Goal: Information Seeking & Learning: Check status

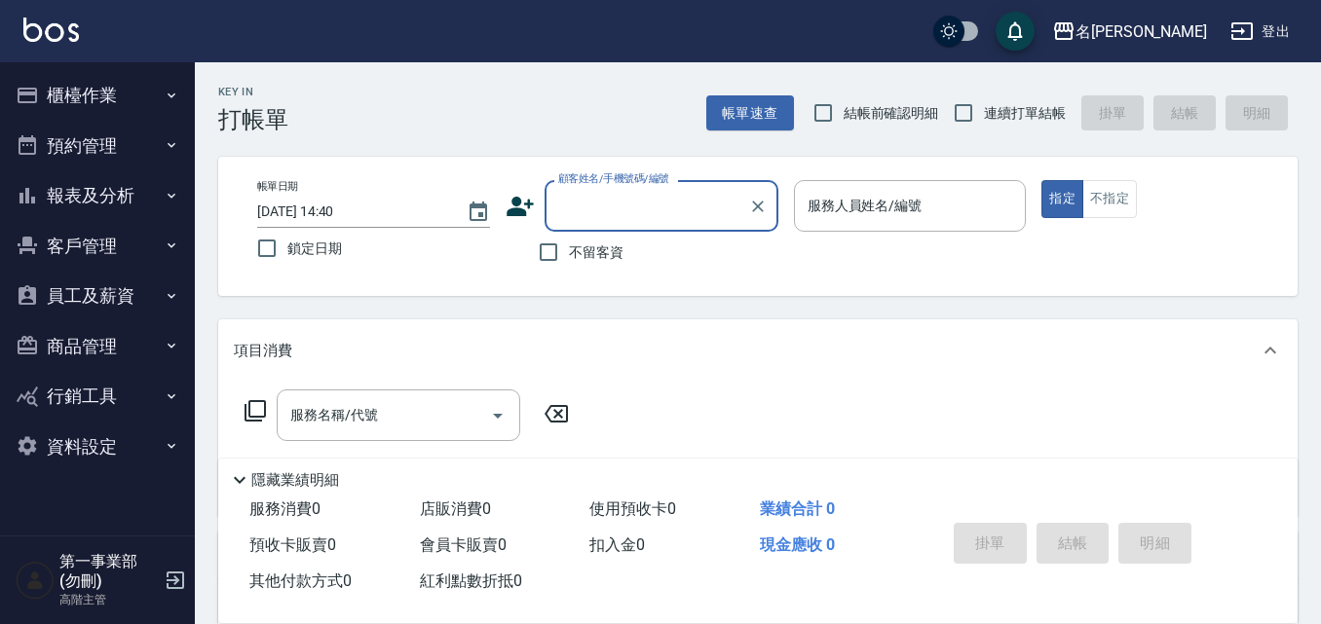
click at [76, 90] on button "櫃檯作業" at bounding box center [97, 95] width 179 height 51
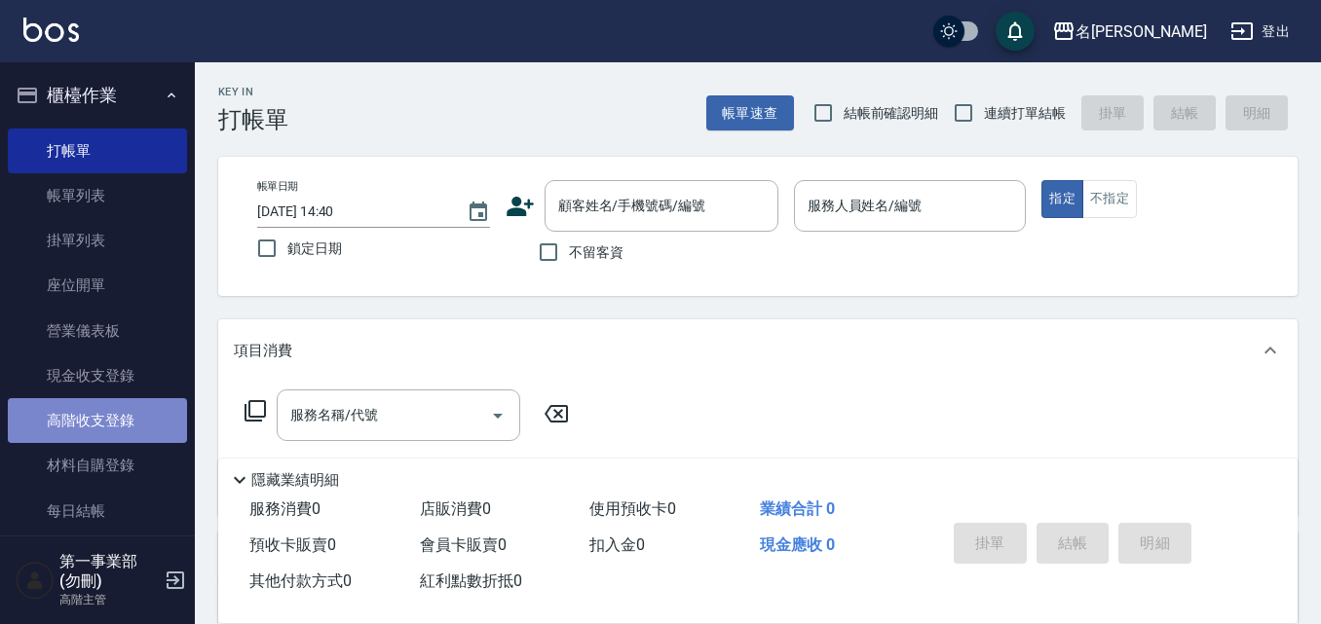
click at [98, 439] on link "高階收支登錄" at bounding box center [97, 420] width 179 height 45
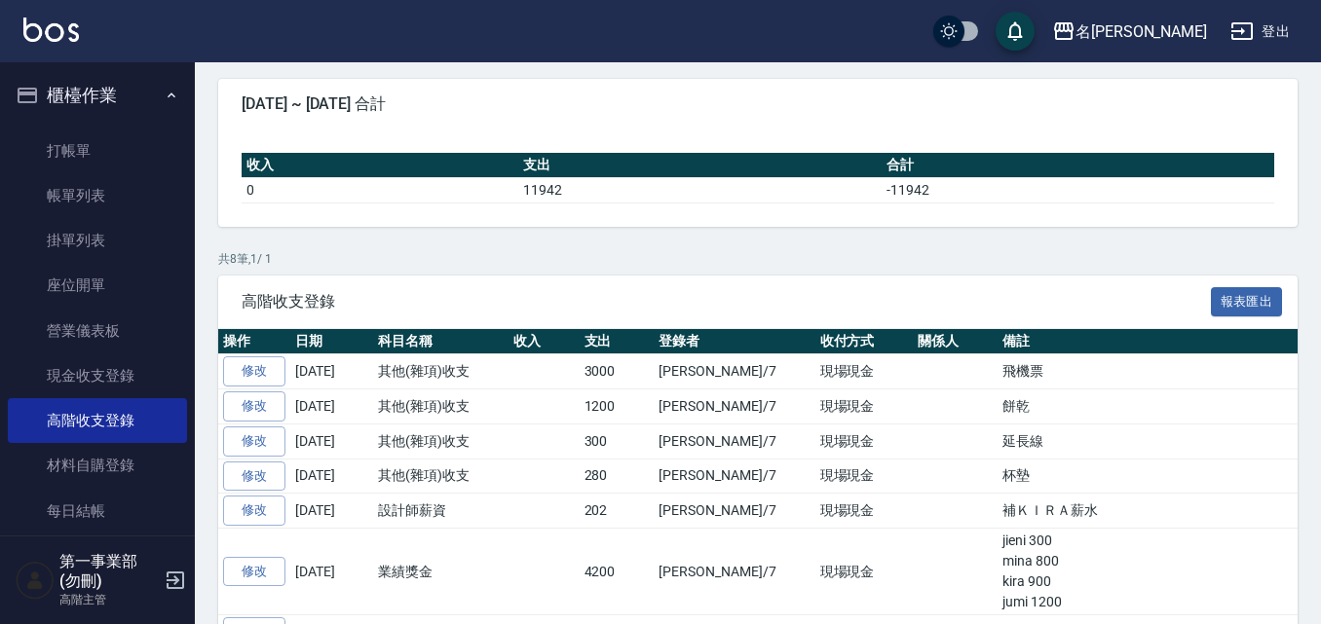
scroll to position [195, 0]
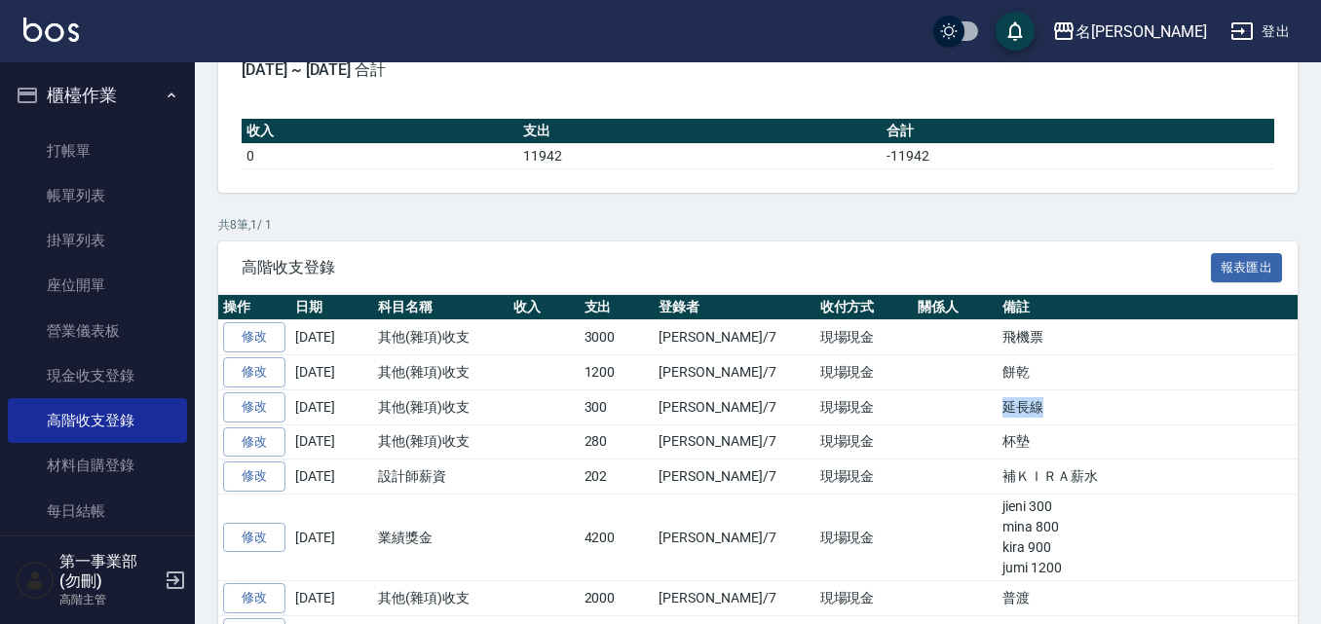
drag, startPoint x: 986, startPoint y: 469, endPoint x: 911, endPoint y: 462, distance: 75.4
click at [911, 425] on tr "修改 2025-09-15 其他(雜項)收支 300 邱傑霖/7 現場現金 延長線" at bounding box center [851, 407] width 1266 height 35
click at [912, 425] on td at bounding box center [954, 407] width 85 height 35
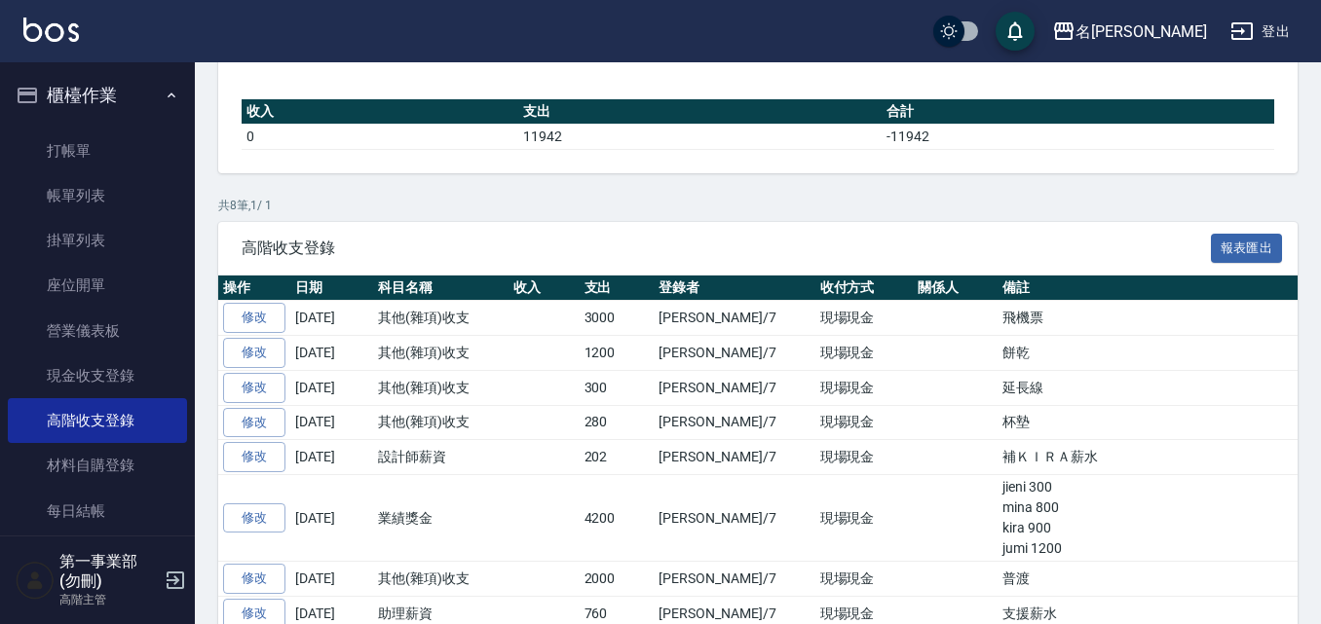
scroll to position [88, 0]
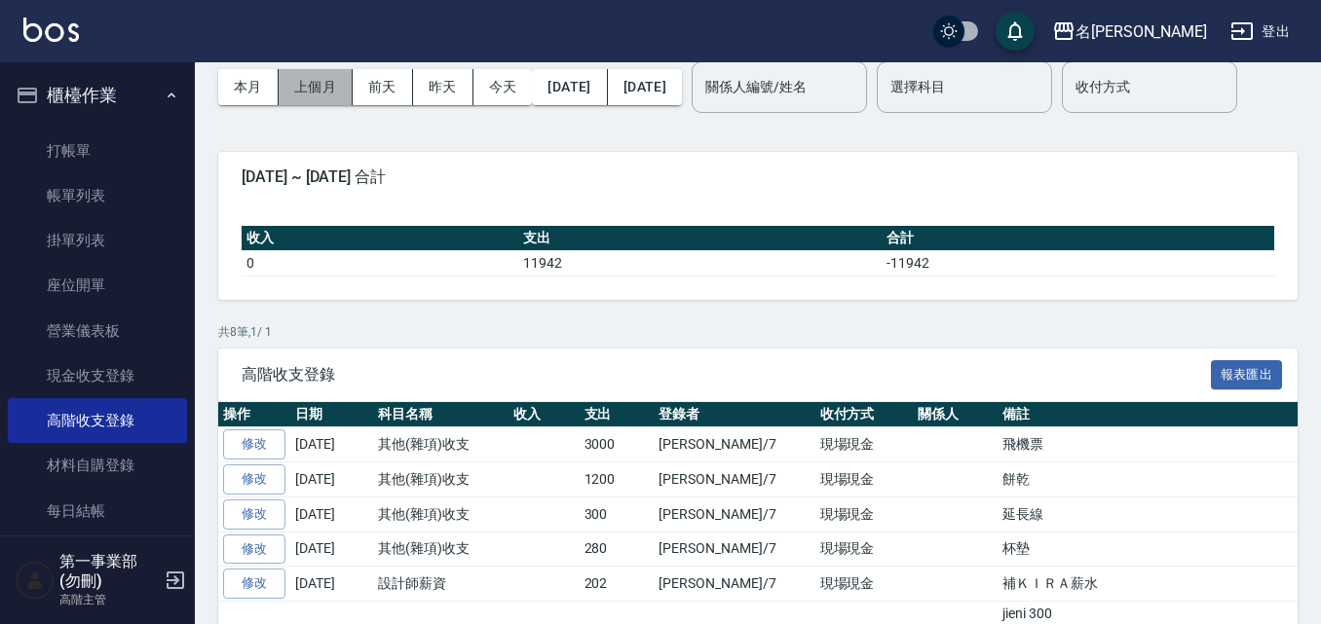
click at [316, 93] on button "上個月" at bounding box center [316, 87] width 74 height 36
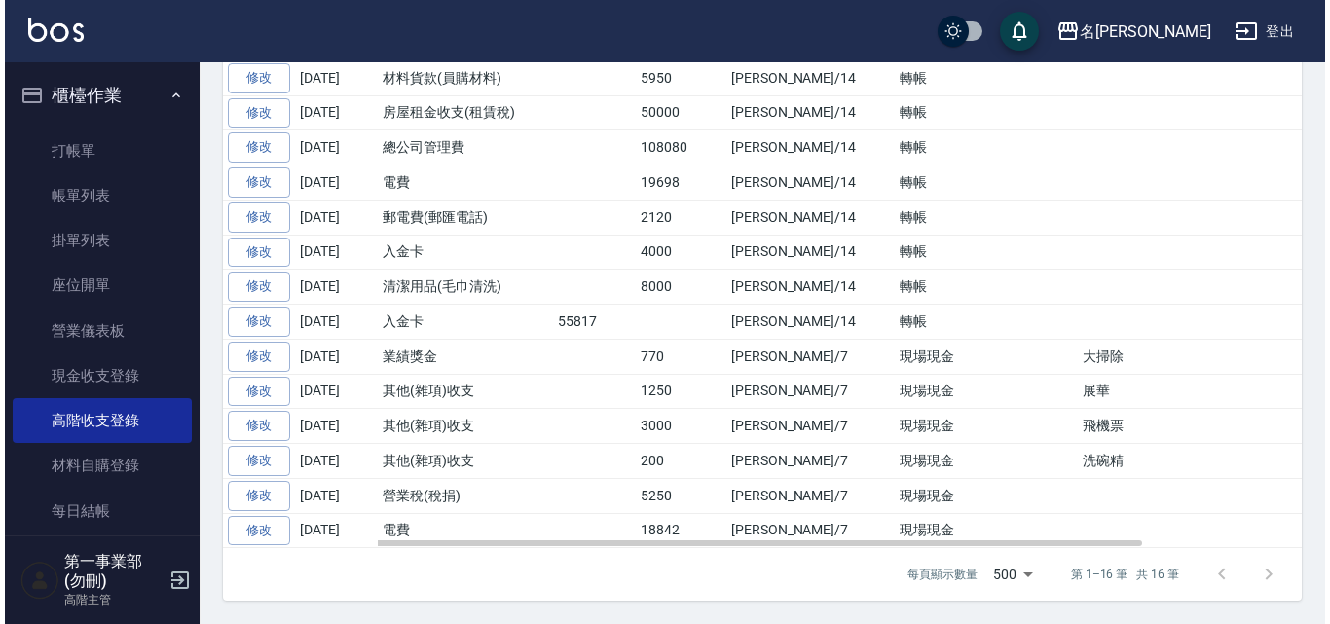
scroll to position [584, 0]
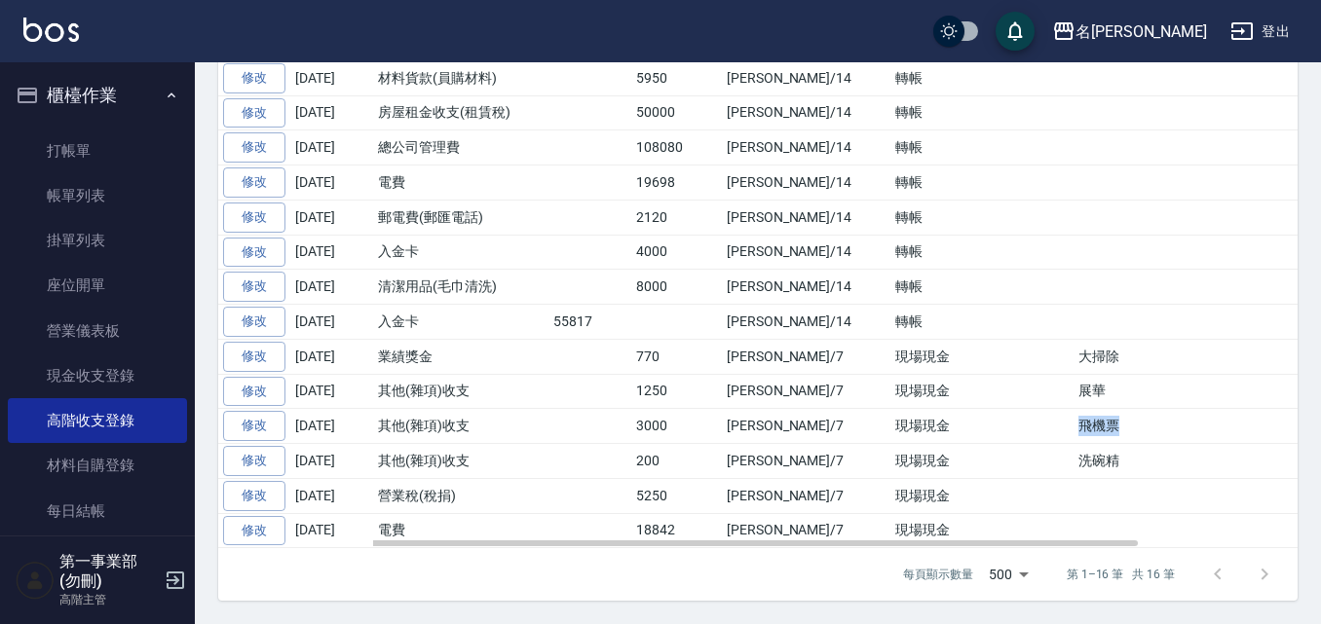
drag, startPoint x: 1068, startPoint y: 428, endPoint x: 979, endPoint y: 417, distance: 90.2
click at [979, 417] on tr "修改 2025-08-19 其他(雜項)收支 3000 邱傑霖/7 現場現金 飛機票" at bounding box center [851, 426] width 1266 height 35
click at [1073, 432] on td "飛機票" at bounding box center [1278, 426] width 411 height 35
drag, startPoint x: 1063, startPoint y: 427, endPoint x: 990, endPoint y: 426, distance: 73.0
click at [990, 426] on tr "修改 2025-08-19 其他(雜項)收支 3000 邱傑霖/7 現場現金 飛機票" at bounding box center [851, 426] width 1266 height 35
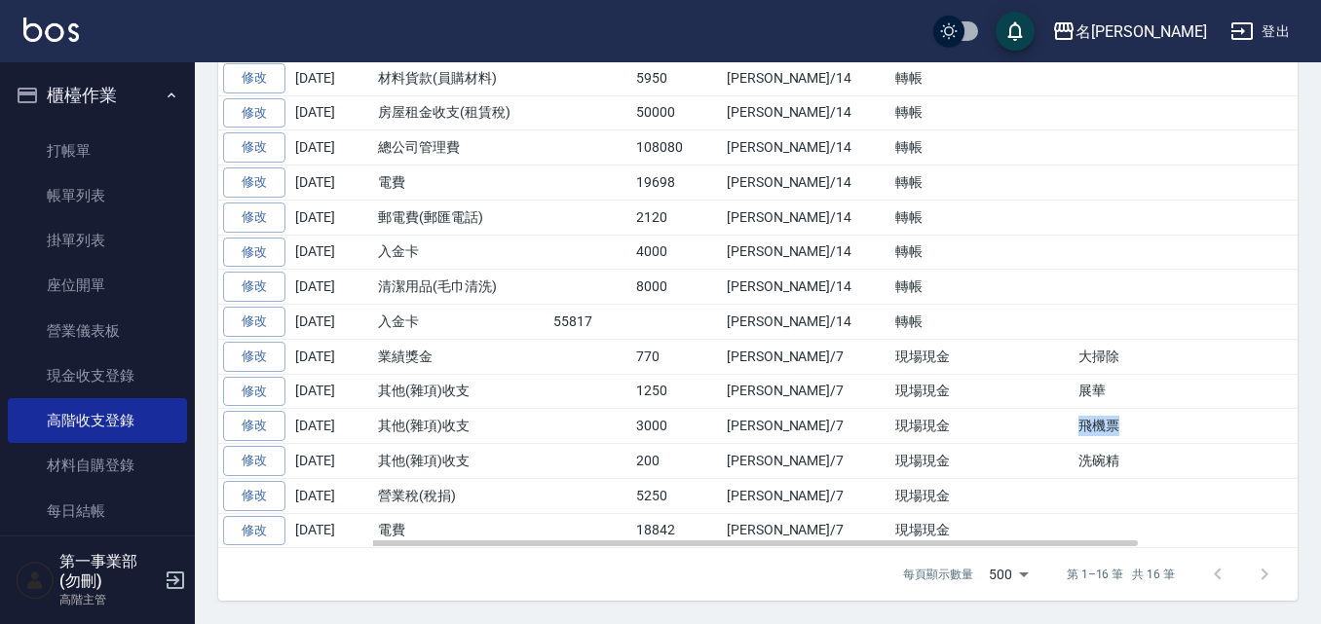
click at [1073, 426] on td "飛機票" at bounding box center [1278, 426] width 411 height 35
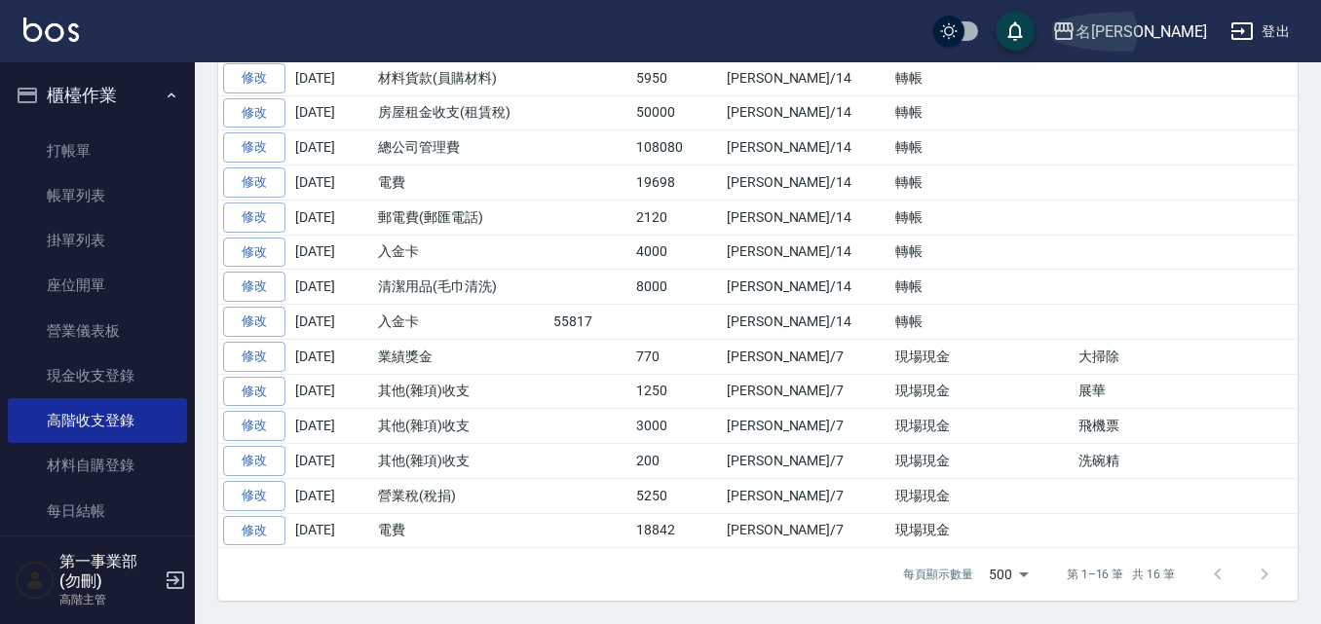
click at [1178, 25] on div "名留霧峰" at bounding box center [1140, 31] width 131 height 24
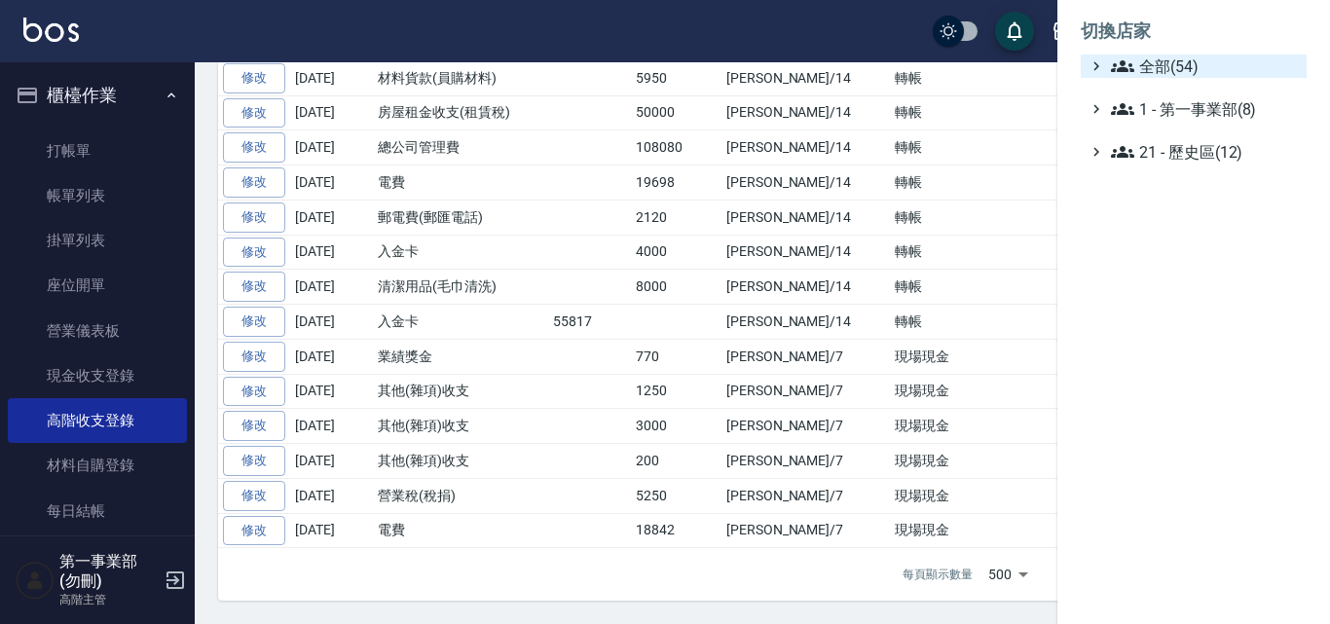
click at [1157, 74] on span "全部(54)" at bounding box center [1205, 66] width 188 height 23
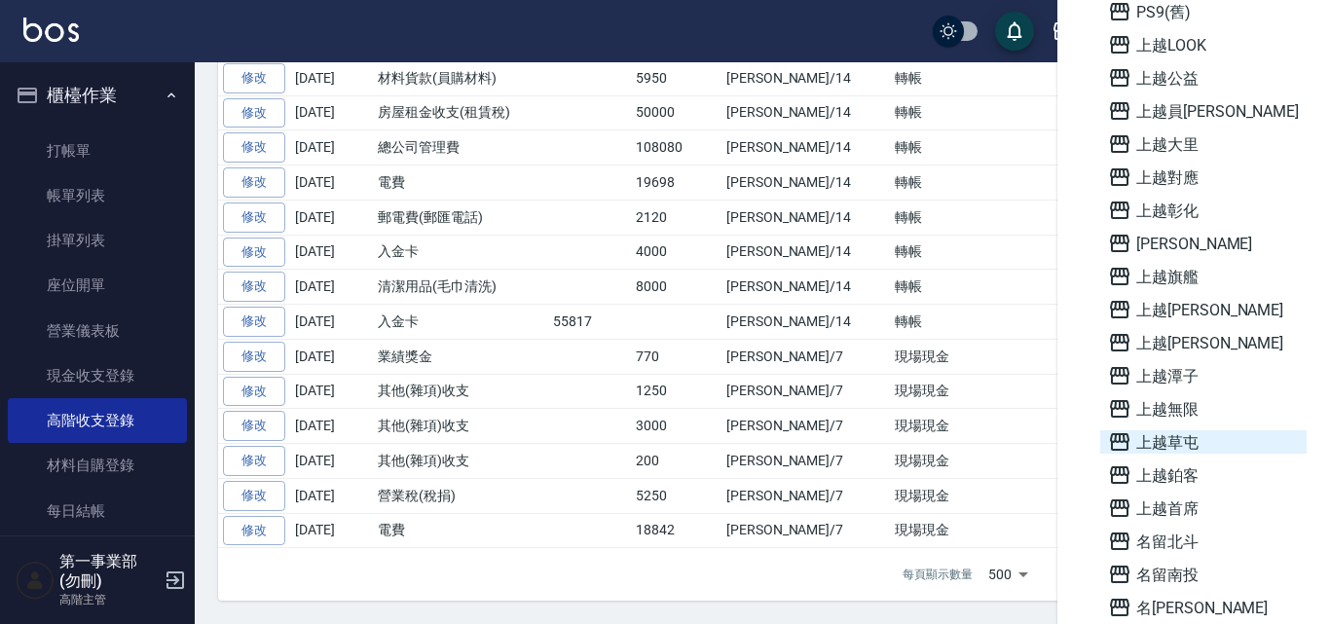
scroll to position [1325, 0]
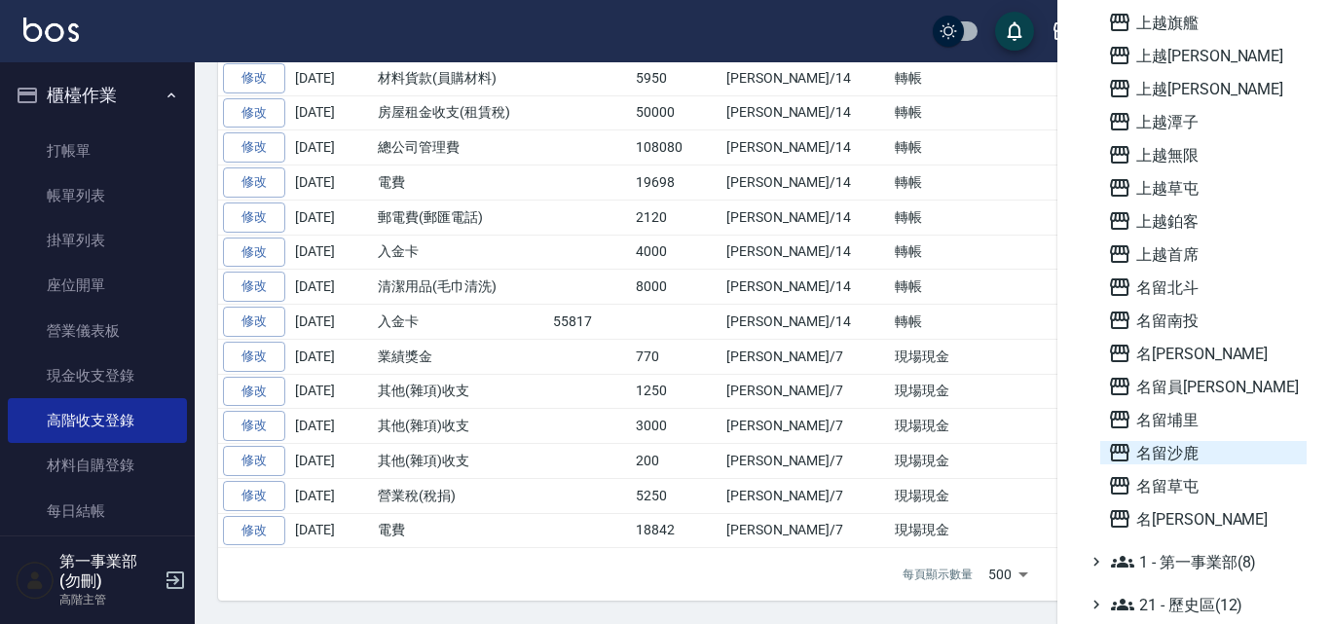
click at [1194, 462] on span "名留沙鹿" at bounding box center [1203, 452] width 191 height 23
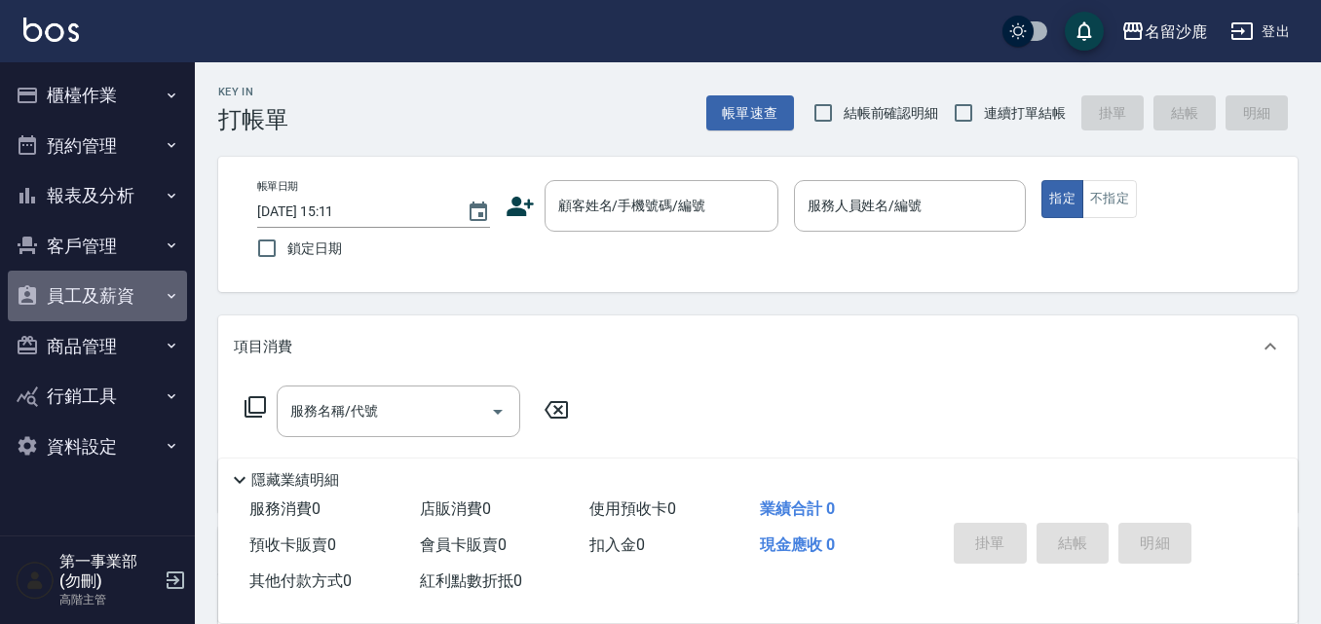
click at [156, 300] on button "員工及薪資" at bounding box center [97, 296] width 179 height 51
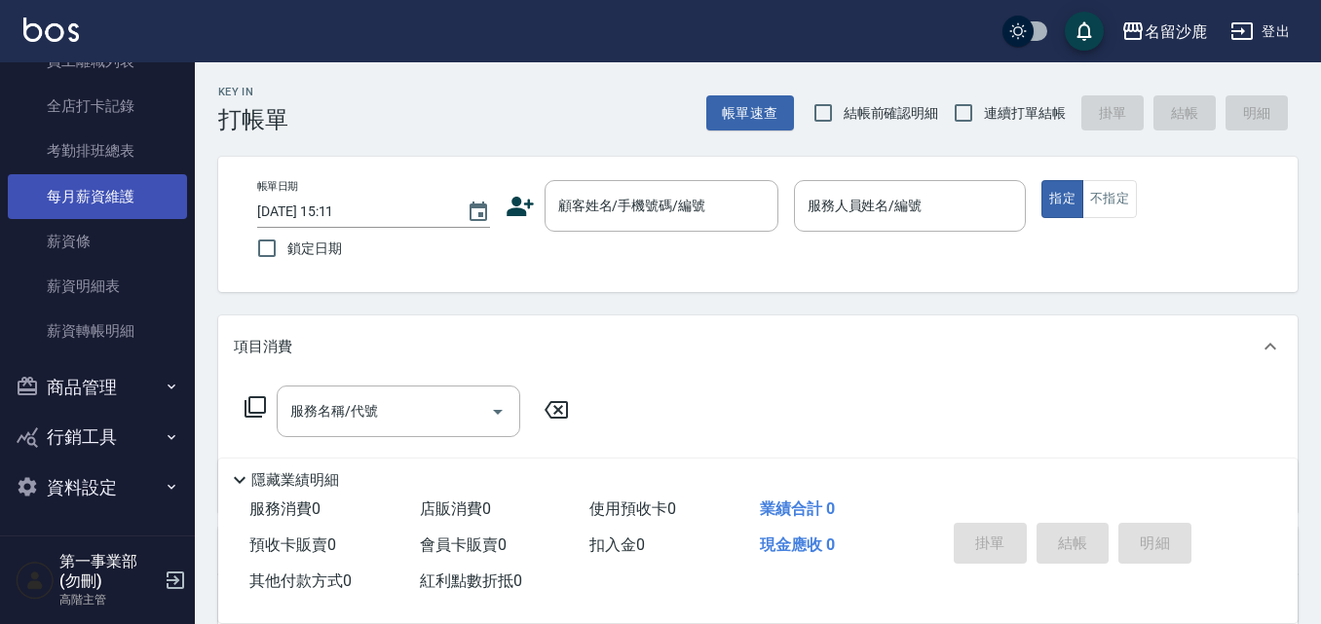
scroll to position [238, 0]
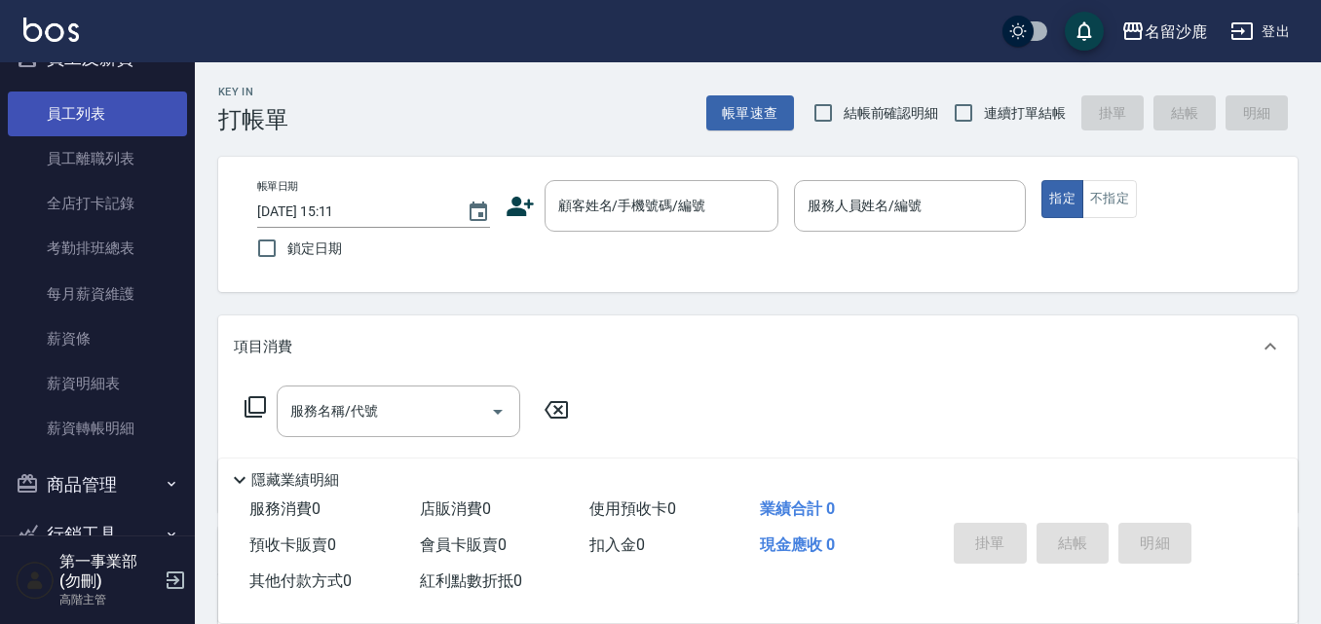
click at [130, 124] on link "員工列表" at bounding box center [97, 114] width 179 height 45
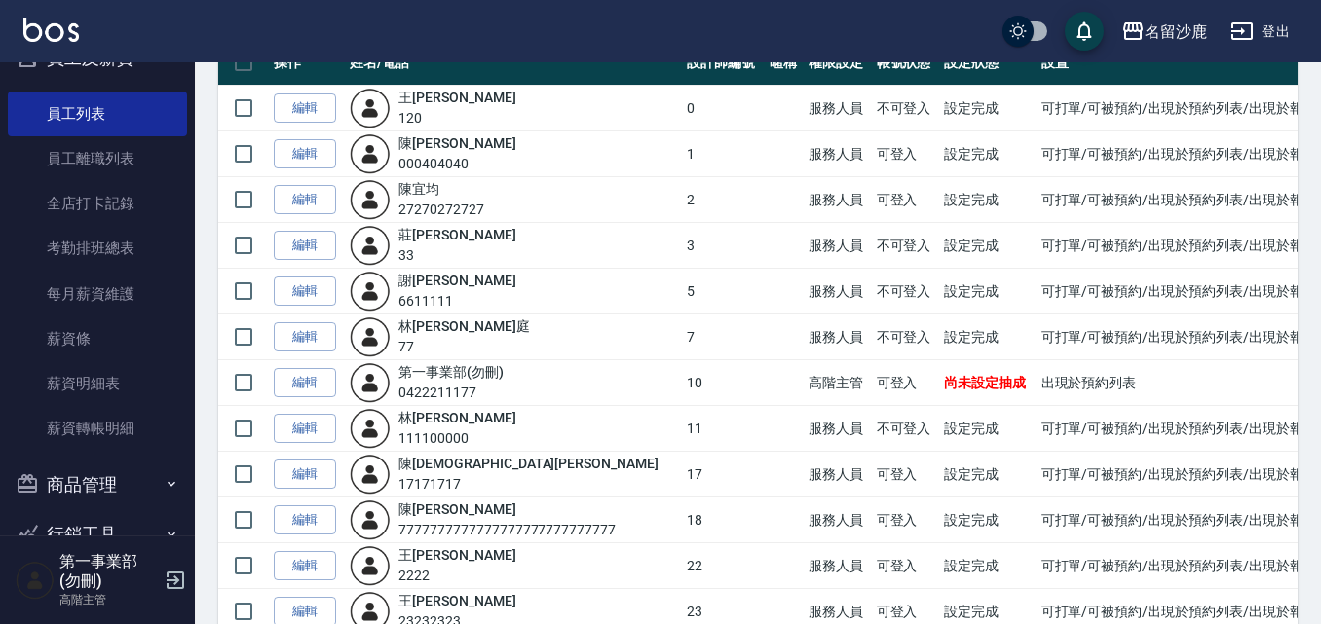
scroll to position [89, 0]
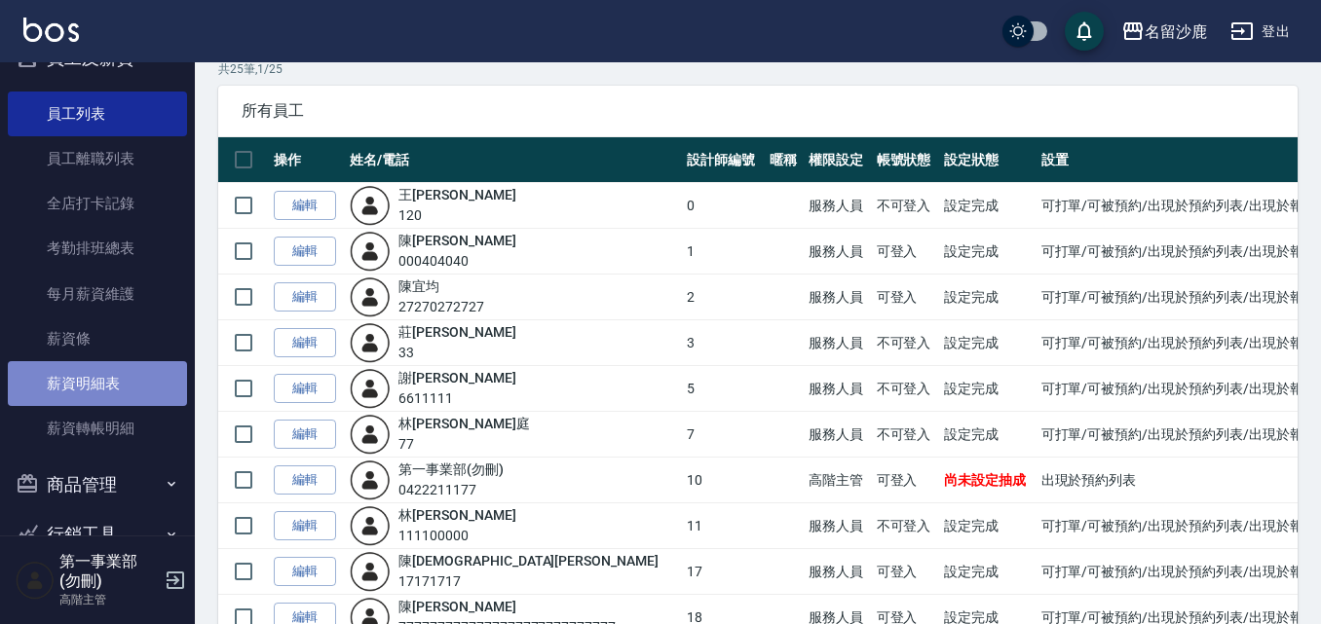
click at [124, 391] on link "薪資明細表" at bounding box center [97, 383] width 179 height 45
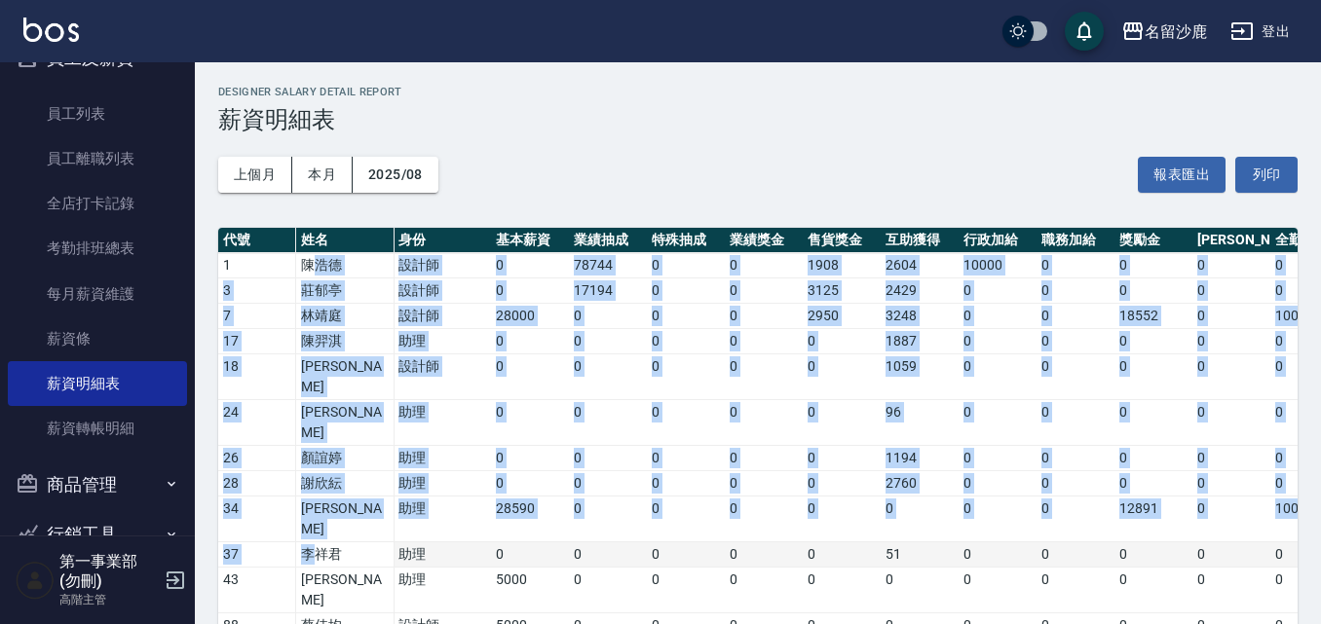
drag, startPoint x: 308, startPoint y: 264, endPoint x: 320, endPoint y: 489, distance: 225.3
click at [320, 489] on tbody "1 陳浩德 設計師 0 78744 0 0 1908 2604 10000 0 0 0 0 0 0 0 93256 223808 14810 0 74 3 莊…" at bounding box center [1094, 481] width 1753 height 457
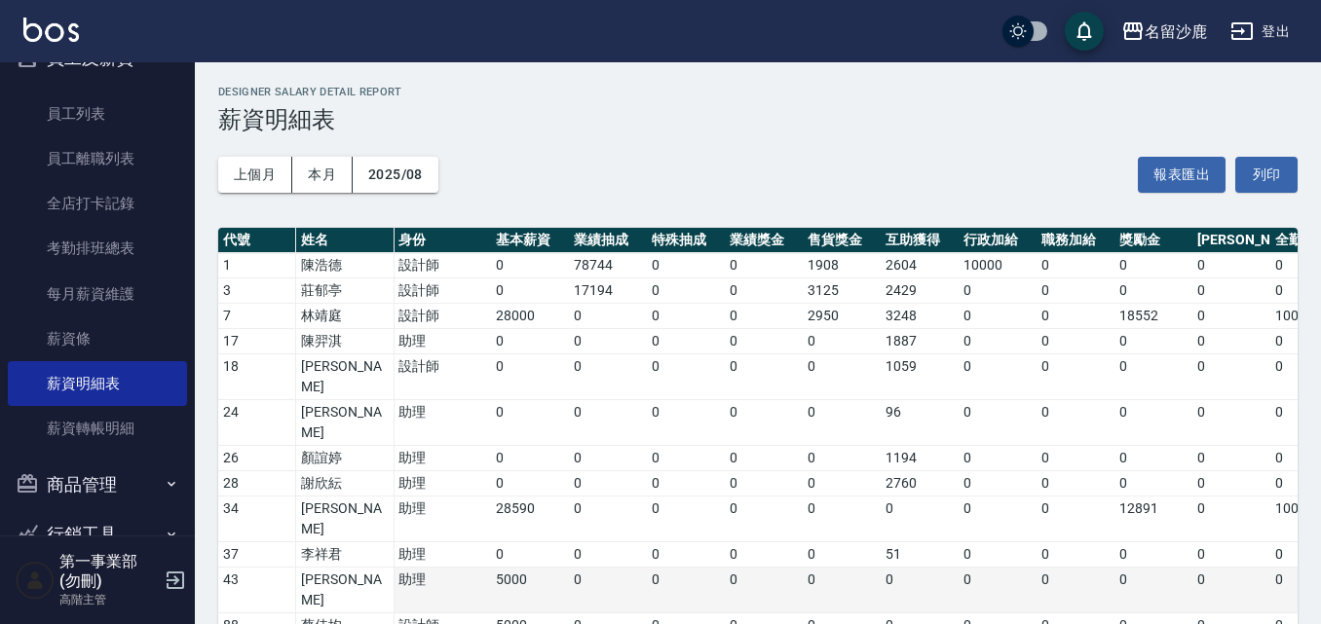
click at [338, 568] on td "林心渝" at bounding box center [344, 591] width 97 height 46
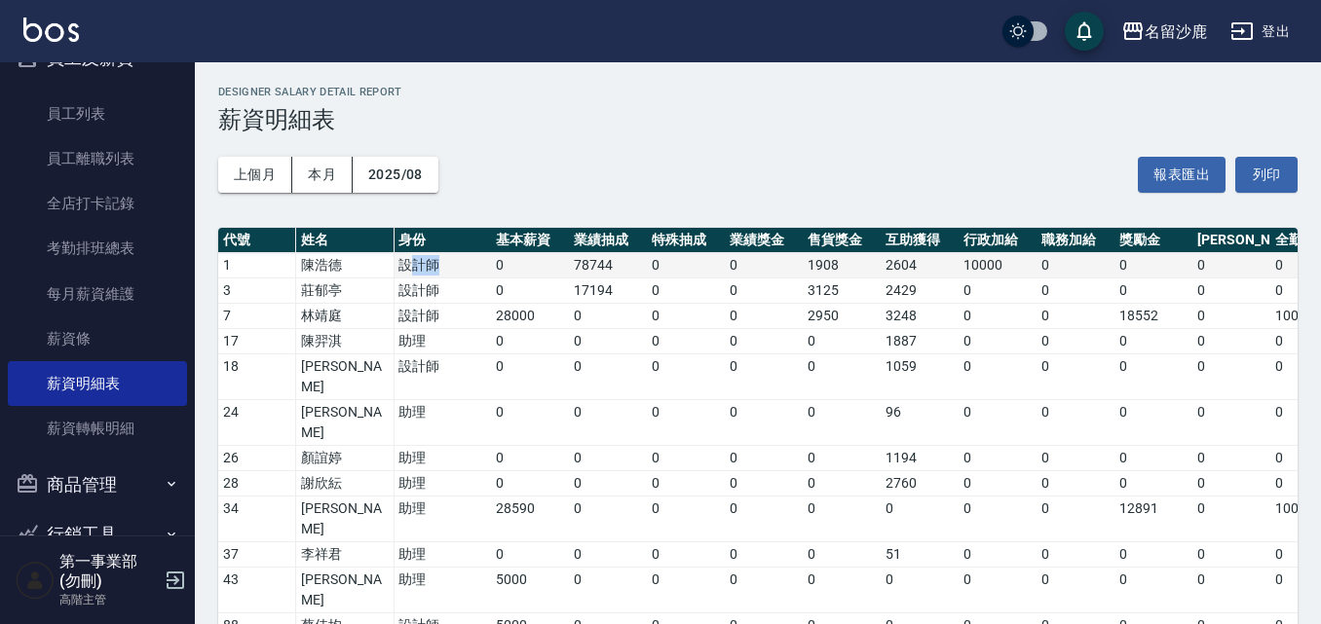
drag, startPoint x: 408, startPoint y: 261, endPoint x: 433, endPoint y: 264, distance: 25.5
click at [433, 264] on td "設計師" at bounding box center [441, 265] width 97 height 25
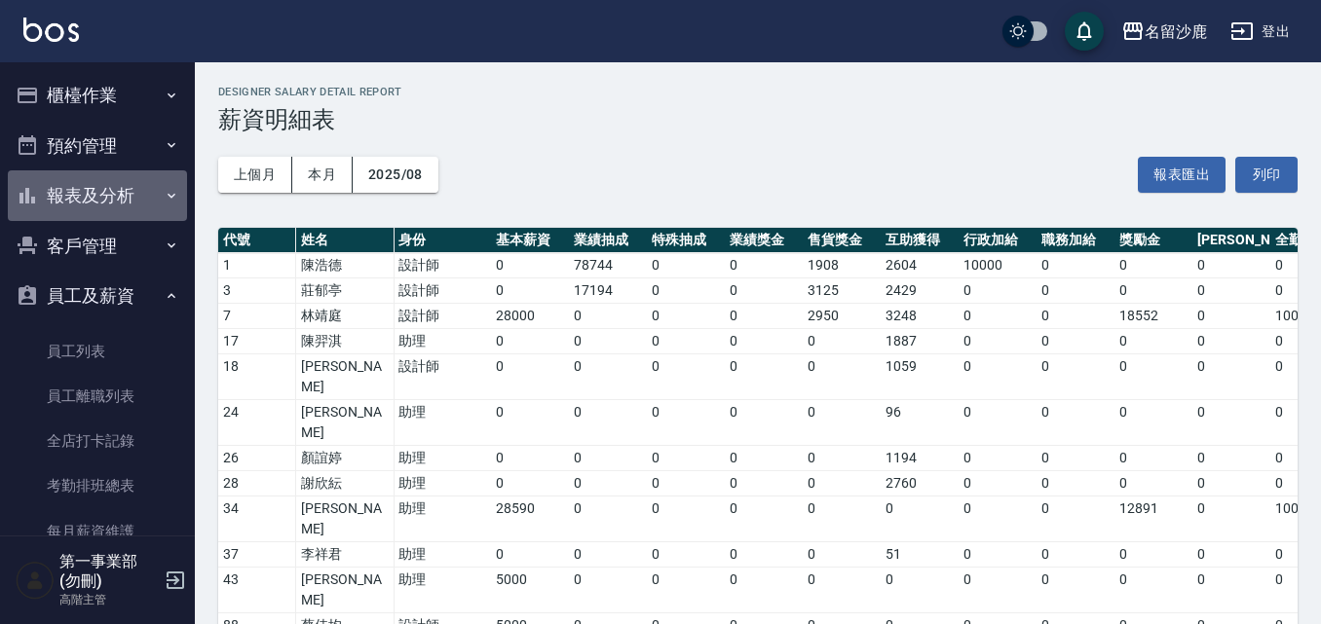
click at [110, 197] on button "報表及分析" at bounding box center [97, 195] width 179 height 51
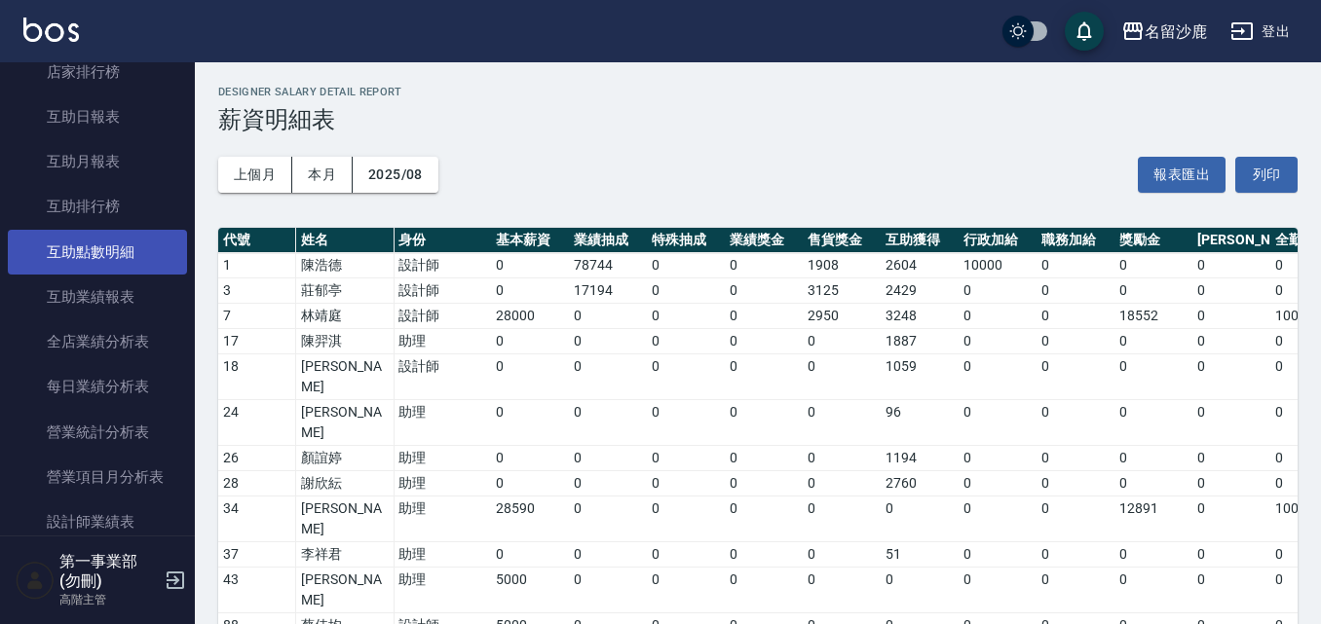
scroll to position [487, 0]
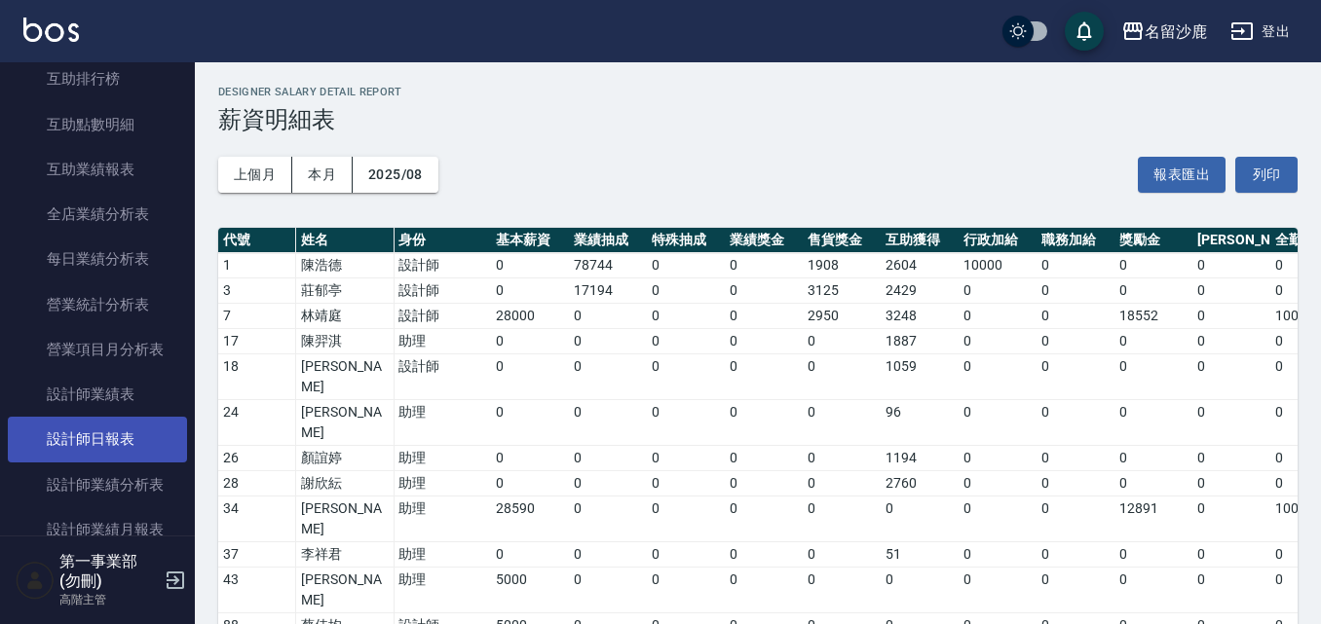
click at [132, 438] on link "設計師日報表" at bounding box center [97, 439] width 179 height 45
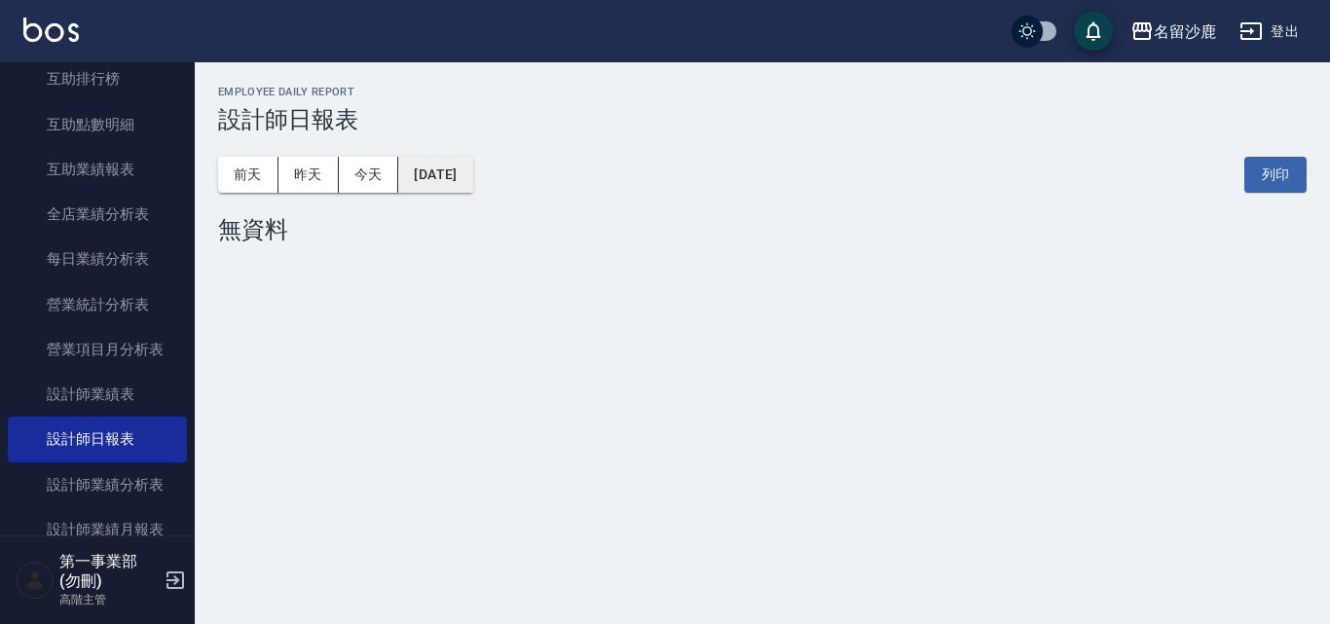
click at [413, 166] on button "2025/09/25" at bounding box center [435, 175] width 74 height 36
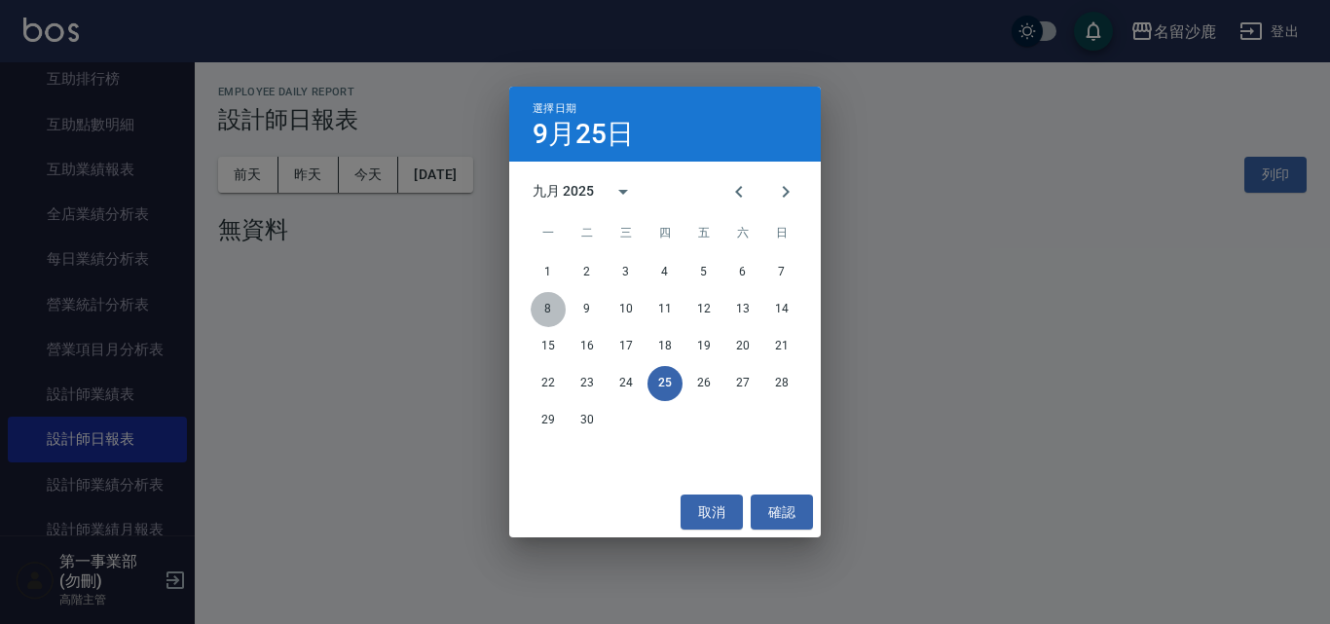
click at [547, 315] on button "8" at bounding box center [548, 309] width 35 height 35
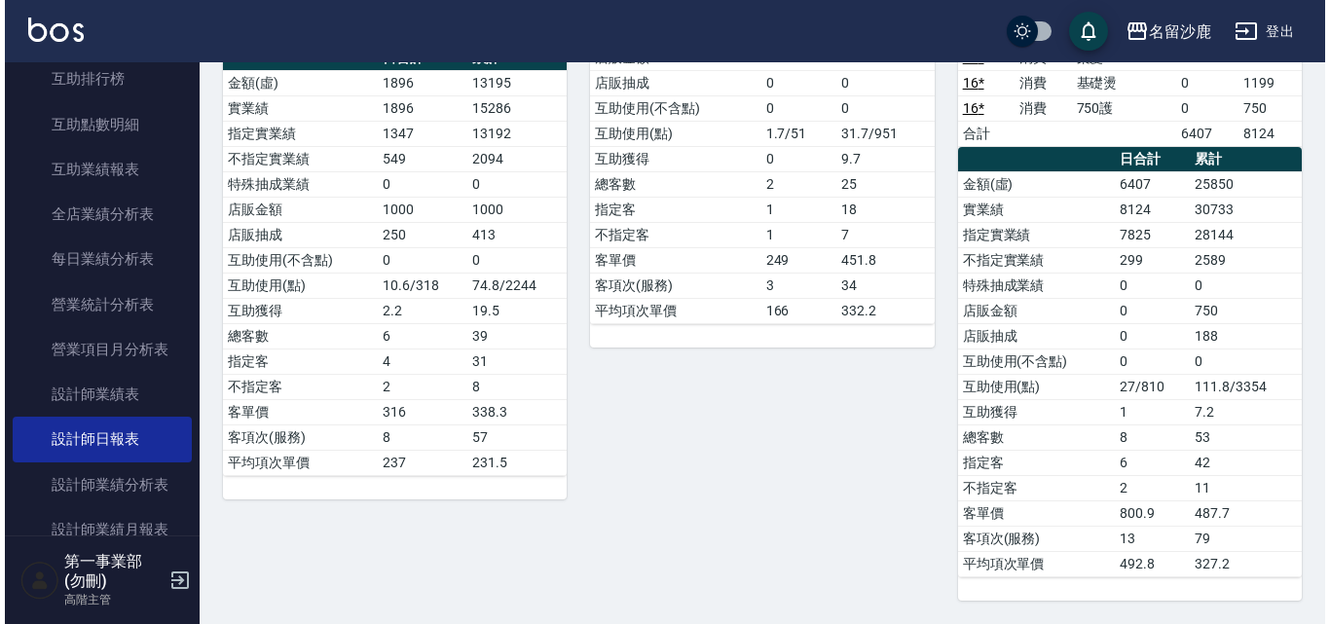
scroll to position [14, 0]
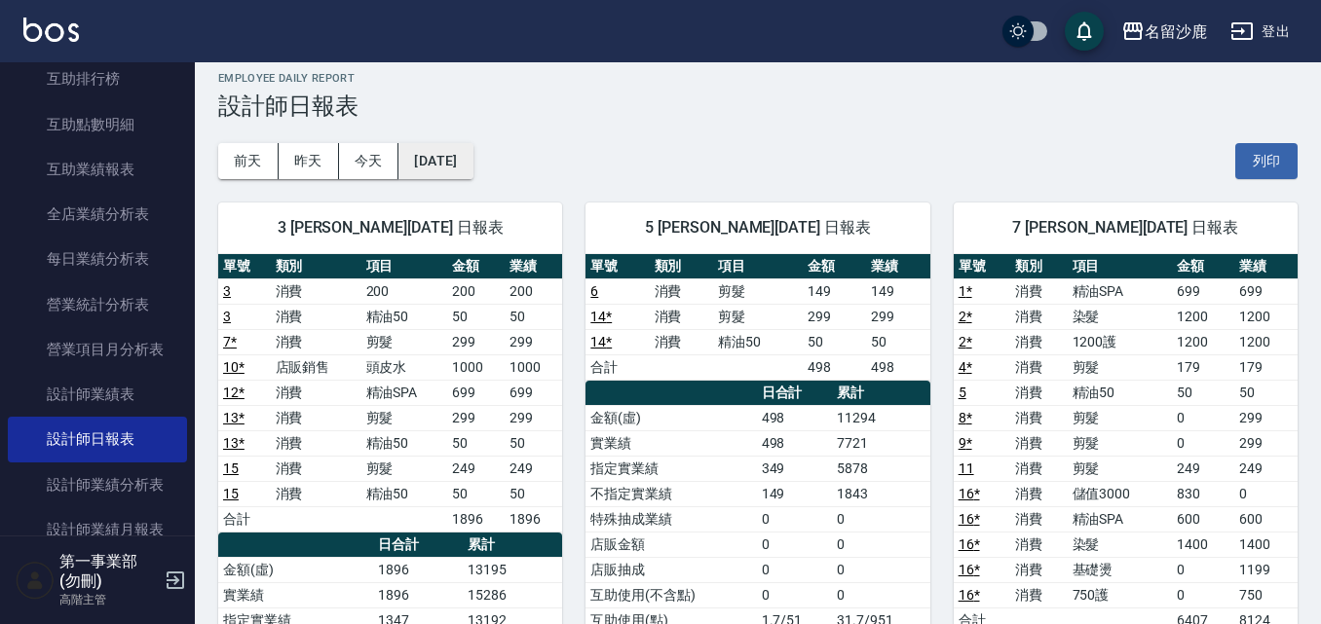
click at [472, 172] on button "2025/09/08" at bounding box center [435, 161] width 74 height 36
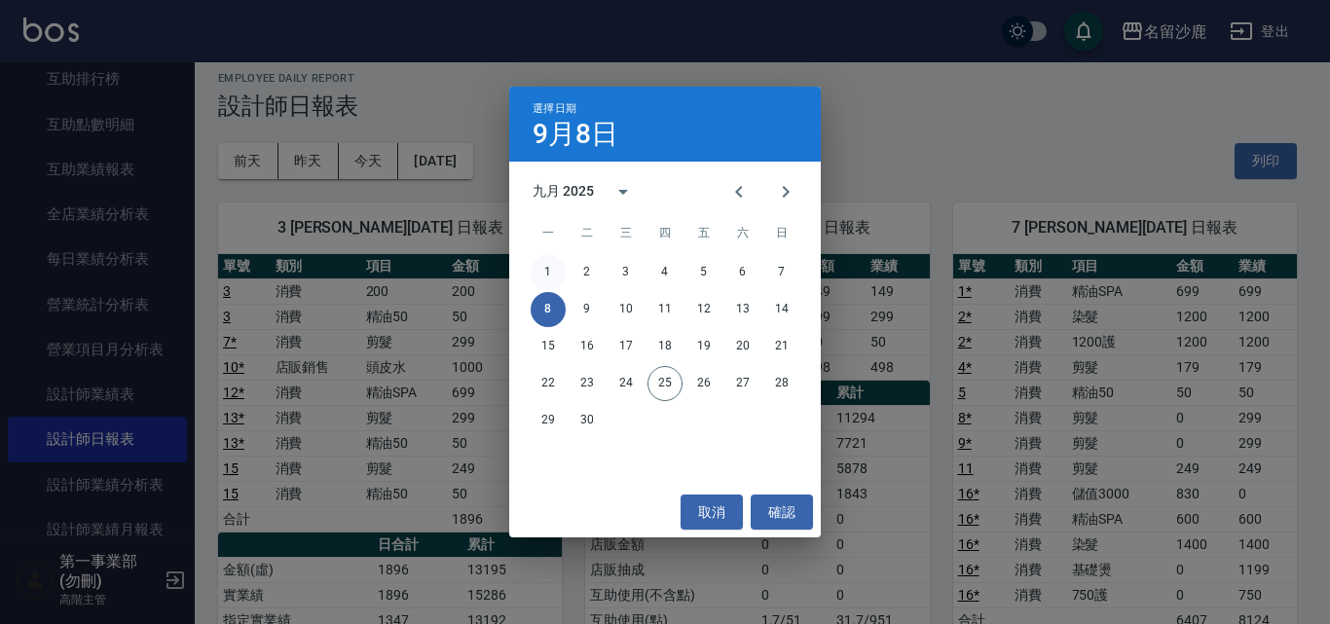
click at [560, 268] on button "1" at bounding box center [548, 272] width 35 height 35
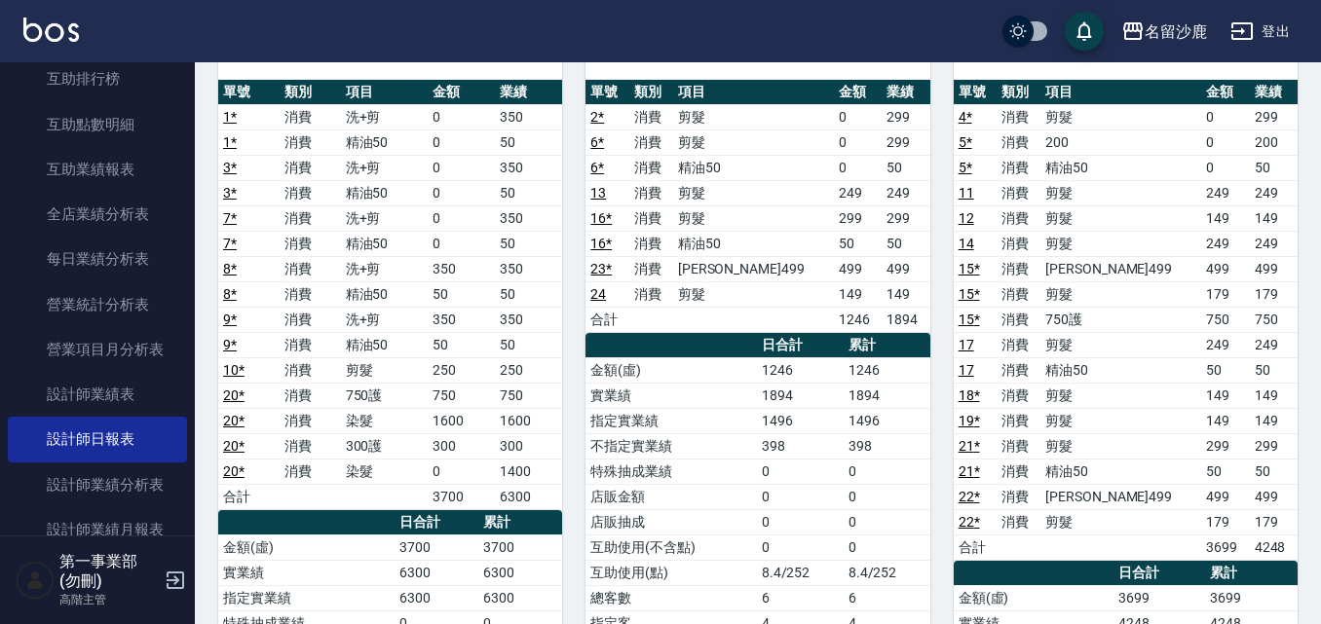
scroll to position [195, 0]
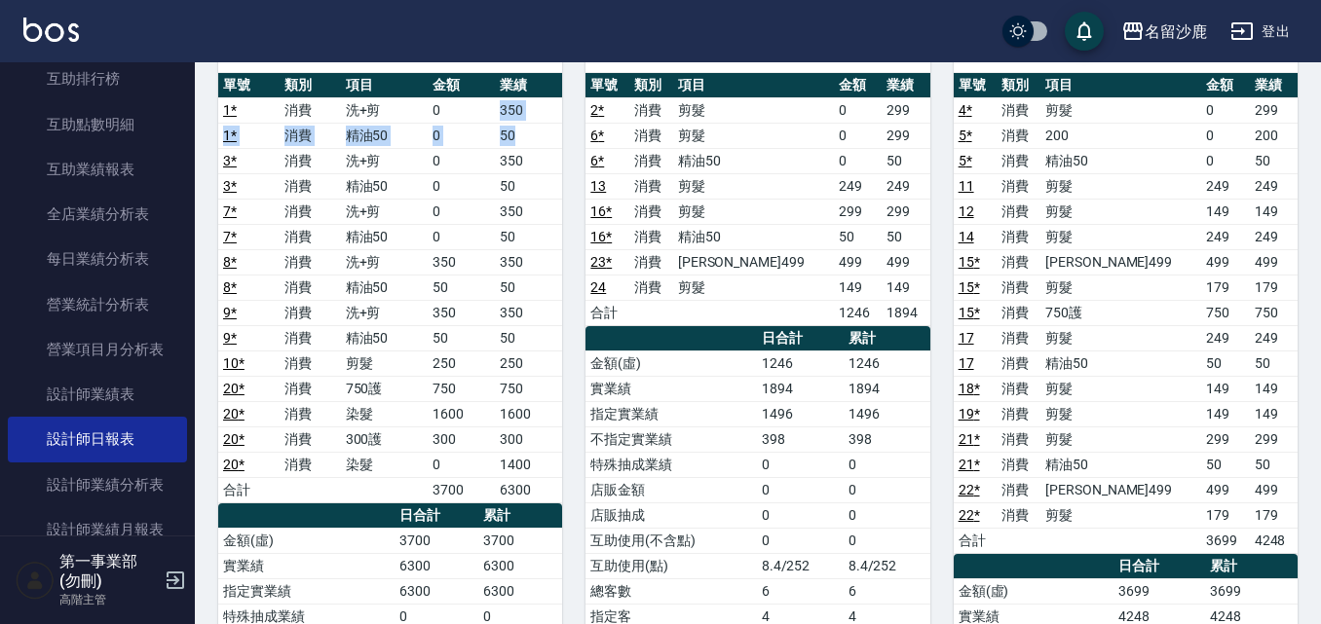
drag, startPoint x: 501, startPoint y: 109, endPoint x: 525, endPoint y: 133, distance: 34.4
click at [525, 133] on tbody "1 * 消費 洗+剪 0 350 1 * 消費 精油50 0 50 3 * 消費 洗+剪 0 350 3 * 消費 精油50 0 50 7 * 消費 洗+剪 …" at bounding box center [390, 299] width 344 height 405
drag, startPoint x: 491, startPoint y: 161, endPoint x: 529, endPoint y: 181, distance: 43.1
click at [529, 181] on tbody "1 * 消費 洗+剪 0 350 1 * 消費 精油50 0 50 3 * 消費 洗+剪 0 350 3 * 消費 精油50 0 50 7 * 消費 洗+剪 …" at bounding box center [390, 299] width 344 height 405
click at [529, 181] on td "50" at bounding box center [528, 185] width 67 height 25
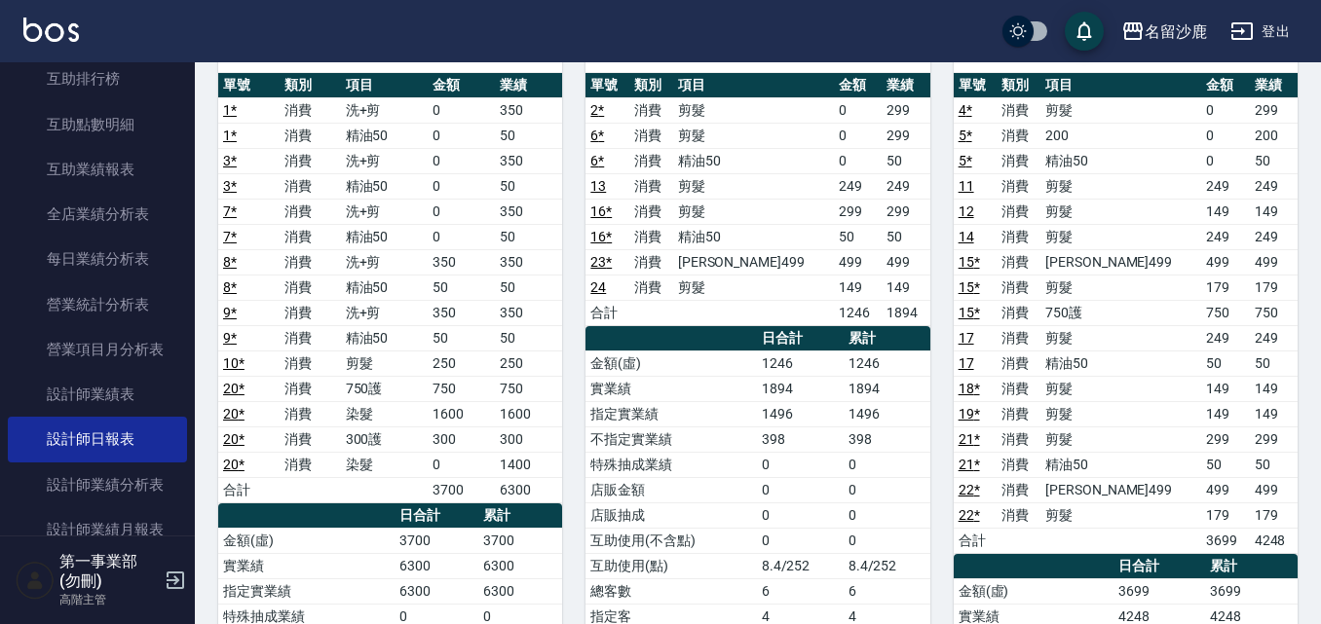
click at [232, 161] on link "3 *" at bounding box center [230, 161] width 14 height 16
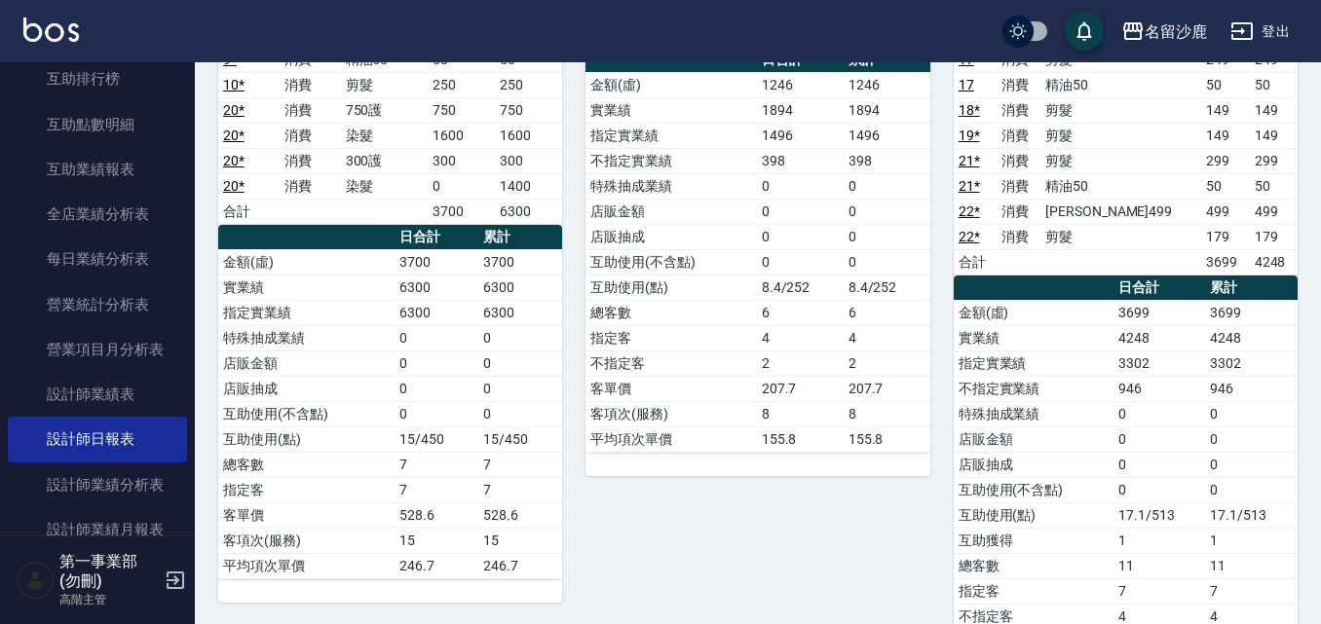
scroll to position [487, 0]
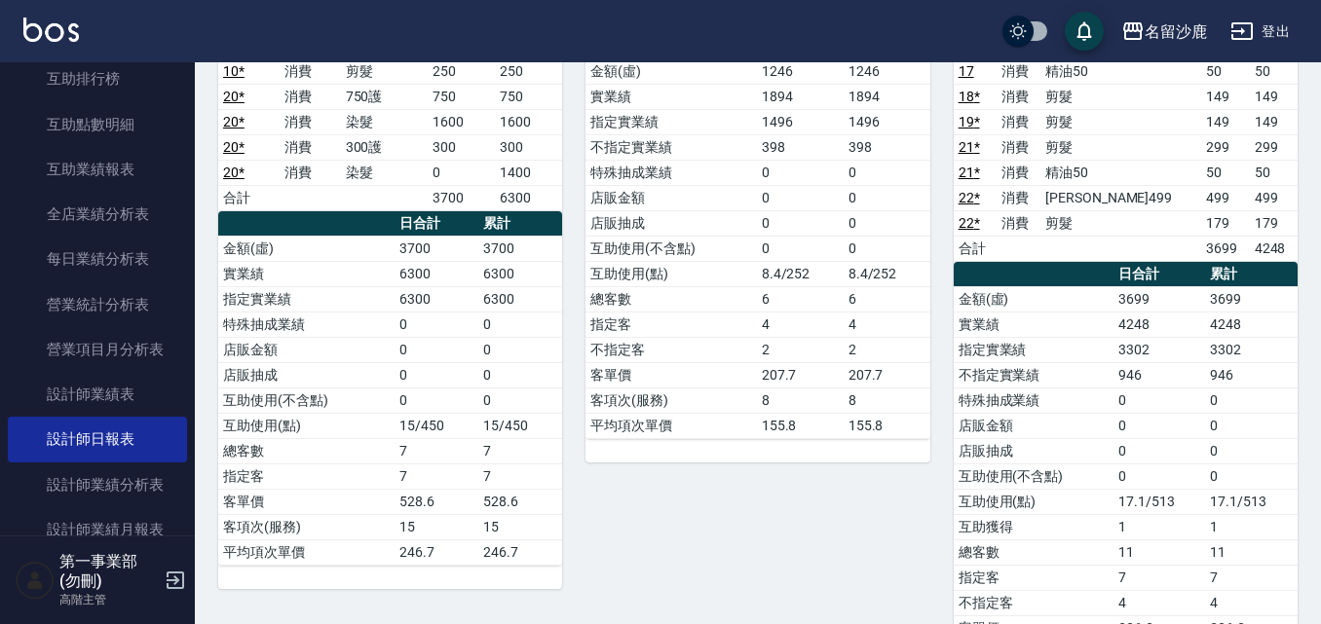
click at [241, 177] on link "20 *" at bounding box center [233, 173] width 21 height 16
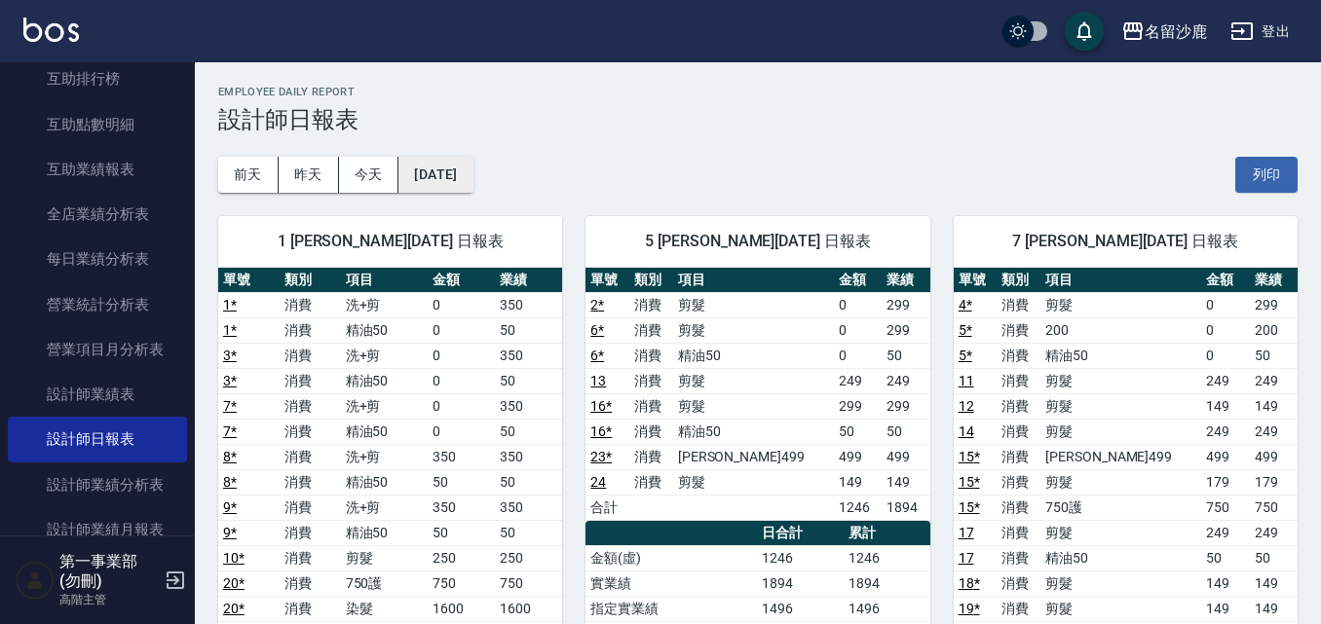
click at [465, 187] on button "2025/09/01" at bounding box center [435, 175] width 74 height 36
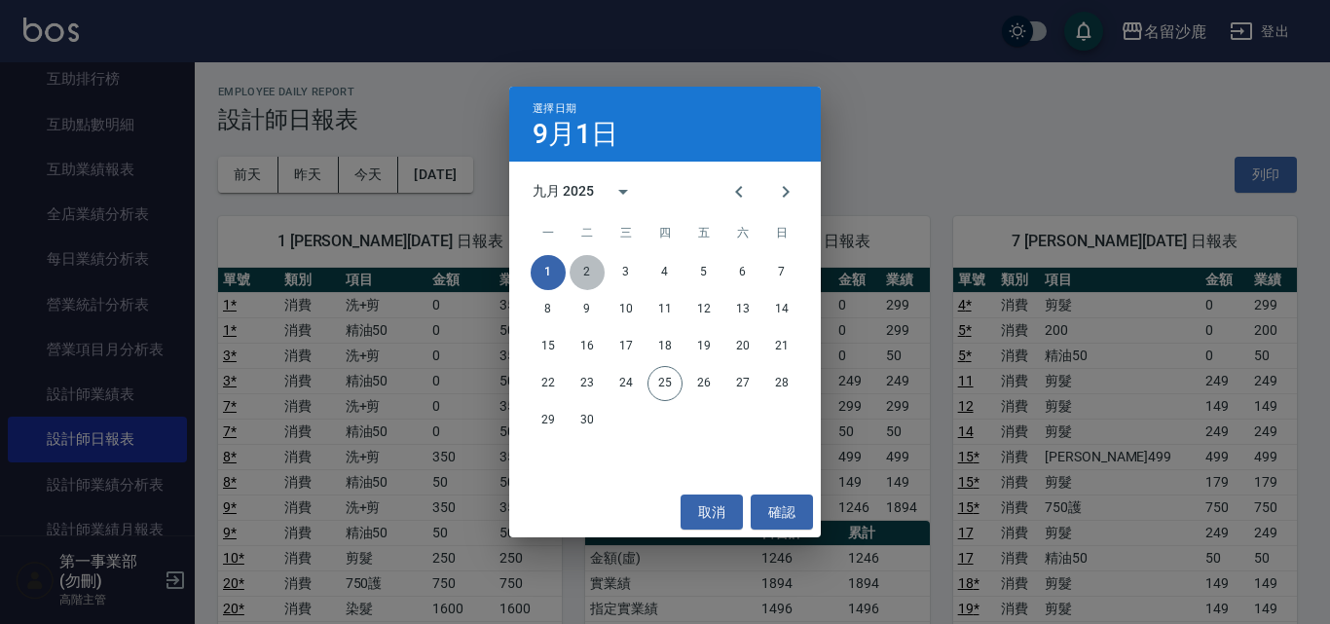
click at [592, 274] on button "2" at bounding box center [587, 272] width 35 height 35
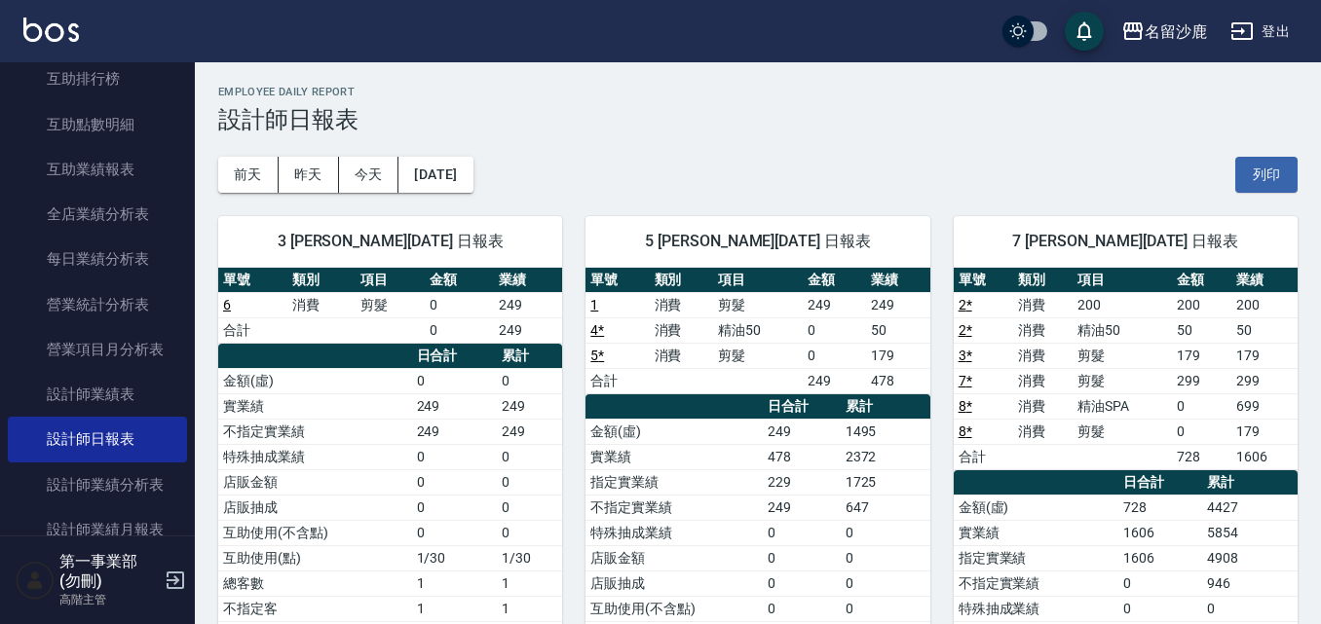
click at [601, 336] on link "4 *" at bounding box center [597, 330] width 14 height 16
click at [465, 167] on button "2025/09/02" at bounding box center [435, 175] width 74 height 36
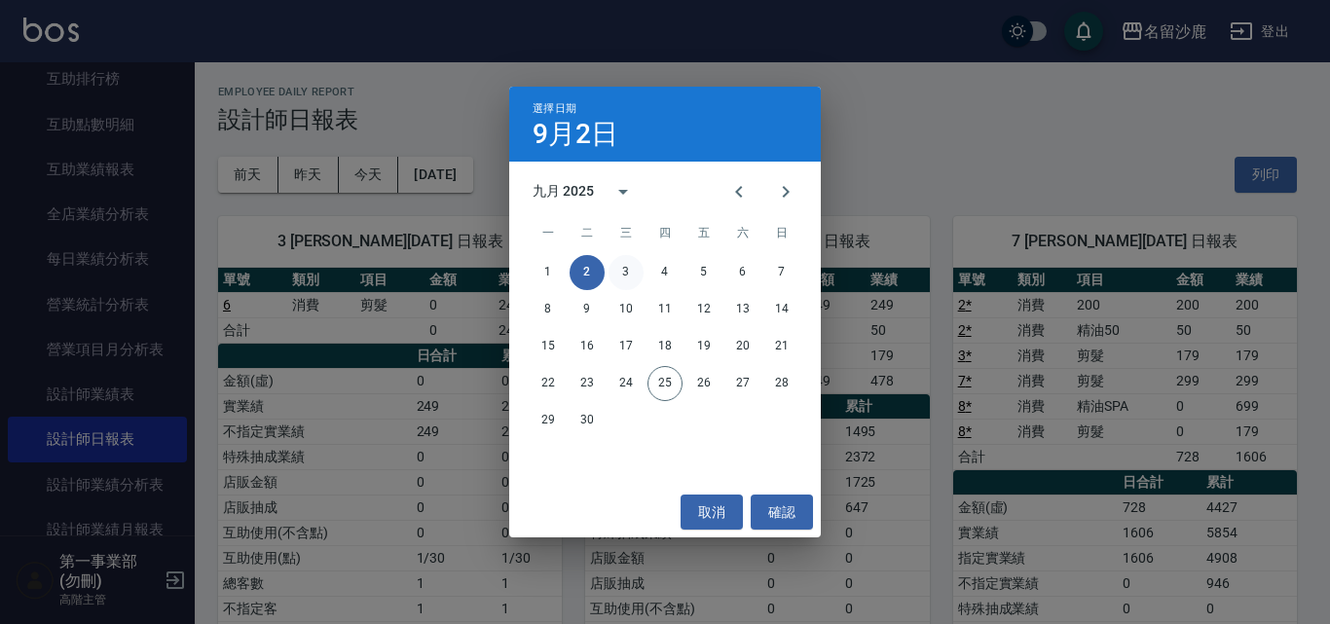
click at [629, 274] on button "3" at bounding box center [626, 272] width 35 height 35
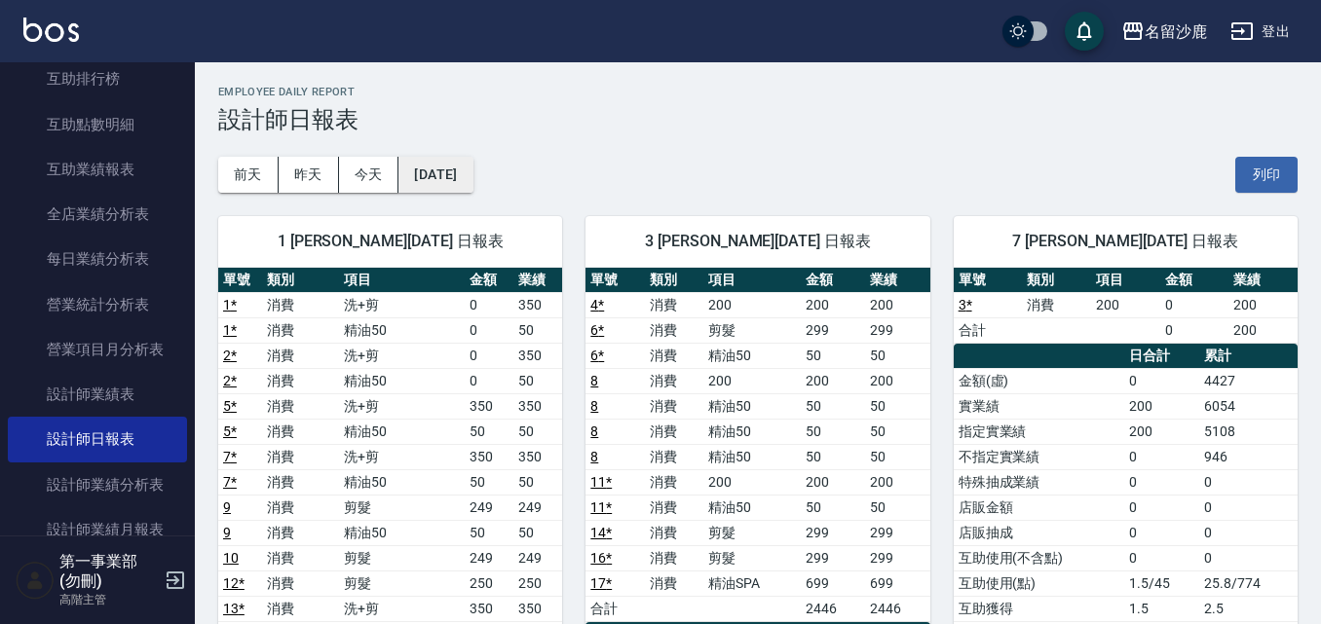
click at [462, 159] on button "2025/09/03" at bounding box center [435, 175] width 74 height 36
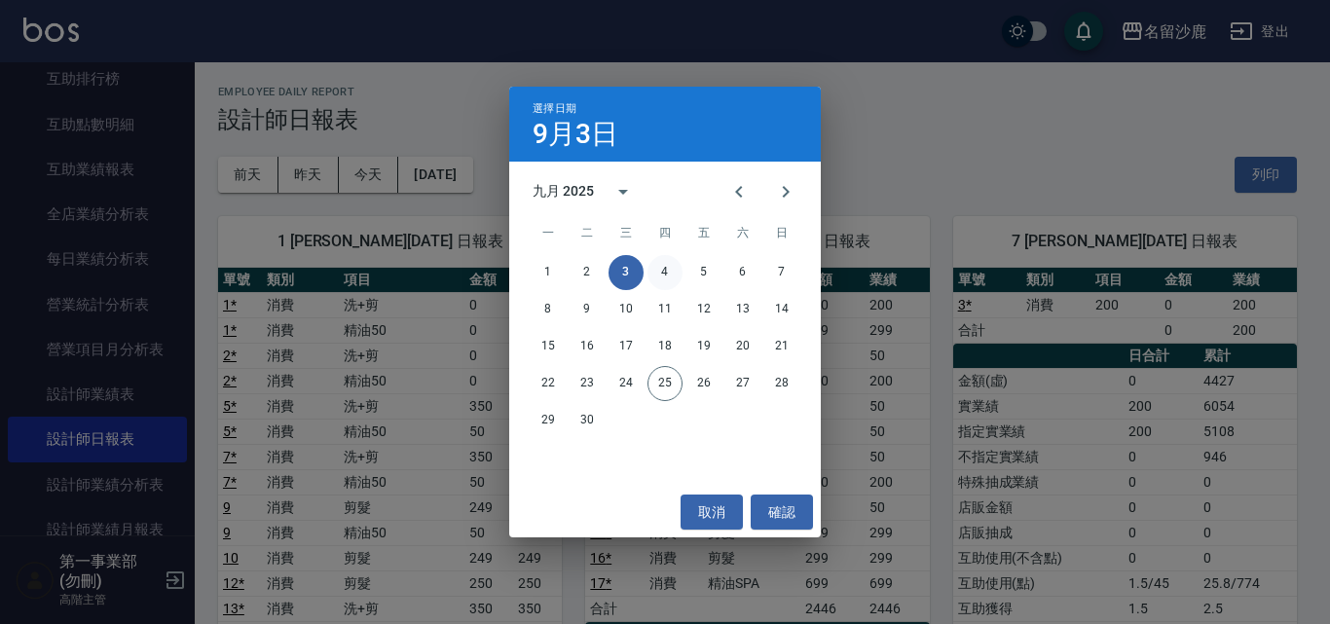
click at [677, 267] on button "4" at bounding box center [665, 272] width 35 height 35
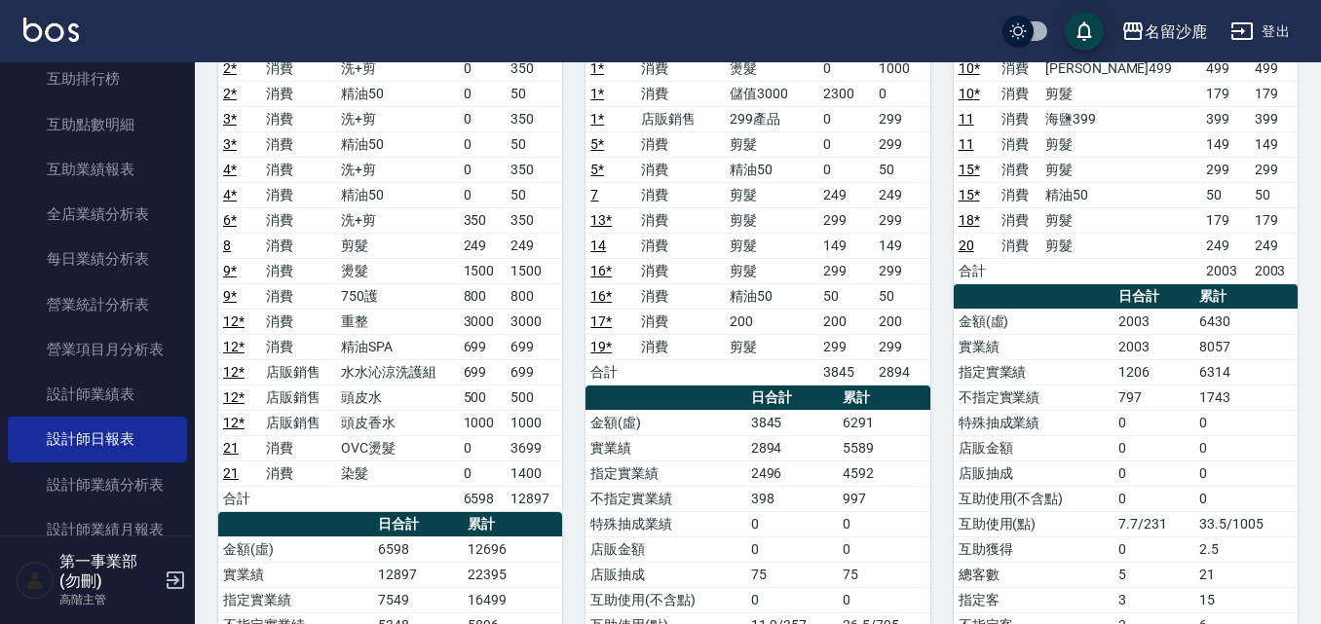
scroll to position [292, 0]
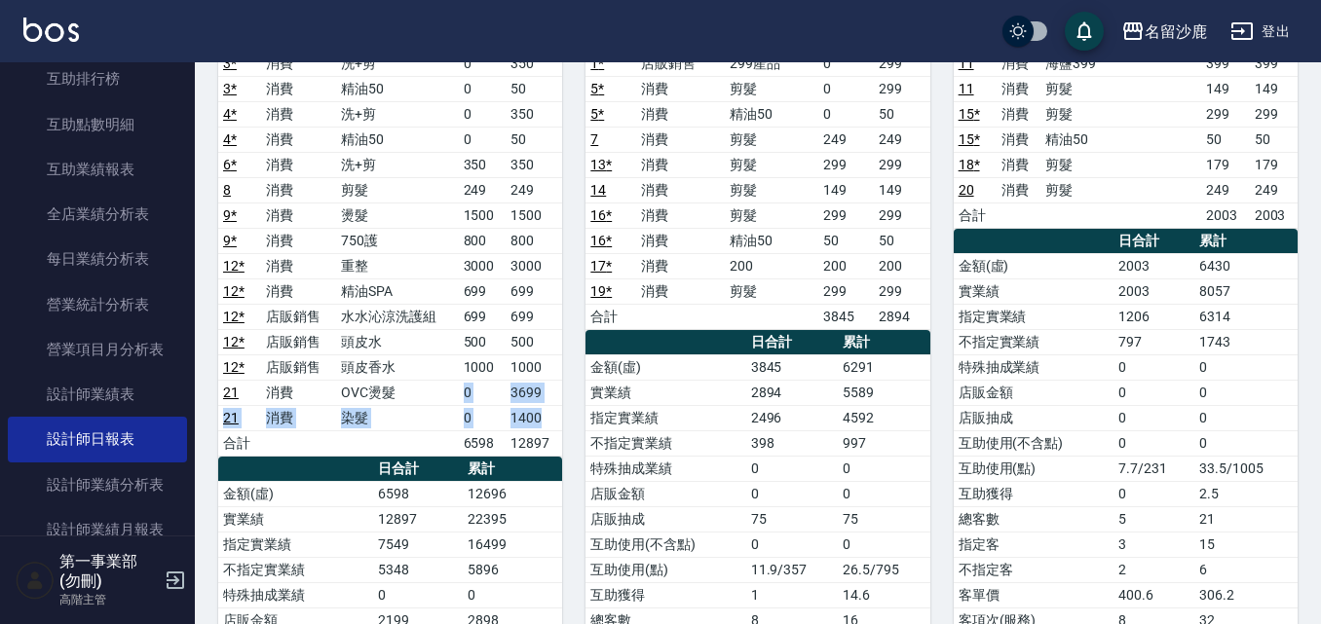
drag, startPoint x: 546, startPoint y: 422, endPoint x: 441, endPoint y: 393, distance: 108.9
click at [441, 393] on tbody "2 * 消費 洗+剪 0 350 2 * 消費 精油50 0 50 3 * 消費 洗+剪 0 350 3 * 消費 精油50 0 50 4 * 消費 洗+剪 …" at bounding box center [390, 228] width 344 height 456
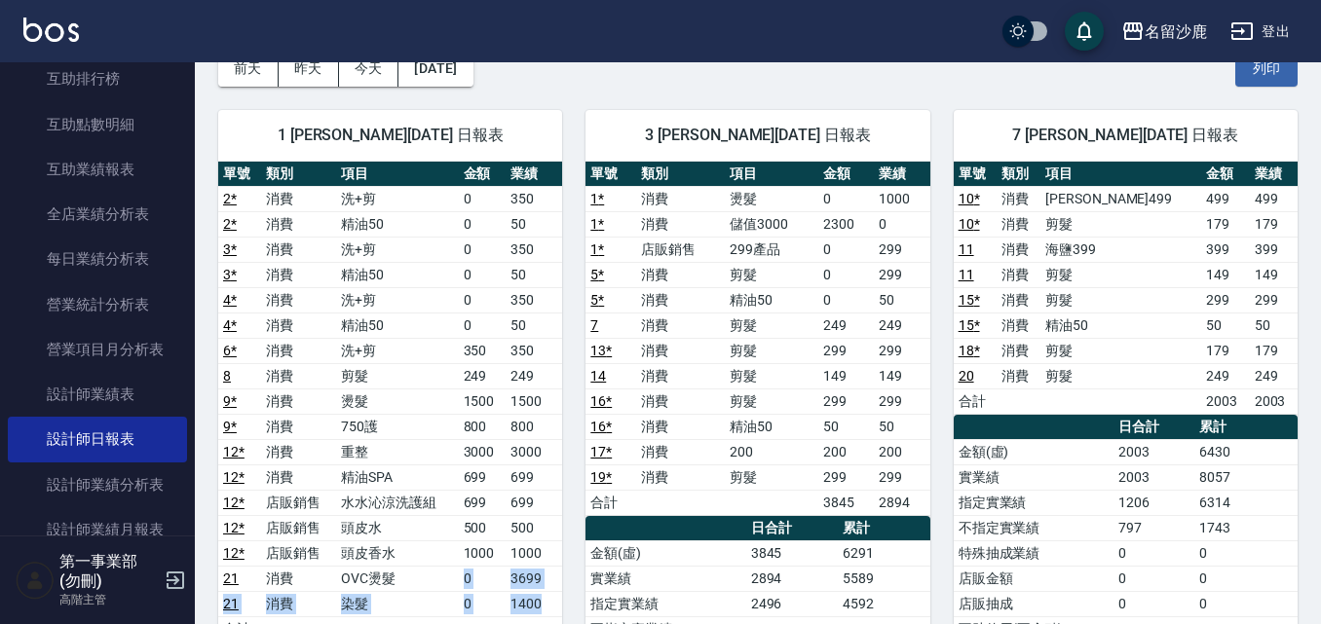
scroll to position [0, 0]
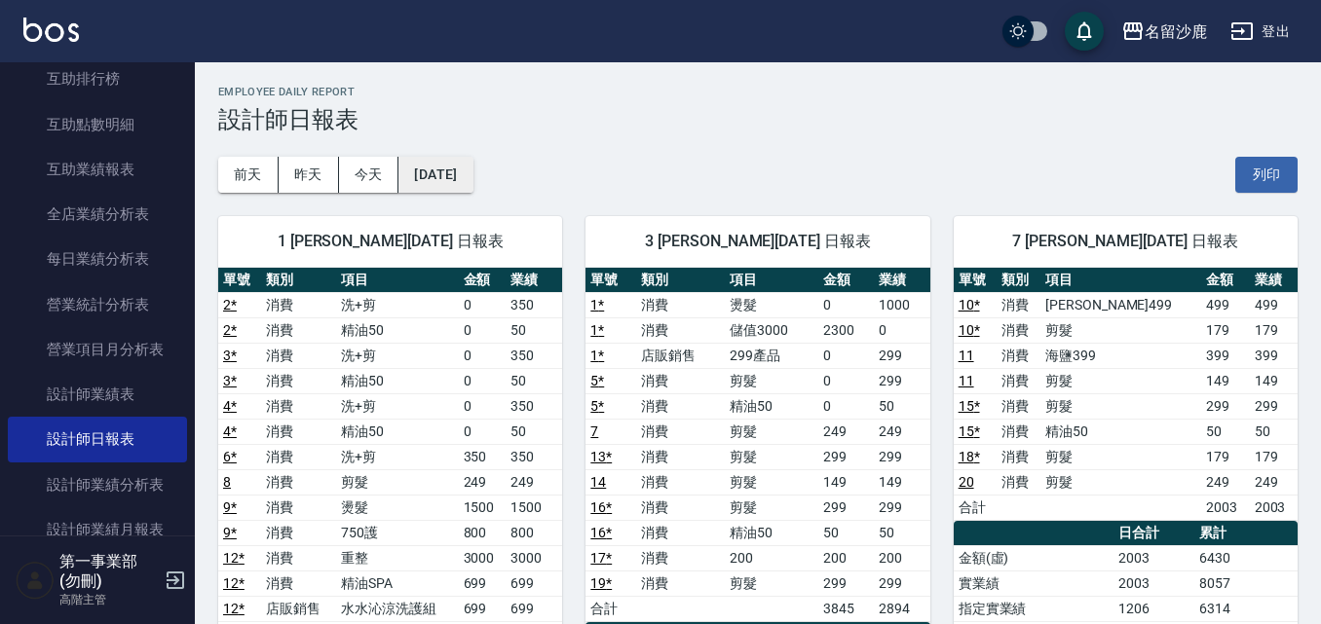
click at [448, 177] on button "2025/09/04" at bounding box center [435, 175] width 74 height 36
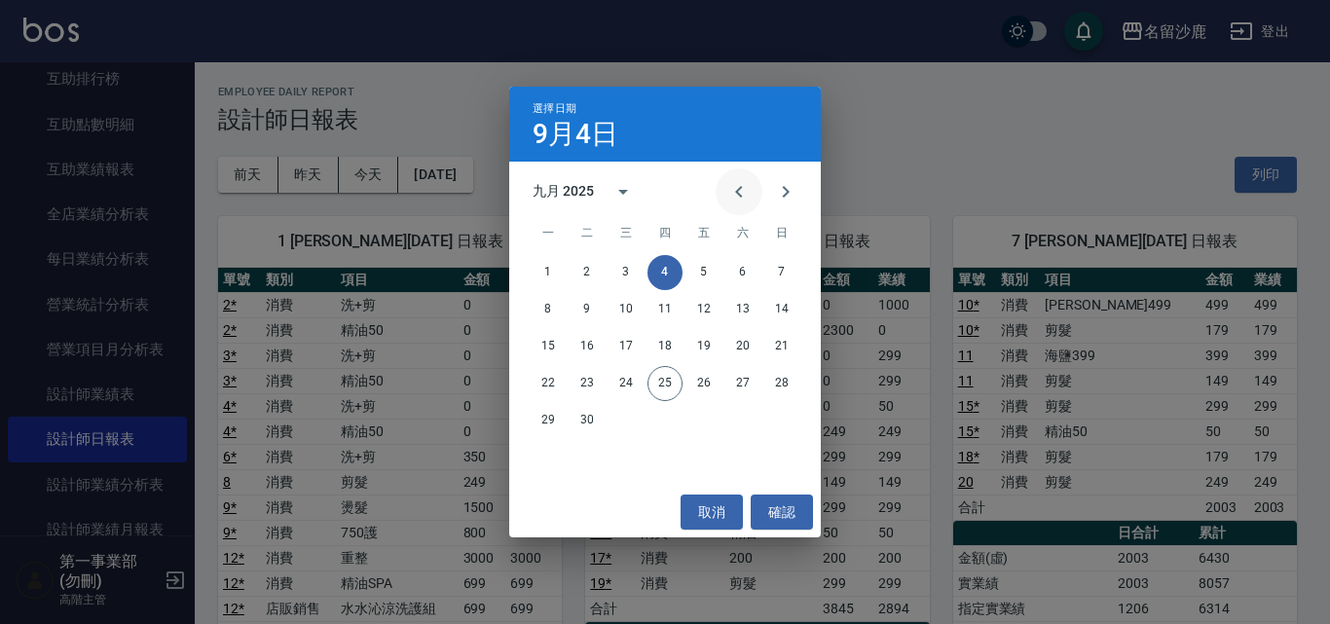
click at [728, 205] on button "Previous month" at bounding box center [739, 191] width 47 height 47
click at [691, 273] on button "1" at bounding box center [704, 272] width 35 height 35
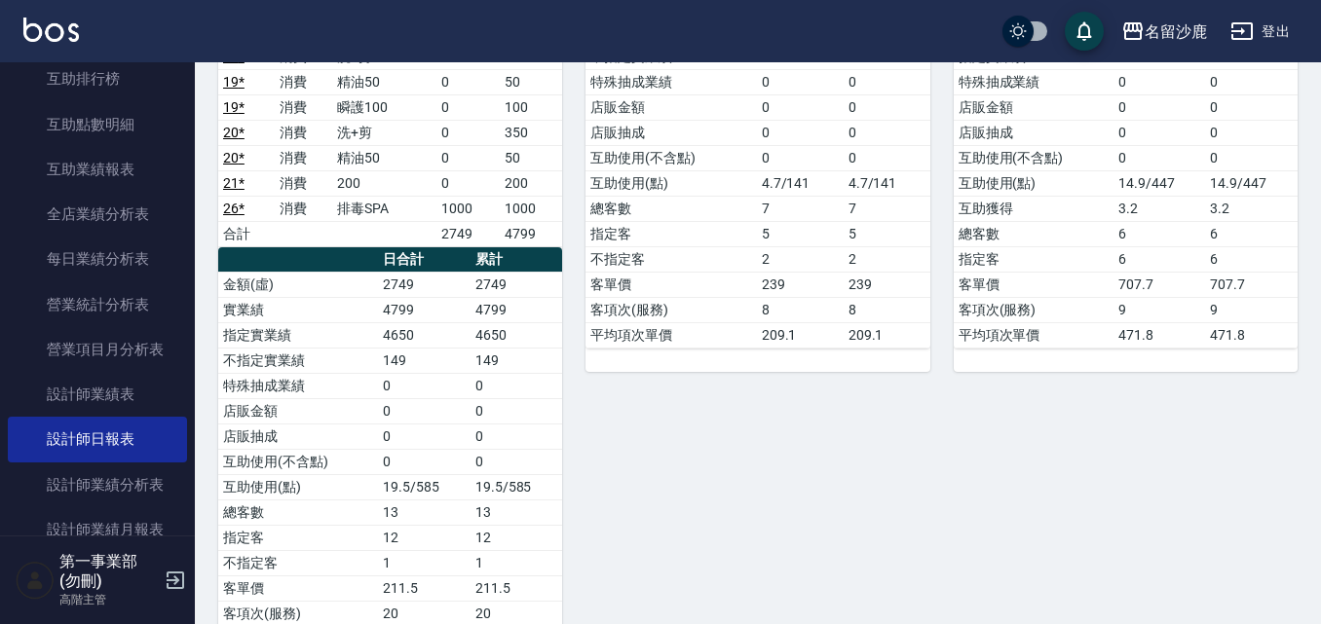
scroll to position [458, 0]
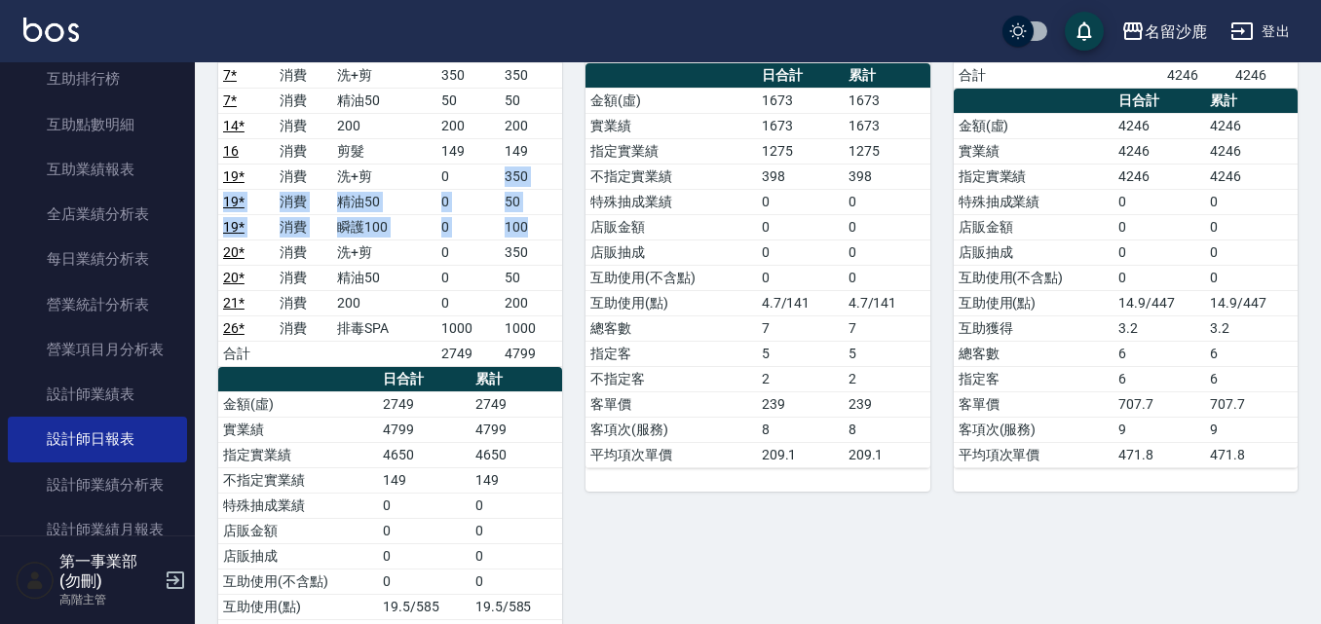
drag, startPoint x: 498, startPoint y: 169, endPoint x: 548, endPoint y: 231, distance: 79.6
click at [548, 231] on tbody "1 * 消費 洗+剪 0 350 1 * 消費 精油50 0 50 2 * 消費 剪髮 0 250 3 * 消費 洗+剪 0 350 3 * 消費 儲值300…" at bounding box center [390, 100] width 344 height 532
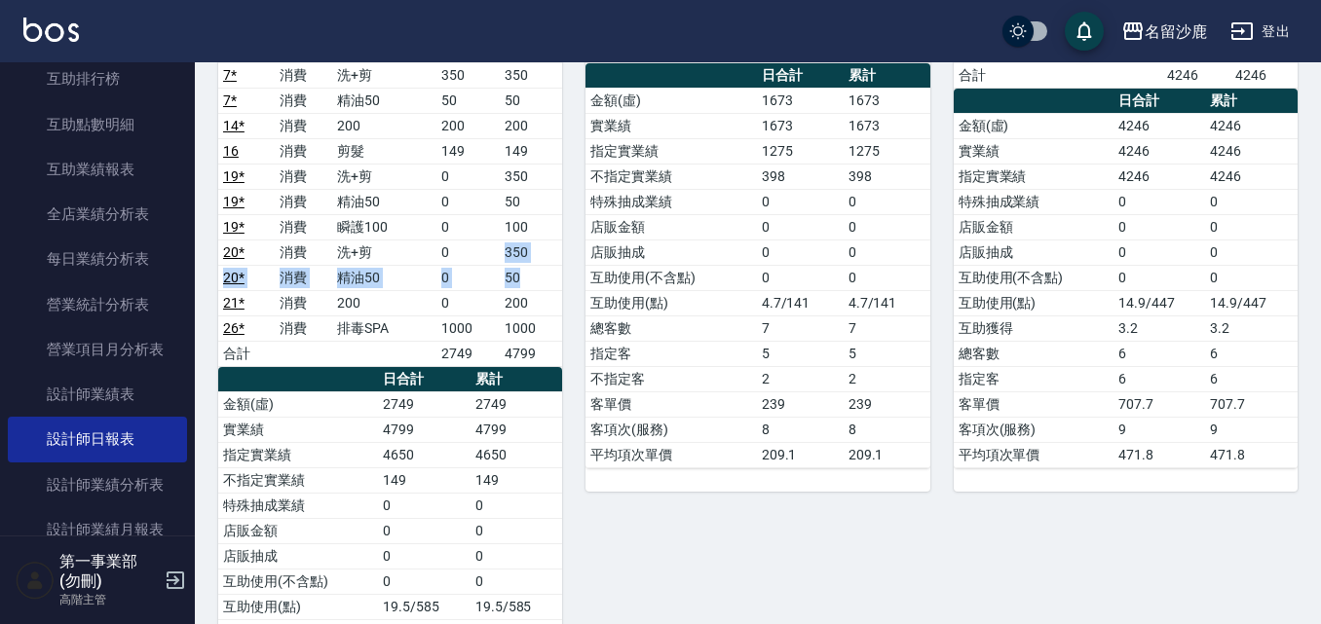
drag, startPoint x: 496, startPoint y: 252, endPoint x: 546, endPoint y: 274, distance: 55.0
click at [546, 274] on tbody "1 * 消費 洗+剪 0 350 1 * 消費 精油50 0 50 2 * 消費 剪髮 0 250 3 * 消費 洗+剪 0 350 3 * 消費 儲值300…" at bounding box center [390, 100] width 344 height 532
click at [546, 274] on td "50" at bounding box center [531, 277] width 63 height 25
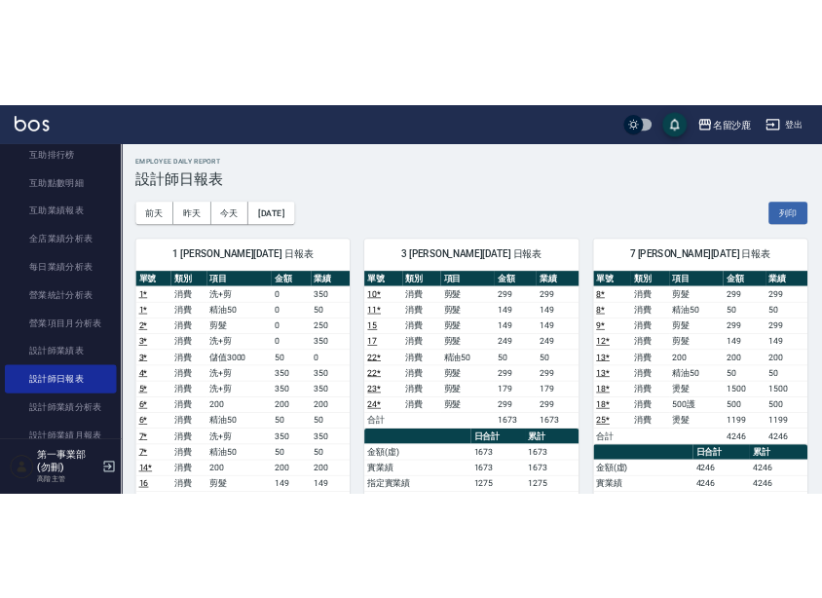
scroll to position [0, 0]
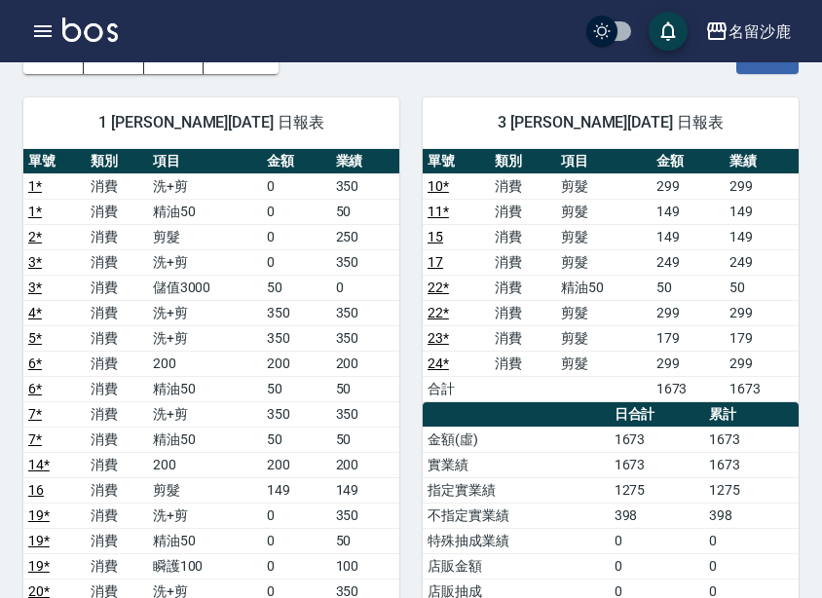
scroll to position [97, 0]
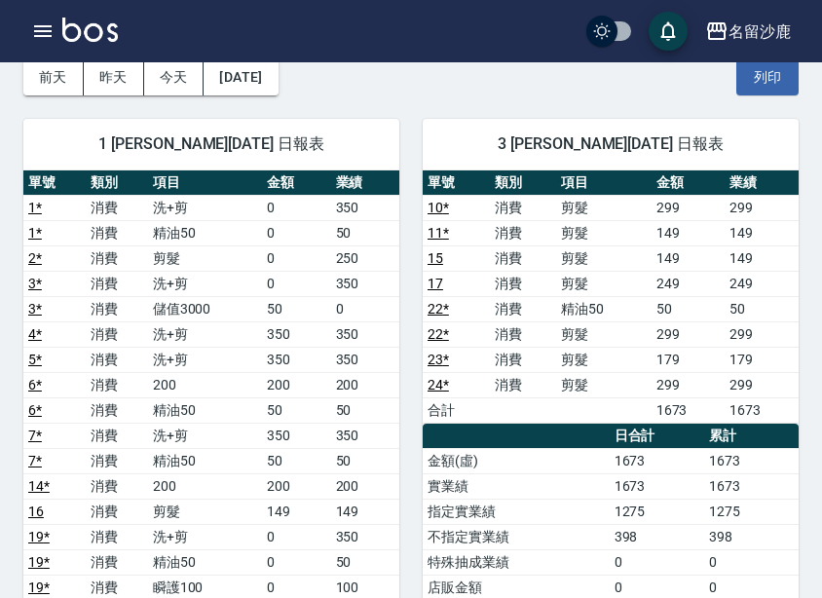
click at [392, 447] on td "350" at bounding box center [365, 435] width 68 height 25
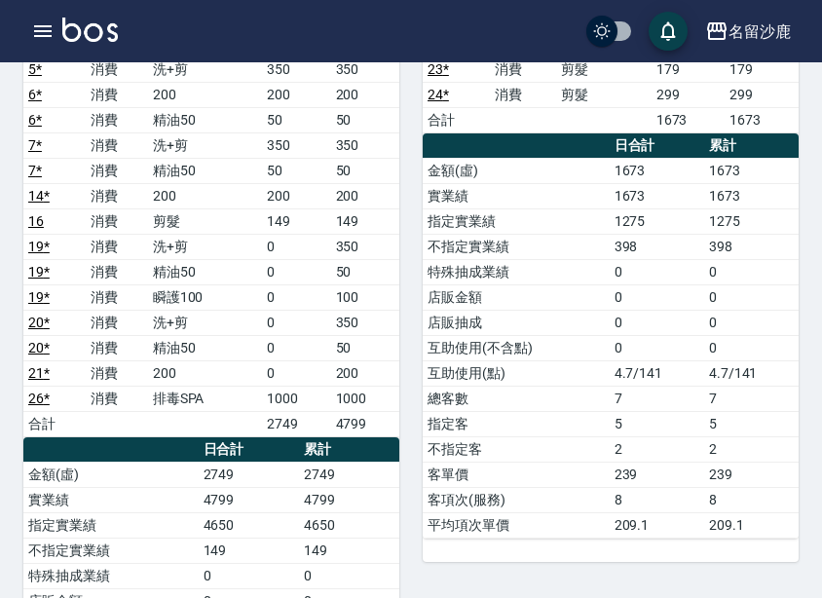
scroll to position [390, 0]
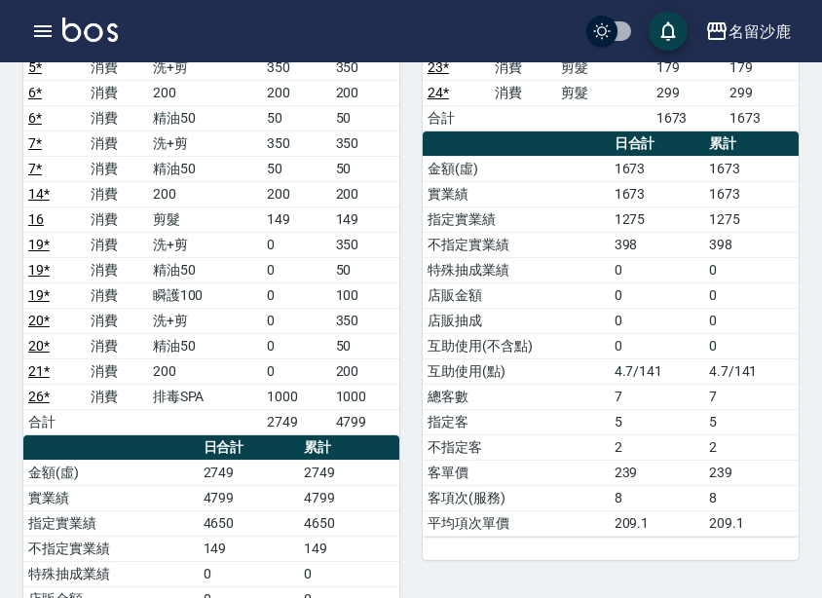
click at [300, 187] on td "200" at bounding box center [296, 193] width 68 height 25
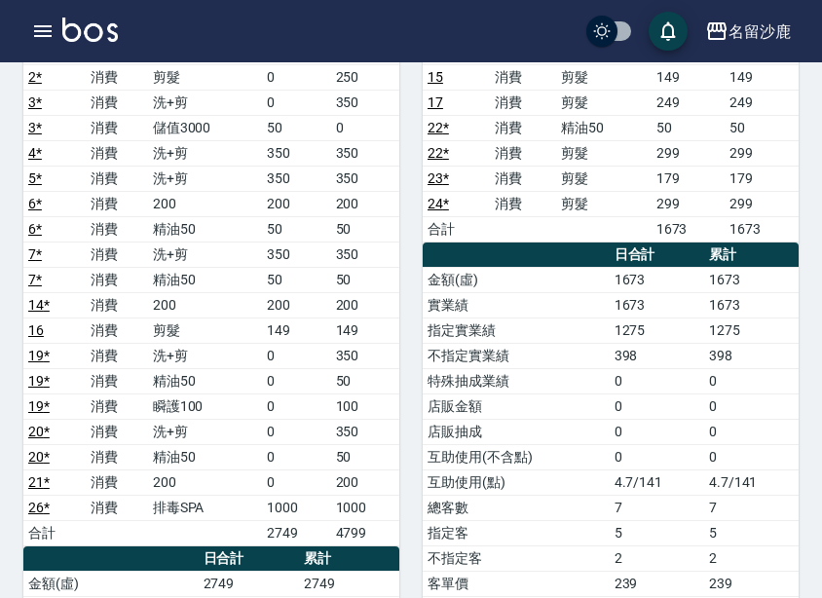
scroll to position [0, 0]
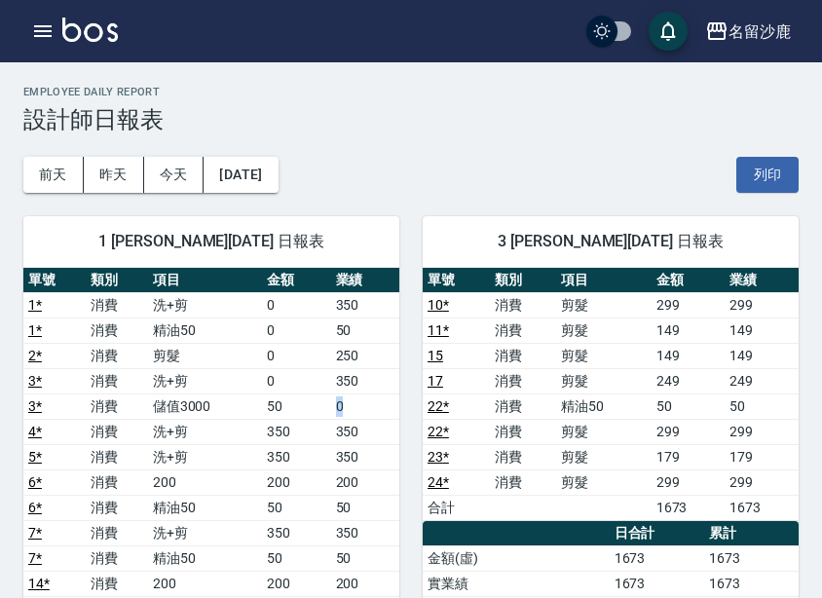
drag, startPoint x: 325, startPoint y: 406, endPoint x: 346, endPoint y: 406, distance: 20.5
click at [346, 406] on tr "3 * 消費 儲值3000 50 0" at bounding box center [211, 405] width 376 height 25
click at [346, 406] on td "0" at bounding box center [365, 405] width 68 height 25
click at [40, 408] on link "3 *" at bounding box center [35, 406] width 14 height 16
click at [256, 159] on button "2025/08/01" at bounding box center [241, 175] width 74 height 36
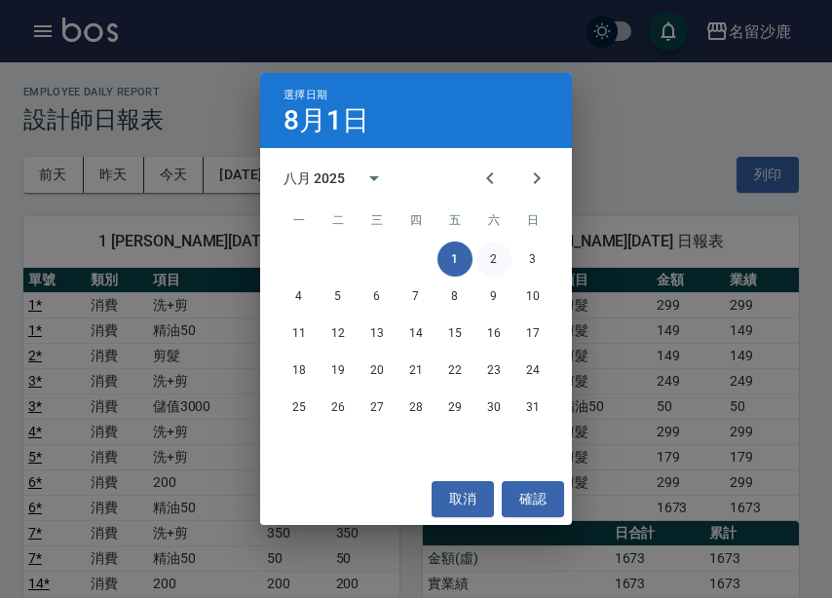
click at [486, 253] on button "2" at bounding box center [493, 259] width 35 height 35
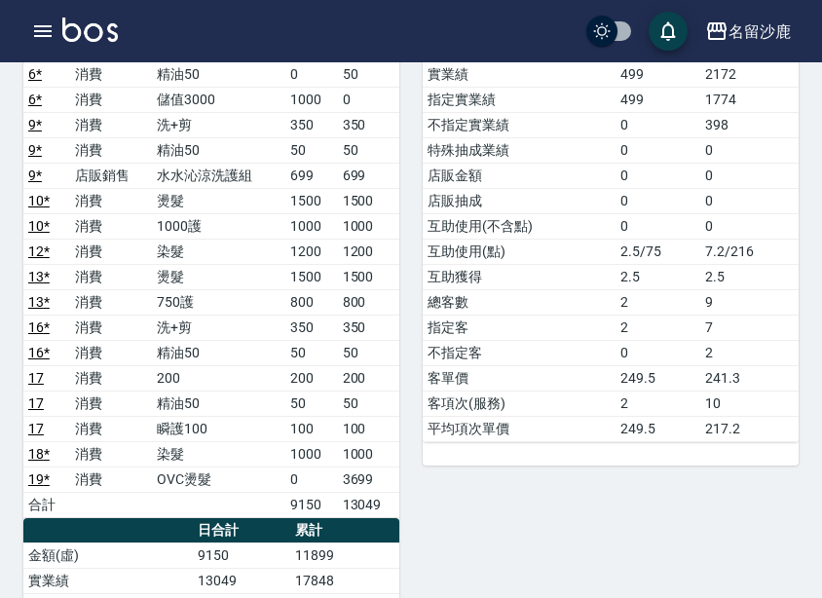
scroll to position [390, 0]
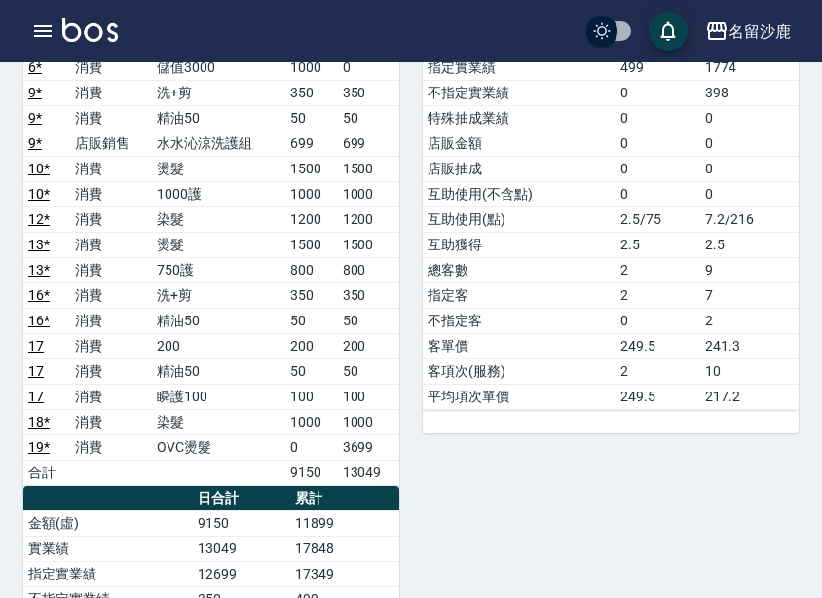
click at [485, 384] on td "平均項次單價" at bounding box center [519, 396] width 193 height 25
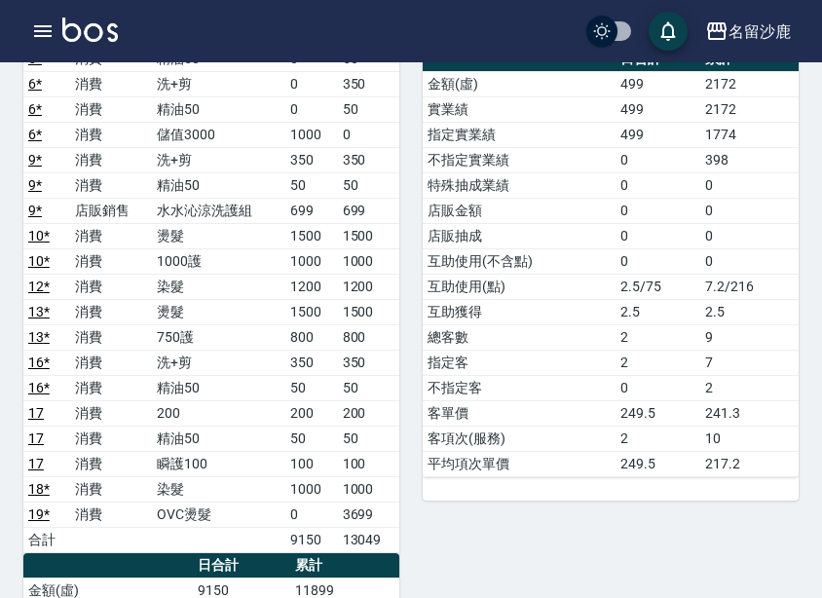
scroll to position [292, 0]
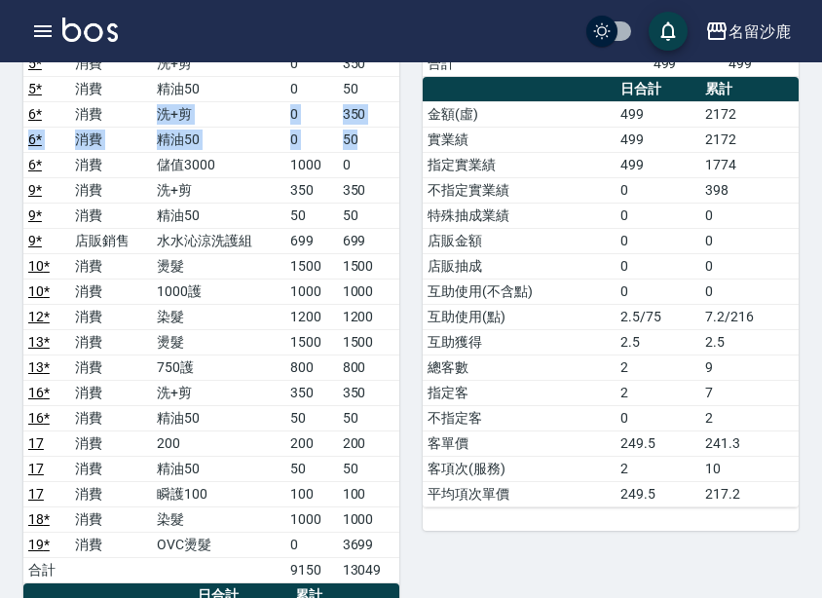
drag, startPoint x: 148, startPoint y: 112, endPoint x: 370, endPoint y: 135, distance: 223.3
click at [370, 135] on tbody "2 * 消費 洗+剪 0 350 2 * 消費 精油50 0 50 5 * 消費 洗+剪 0 350 5 * 消費 精油50 0 50 6 * 消費 洗+剪 …" at bounding box center [211, 291] width 376 height 582
click at [370, 135] on td "50" at bounding box center [368, 139] width 61 height 25
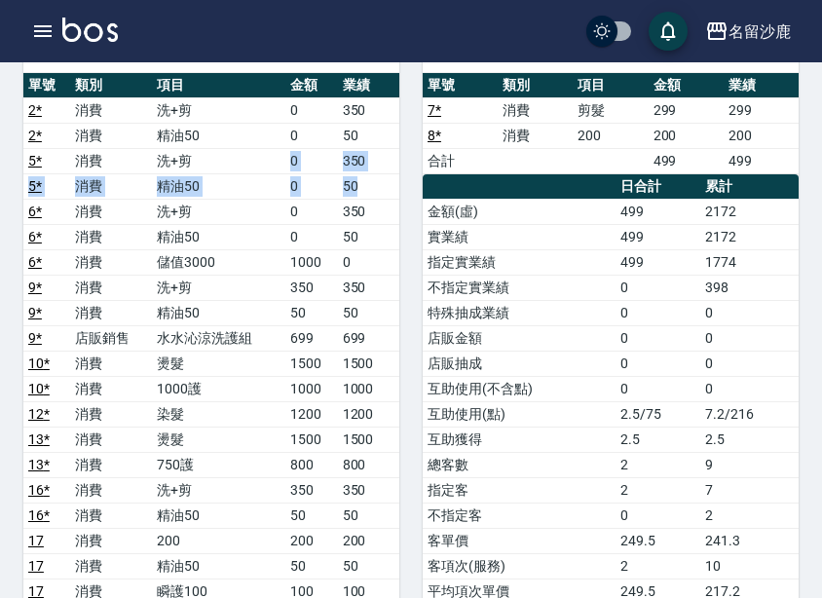
drag, startPoint x: 257, startPoint y: 158, endPoint x: 379, endPoint y: 187, distance: 125.2
click at [379, 187] on tbody "2 * 消費 洗+剪 0 350 2 * 消費 精油50 0 50 5 * 消費 洗+剪 0 350 5 * 消費 精油50 0 50 6 * 消費 洗+剪 …" at bounding box center [211, 388] width 376 height 582
click at [372, 300] on td "50" at bounding box center [368, 312] width 61 height 25
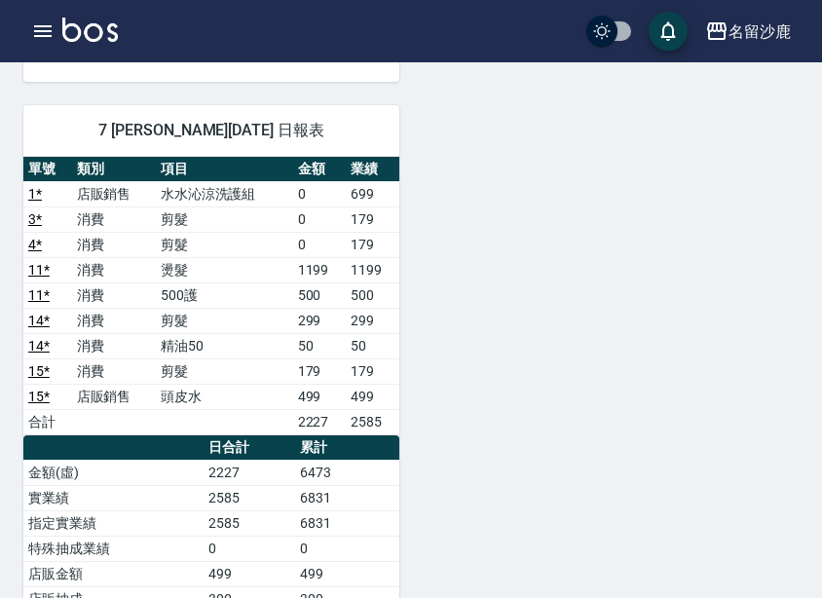
scroll to position [1266, 0]
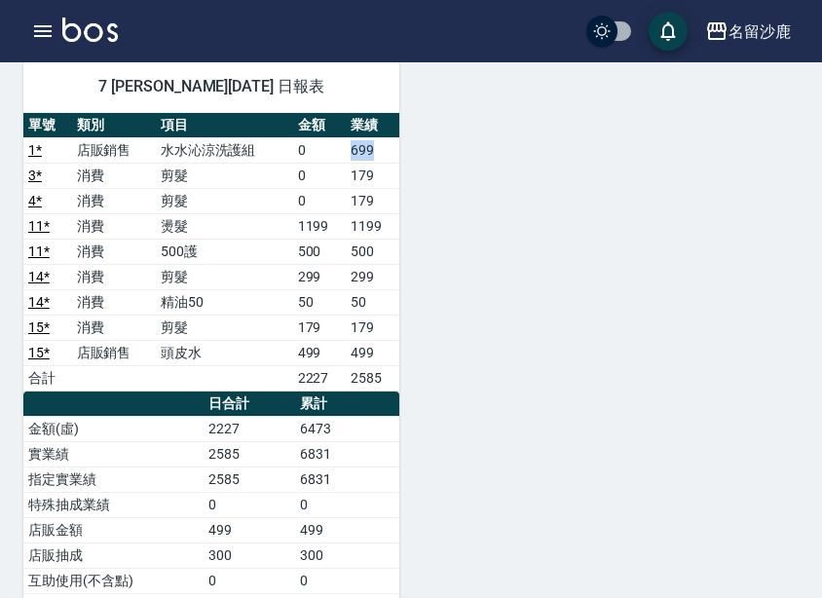
drag, startPoint x: 349, startPoint y: 154, endPoint x: 384, endPoint y: 162, distance: 35.9
click at [384, 162] on td "699" at bounding box center [373, 149] width 54 height 25
click at [37, 146] on link "1 *" at bounding box center [35, 150] width 14 height 16
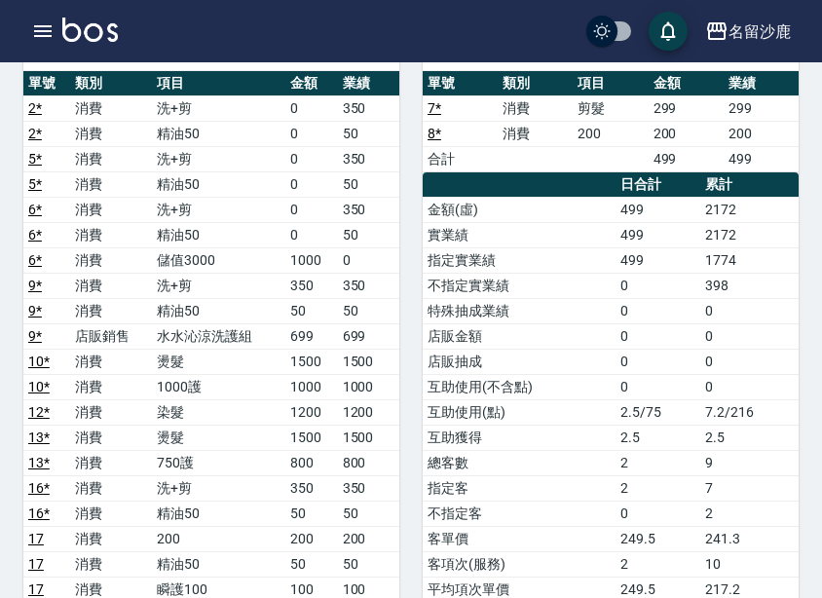
scroll to position [195, 0]
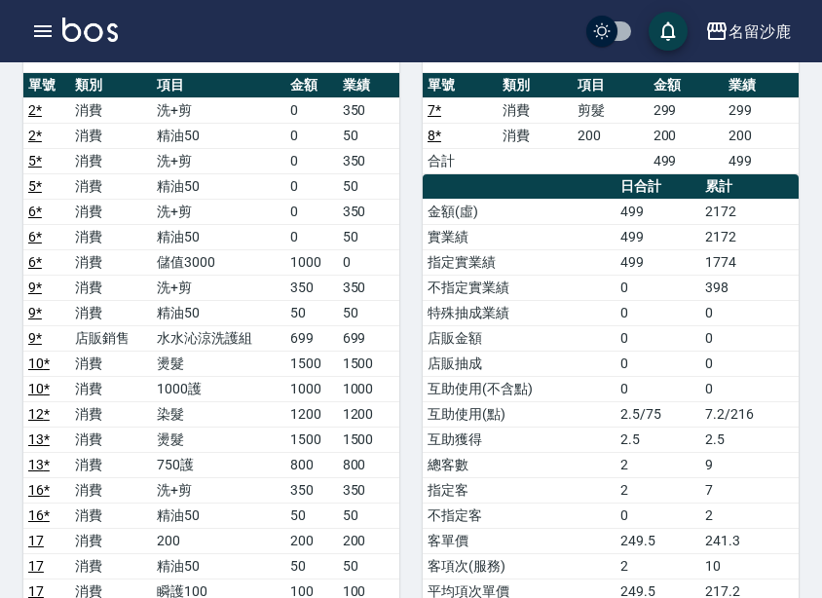
click at [277, 373] on td "燙髮" at bounding box center [218, 363] width 133 height 25
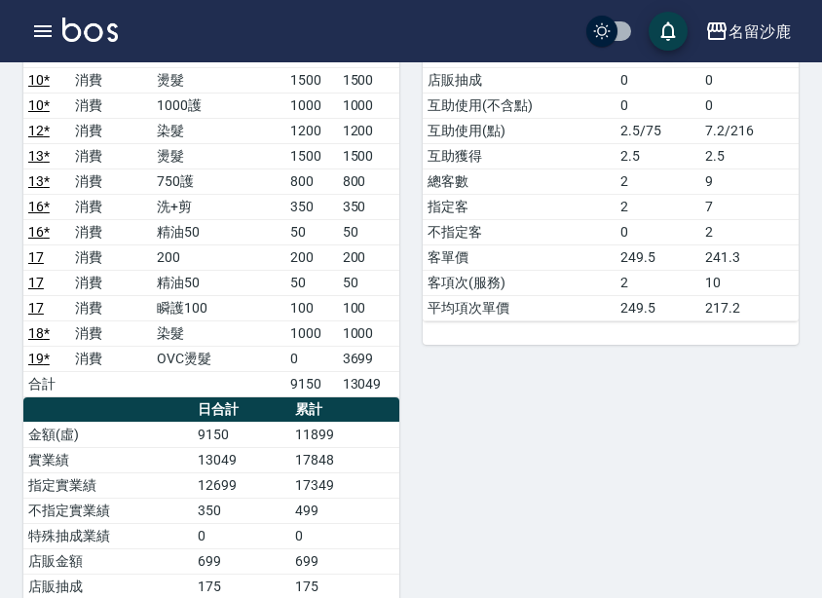
scroll to position [487, 0]
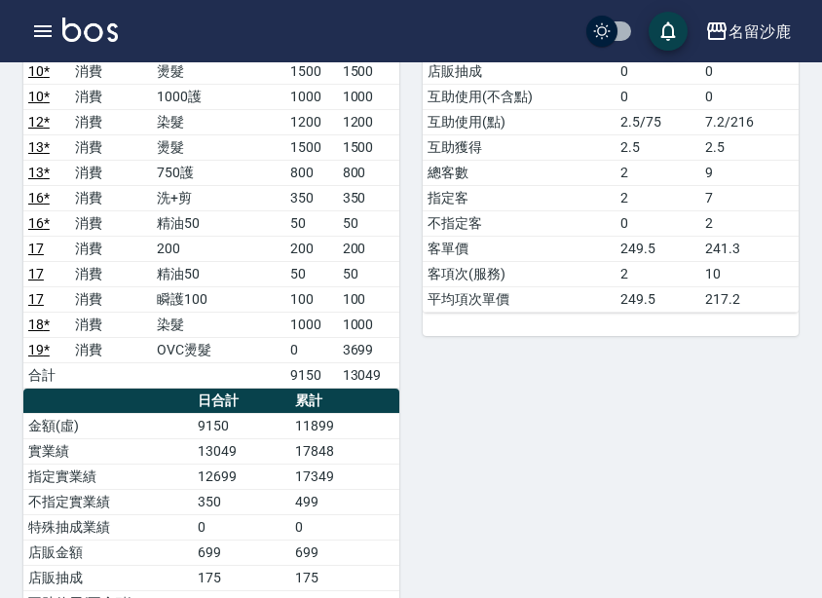
click at [340, 363] on td "13049" at bounding box center [368, 374] width 61 height 25
click at [315, 344] on td "0" at bounding box center [311, 349] width 52 height 25
click at [345, 389] on th "累計" at bounding box center [344, 401] width 109 height 25
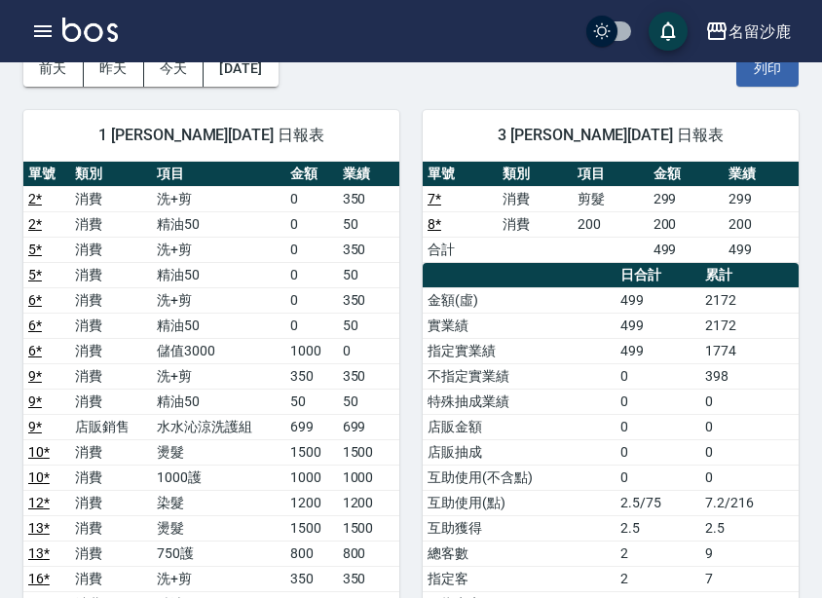
scroll to position [0, 0]
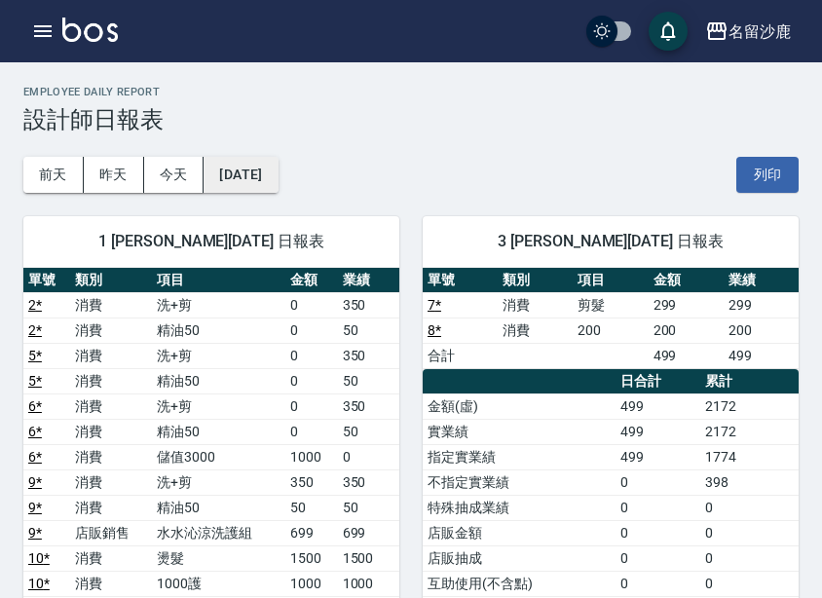
click at [231, 171] on button "2025/08/02" at bounding box center [241, 175] width 74 height 36
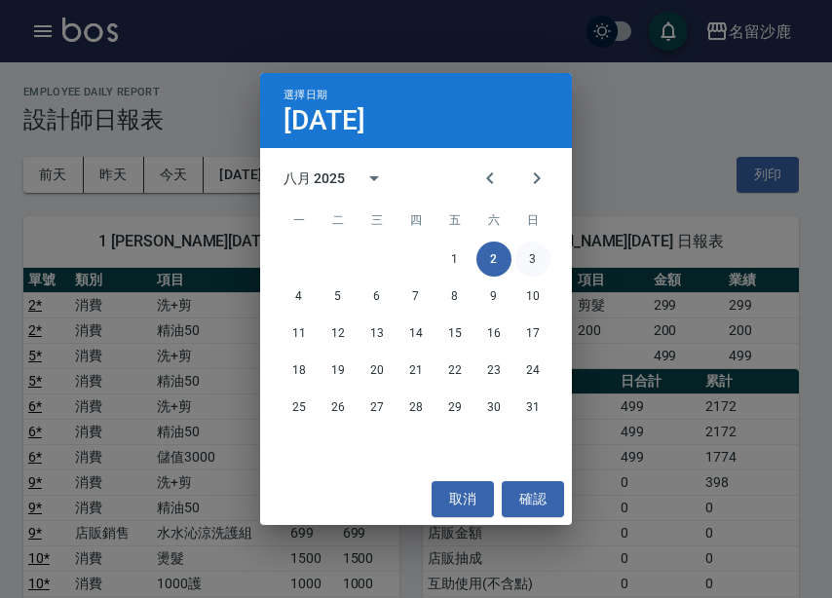
click at [538, 260] on button "3" at bounding box center [532, 259] width 35 height 35
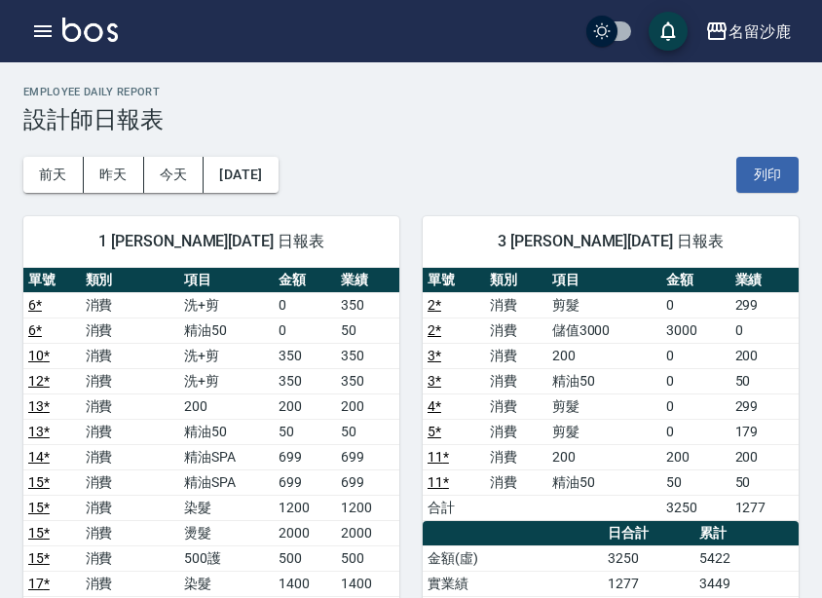
click at [398, 428] on td "50" at bounding box center [367, 431] width 63 height 25
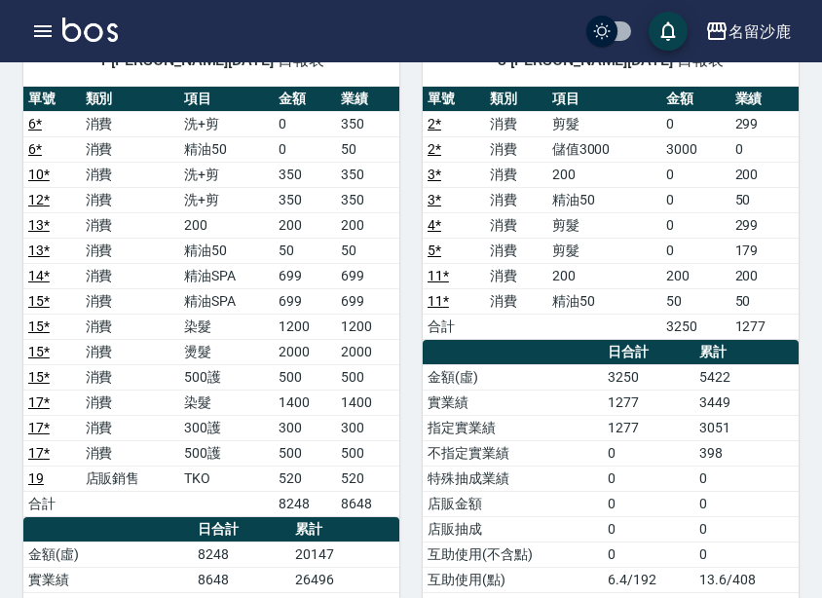
scroll to position [195, 0]
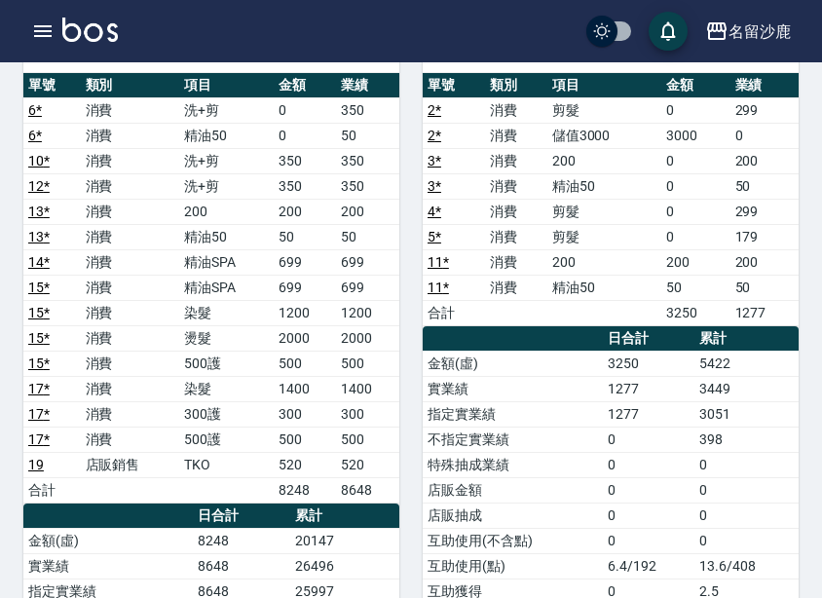
click at [525, 311] on td "a dense table" at bounding box center [516, 312] width 62 height 25
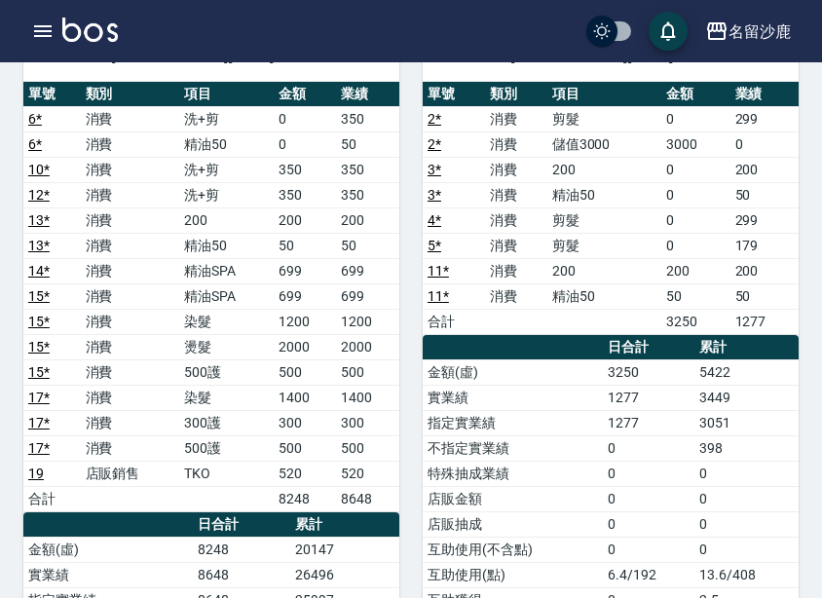
scroll to position [487, 0]
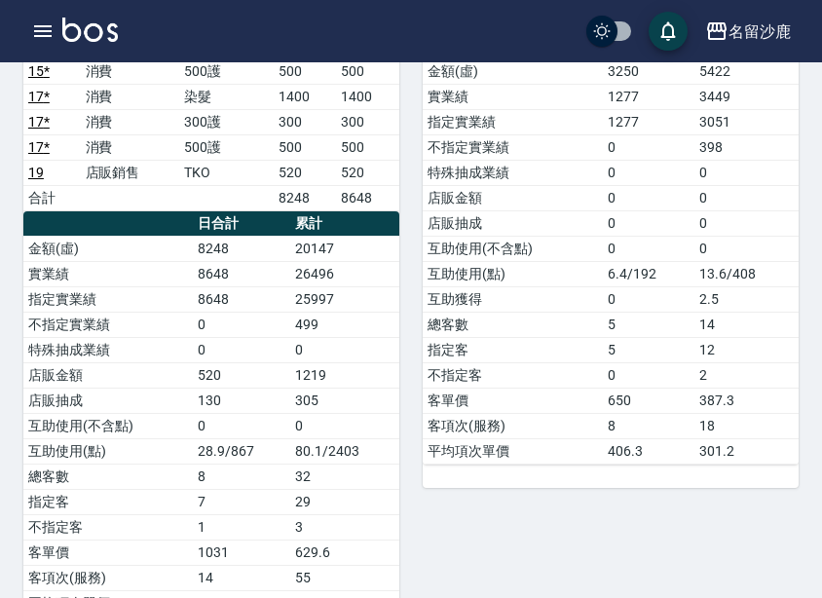
click at [330, 522] on td "3" at bounding box center [344, 526] width 109 height 25
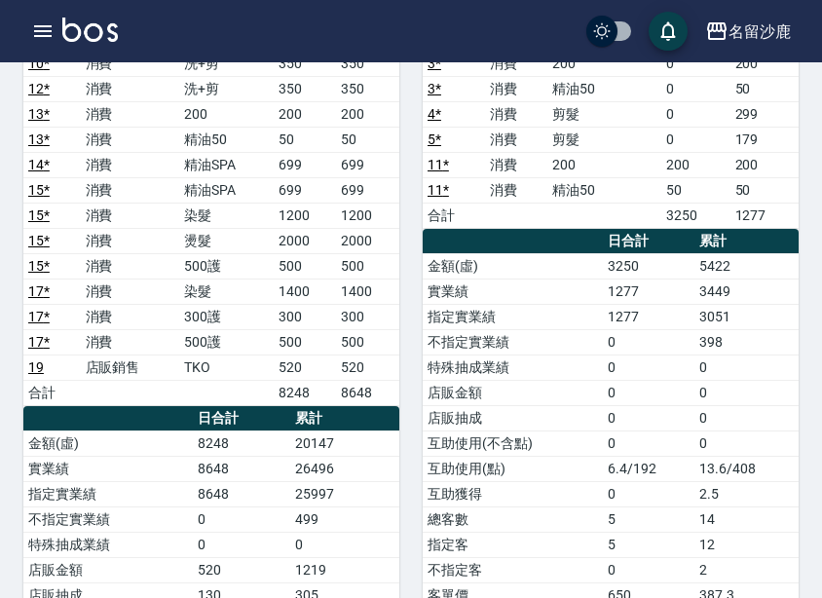
scroll to position [97, 0]
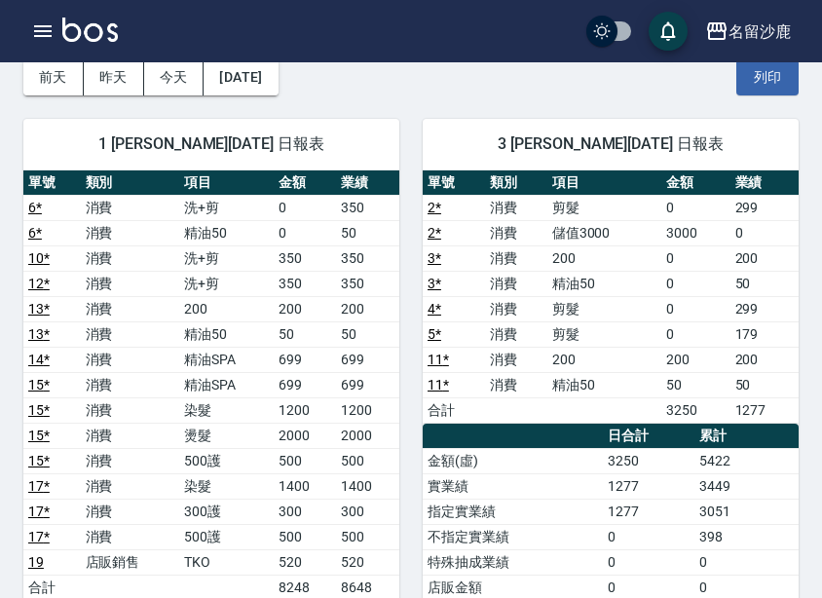
click at [407, 397] on div "3 莊郁亭 08/03/2025 日報表 單號 類別 項目 金額 業績 2 * 消費 剪髮 0 299 2 * 消費 儲值3000 3000 0 3 * 消費…" at bounding box center [598, 562] width 399 height 934
click at [417, 285] on div "3 莊郁亭 08/03/2025 日報表 單號 類別 項目 金額 業績 2 * 消費 剪髮 0 299 2 * 消費 儲值3000 3000 0 3 * 消費…" at bounding box center [598, 562] width 399 height 934
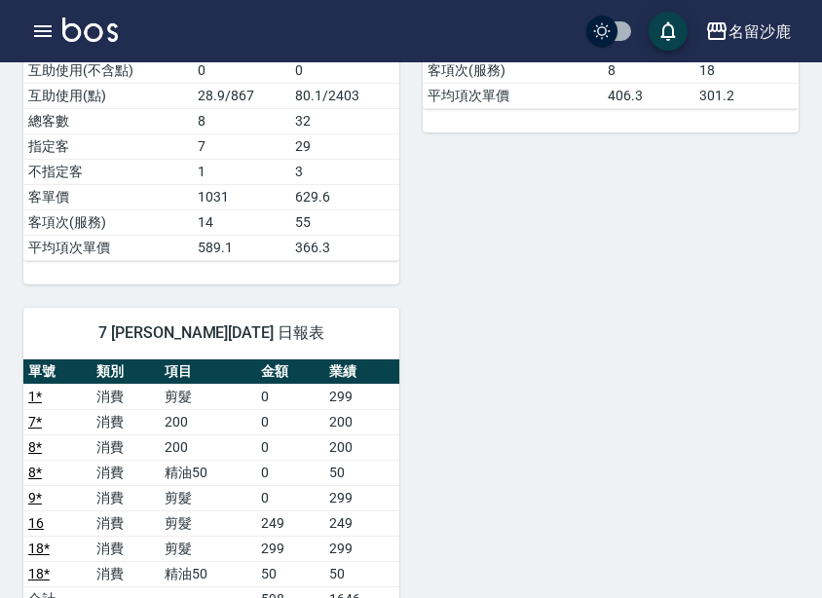
scroll to position [876, 0]
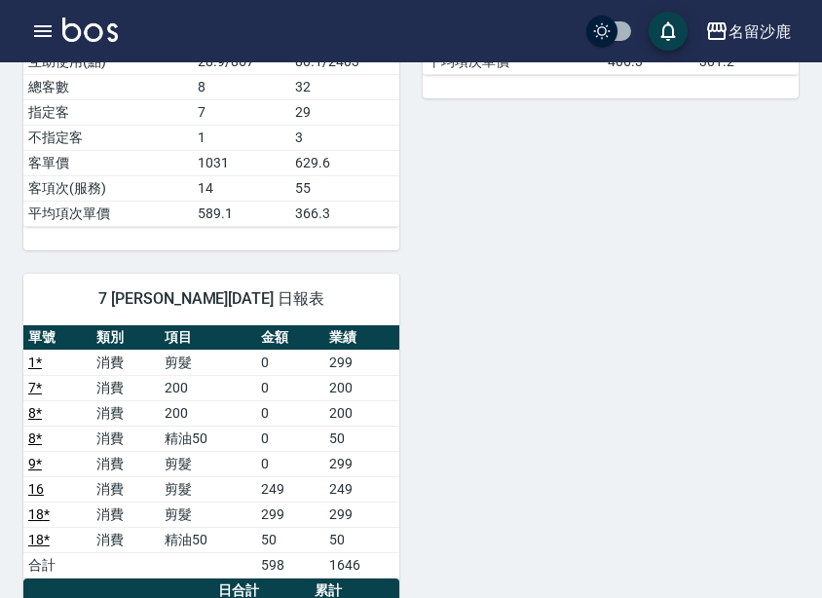
click at [502, 375] on div "1 陳浩德 08/03/2025 日報表 單號 類別 項目 金額 業績 6 * 消費 洗+剪 0 350 6 * 消費 精油50 0 50 10 * 消費 洗…" at bounding box center [399, 174] width 799 height 1716
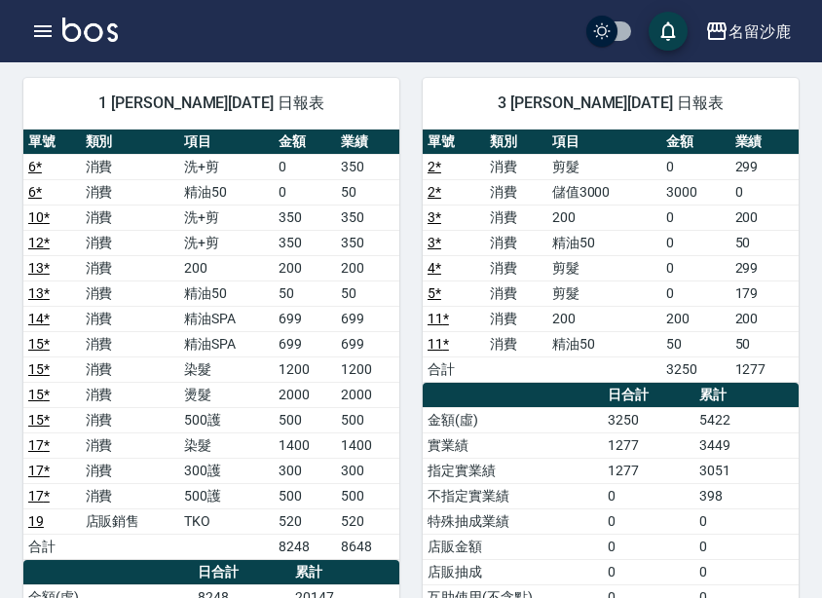
scroll to position [0, 0]
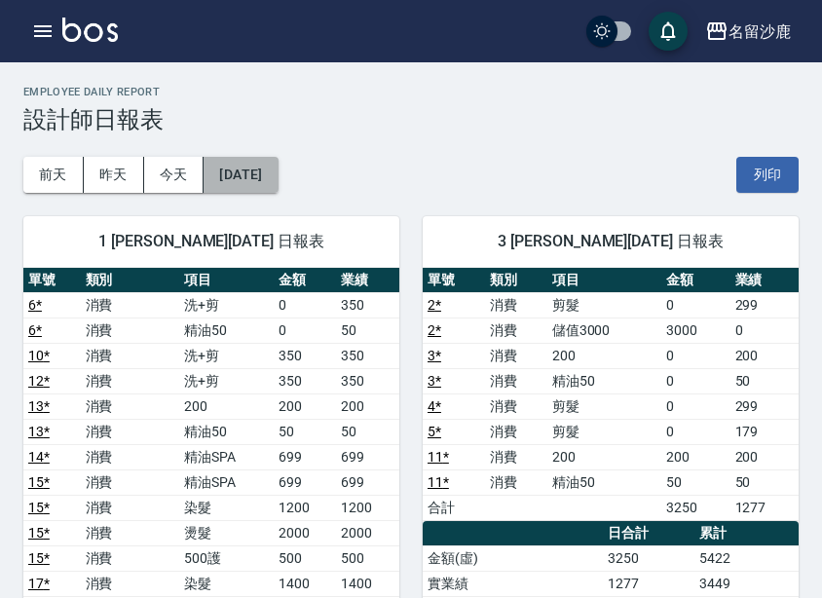
click at [277, 178] on button "2025/08/03" at bounding box center [241, 175] width 74 height 36
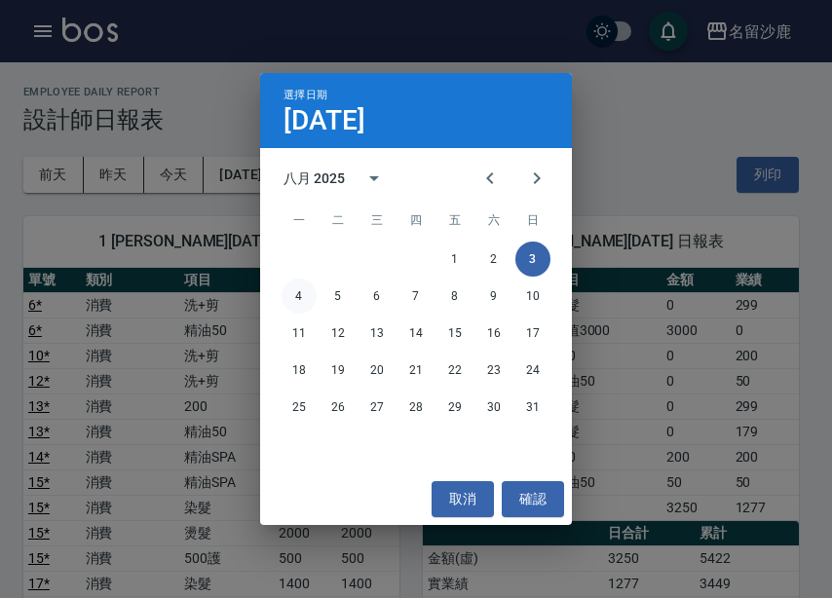
click at [297, 297] on button "4" at bounding box center [298, 296] width 35 height 35
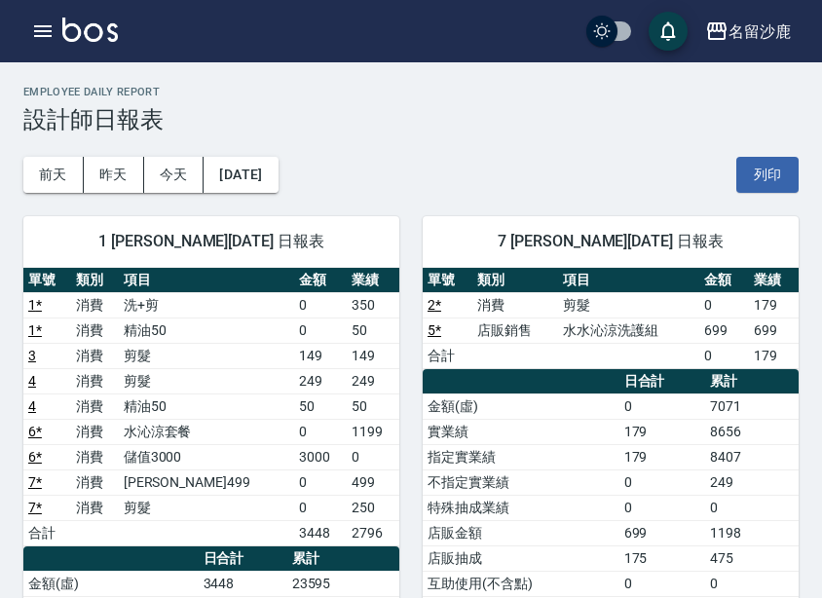
click at [413, 424] on div "7 林靖庭 08/04/2025 日報表 單號 類別 項目 金額 業績 2 * 消費 剪髮 0 179 5 * 店販銷售 水水沁涼洗護組 699 699 合計…" at bounding box center [598, 596] width 399 height 807
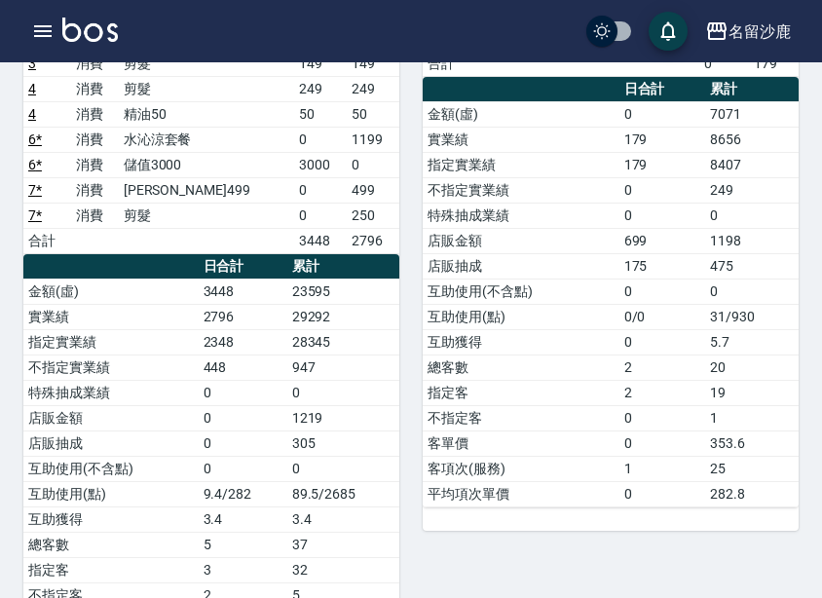
scroll to position [426, 0]
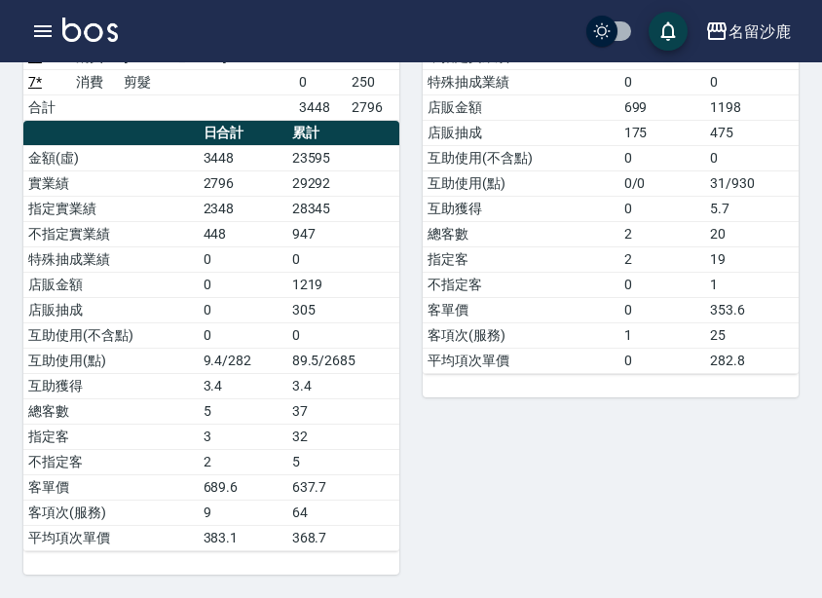
click at [589, 476] on div "7 林靖庭 08/04/2025 日報表 單號 類別 項目 金額 業績 2 * 消費 剪髮 0 179 5 * 店販銷售 水水沁涼洗護組 699 699 合計…" at bounding box center [598, 170] width 399 height 807
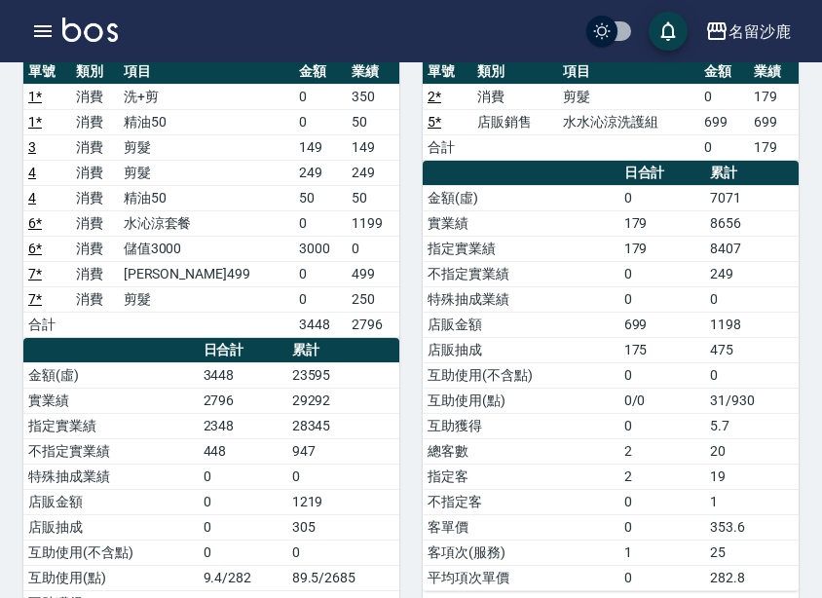
scroll to position [0, 0]
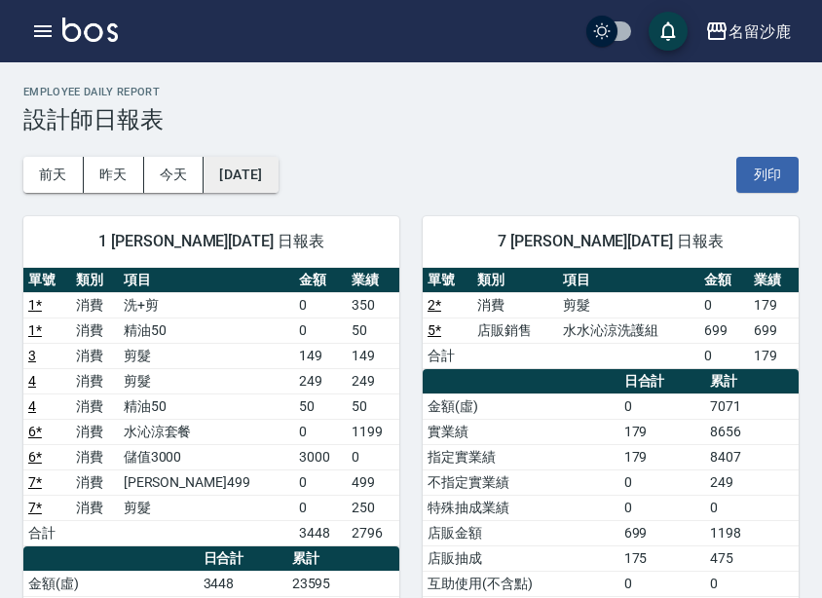
click at [268, 168] on button "2025/08/04" at bounding box center [241, 175] width 74 height 36
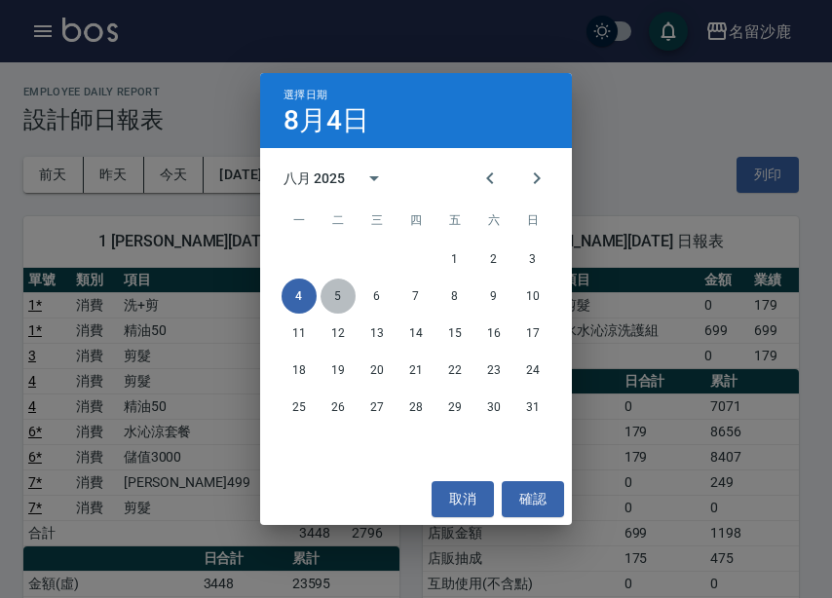
click at [342, 306] on button "5" at bounding box center [337, 296] width 35 height 35
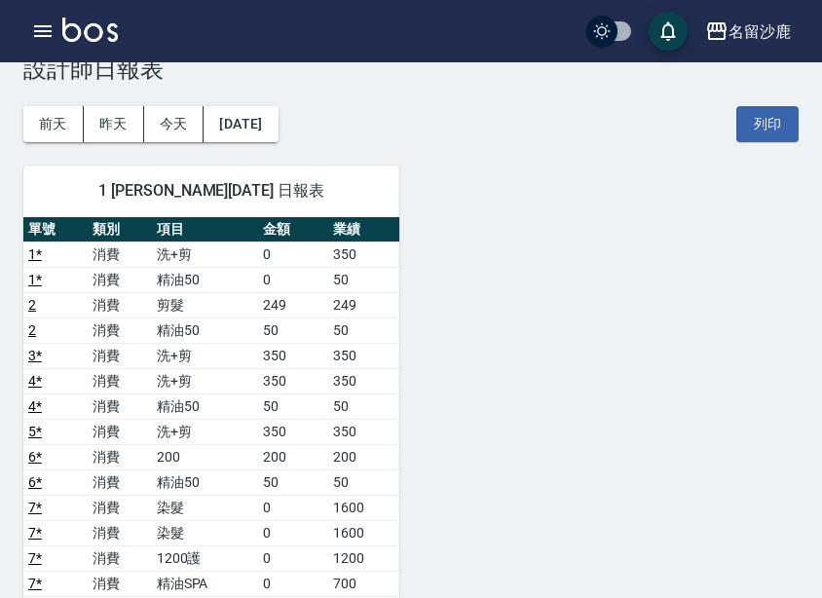
scroll to position [97, 0]
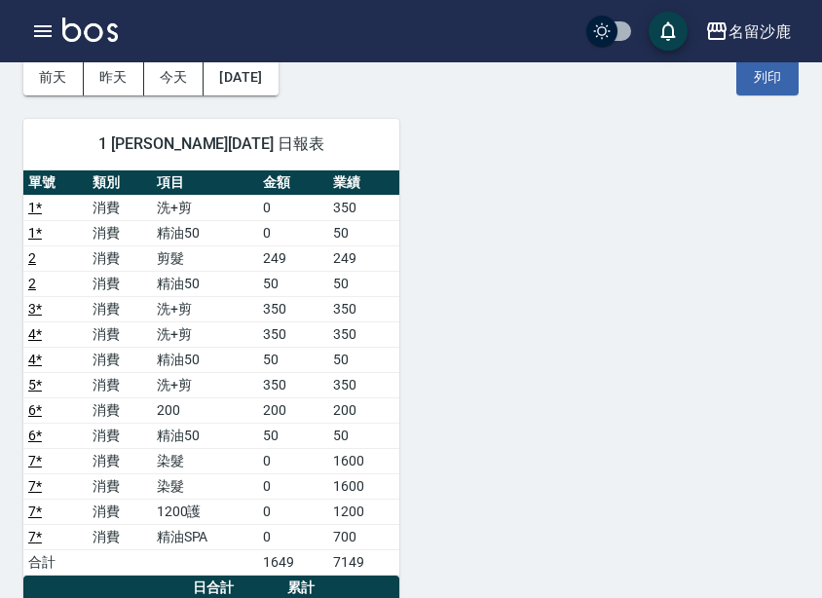
click at [438, 472] on div "1 陳浩德 08/05/2025 日報表 單號 類別 項目 金額 業績 1 * 消費 洗+剪 0 350 1 * 消費 精油50 0 50 2 消費 剪髮 2…" at bounding box center [399, 562] width 799 height 934
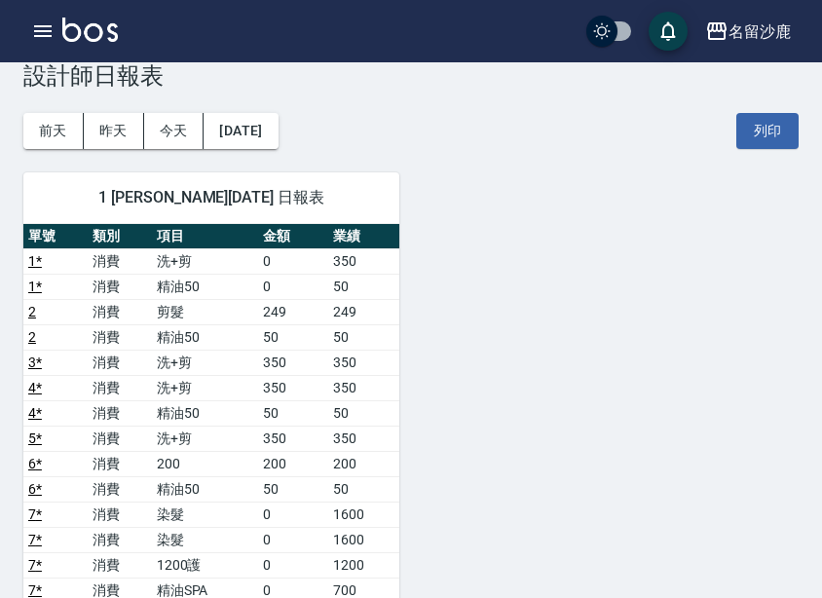
scroll to position [0, 0]
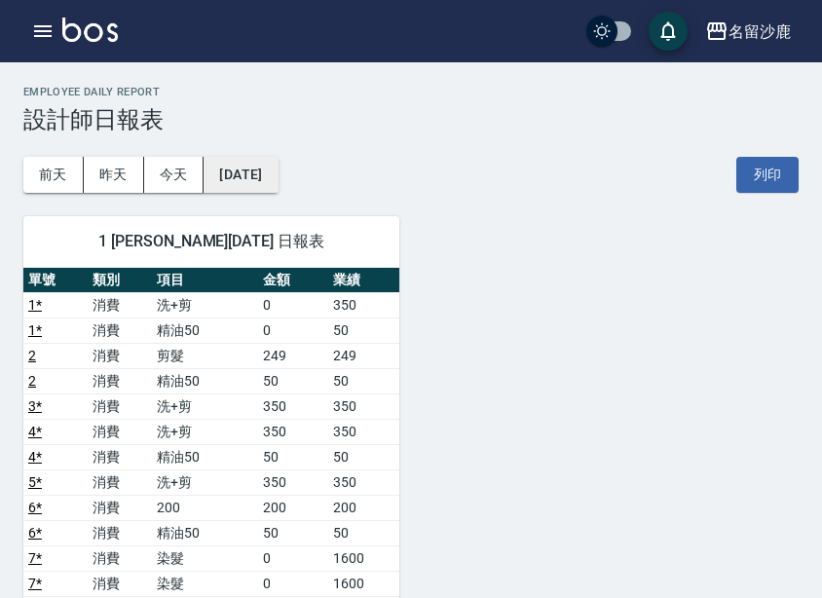
click at [278, 170] on button "2025/08/05" at bounding box center [241, 175] width 74 height 36
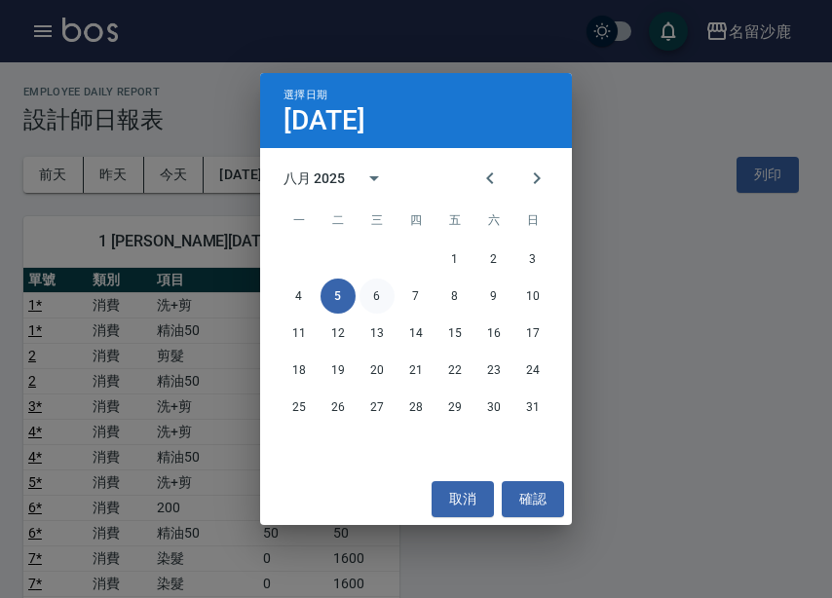
click at [372, 298] on button "6" at bounding box center [376, 296] width 35 height 35
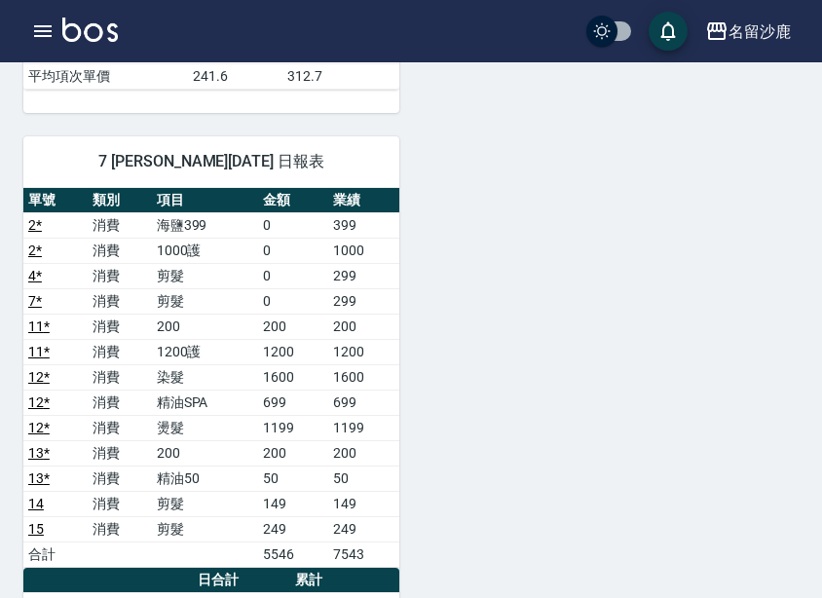
scroll to position [974, 0]
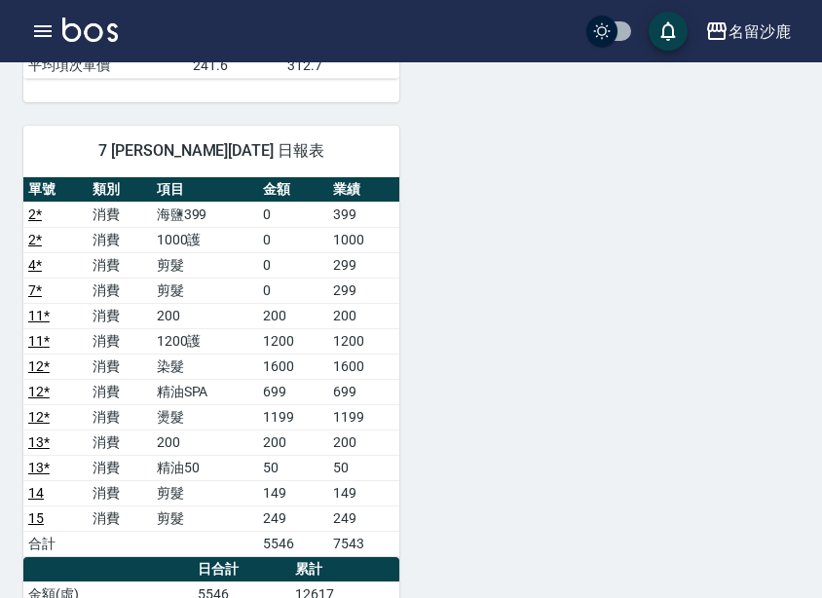
click at [391, 394] on td "699" at bounding box center [363, 391] width 71 height 25
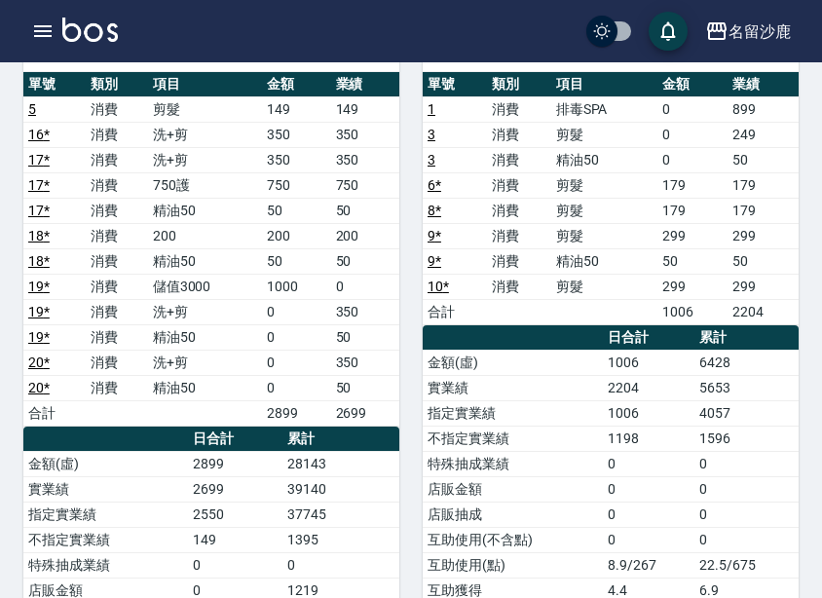
scroll to position [195, 0]
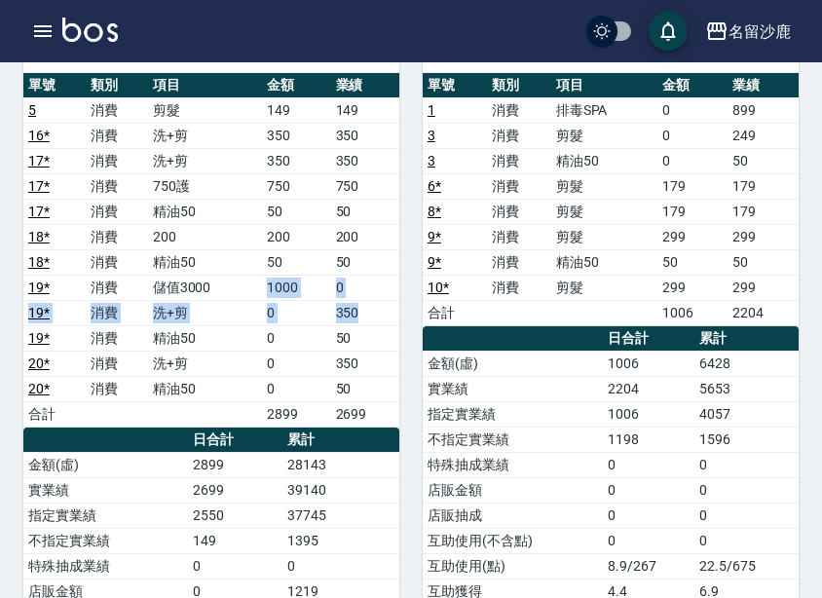
drag, startPoint x: 269, startPoint y: 283, endPoint x: 369, endPoint y: 315, distance: 105.0
click at [369, 315] on tbody "5 消費 剪髮 149 149 16 * 消費 洗+剪 350 350 17 * 消費 洗+剪 350 350 17 * 消費 750護 750 750 17…" at bounding box center [211, 261] width 376 height 329
click at [369, 315] on td "350" at bounding box center [365, 312] width 68 height 25
click at [354, 481] on td "39140" at bounding box center [340, 489] width 117 height 25
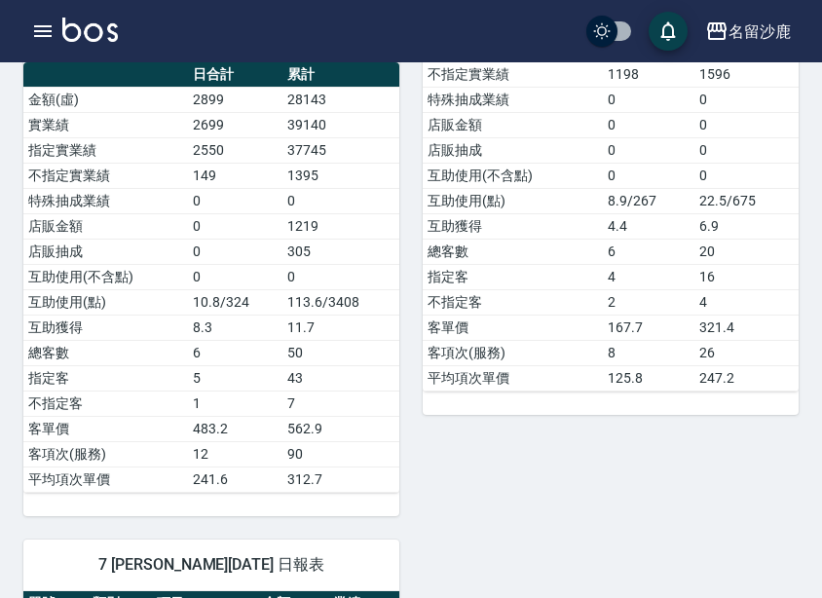
scroll to position [779, 0]
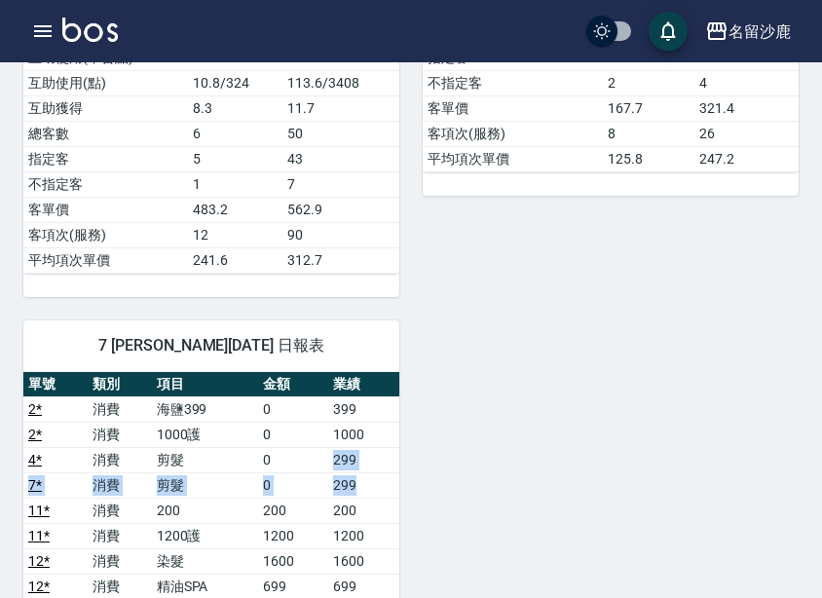
drag, startPoint x: 325, startPoint y: 459, endPoint x: 376, endPoint y: 476, distance: 53.6
click at [376, 476] on tbody "2 * 消費 海鹽399 0 399 2 * 消費 1000護 0 1000 4 * 消費 剪髮 0 299 7 * 消費 剪髮 0 299 11 * 消費 …" at bounding box center [211, 573] width 376 height 354
click at [376, 476] on td "299" at bounding box center [363, 484] width 71 height 25
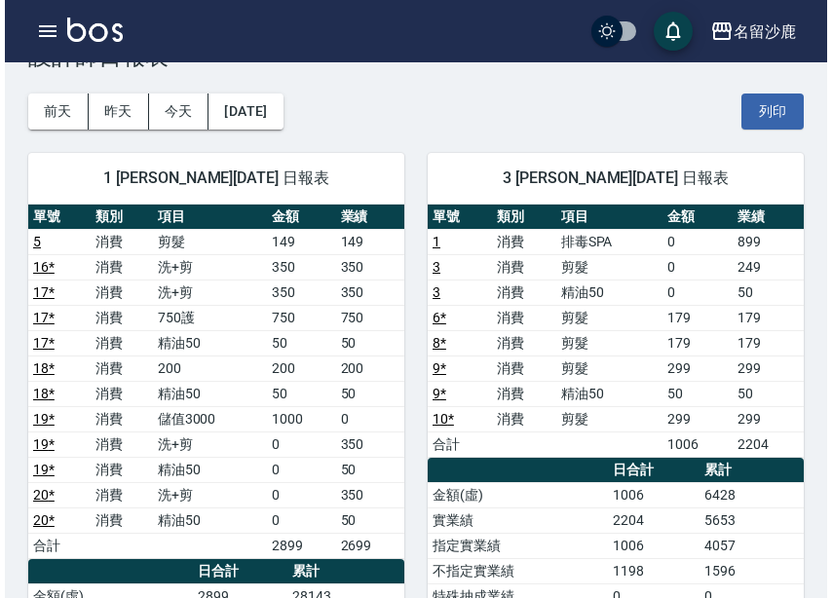
scroll to position [97, 0]
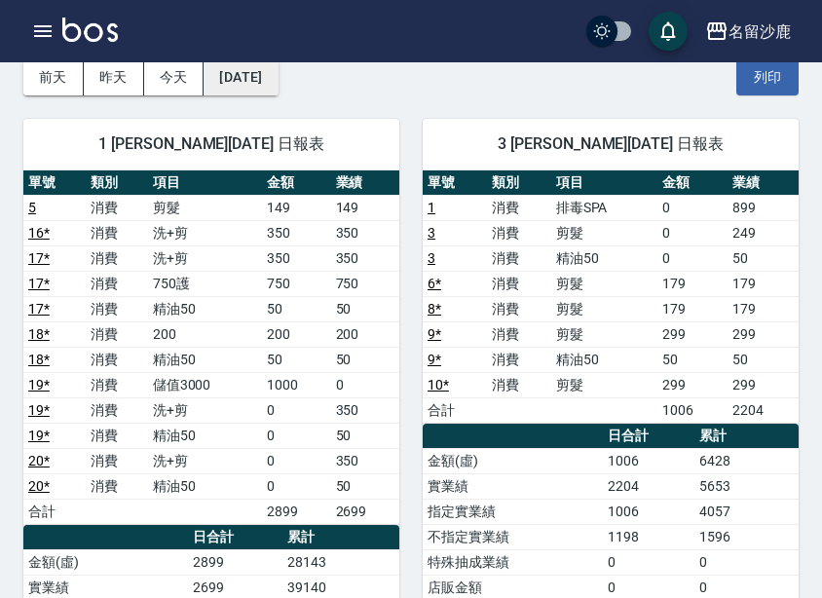
click at [278, 85] on button "2025/08/06" at bounding box center [241, 77] width 74 height 36
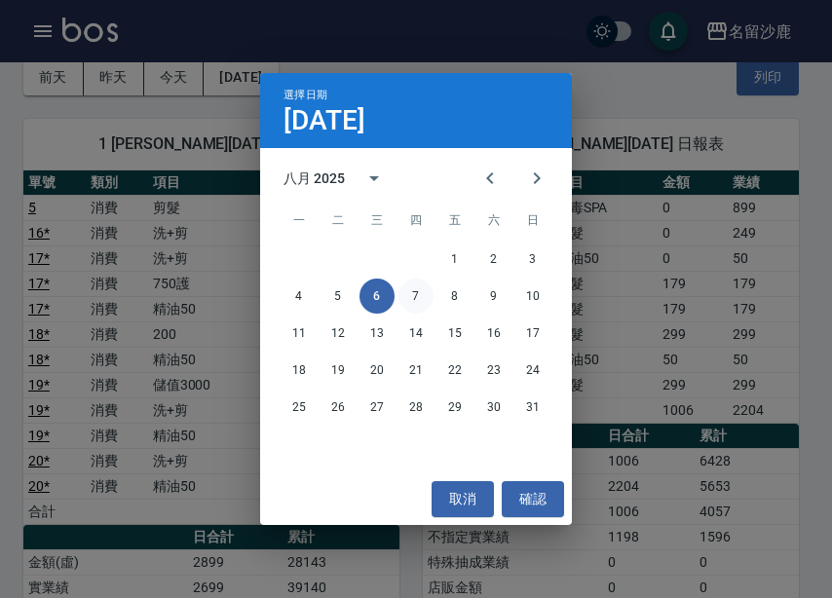
click at [417, 295] on button "7" at bounding box center [415, 296] width 35 height 35
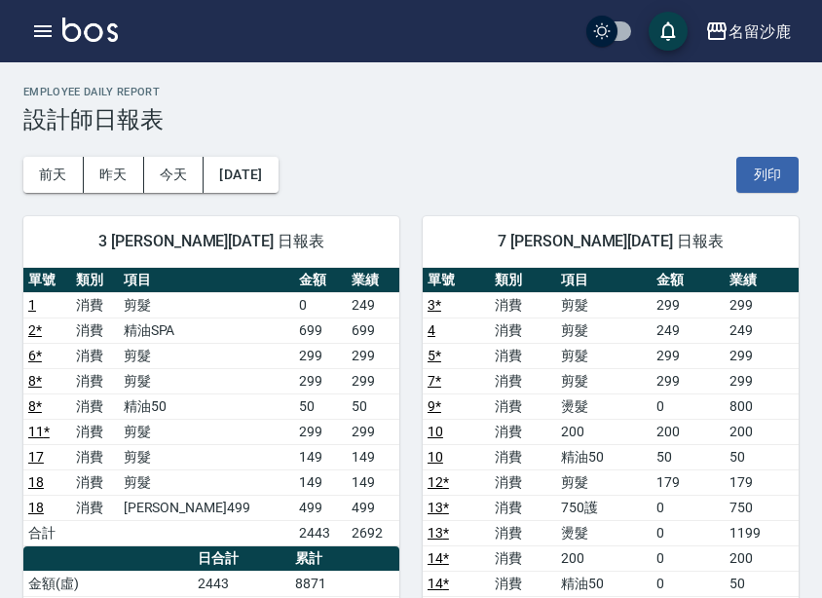
click at [740, 512] on td "750" at bounding box center [762, 507] width 74 height 25
click at [478, 487] on td "12 *" at bounding box center [456, 481] width 67 height 25
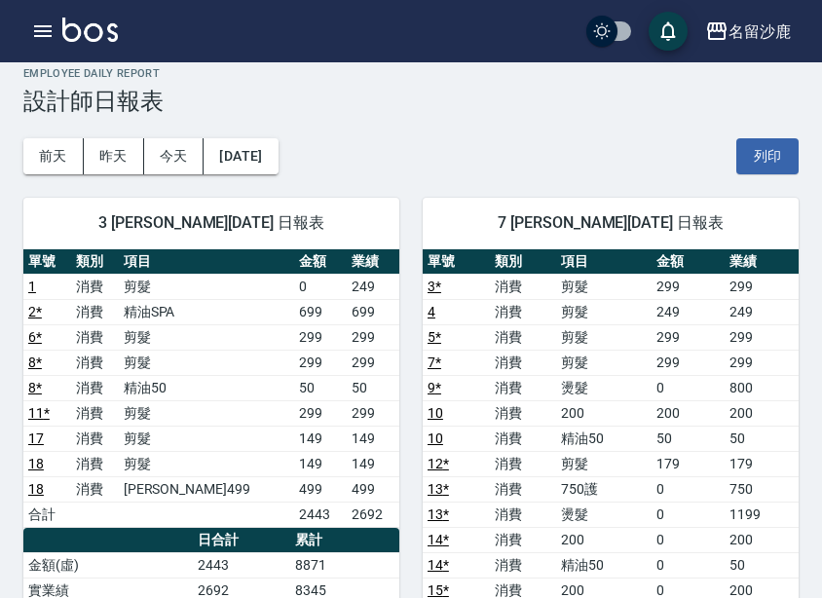
scroll to position [213, 0]
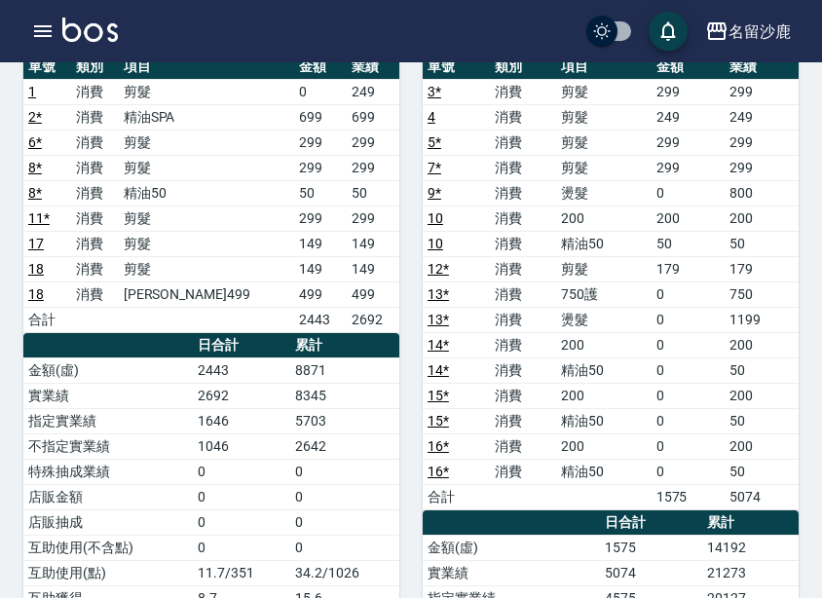
click at [400, 138] on div "7 林靖庭 08/07/2025 日報表 單號 類別 項目 金額 業績 3 * 消費 剪髮 299 299 4 消費 剪髮 249 249 5 * 消費 剪髮…" at bounding box center [598, 472] width 399 height 985
click at [402, 124] on div "7 林靖庭 08/07/2025 日報表 單號 類別 項目 金額 業績 3 * 消費 剪髮 299 299 4 消費 剪髮 249 249 5 * 消費 剪髮…" at bounding box center [598, 472] width 399 height 985
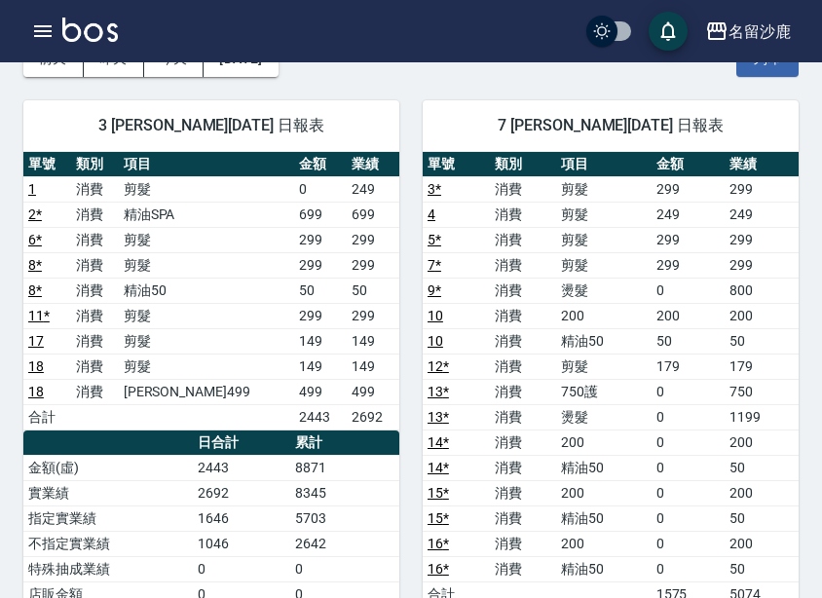
scroll to position [0, 0]
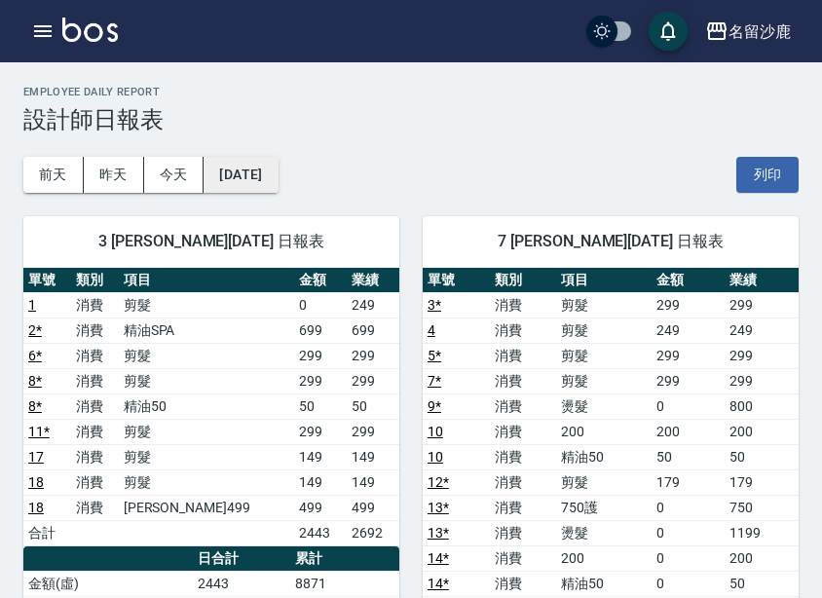
click at [266, 167] on button "2025/08/07" at bounding box center [241, 175] width 74 height 36
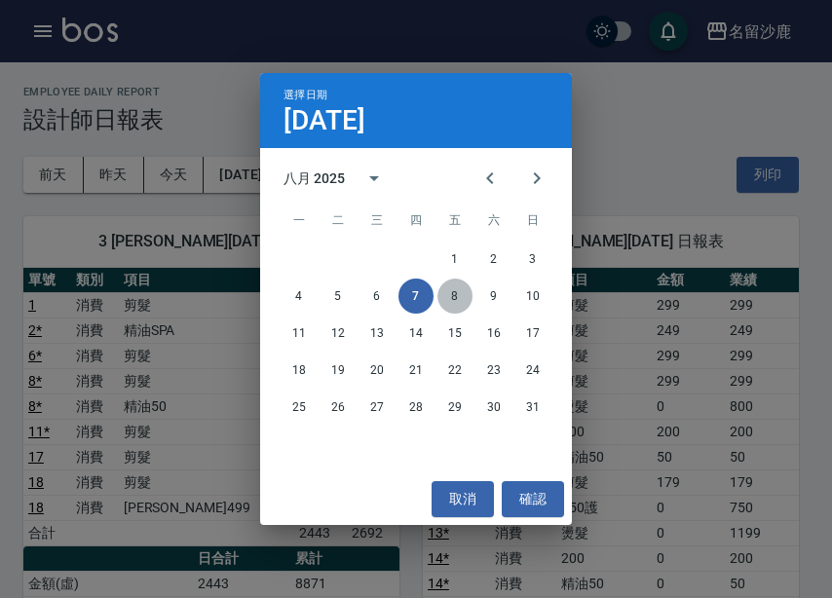
click at [455, 291] on button "8" at bounding box center [454, 296] width 35 height 35
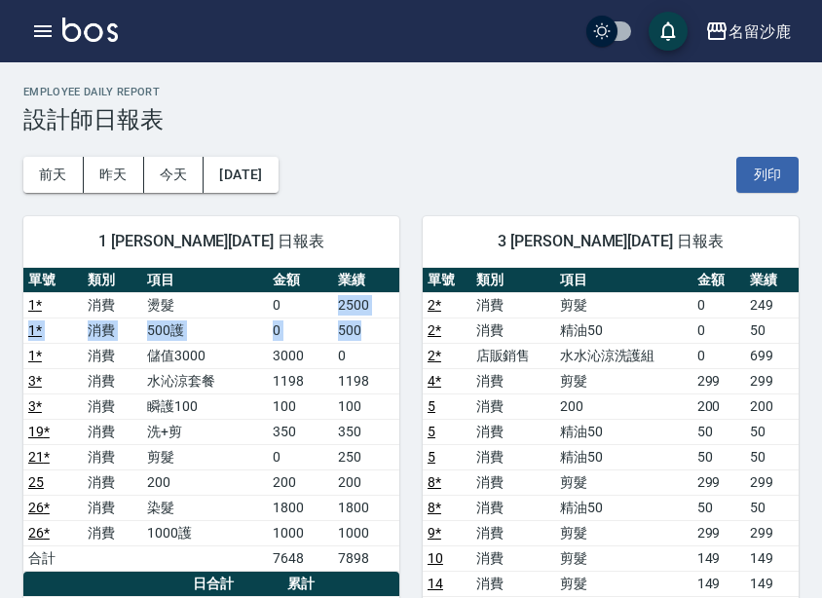
drag, startPoint x: 321, startPoint y: 300, endPoint x: 390, endPoint y: 320, distance: 71.2
click at [390, 320] on tbody "1 * 消費 燙髮 0 2500 1 * 消費 500護 0 500 1 * 消費 儲值3000 3000 0 3 * 消費 水沁涼套餐 1198 1198 …" at bounding box center [211, 431] width 376 height 279
click at [390, 320] on td "500" at bounding box center [366, 329] width 66 height 25
click at [28, 324] on link "1 *" at bounding box center [35, 330] width 14 height 16
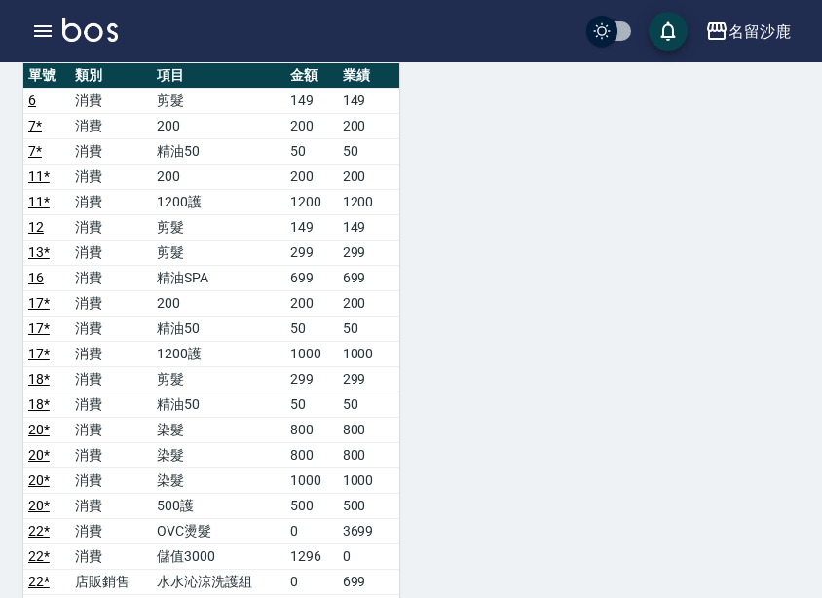
scroll to position [1266, 0]
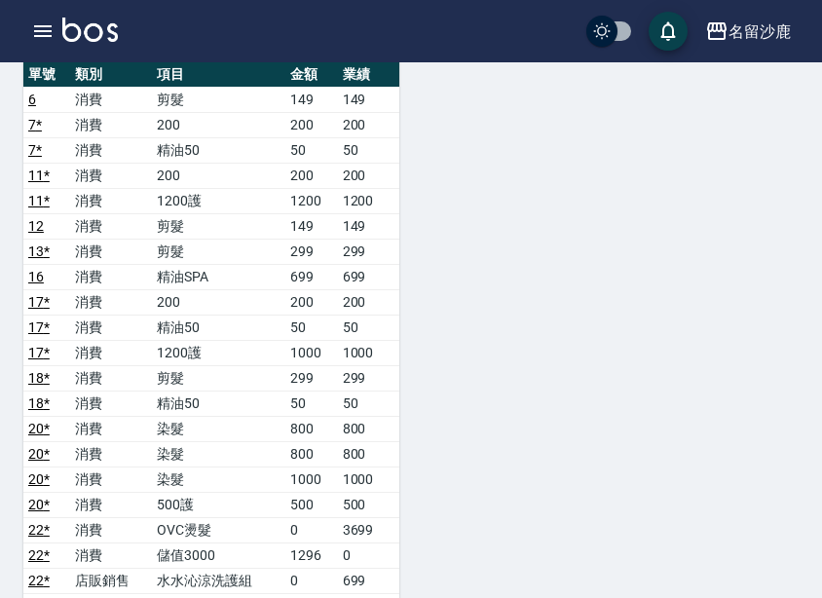
click at [388, 523] on td "3699" at bounding box center [368, 529] width 61 height 25
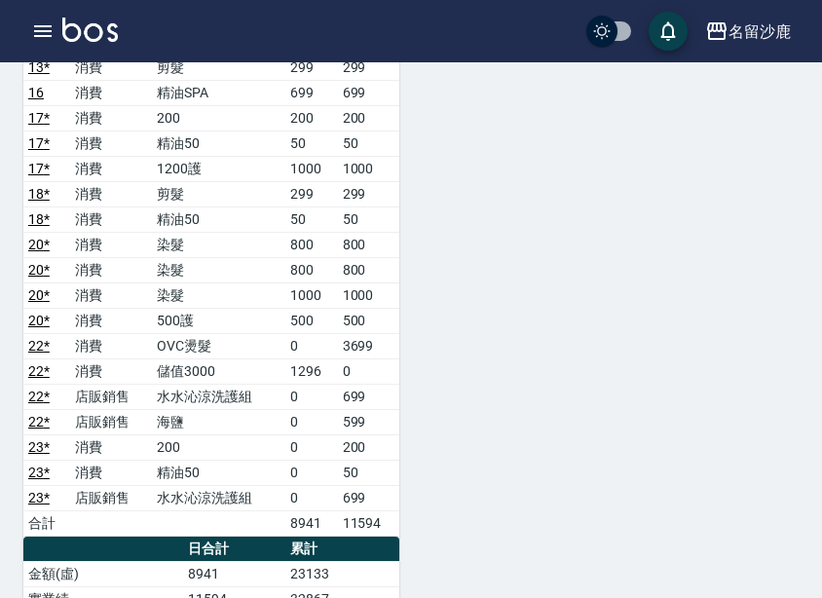
scroll to position [1461, 0]
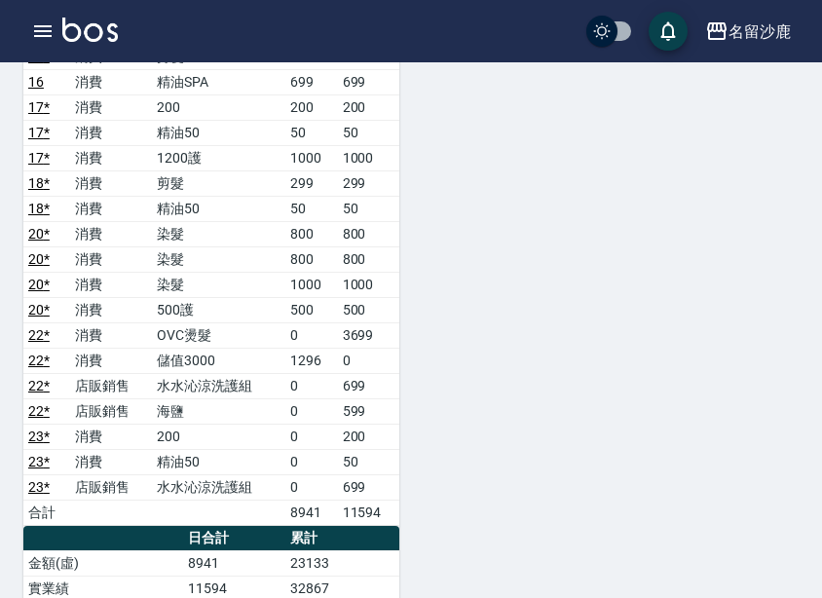
click at [375, 478] on td "699" at bounding box center [368, 486] width 61 height 25
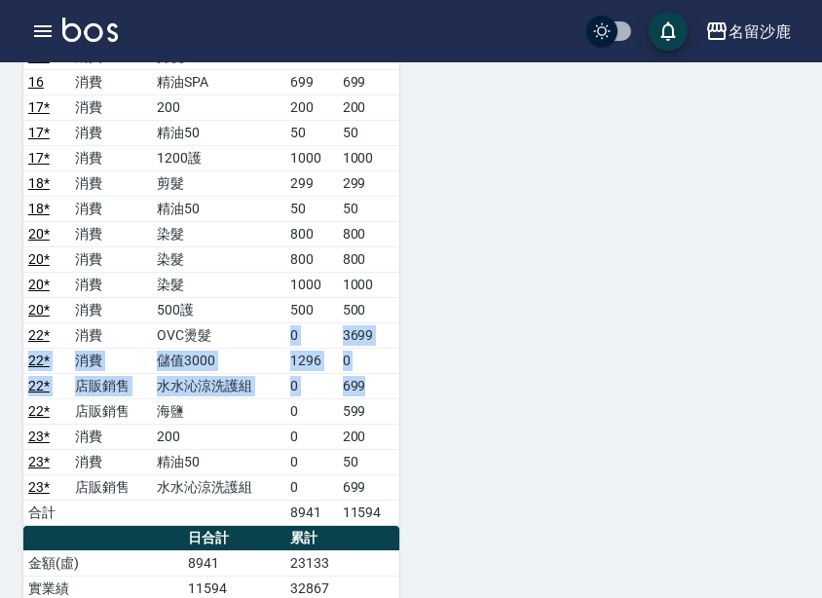
drag, startPoint x: 279, startPoint y: 325, endPoint x: 379, endPoint y: 386, distance: 117.1
click at [379, 386] on tbody "6 消費 剪髮 149 149 7 * 消費 200 200 200 7 * 消費 精油50 50 50 11 * 消費 200 200 200 11 * 消…" at bounding box center [211, 208] width 376 height 633
click at [379, 386] on td "699" at bounding box center [368, 385] width 61 height 25
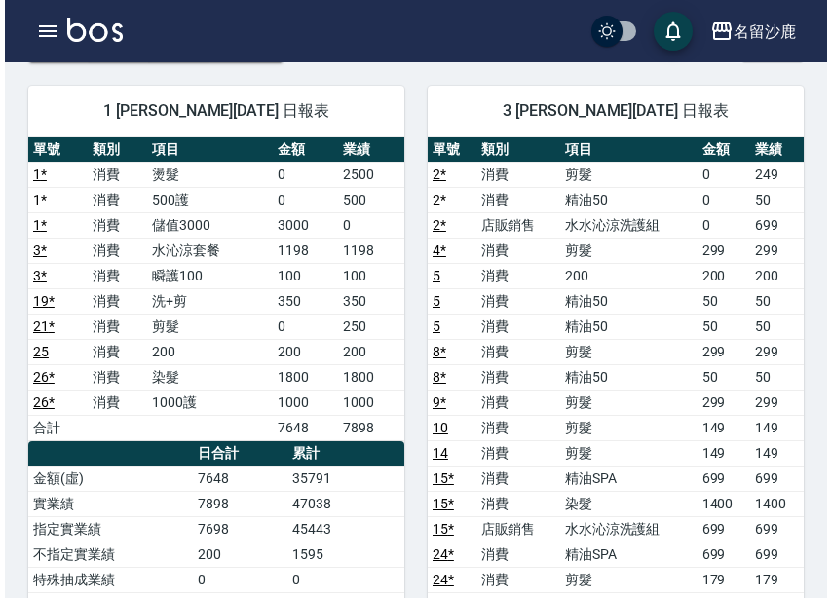
scroll to position [97, 0]
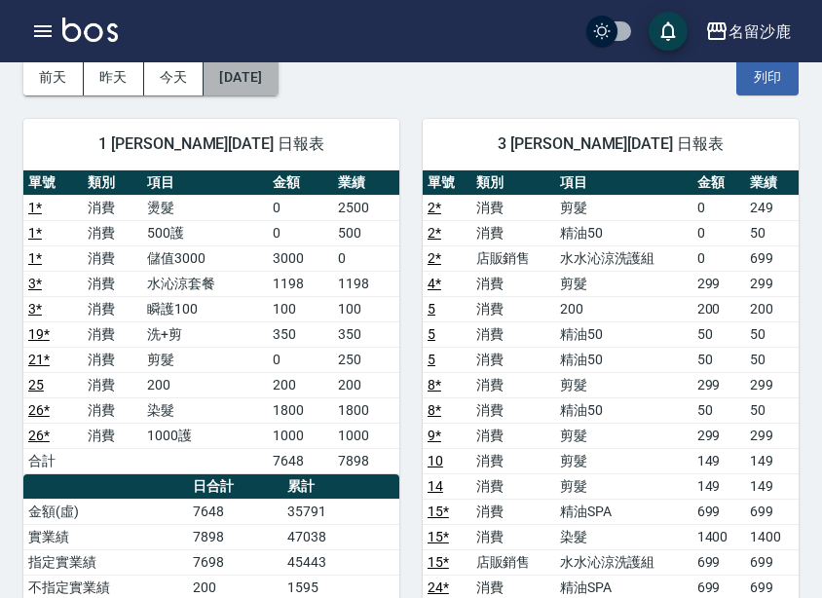
click at [278, 80] on button "2025/08/08" at bounding box center [241, 77] width 74 height 36
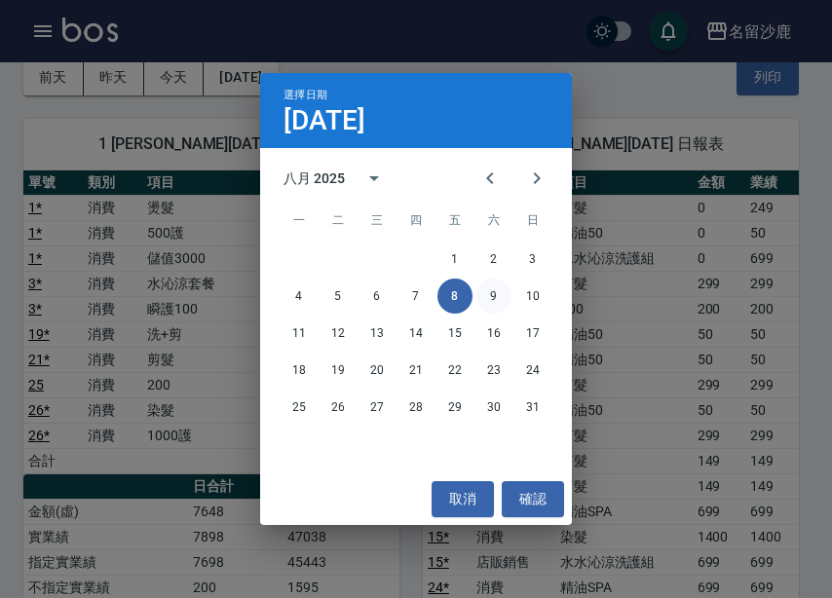
click at [499, 291] on button "9" at bounding box center [493, 296] width 35 height 35
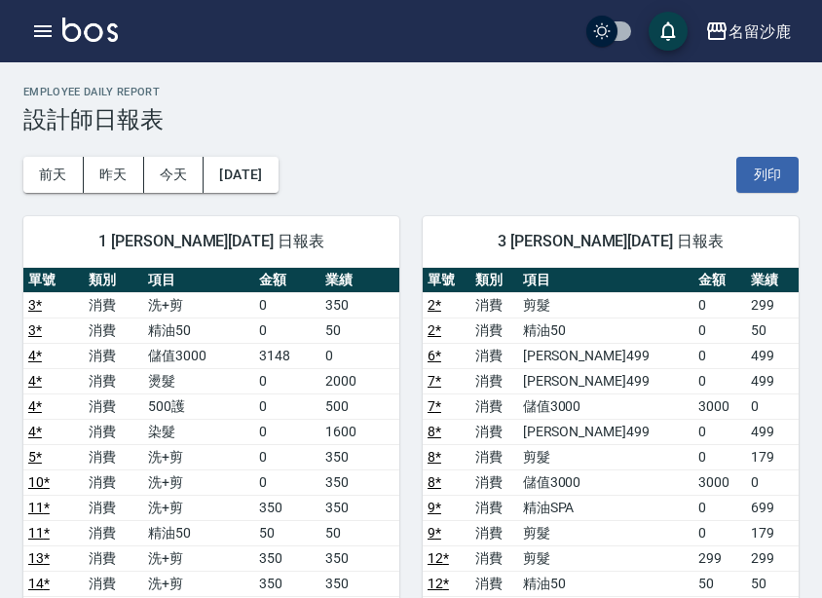
click at [397, 294] on td "350" at bounding box center [359, 304] width 79 height 25
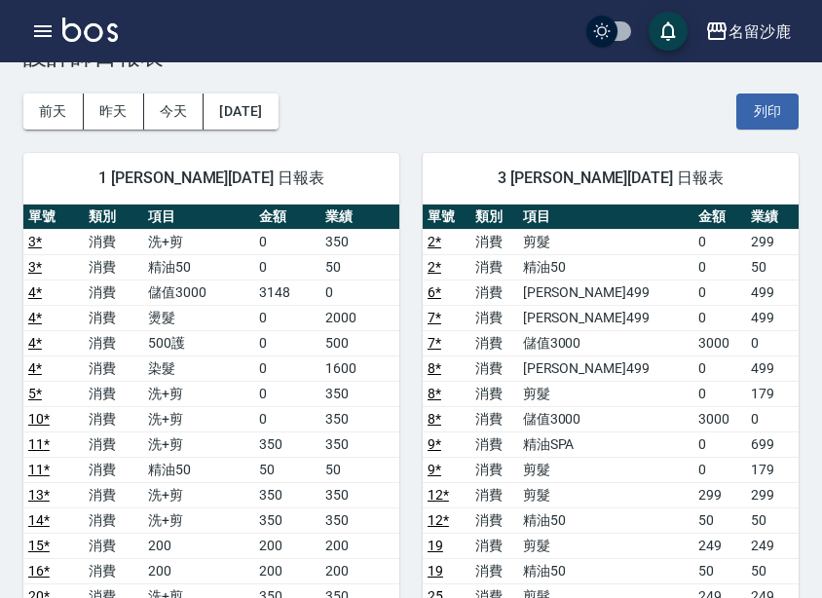
scroll to position [97, 0]
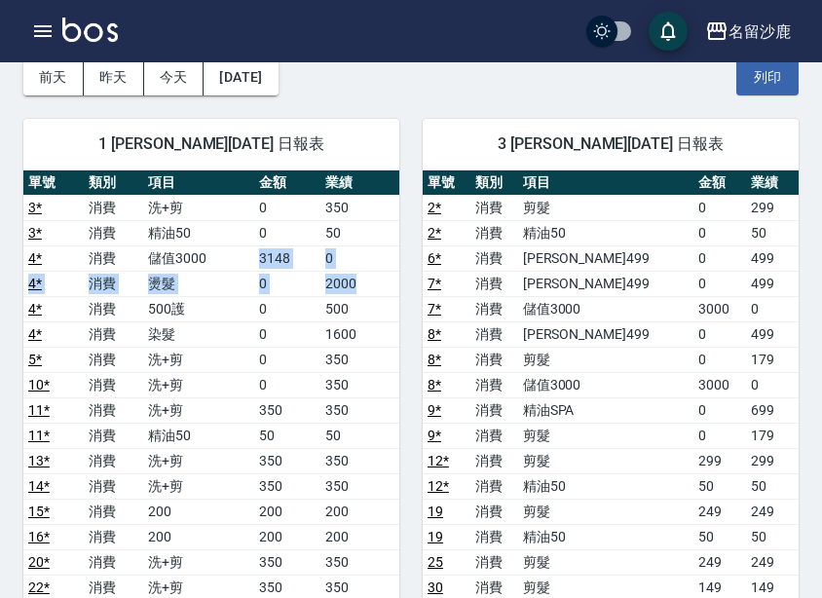
drag, startPoint x: 258, startPoint y: 258, endPoint x: 362, endPoint y: 293, distance: 109.9
click at [362, 293] on tbody "3 * 消費 洗+剪 0 350 3 * 消費 精油50 0 50 4 * 消費 儲值3000 3148 0 4 * 消費 燙髮 0 2000 4 * 消費 …" at bounding box center [211, 524] width 376 height 658
click at [362, 293] on td "2000" at bounding box center [359, 283] width 79 height 25
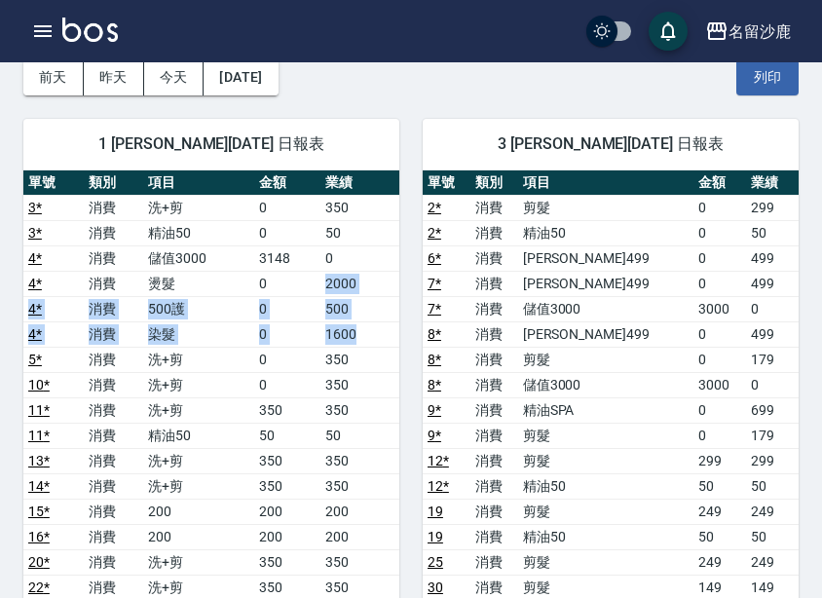
drag, startPoint x: 311, startPoint y: 279, endPoint x: 374, endPoint y: 329, distance: 81.1
click at [374, 329] on tbody "3 * 消費 洗+剪 0 350 3 * 消費 精油50 0 50 4 * 消費 儲值3000 3148 0 4 * 消費 燙髮 0 2000 4 * 消費 …" at bounding box center [211, 524] width 376 height 658
click at [374, 329] on td "1600" at bounding box center [359, 333] width 79 height 25
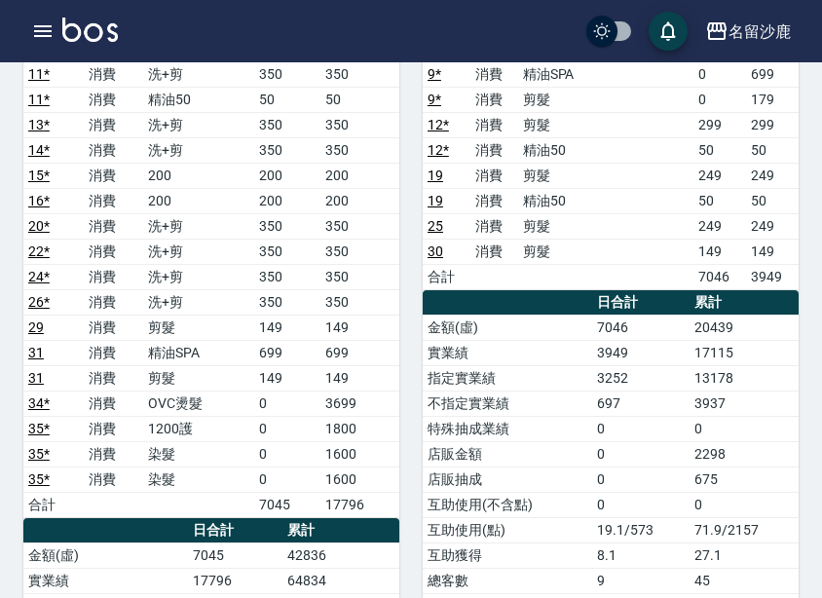
scroll to position [584, 0]
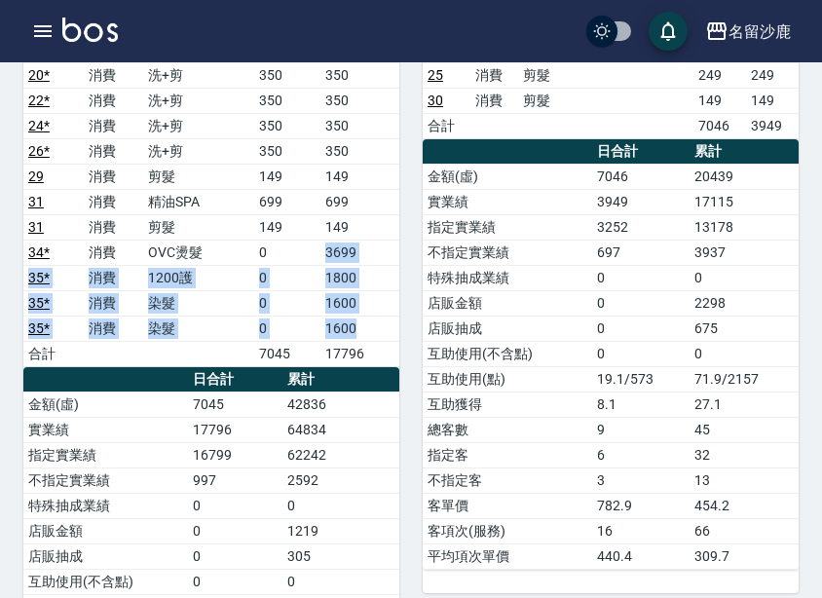
drag, startPoint x: 363, startPoint y: 324, endPoint x: 313, endPoint y: 246, distance: 92.9
click at [313, 246] on tbody "3 * 消費 洗+剪 0 350 3 * 消費 精油50 0 50 4 * 消費 儲值3000 3148 0 4 * 消費 燙髮 0 2000 4 * 消費 …" at bounding box center [211, 37] width 376 height 658
click at [339, 283] on td "1800" at bounding box center [359, 277] width 79 height 25
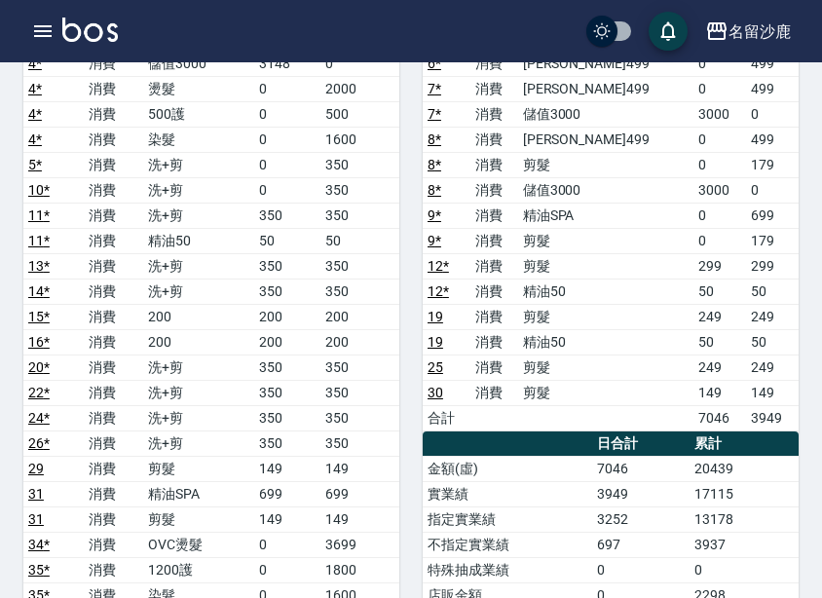
scroll to position [195, 0]
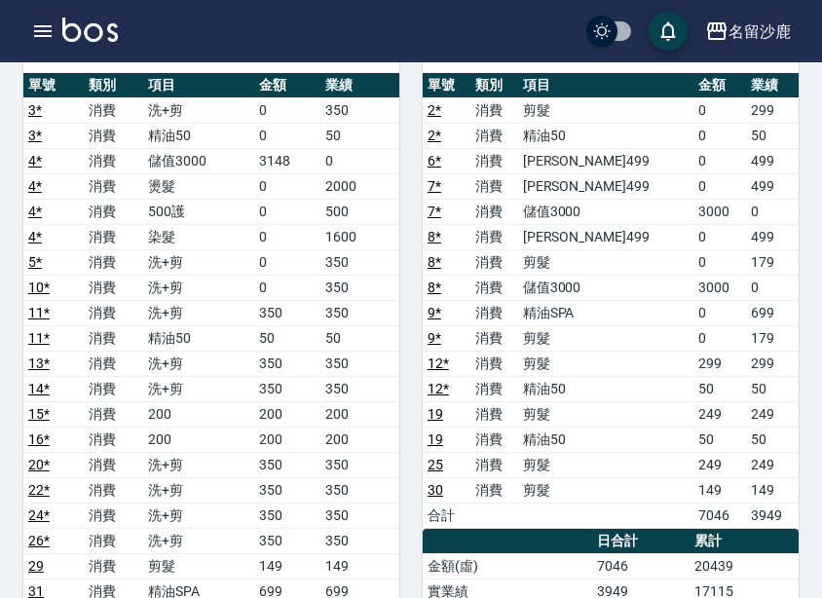
click at [494, 334] on td "消費" at bounding box center [494, 337] width 48 height 25
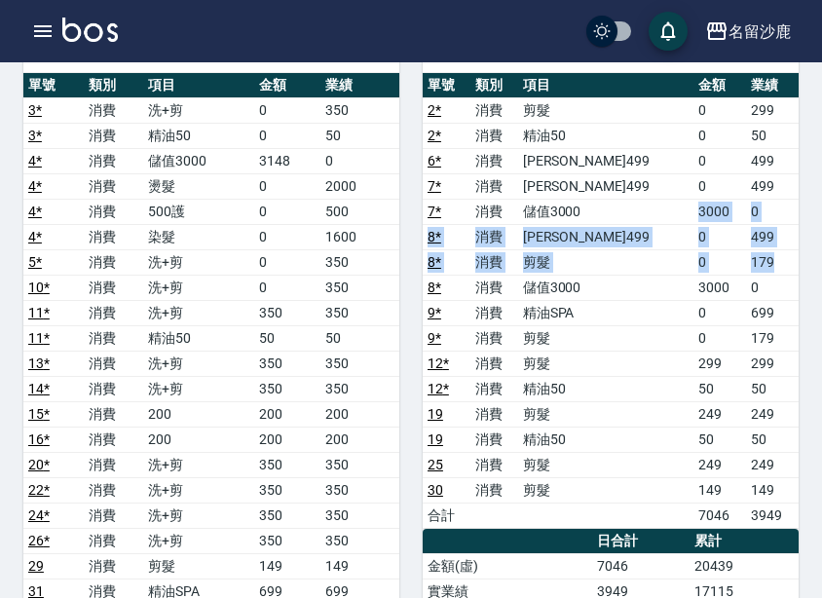
drag, startPoint x: 671, startPoint y: 202, endPoint x: 784, endPoint y: 257, distance: 125.9
click at [784, 257] on tbody "2 * 消費 剪髮 0 299 2 * 消費 精油50 0 50 6 * 消費 伊黛莉499 0 499 7 * 消費 伊黛莉499 0 499 7 * 消費…" at bounding box center [611, 312] width 376 height 430
click at [784, 257] on td "179" at bounding box center [772, 261] width 53 height 25
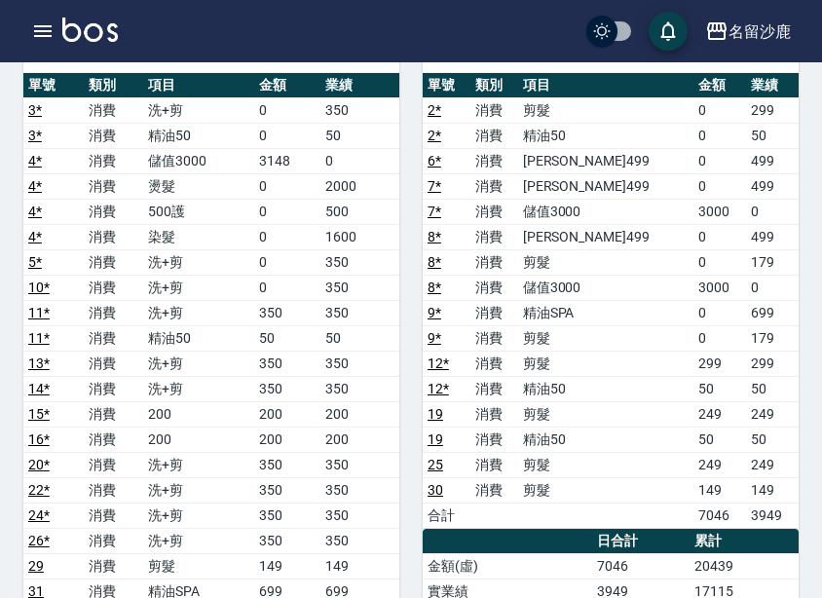
click at [408, 366] on div "3 莊郁亭 08/09/2025 日報表 單號 類別 項目 金額 業績 2 * 消費 剪髮 0 299 2 * 消費 精油50 0 50 6 * 消費 伊黛莉…" at bounding box center [598, 604] width 399 height 1212
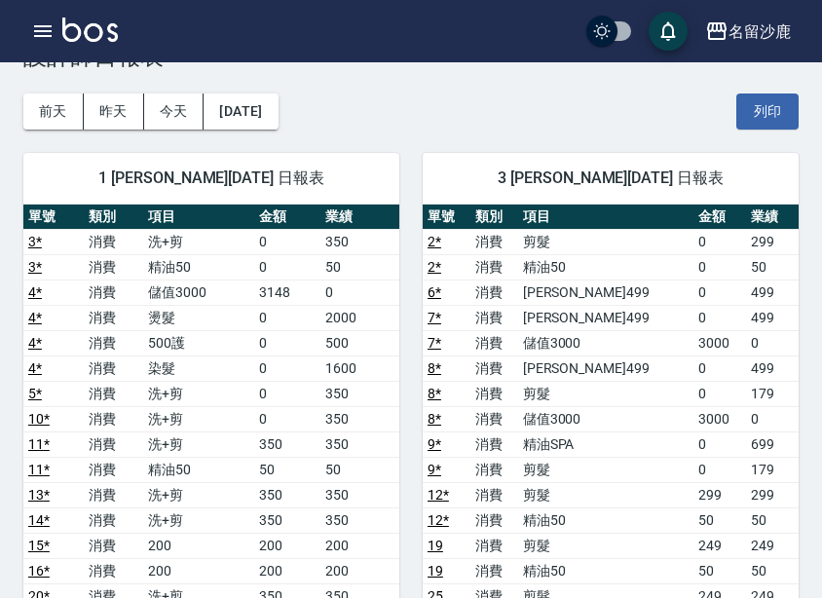
scroll to position [97, 0]
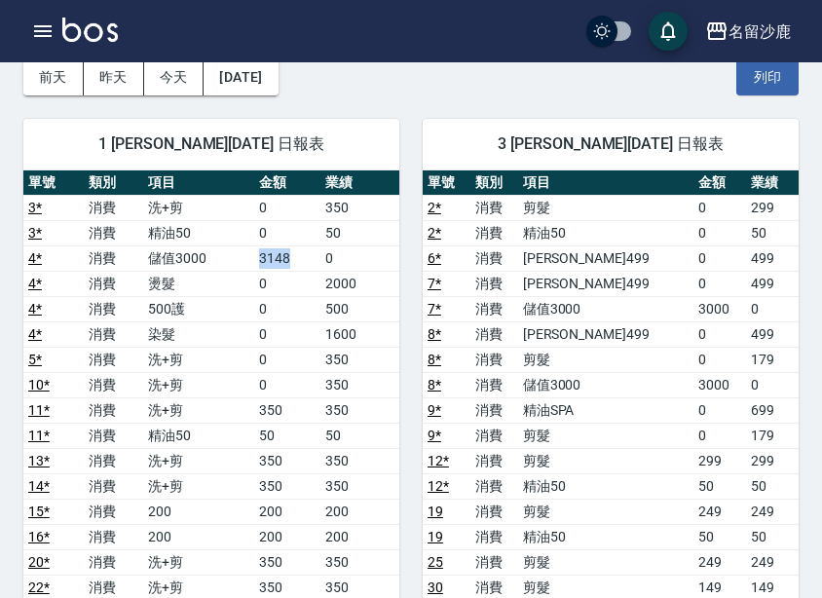
drag, startPoint x: 252, startPoint y: 259, endPoint x: 292, endPoint y: 259, distance: 39.9
click at [292, 259] on tr "4 * 消費 儲值3000 3148 0" at bounding box center [211, 257] width 376 height 25
click at [330, 293] on td "2000" at bounding box center [359, 283] width 79 height 25
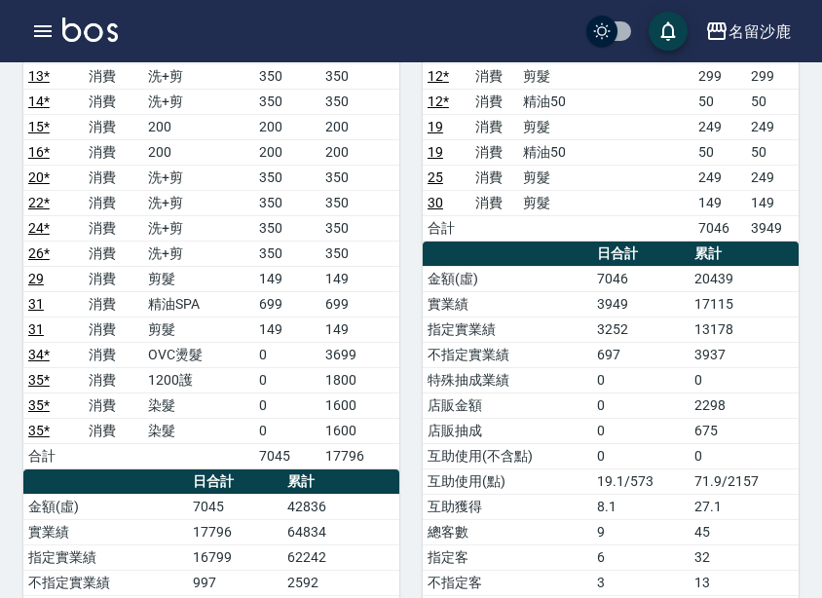
scroll to position [487, 0]
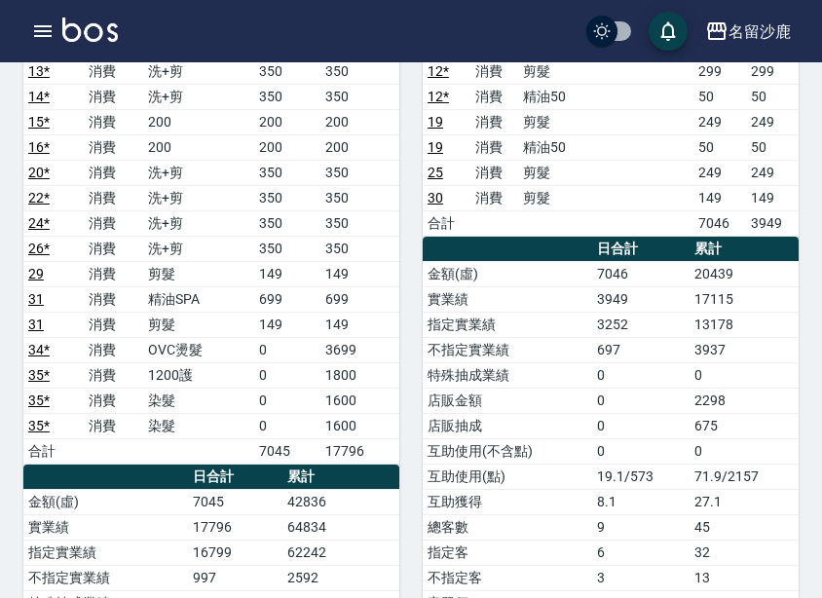
click at [572, 181] on td "剪髮" at bounding box center [606, 172] width 176 height 25
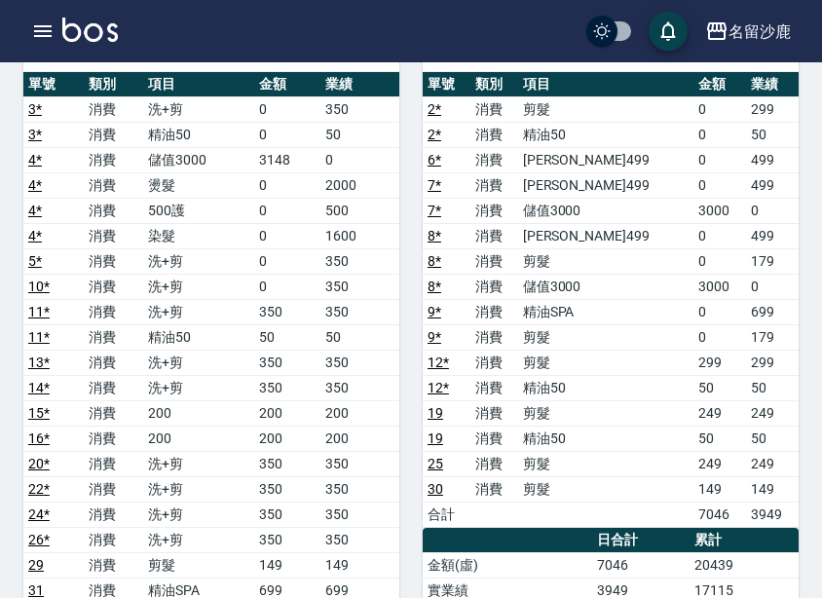
scroll to position [195, 0]
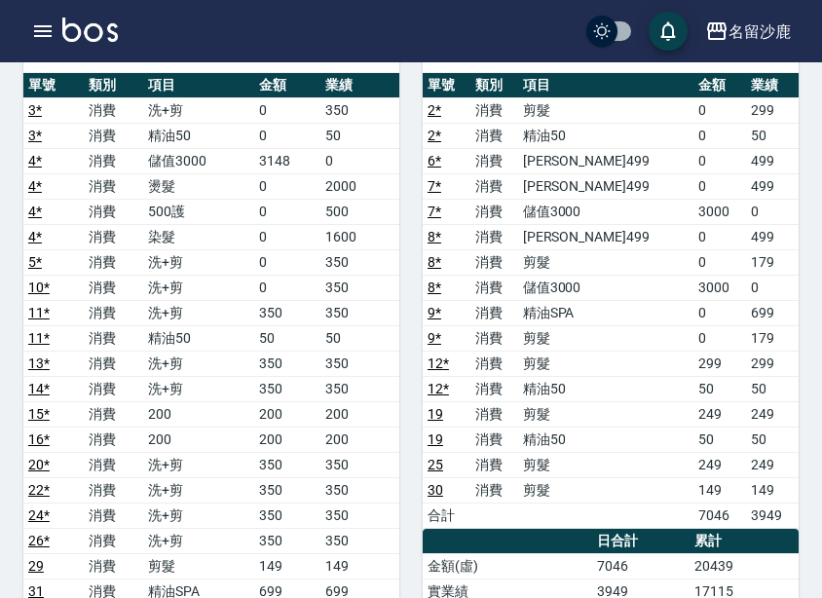
click at [518, 308] on td "消費" at bounding box center [494, 312] width 48 height 25
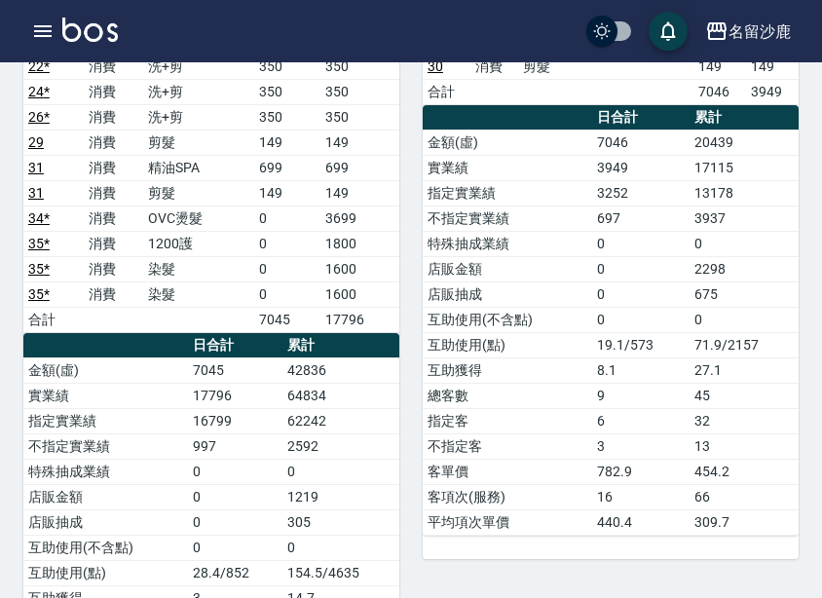
scroll to position [584, 0]
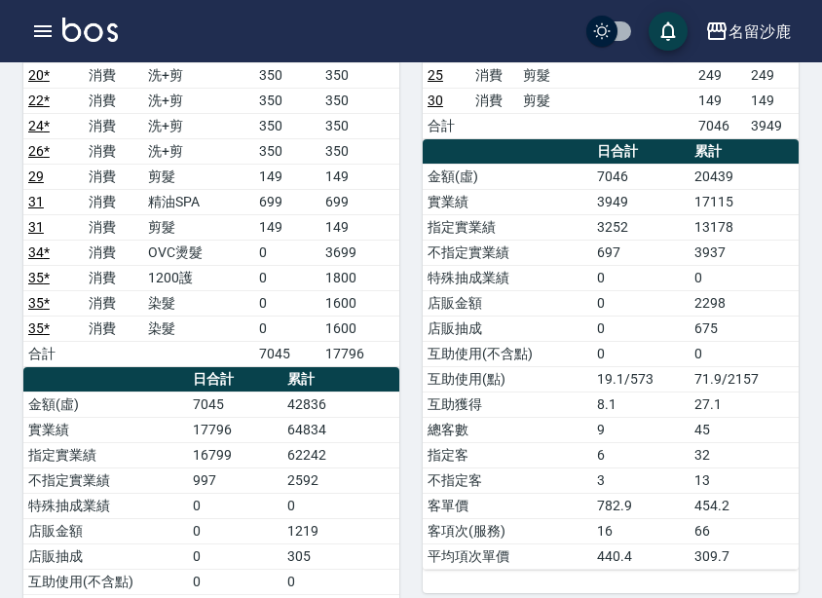
click at [560, 318] on td "店販抽成" at bounding box center [507, 328] width 169 height 25
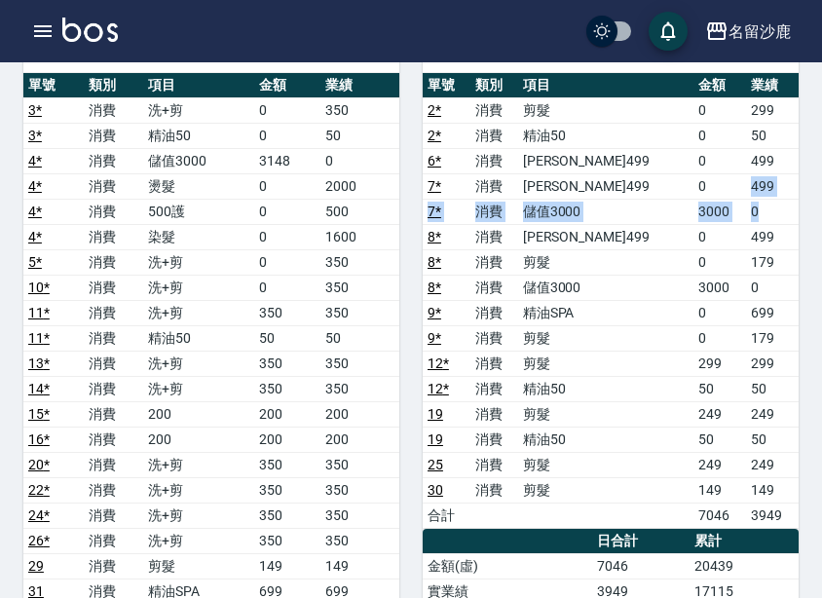
drag, startPoint x: 720, startPoint y: 185, endPoint x: 770, endPoint y: 214, distance: 58.5
click at [770, 214] on tbody "2 * 消費 剪髮 0 299 2 * 消費 精油50 0 50 6 * 消費 伊黛莉499 0 499 7 * 消費 伊黛莉499 0 499 7 * 消費…" at bounding box center [611, 312] width 376 height 430
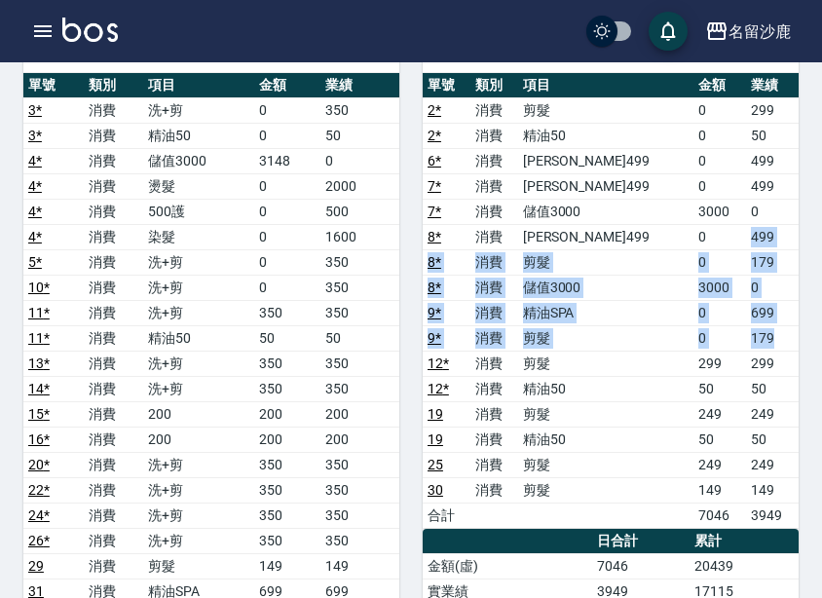
drag, startPoint x: 725, startPoint y: 234, endPoint x: 786, endPoint y: 327, distance: 111.8
click at [786, 327] on tbody "2 * 消費 剪髮 0 299 2 * 消費 精油50 0 50 6 * 消費 伊黛莉499 0 499 7 * 消費 伊黛莉499 0 499 7 * 消費…" at bounding box center [611, 312] width 376 height 430
click at [784, 335] on td "179" at bounding box center [772, 337] width 53 height 25
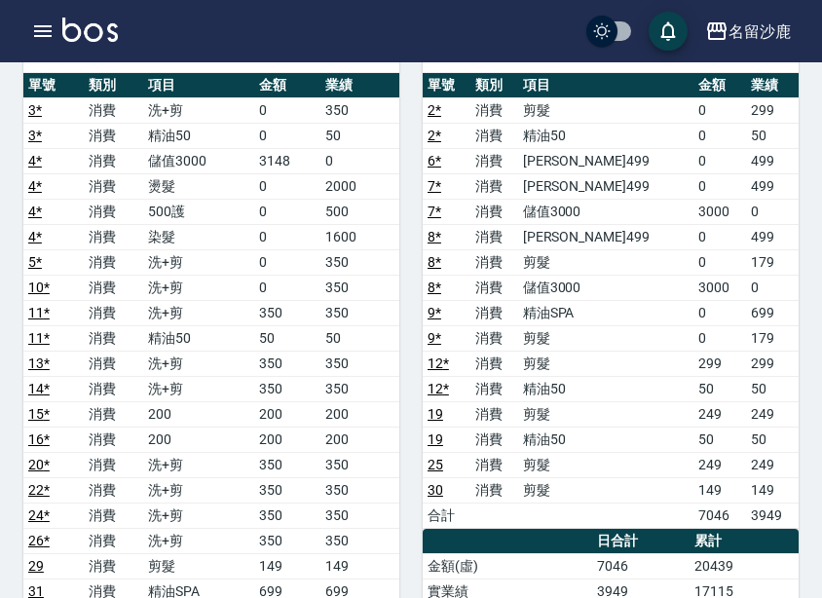
click at [569, 186] on td "伊黛莉499" at bounding box center [606, 185] width 176 height 25
drag, startPoint x: 555, startPoint y: 226, endPoint x: 544, endPoint y: 219, distance: 12.7
click at [555, 226] on td "伊黛莉499" at bounding box center [606, 236] width 176 height 25
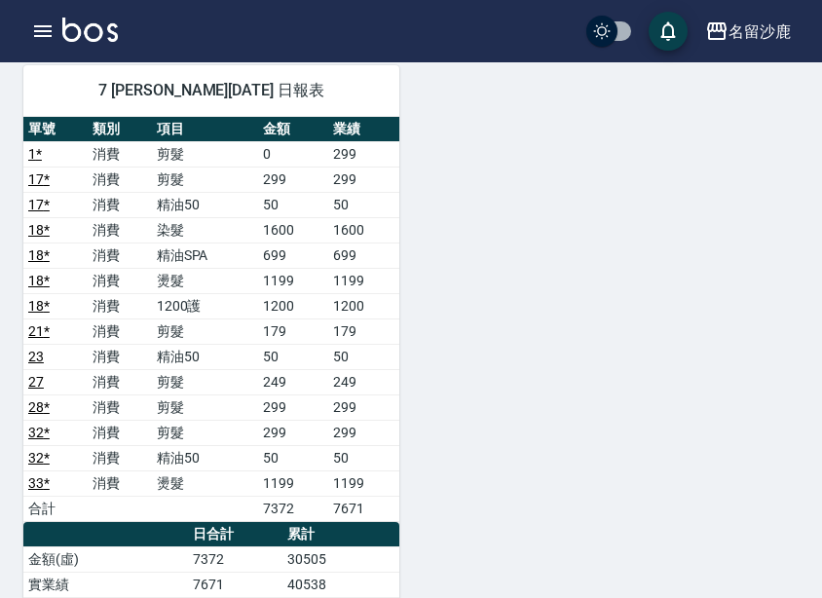
scroll to position [1266, 0]
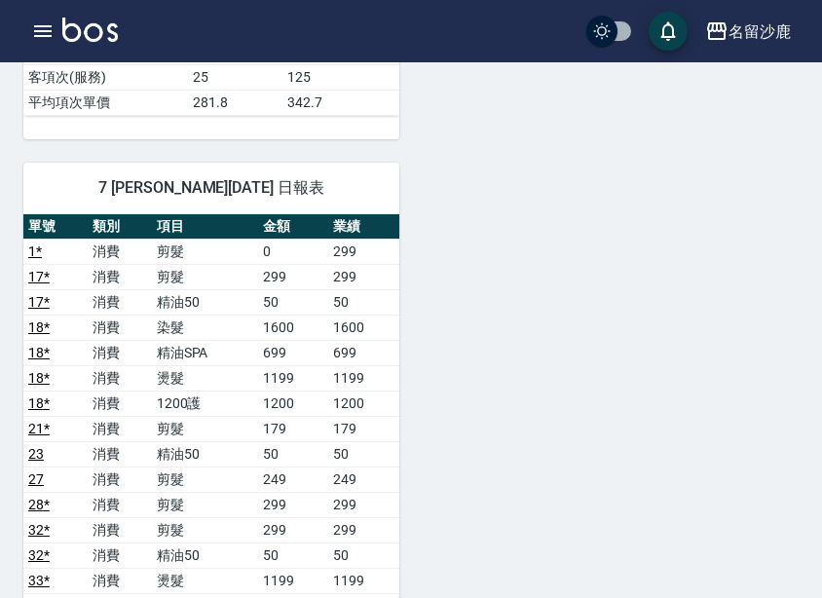
click at [422, 322] on div "1 陳浩德 08/09/2025 日報表 單號 類別 項目 金額 業績 3 * 消費 洗+剪 0 350 3 * 消費 精油50 0 50 4 * 消費 儲值…" at bounding box center [399, 0] width 799 height 2146
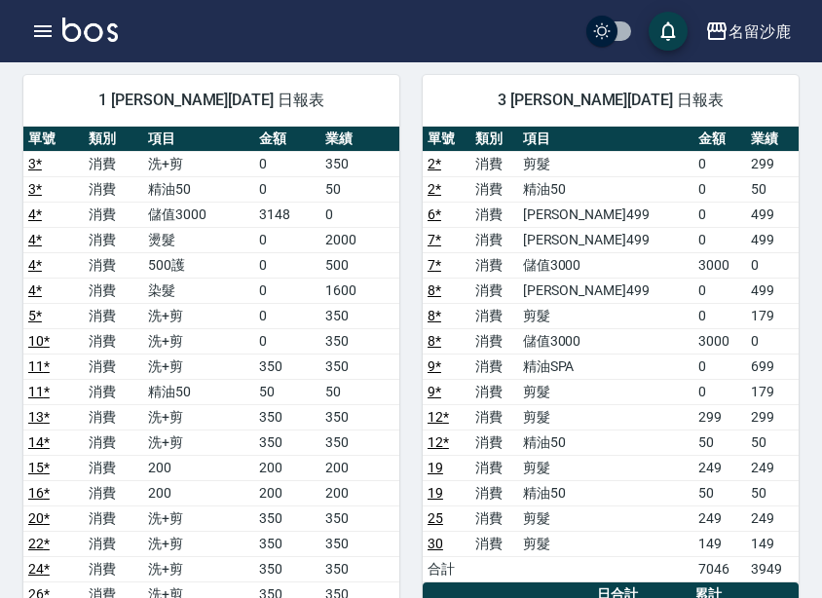
scroll to position [97, 0]
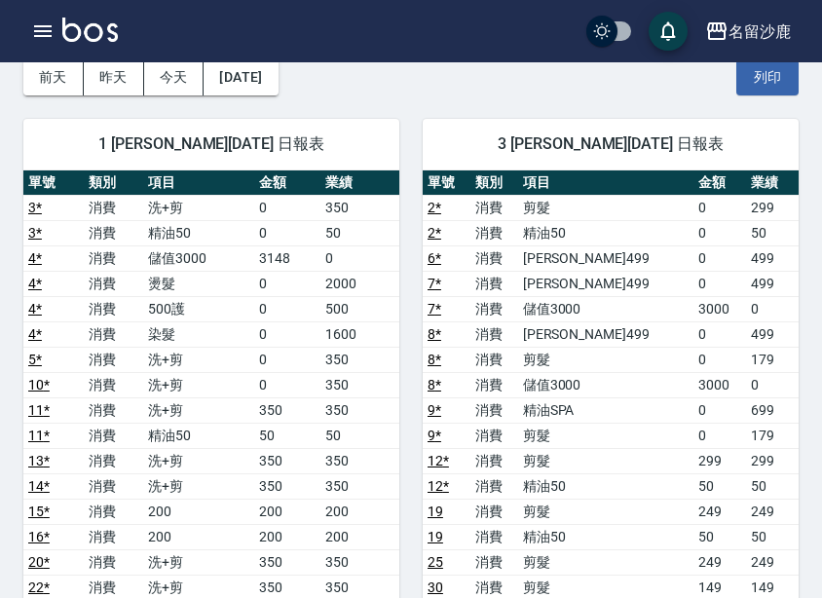
click at [357, 479] on td "350" at bounding box center [359, 485] width 79 height 25
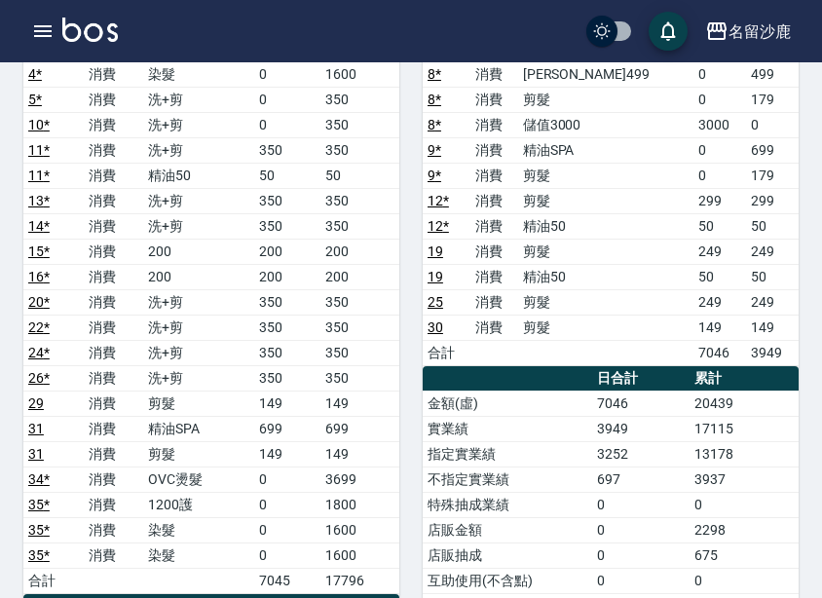
scroll to position [487, 0]
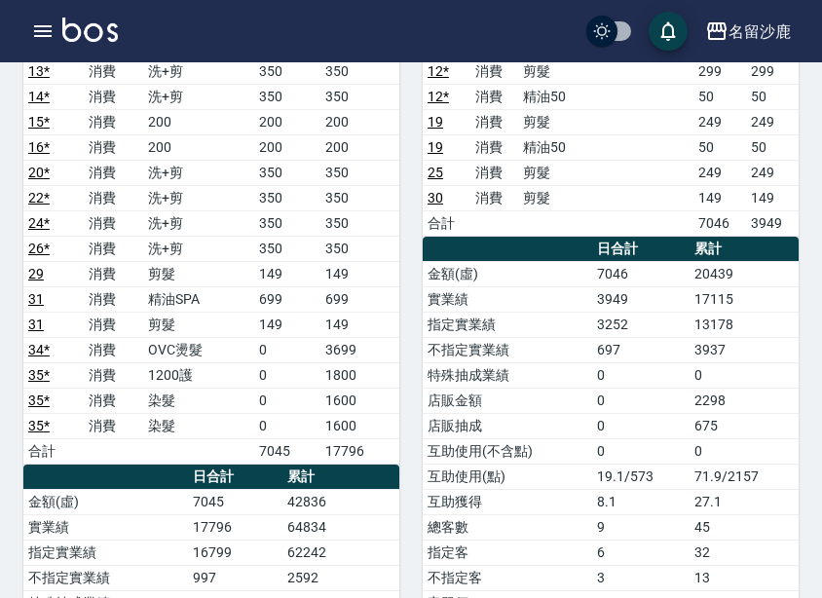
click at [89, 192] on td "消費" at bounding box center [114, 197] width 60 height 25
click at [346, 250] on td "350" at bounding box center [359, 248] width 79 height 25
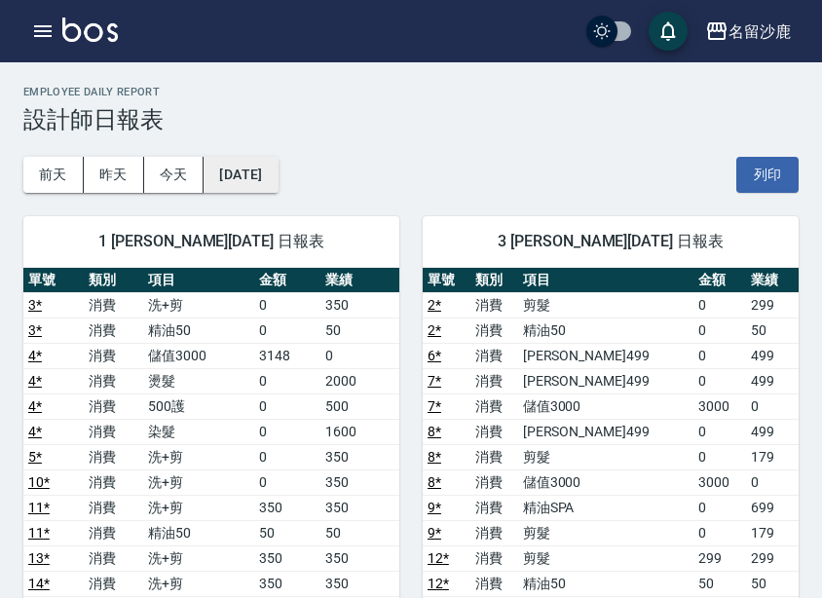
click at [278, 176] on button "2025/08/09" at bounding box center [241, 175] width 74 height 36
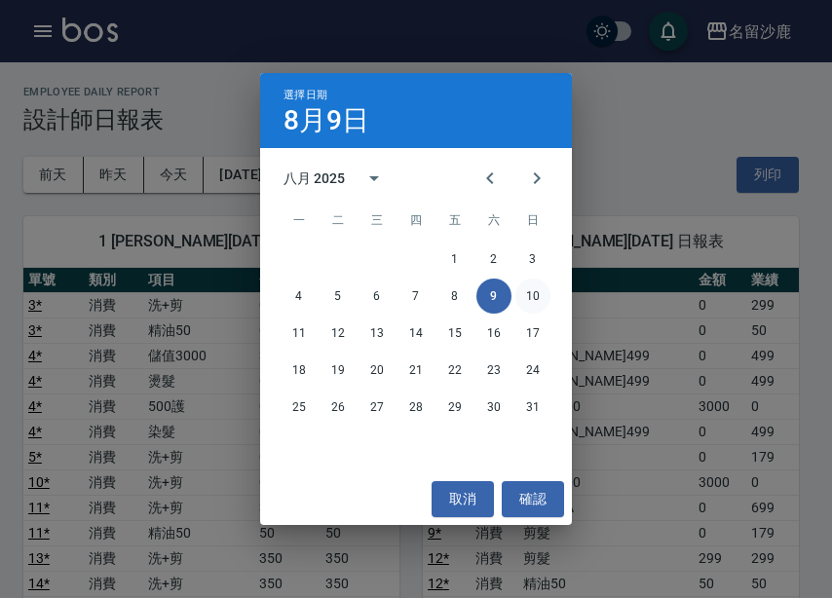
click at [533, 300] on button "10" at bounding box center [532, 296] width 35 height 35
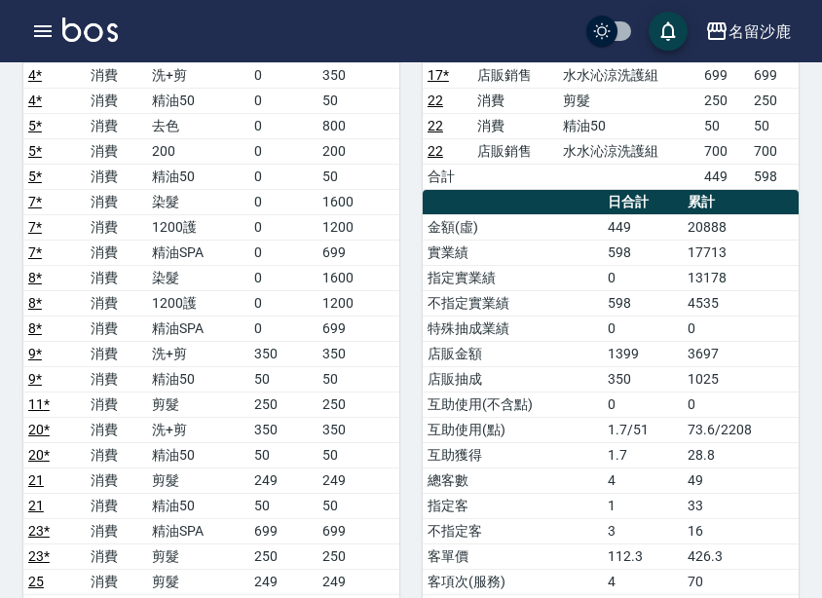
scroll to position [390, 0]
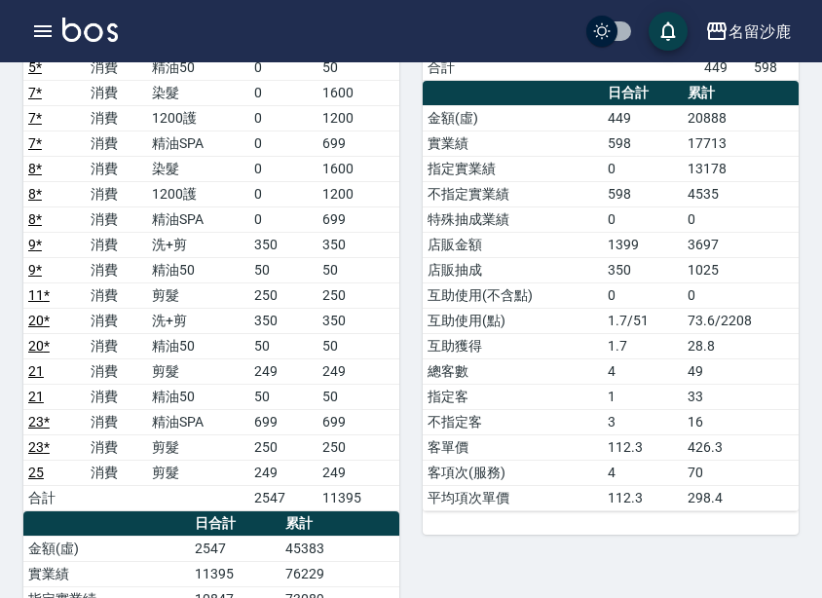
click at [420, 419] on div "3 莊郁亭 08/10/2025 日報表 單號 類別 項目 金額 業績 3 消費 剪髮 0 149 14 消費 剪髮 149 149 17 * 店販銷售 水水…" at bounding box center [598, 384] width 399 height 1162
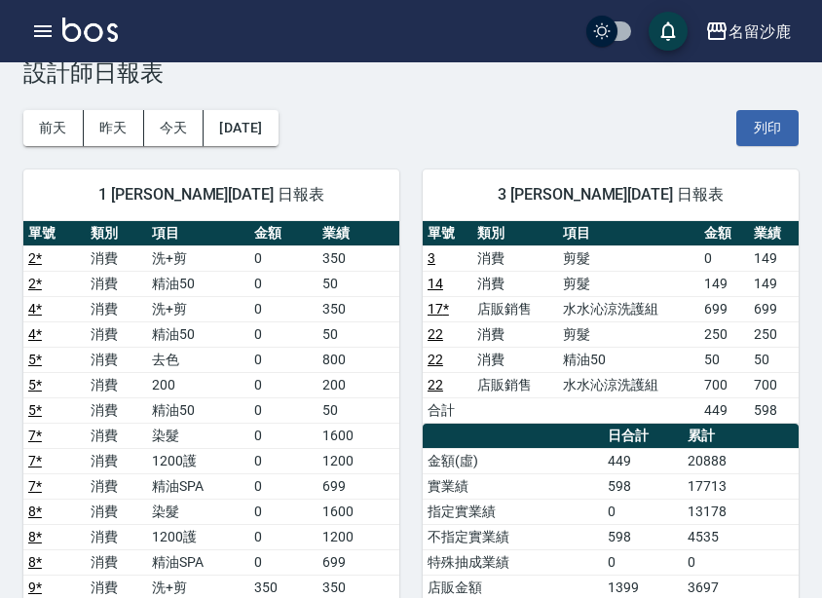
scroll to position [0, 0]
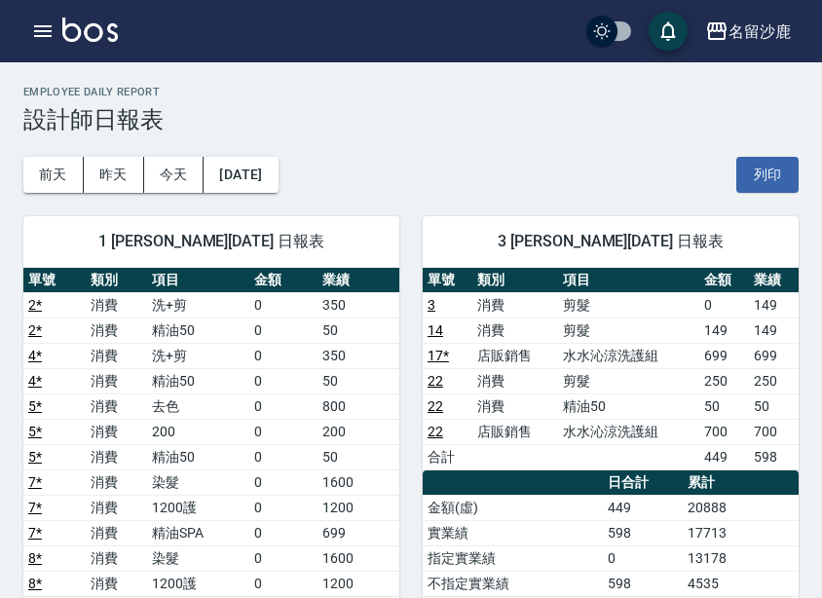
click at [536, 405] on td "消費" at bounding box center [515, 405] width 86 height 25
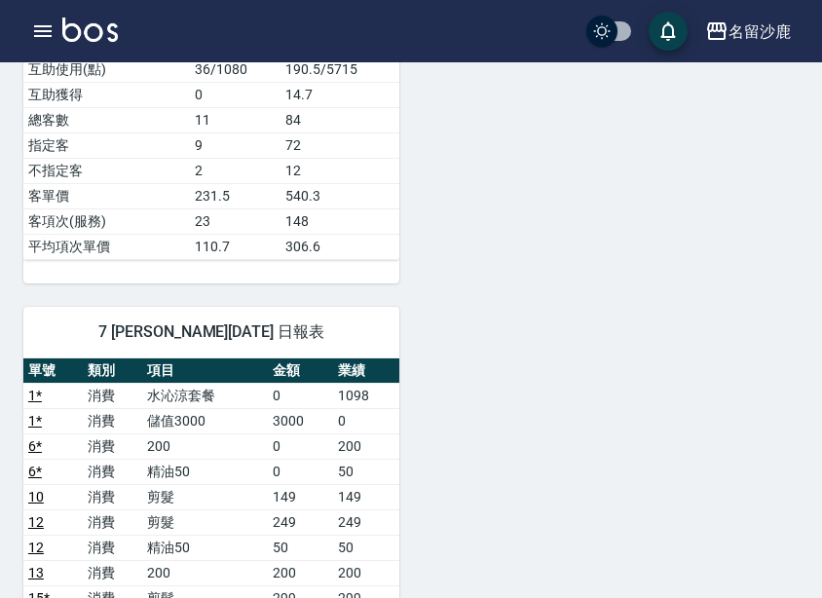
scroll to position [1169, 0]
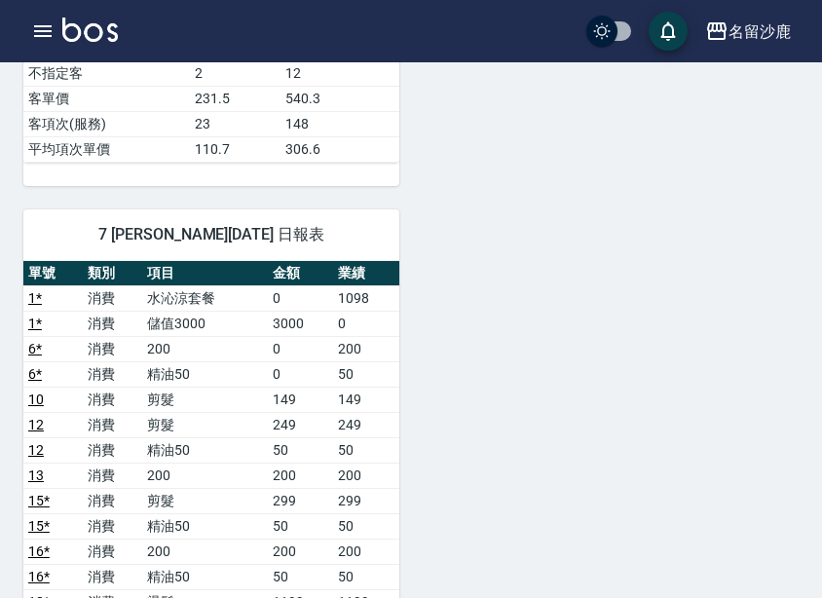
click at [460, 430] on div "1 陳浩德 08/10/2025 日報表 單號 類別 項目 金額 業績 2 * 消費 洗+剪 0 350 2 * 消費 精油50 0 50 4 * 消費 洗+…" at bounding box center [399, 110] width 799 height 2172
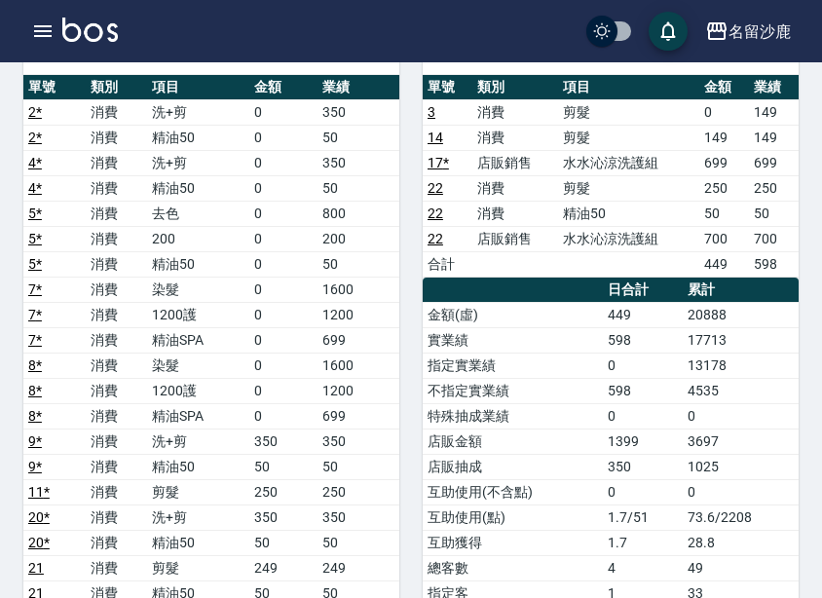
scroll to position [195, 0]
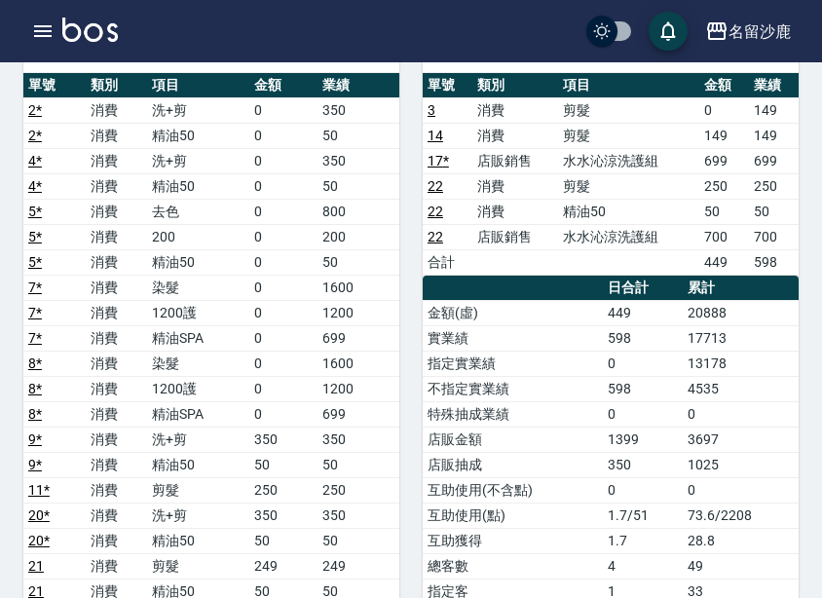
click at [651, 396] on td "598" at bounding box center [643, 388] width 80 height 25
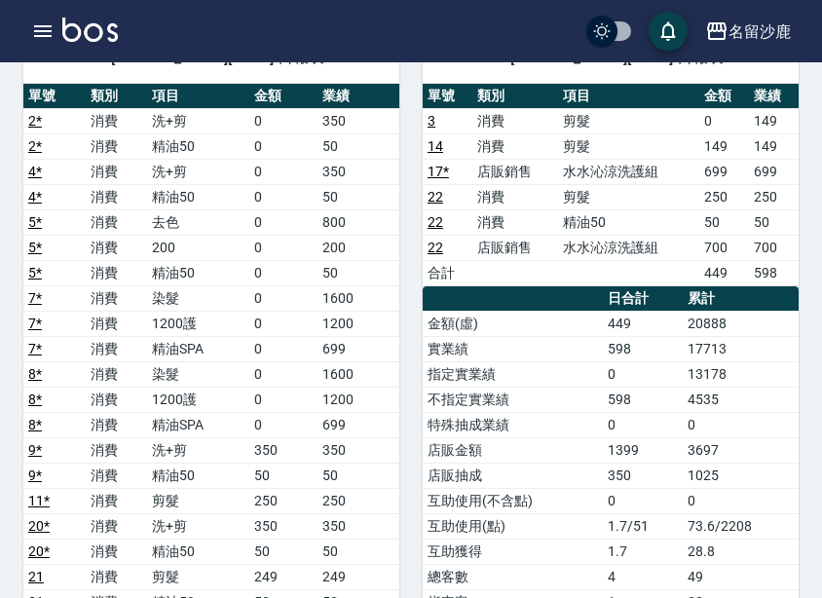
scroll to position [0, 0]
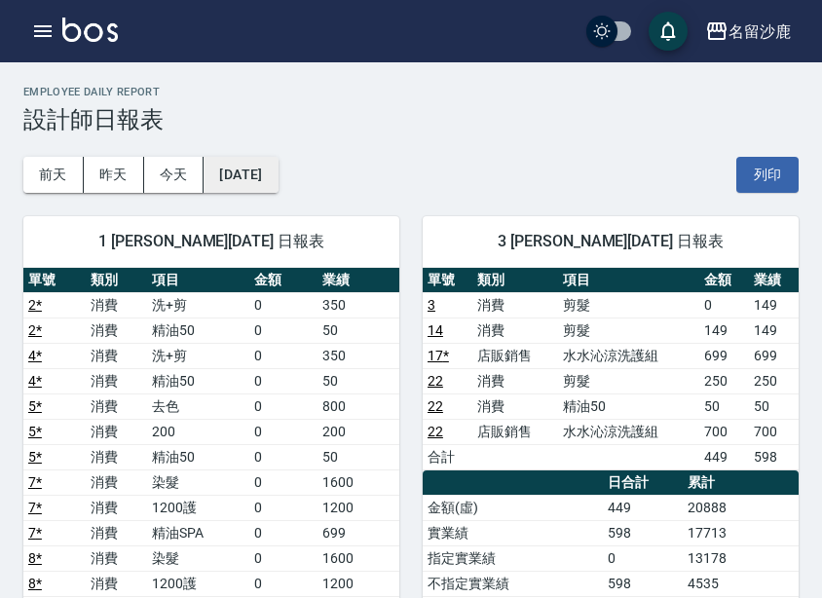
click at [278, 176] on button "2025/08/10" at bounding box center [241, 175] width 74 height 36
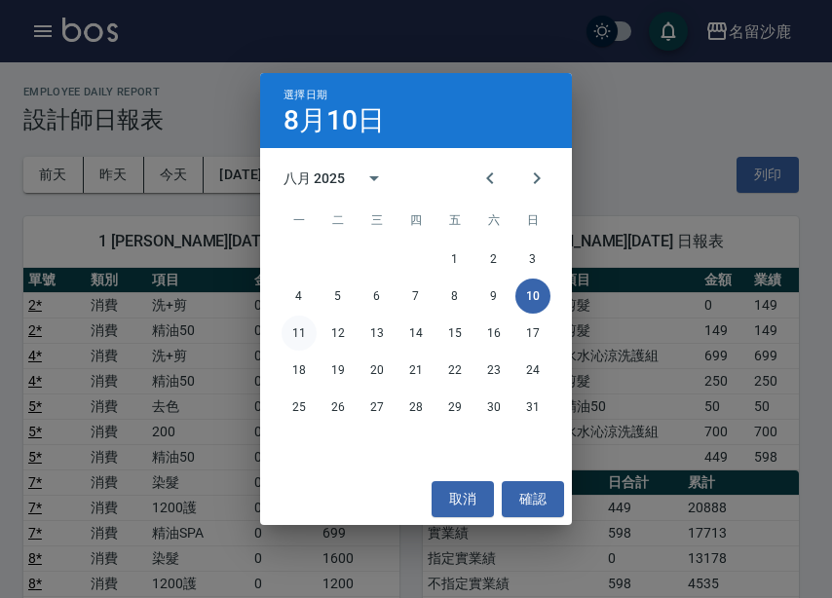
click at [308, 331] on button "11" at bounding box center [298, 333] width 35 height 35
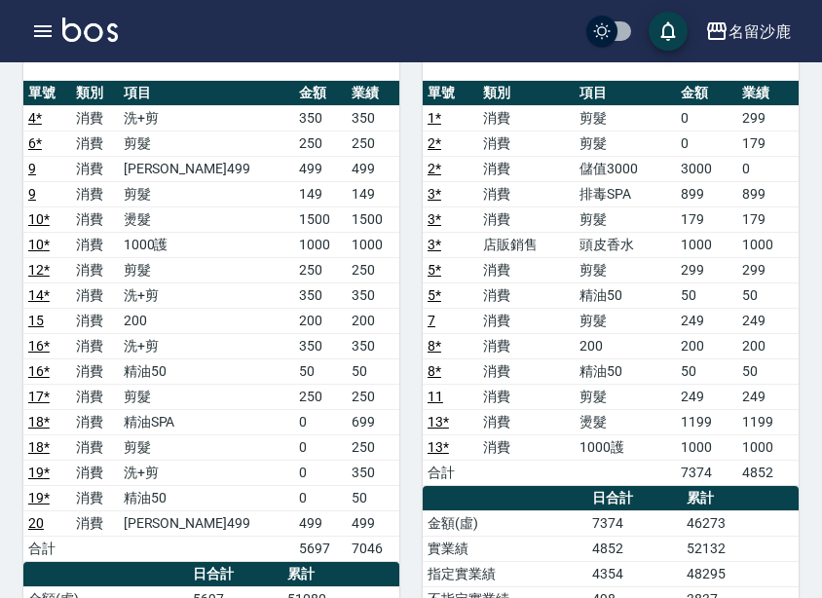
scroll to position [195, 0]
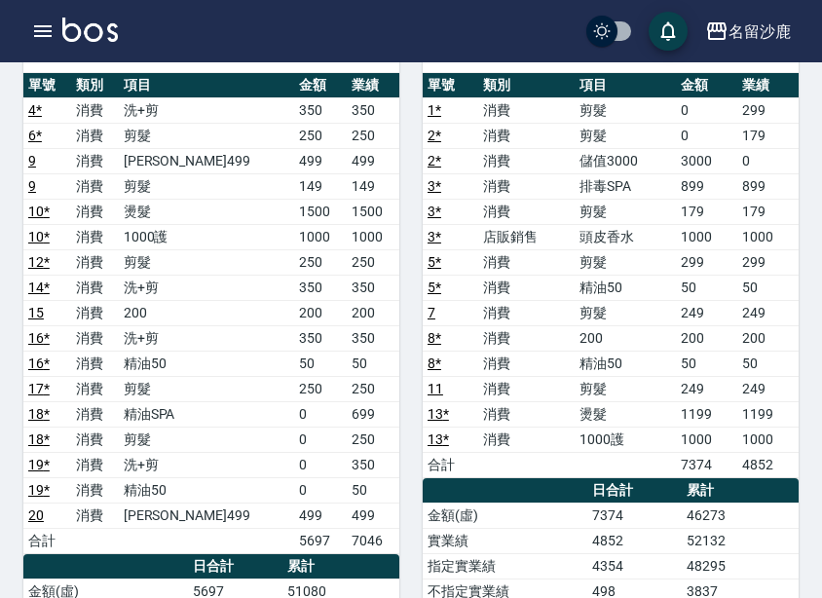
click at [394, 391] on td "250" at bounding box center [373, 388] width 53 height 25
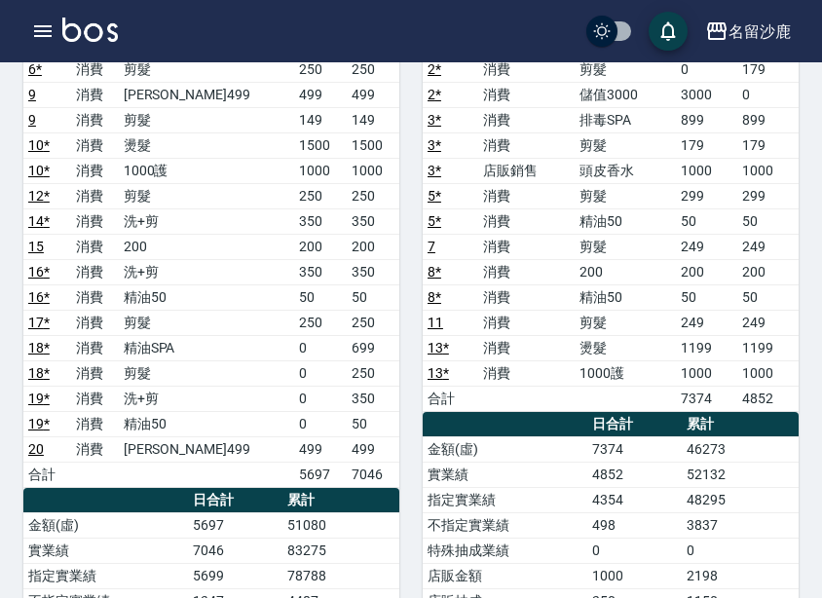
scroll to position [336, 0]
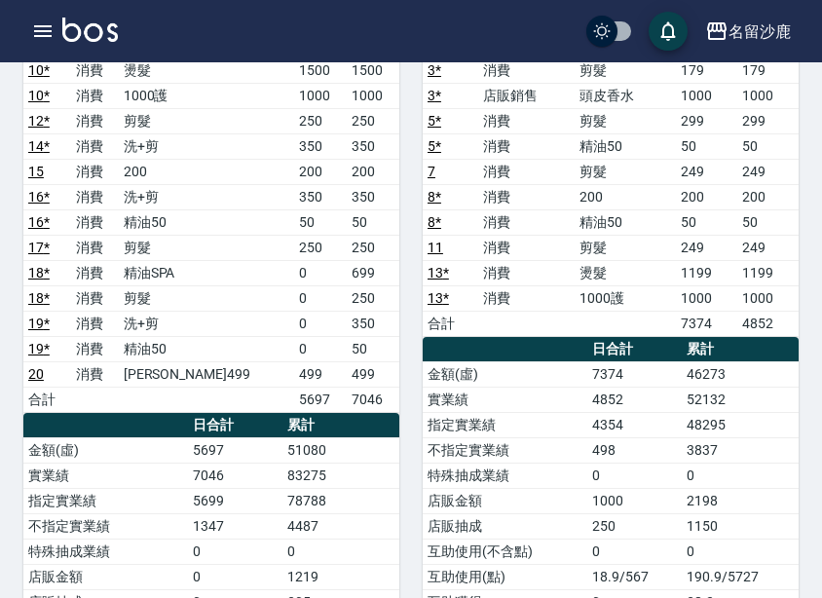
click at [405, 357] on div "7 林靖庭 08/11/2025 日報表 單號 類別 項目 金額 業績 1 * 消費 剪髮 0 299 2 * 消費 剪髮 0 179 2 * 消費 儲值30…" at bounding box center [598, 362] width 399 height 1010
click at [403, 308] on div "7 林靖庭 08/11/2025 日報表 單號 類別 項目 金額 業績 1 * 消費 剪髮 0 299 2 * 消費 剪髮 0 179 2 * 消費 儲值30…" at bounding box center [598, 362] width 399 height 1010
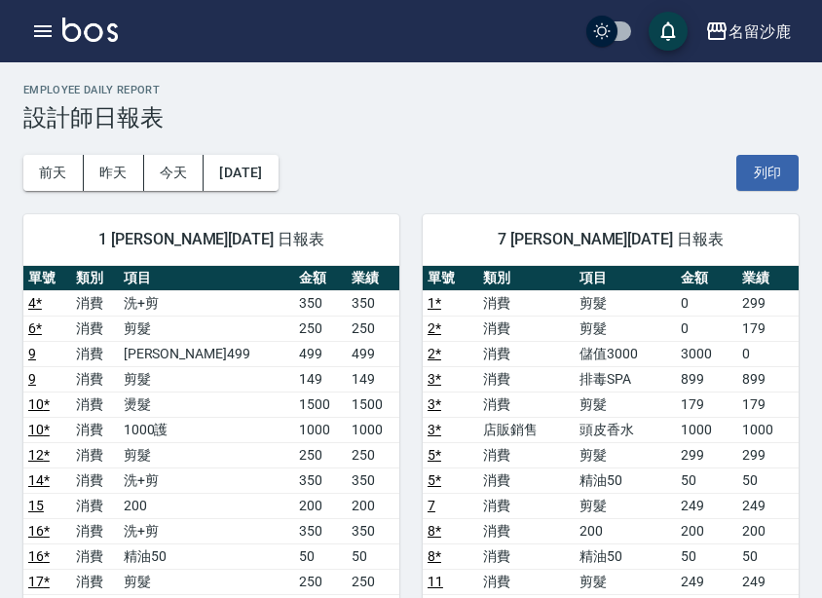
scroll to position [0, 0]
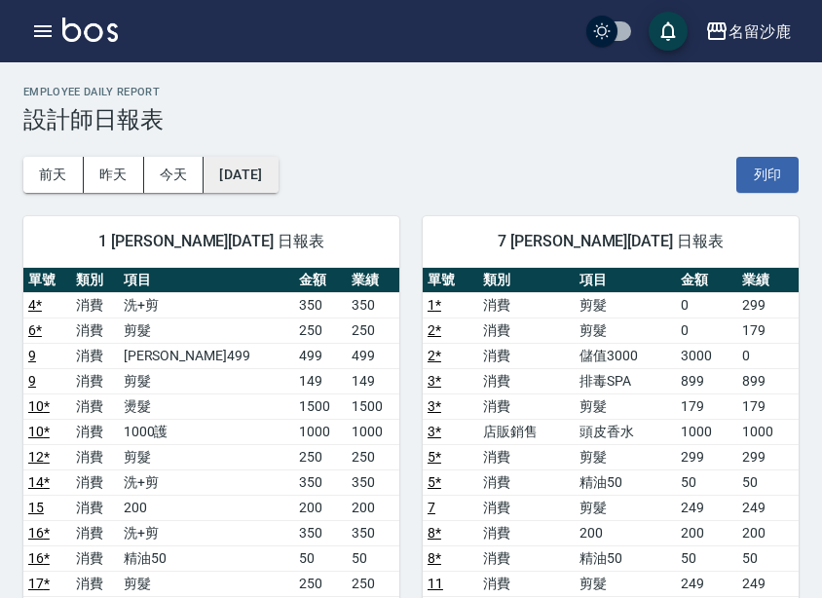
click at [267, 172] on button "2025/08/11" at bounding box center [241, 175] width 74 height 36
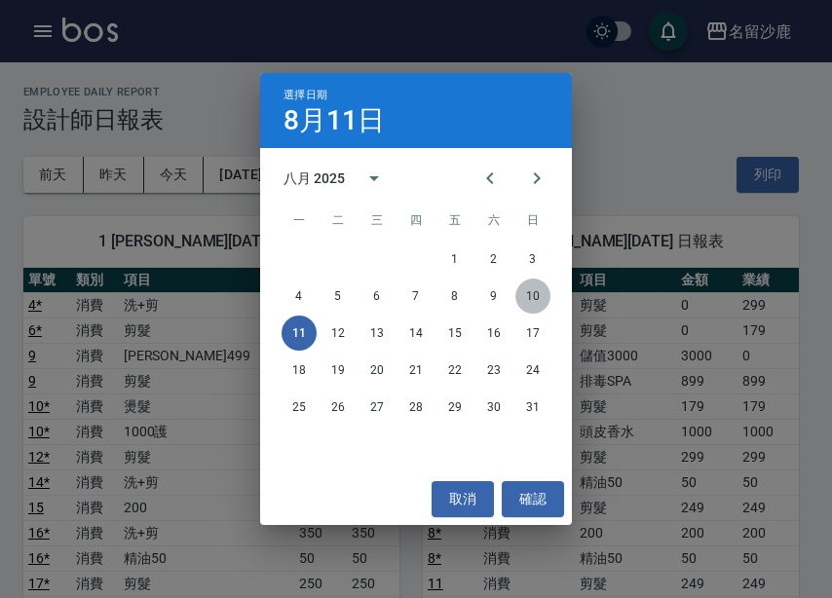
click at [521, 294] on button "10" at bounding box center [532, 296] width 35 height 35
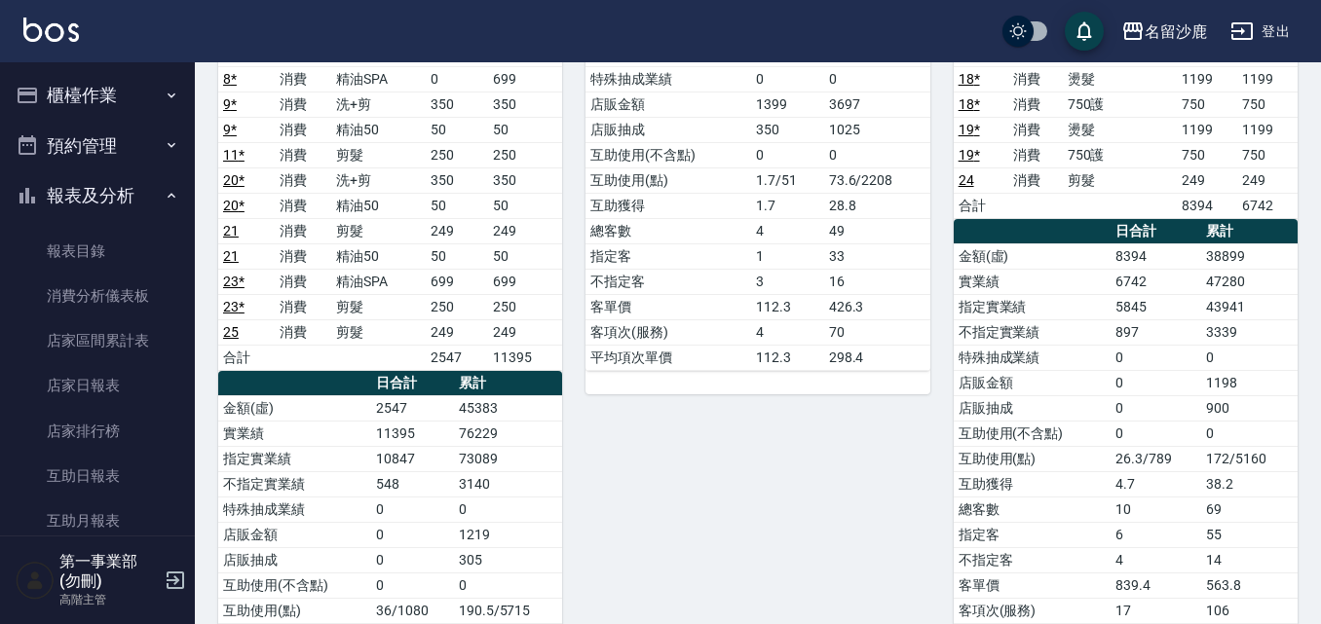
scroll to position [487, 0]
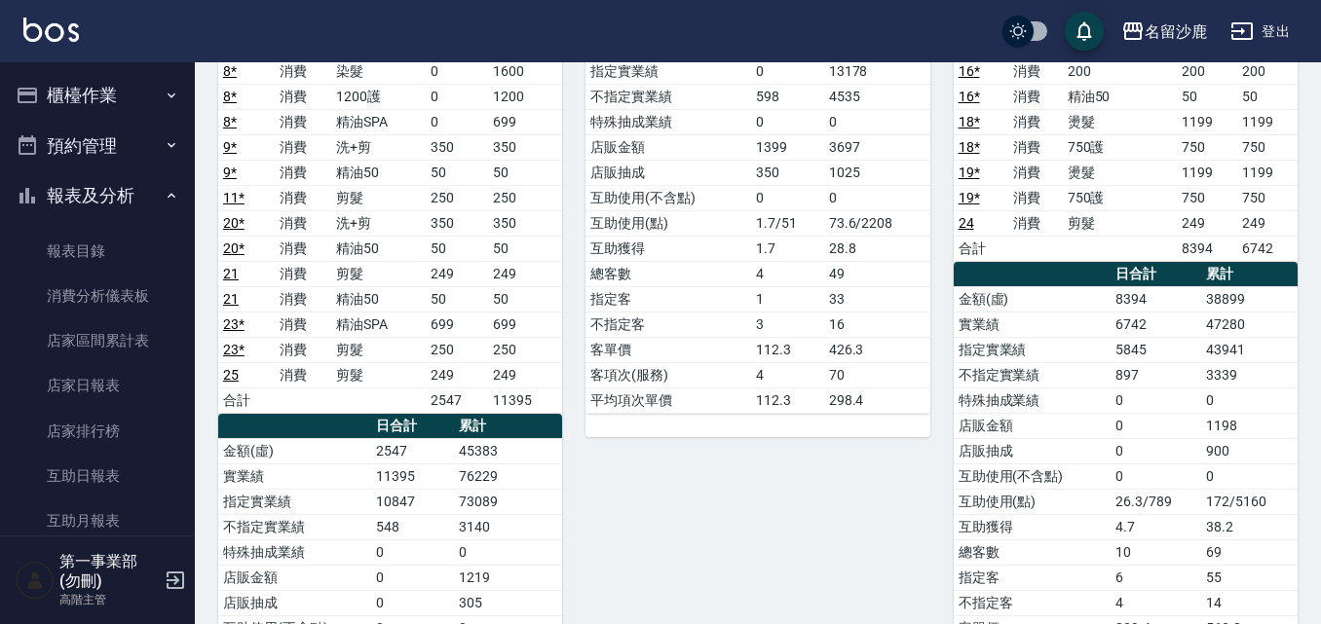
click at [123, 96] on button "櫃檯作業" at bounding box center [97, 95] width 179 height 51
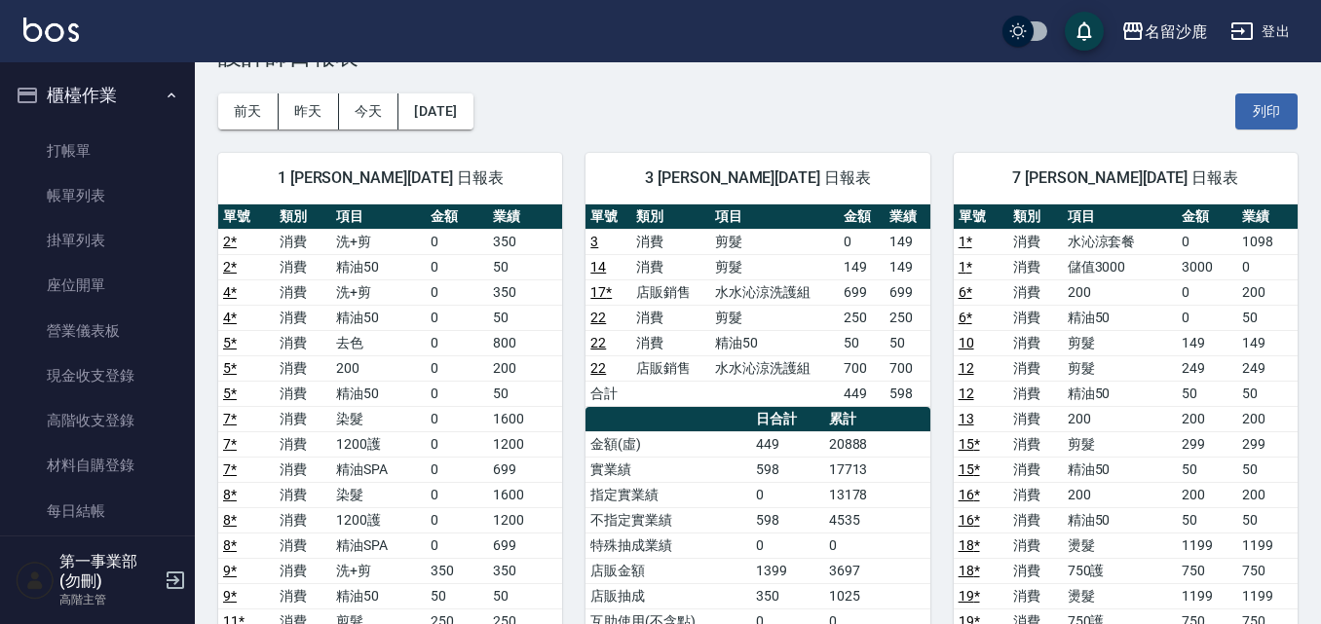
scroll to position [97, 0]
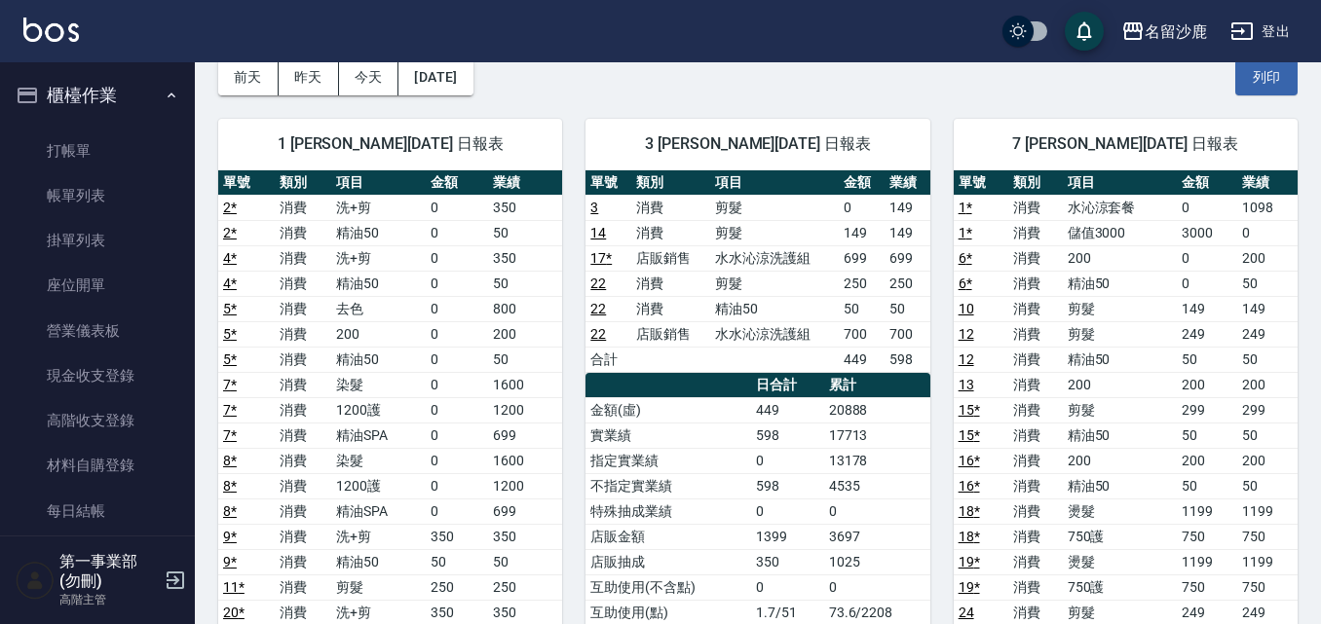
click at [526, 438] on td "699" at bounding box center [525, 435] width 74 height 25
click at [442, 79] on button "2025/08/10" at bounding box center [435, 77] width 74 height 36
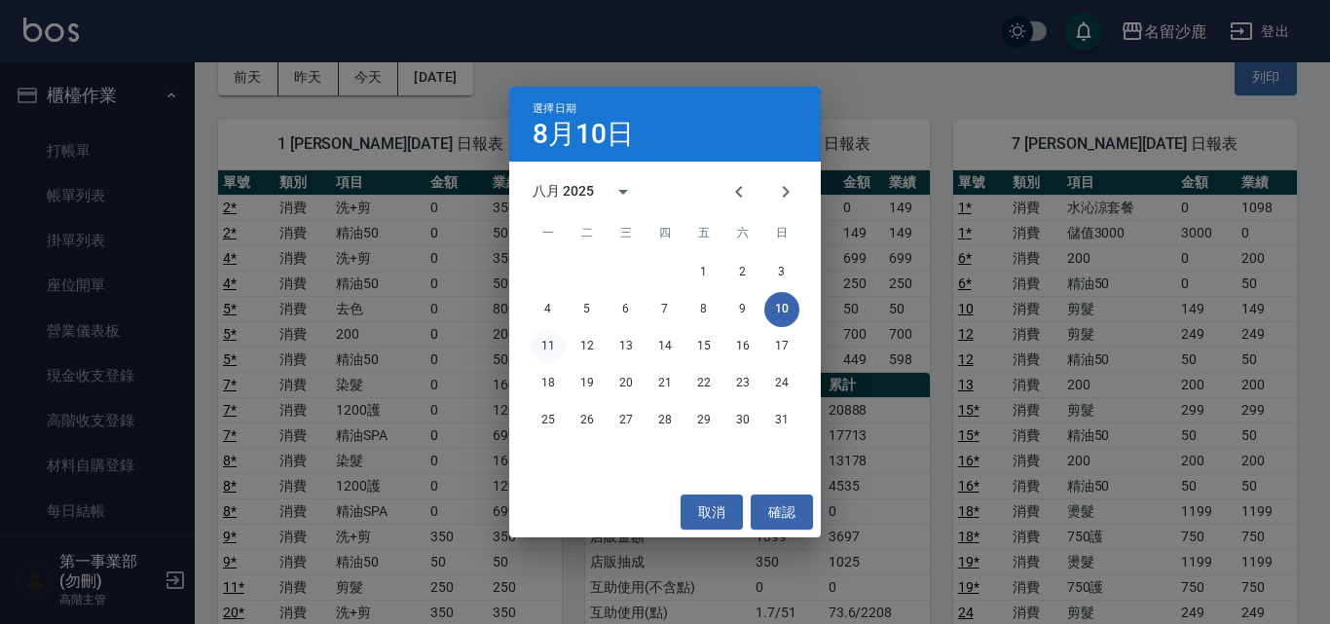
click at [550, 341] on button "11" at bounding box center [548, 346] width 35 height 35
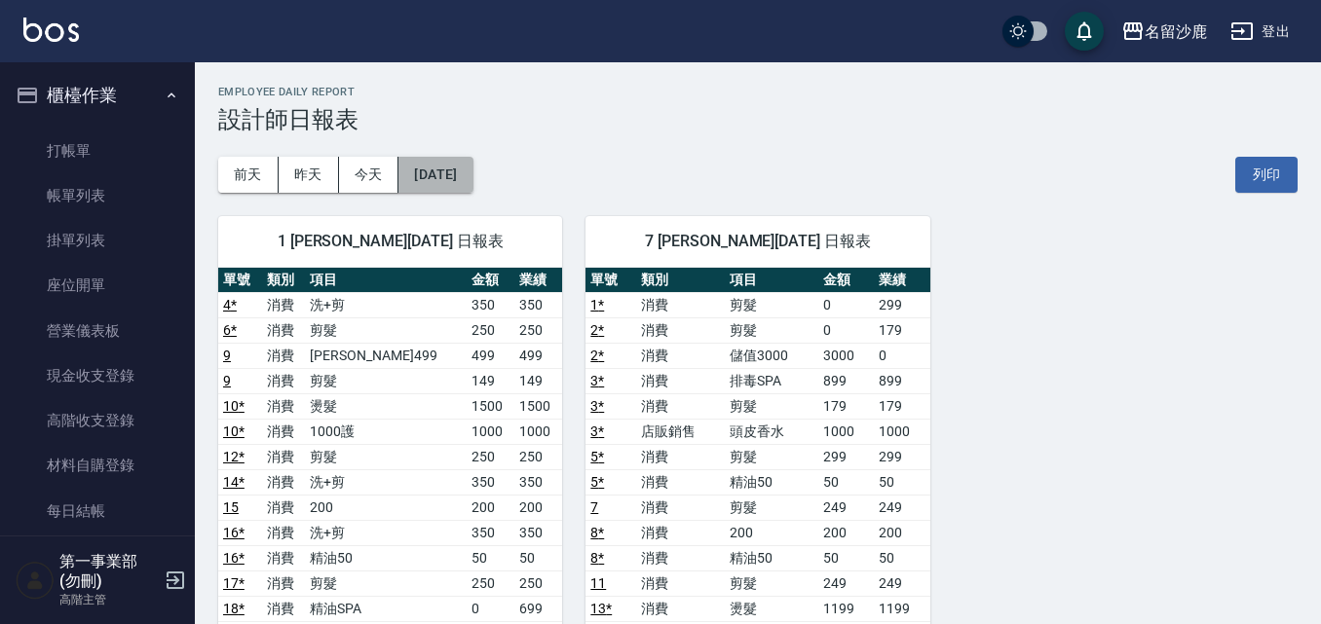
click at [467, 183] on button "2025/08/11" at bounding box center [435, 175] width 74 height 36
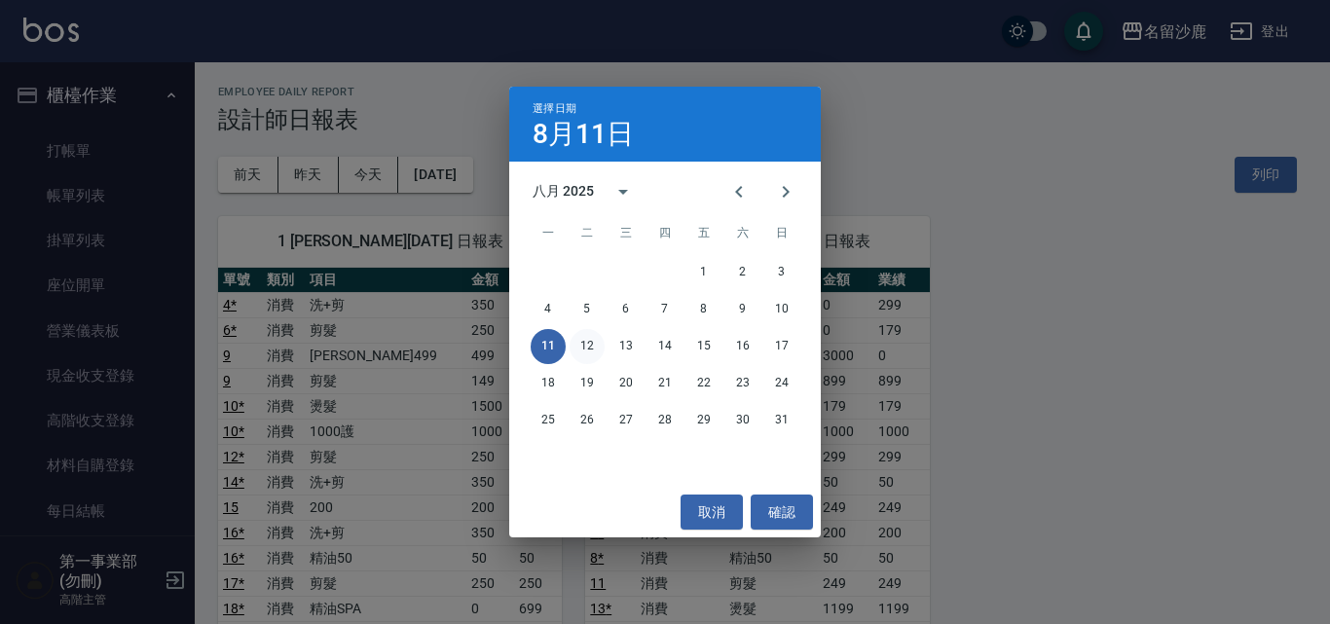
click at [587, 346] on button "12" at bounding box center [587, 346] width 35 height 35
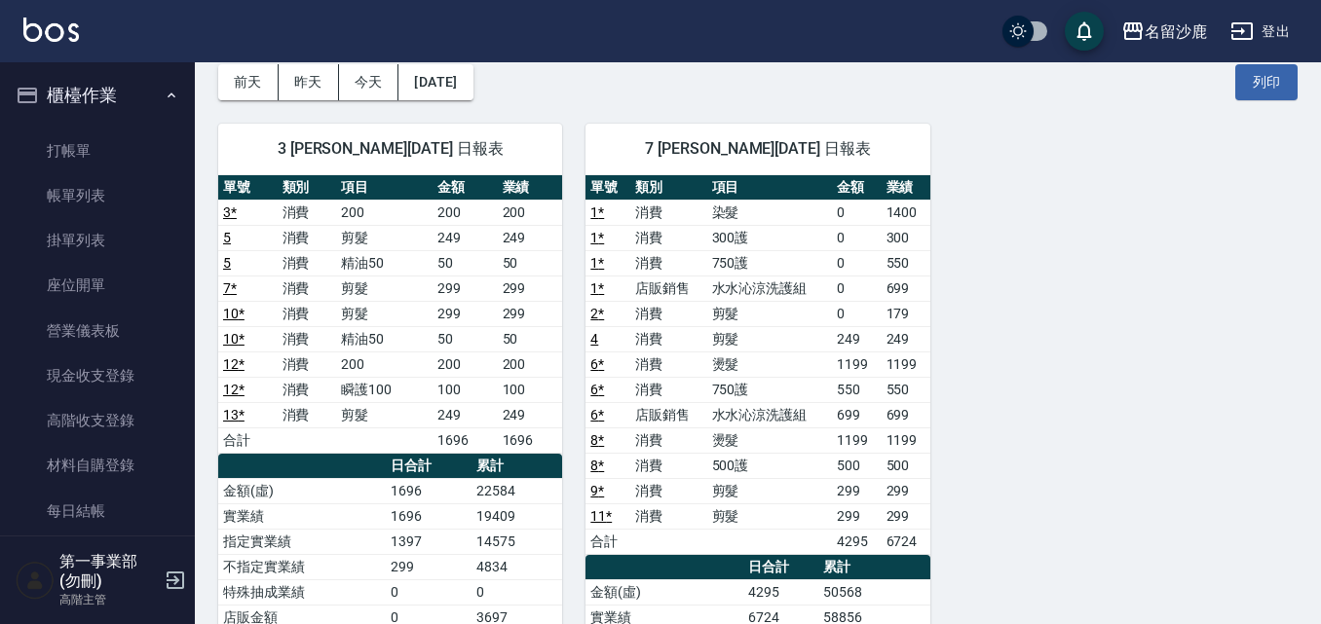
scroll to position [195, 0]
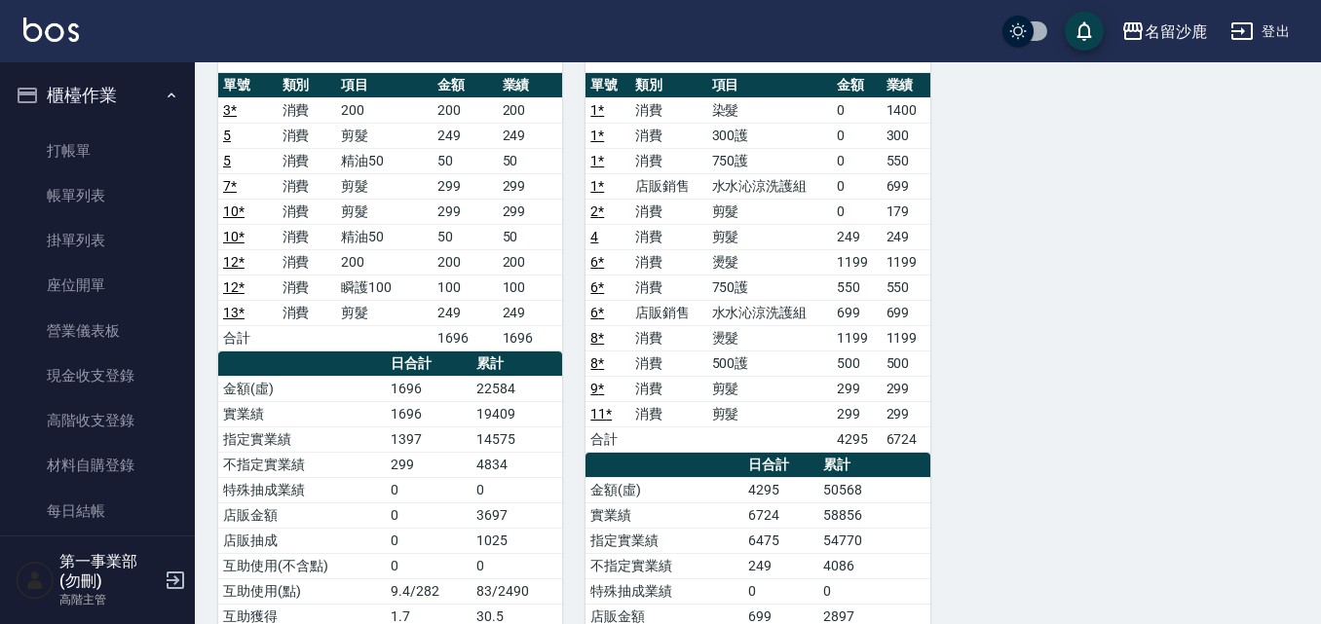
click at [568, 254] on div "7 林靖庭 08/12/2025 日報表 單號 類別 項目 金額 業績 1 * 消費 染髮 0 1400 1 * 消費 300護 0 300 1 * 消費 7…" at bounding box center [745, 452] width 367 height 909
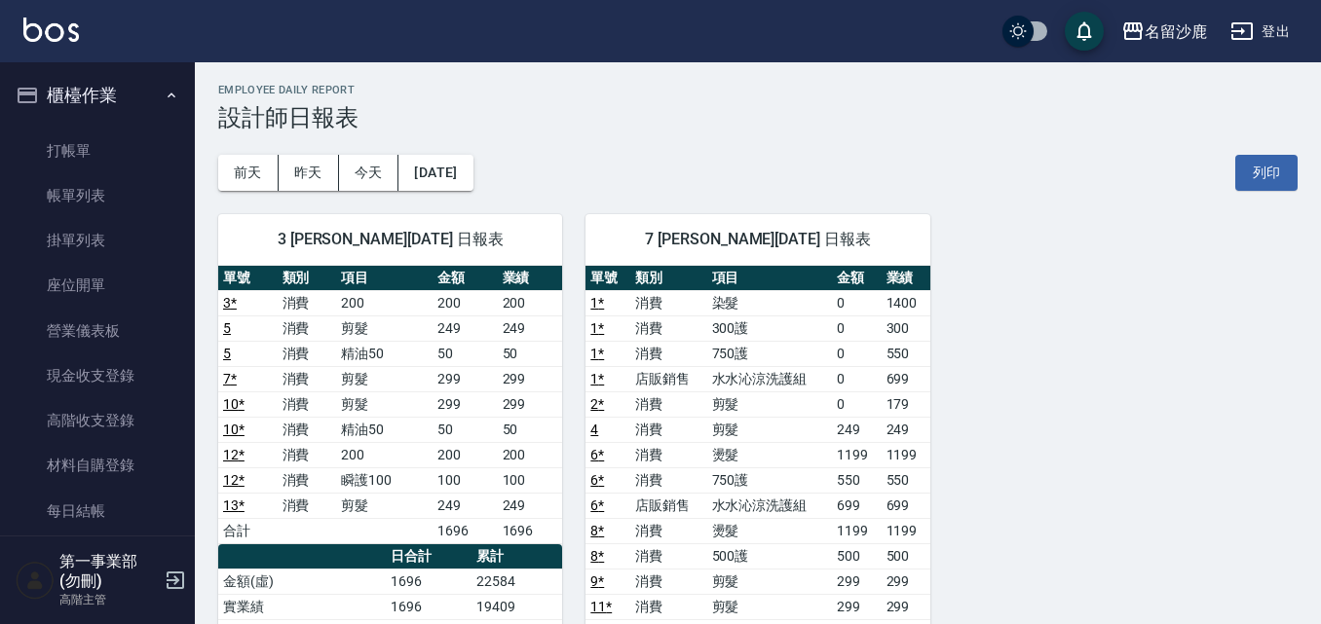
scroll to position [0, 0]
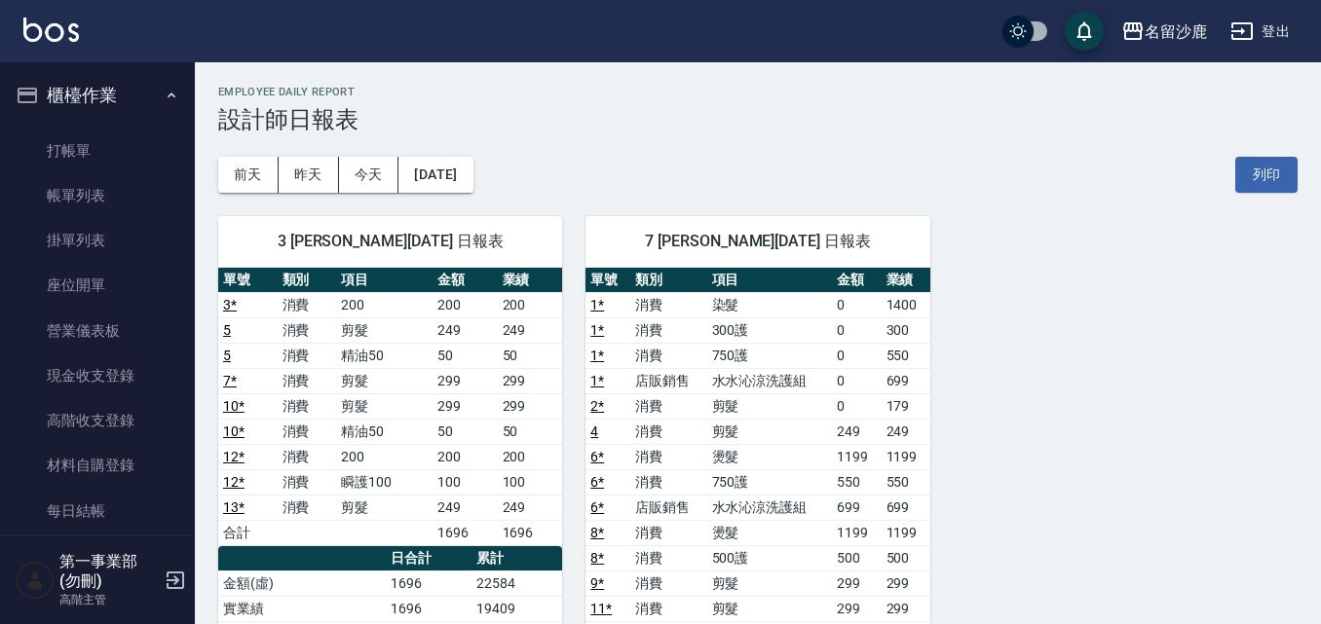
click at [683, 555] on td "消費" at bounding box center [668, 557] width 77 height 25
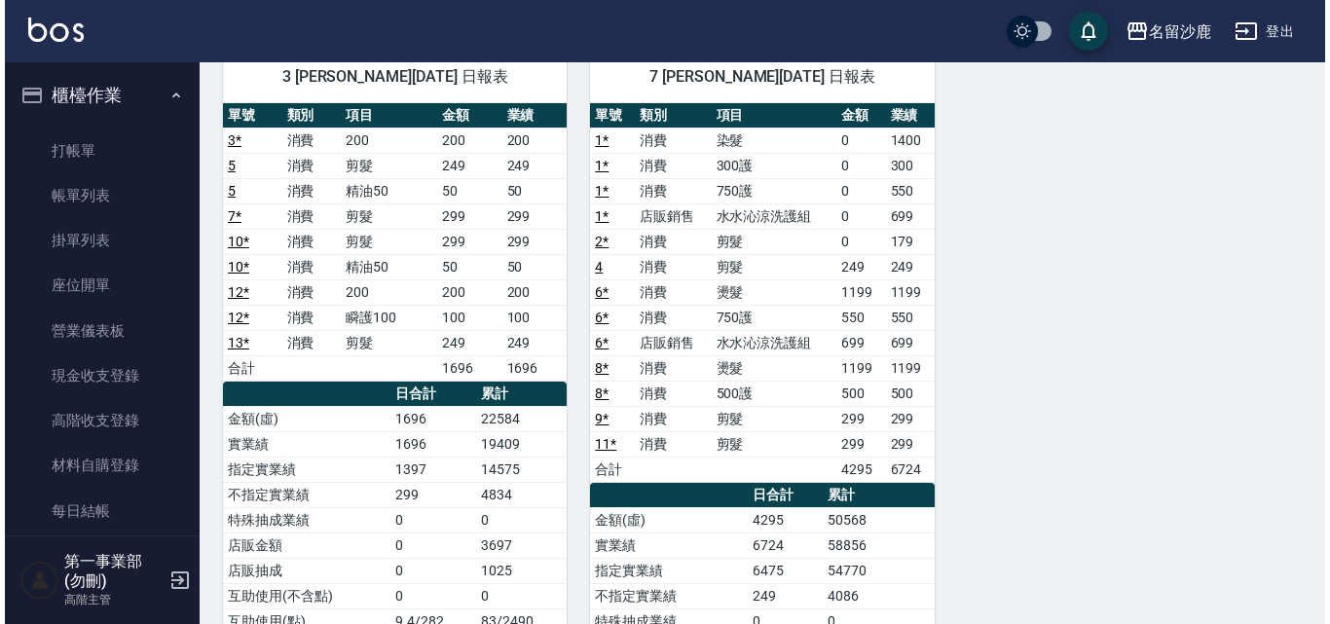
scroll to position [111, 0]
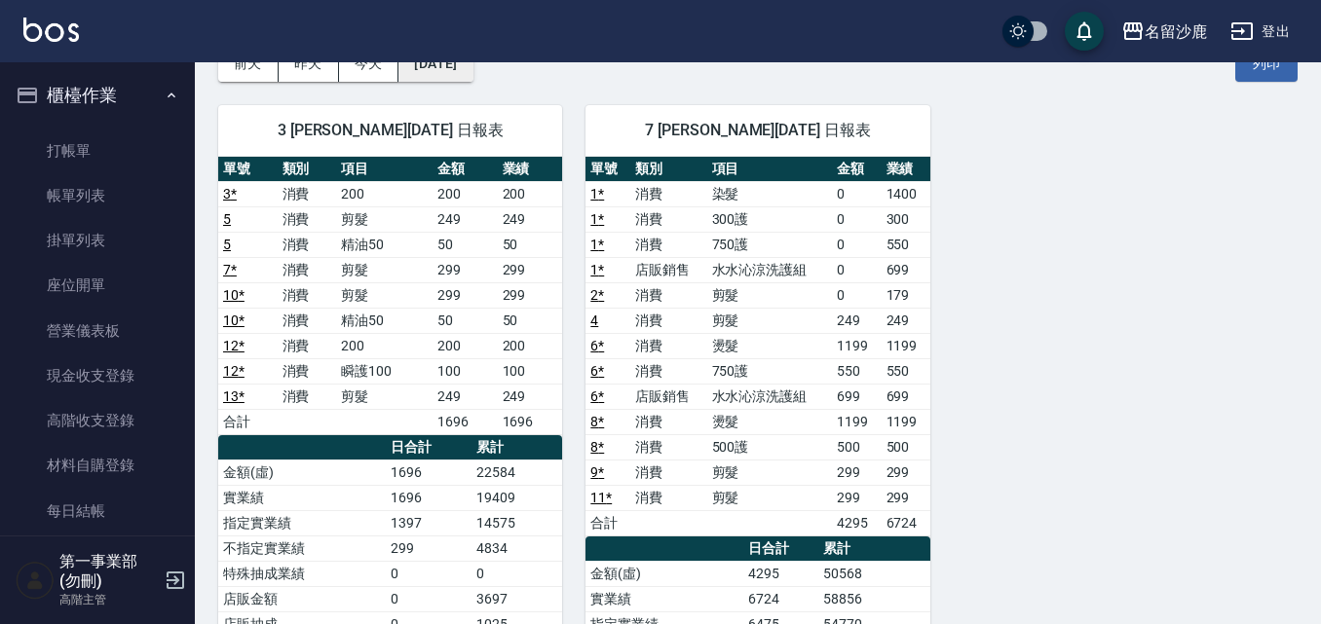
click at [463, 76] on button "2025/08/12" at bounding box center [435, 64] width 74 height 36
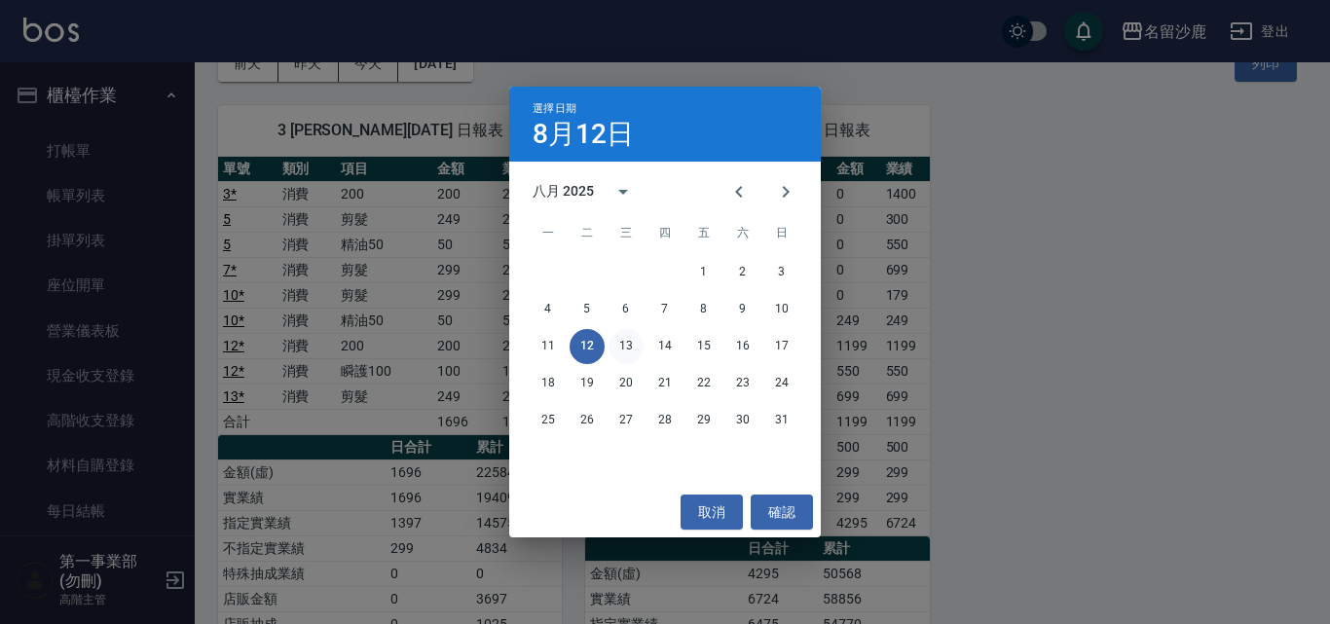
click at [637, 350] on button "13" at bounding box center [626, 346] width 35 height 35
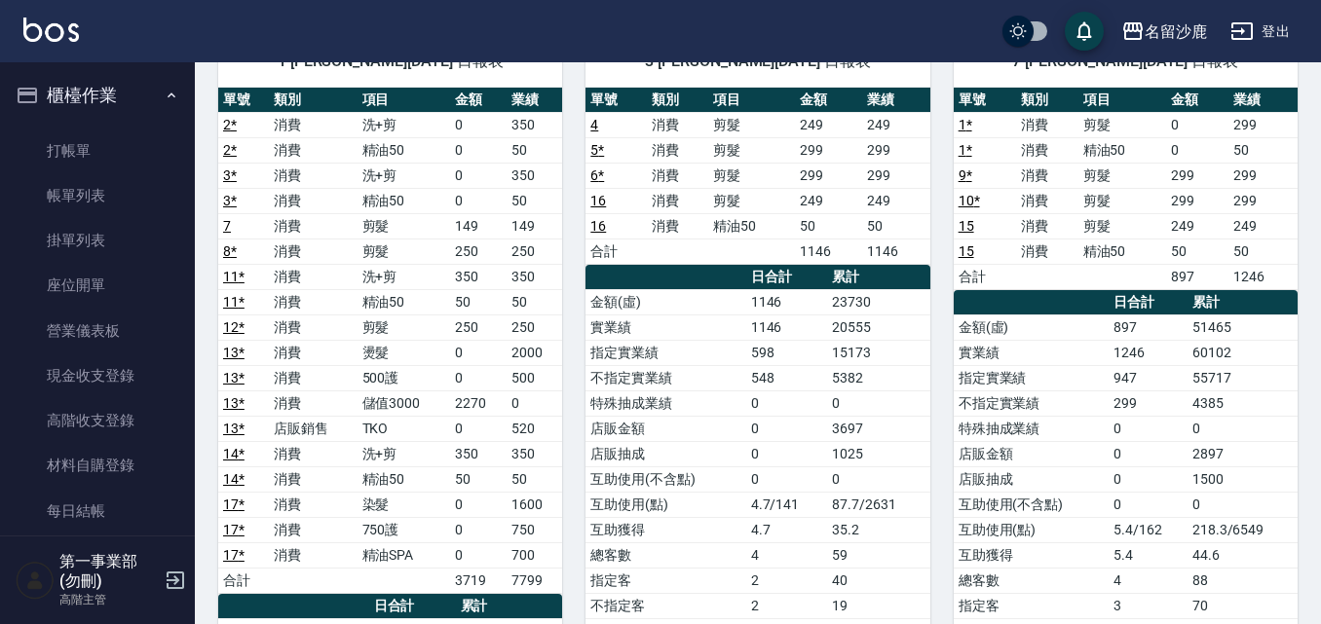
scroll to position [195, 0]
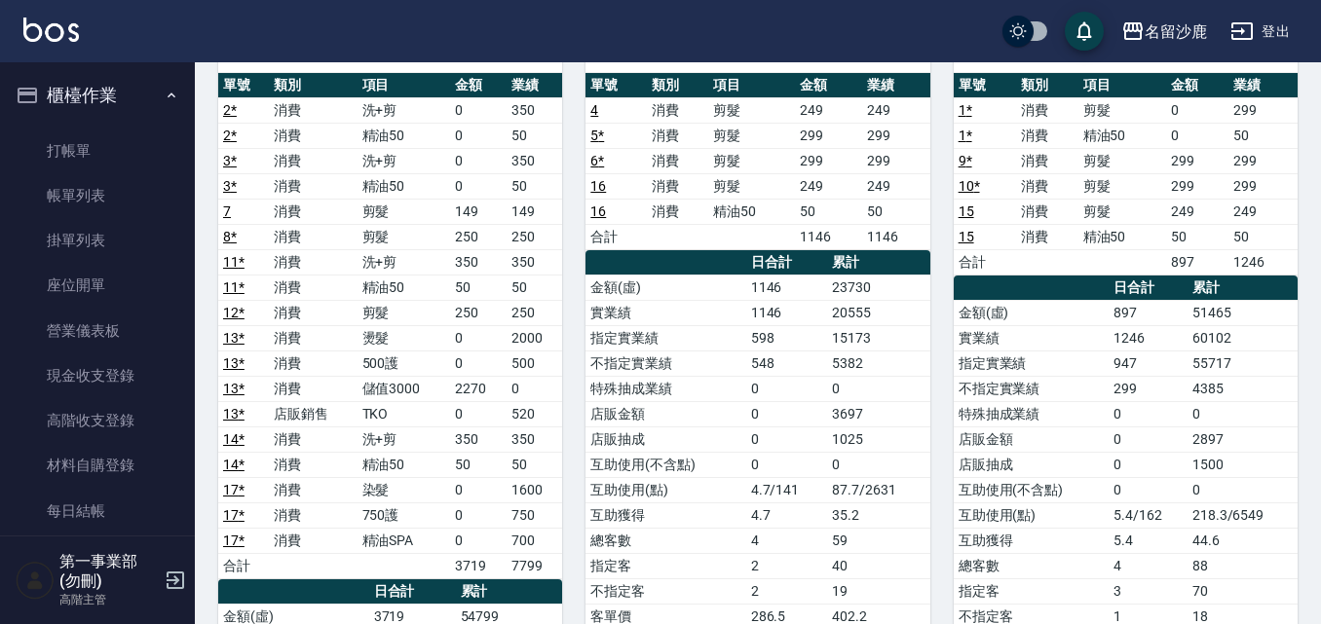
click at [939, 247] on div "7 林靖庭 08/13/2025 日報表 單號 類別 項目 金額 業績 1 * 消費 剪髮 0 299 1 * 消費 精油50 0 50 9 * 消費 剪髮 …" at bounding box center [1113, 515] width 367 height 1035
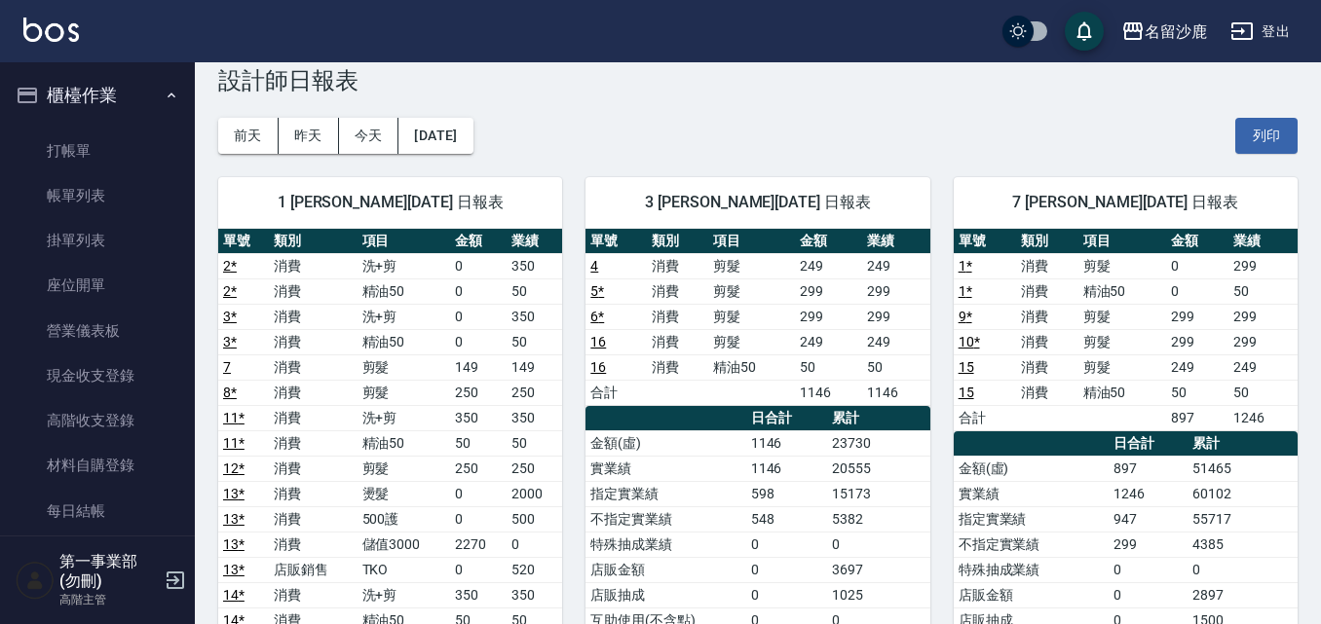
scroll to position [0, 0]
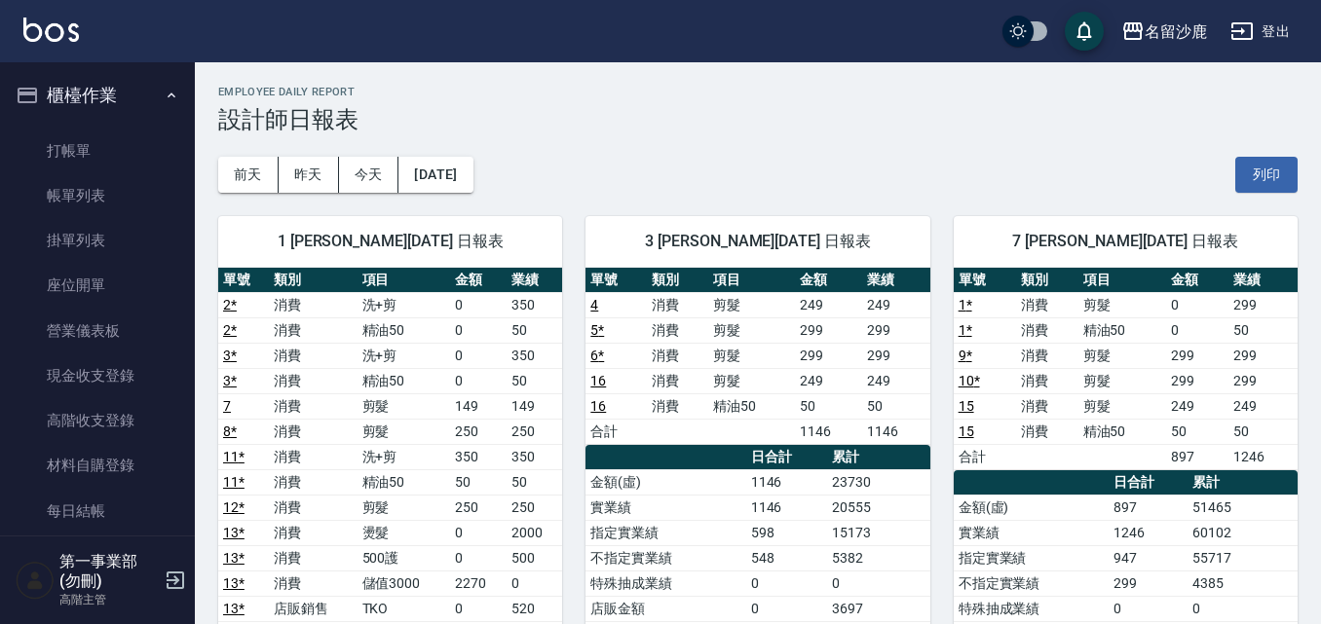
click at [553, 123] on h3 "設計師日報表" at bounding box center [757, 119] width 1079 height 27
click at [540, 533] on td "2000" at bounding box center [534, 532] width 56 height 25
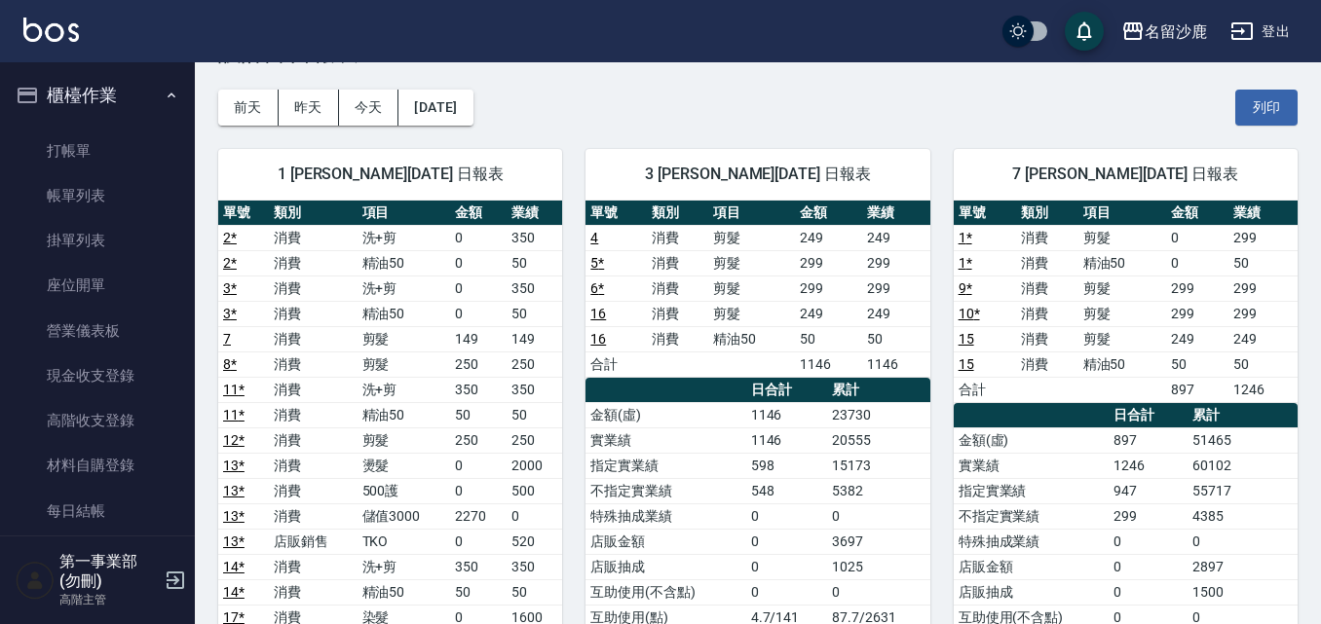
scroll to position [97, 0]
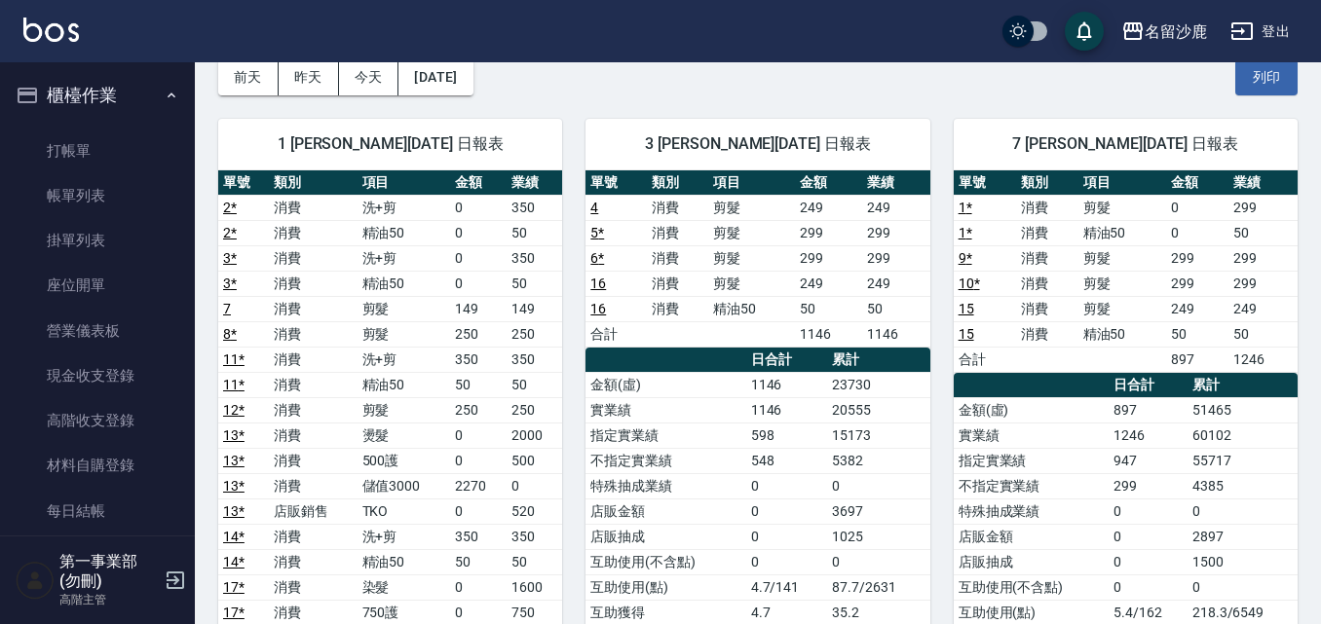
click at [515, 431] on td "2000" at bounding box center [534, 435] width 56 height 25
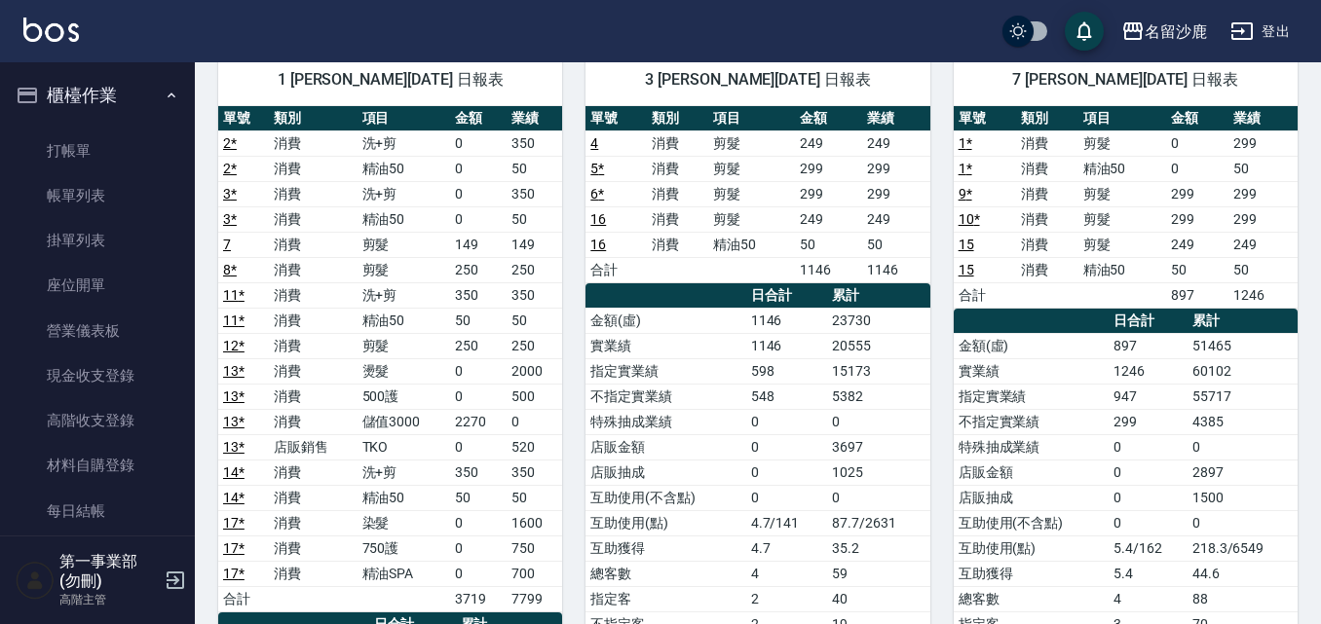
scroll to position [163, 0]
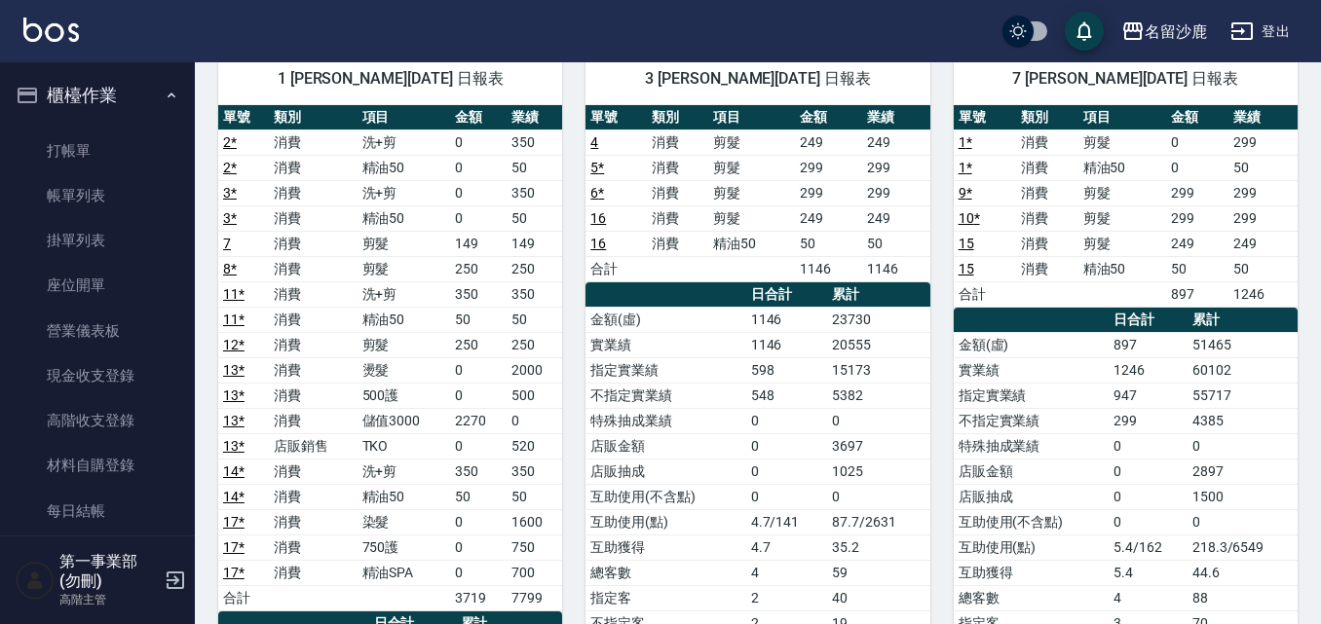
click at [568, 117] on div "3 莊郁亭 08/13/2025 日報表 單號 類別 項目 金額 業績 4 消費 剪髮 249 249 5 * 消費 剪髮 299 299 6 * 消費 剪髮…" at bounding box center [745, 547] width 367 height 1035
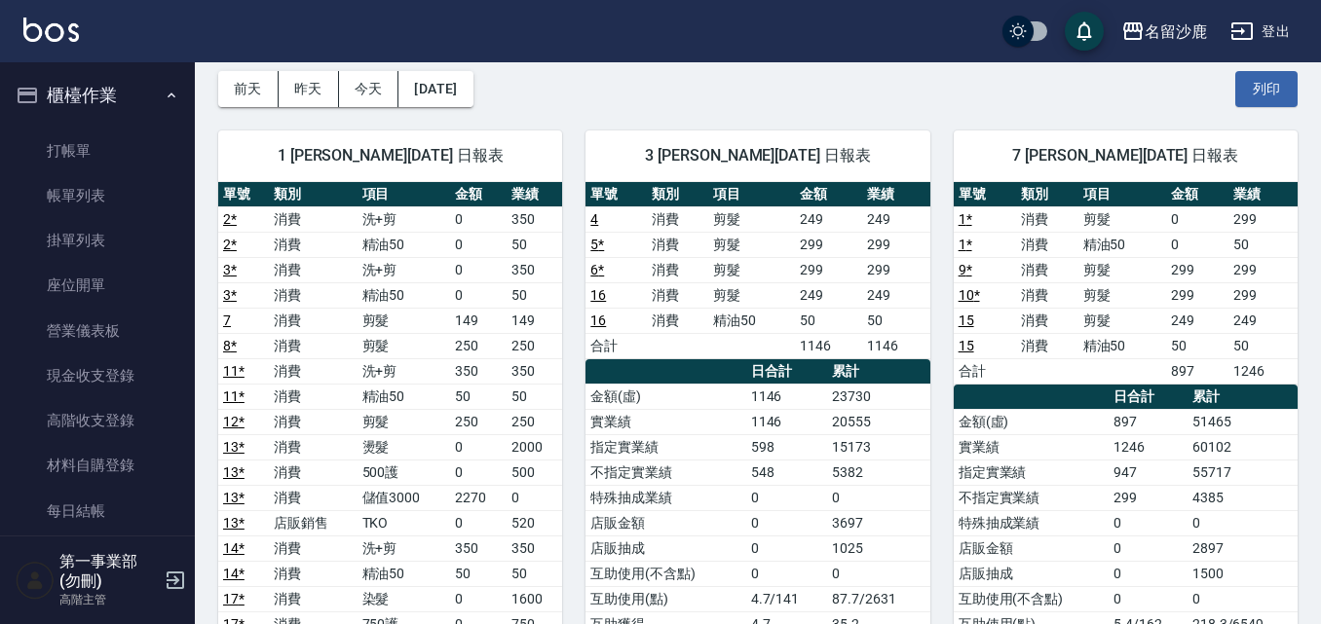
scroll to position [0, 0]
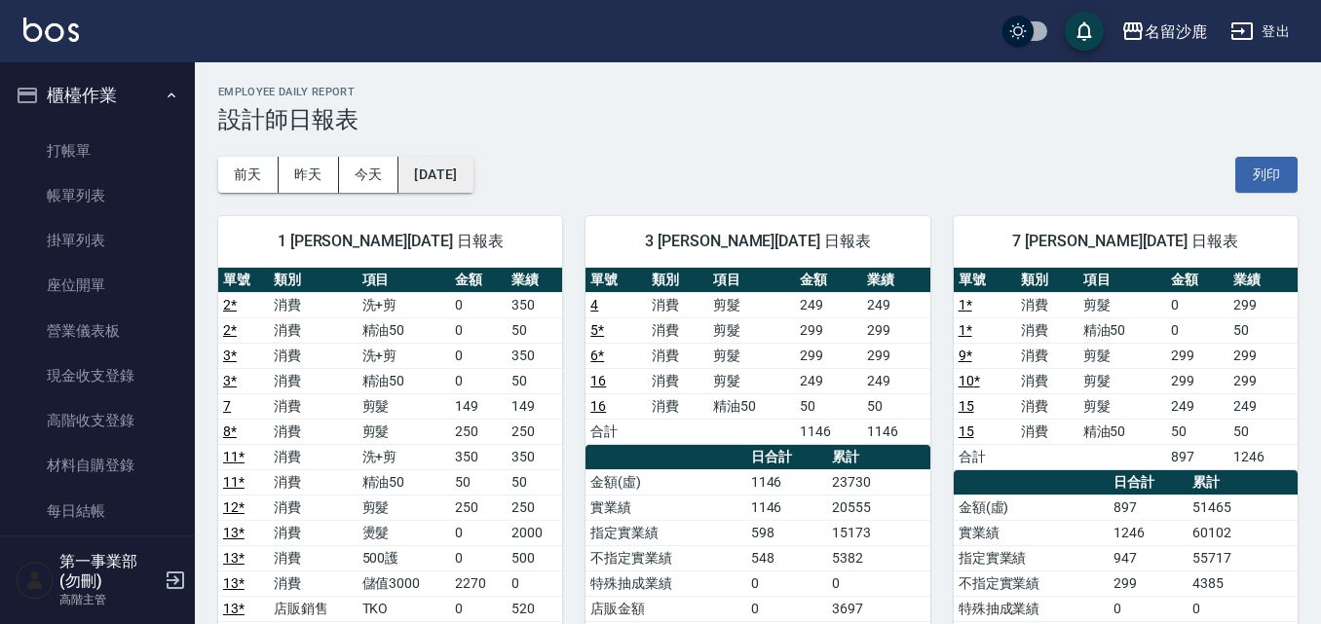
click at [443, 172] on button "2025/08/13" at bounding box center [435, 175] width 74 height 36
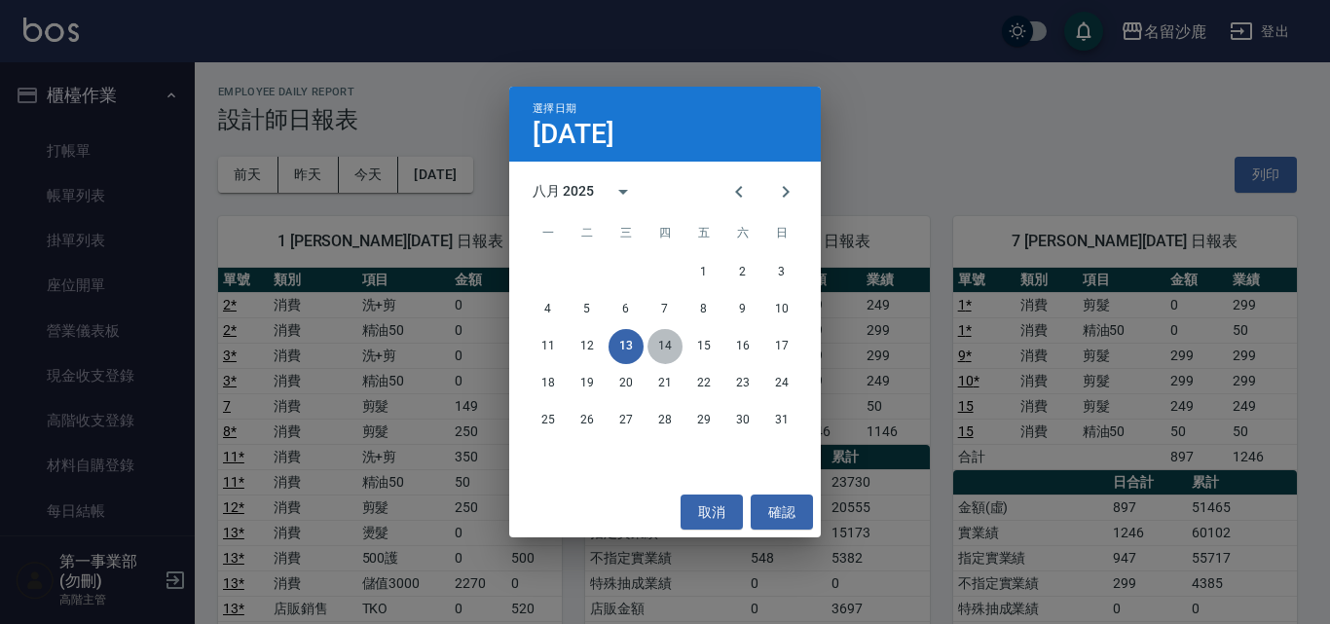
click at [672, 347] on button "14" at bounding box center [665, 346] width 35 height 35
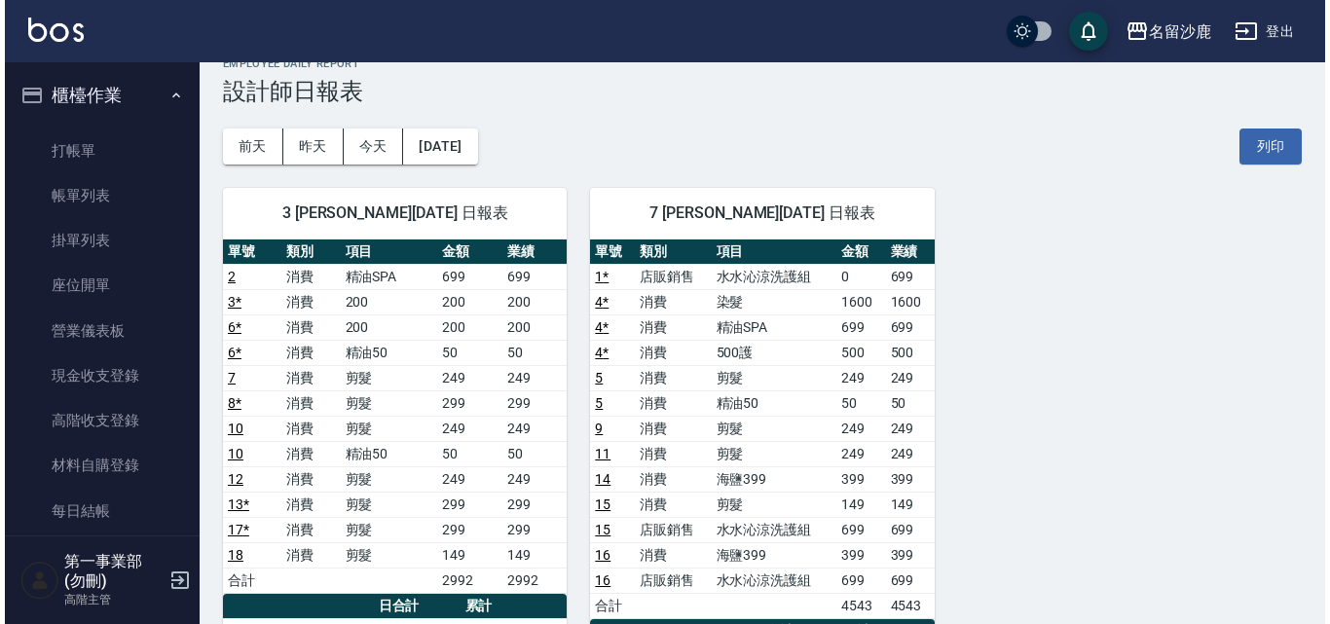
scroll to position [14, 0]
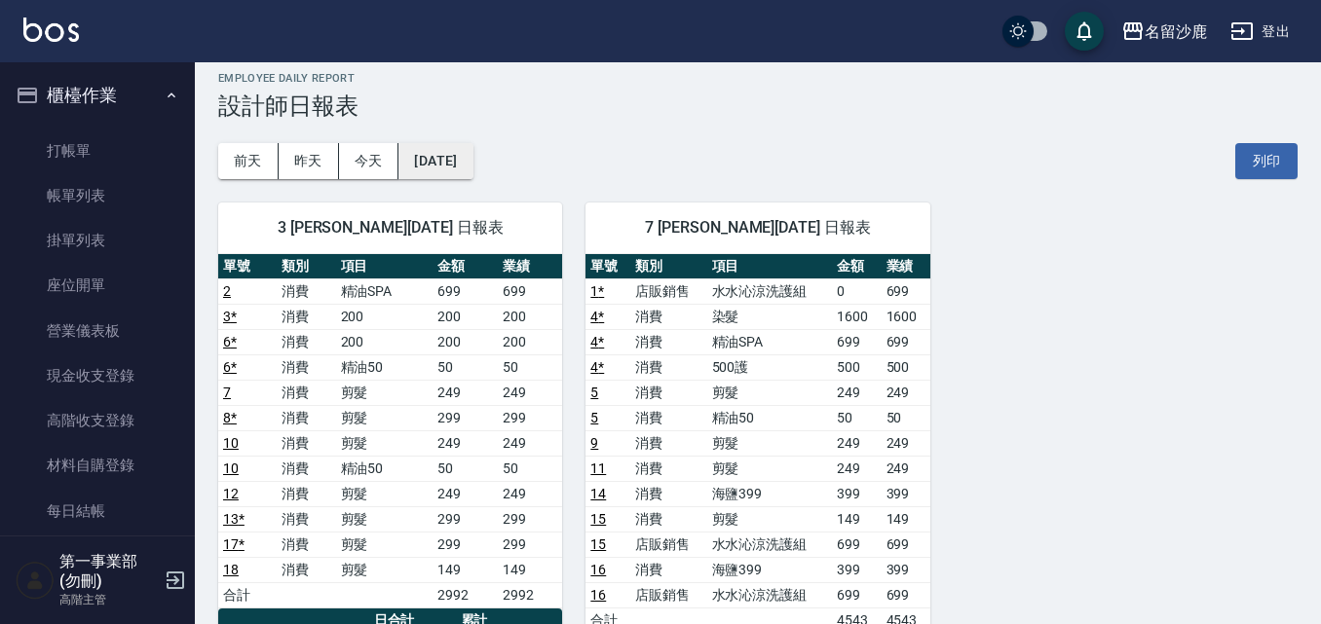
click at [441, 175] on button "2025/08/14" at bounding box center [435, 161] width 74 height 36
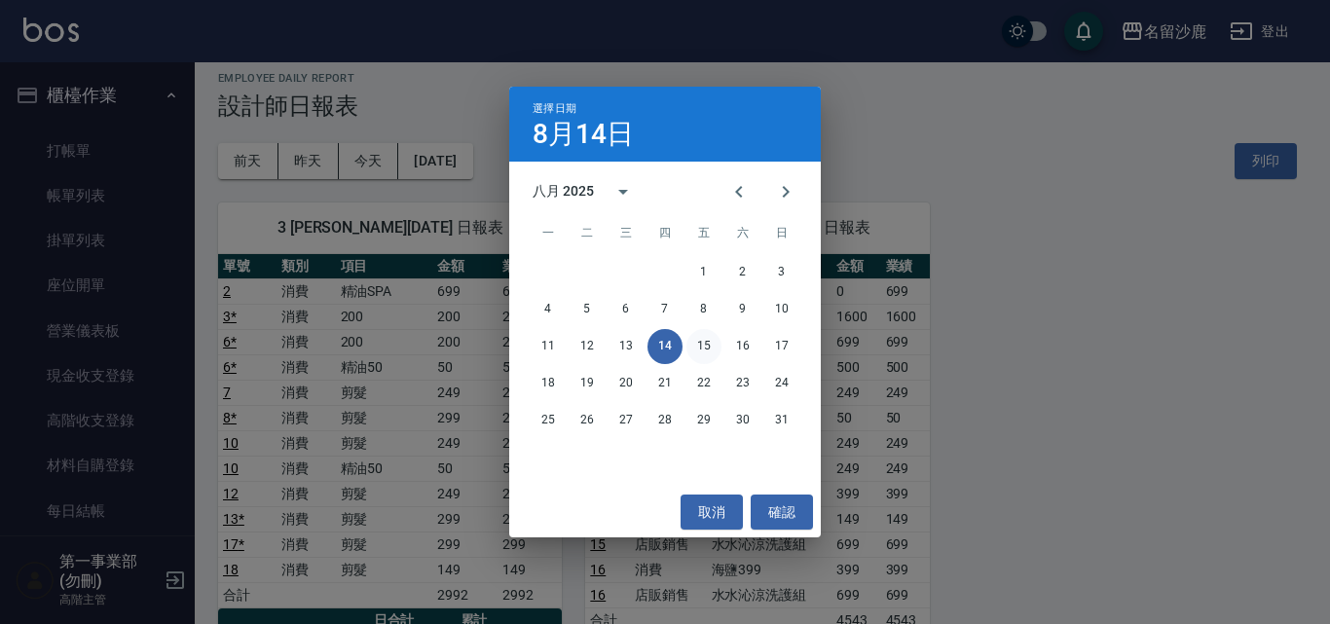
click at [706, 353] on button "15" at bounding box center [704, 346] width 35 height 35
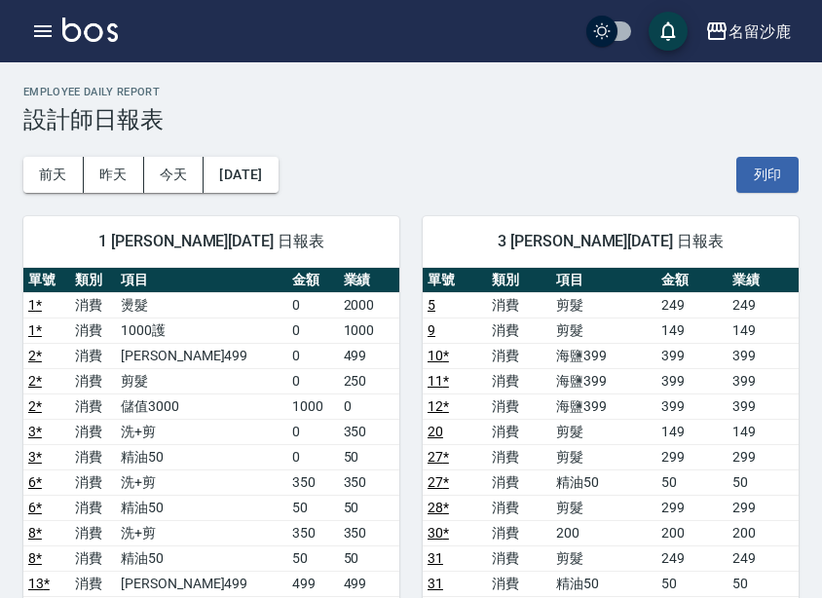
click at [278, 188] on button "2025/08/15" at bounding box center [241, 175] width 74 height 36
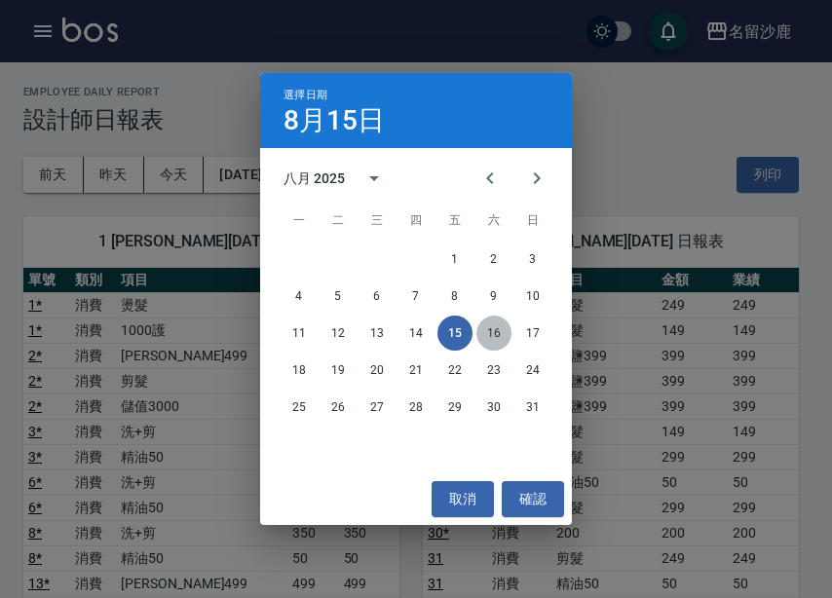
click at [492, 330] on button "16" at bounding box center [493, 333] width 35 height 35
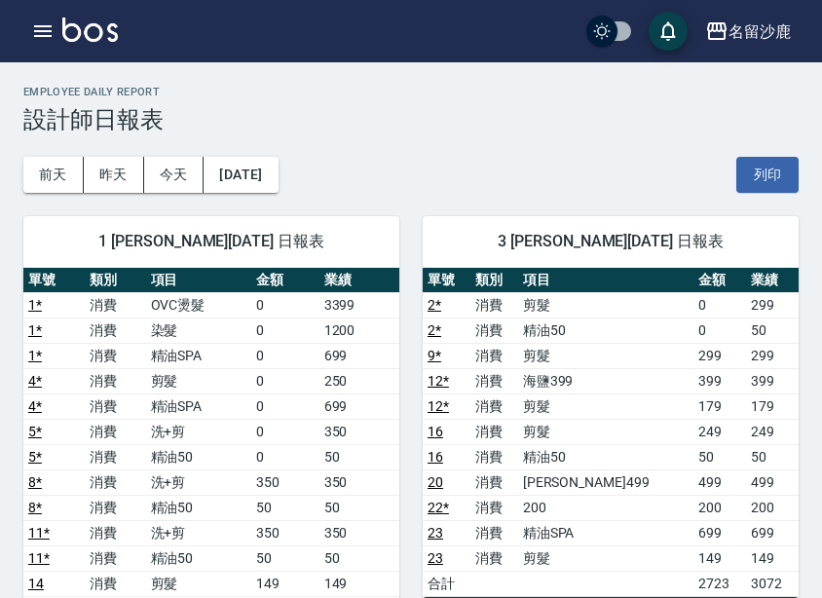
click at [270, 167] on button "2025/08/16" at bounding box center [241, 175] width 74 height 36
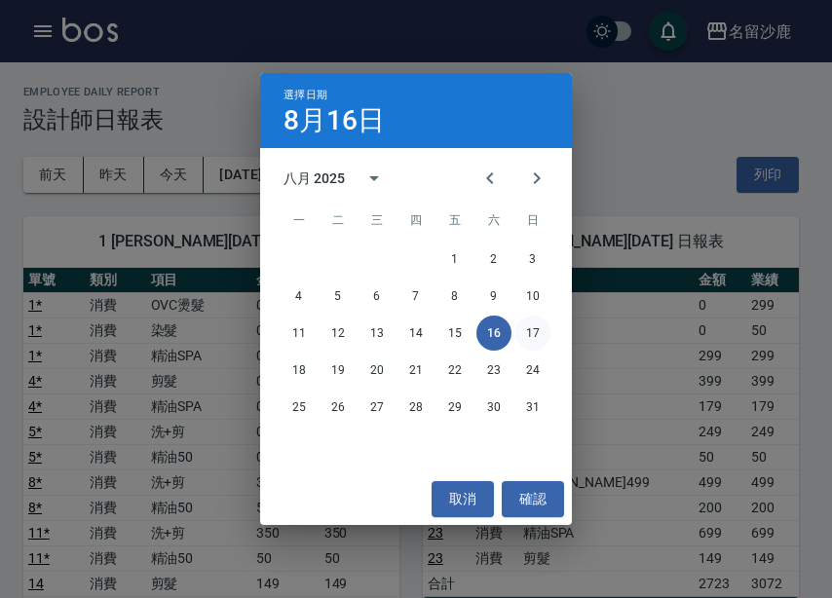
click at [523, 336] on button "17" at bounding box center [532, 333] width 35 height 35
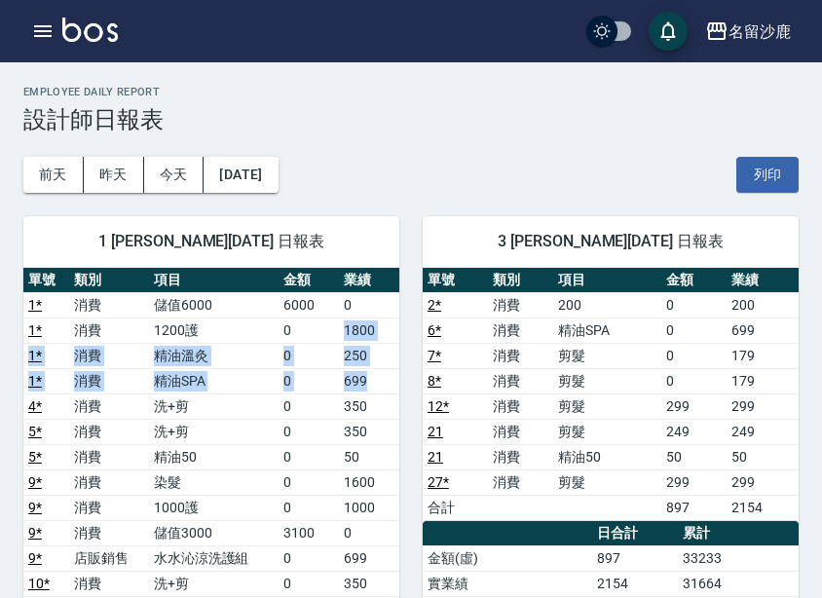
drag, startPoint x: 337, startPoint y: 325, endPoint x: 382, endPoint y: 372, distance: 64.7
click at [382, 372] on td "699" at bounding box center [369, 380] width 60 height 25
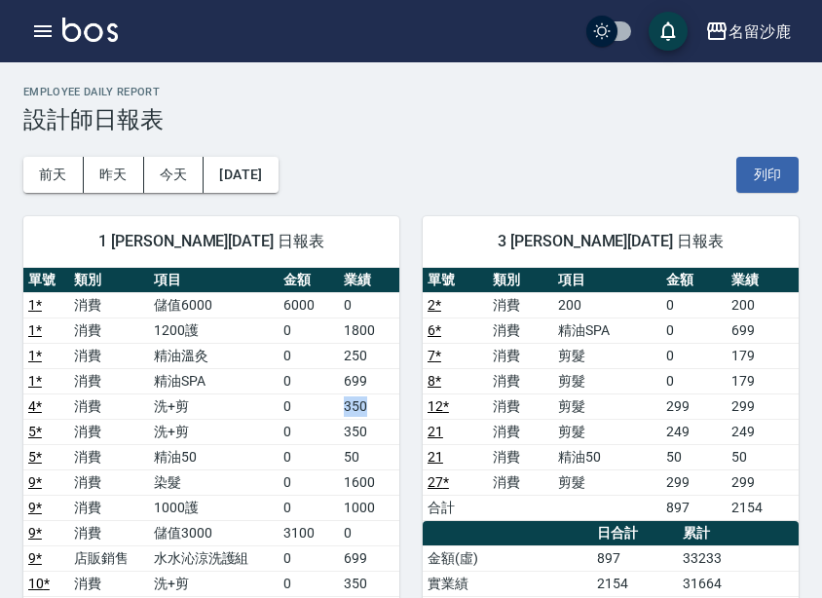
drag, startPoint x: 337, startPoint y: 400, endPoint x: 378, endPoint y: 410, distance: 42.0
click at [378, 410] on tr "4 * 消費 洗+剪 0 350" at bounding box center [211, 405] width 376 height 25
click at [366, 428] on td "350" at bounding box center [369, 431] width 60 height 25
drag, startPoint x: 343, startPoint y: 434, endPoint x: 372, endPoint y: 457, distance: 36.8
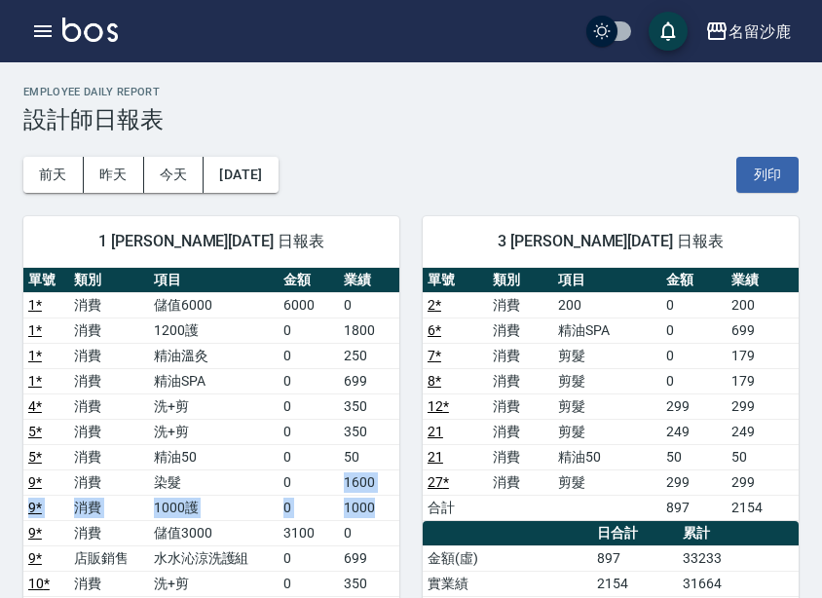
drag, startPoint x: 343, startPoint y: 482, endPoint x: 377, endPoint y: 508, distance: 43.0
click at [377, 508] on td "1000" at bounding box center [369, 507] width 60 height 25
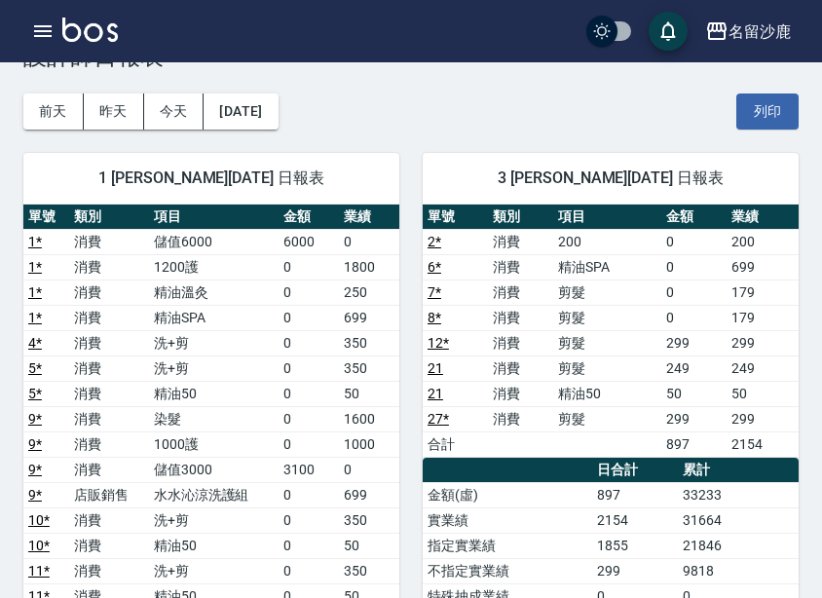
scroll to position [97, 0]
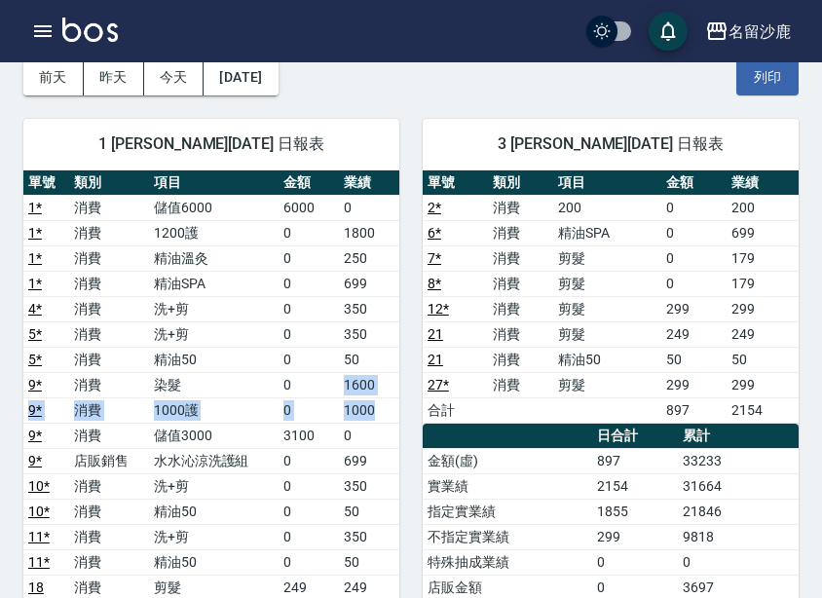
drag, startPoint x: 341, startPoint y: 384, endPoint x: 383, endPoint y: 411, distance: 50.0
click at [383, 411] on tbody "1 * 消費 儲值6000 6000 0 1 * 消費 1200護 0 1800 1 * 消費 精油溫灸 0 250 1 * 消費 精油SPA 0 699 4…" at bounding box center [211, 549] width 376 height 709
click at [397, 390] on td "1600" at bounding box center [369, 384] width 60 height 25
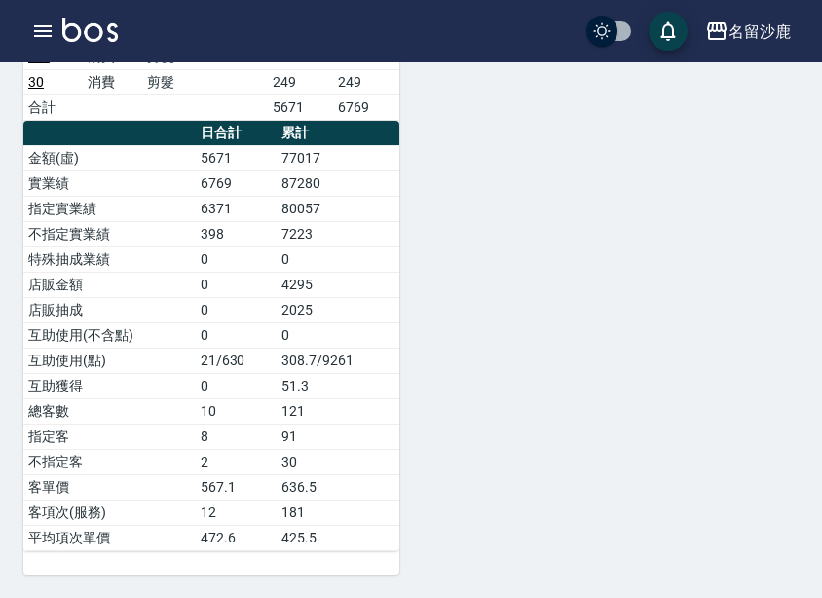
scroll to position [1472, 0]
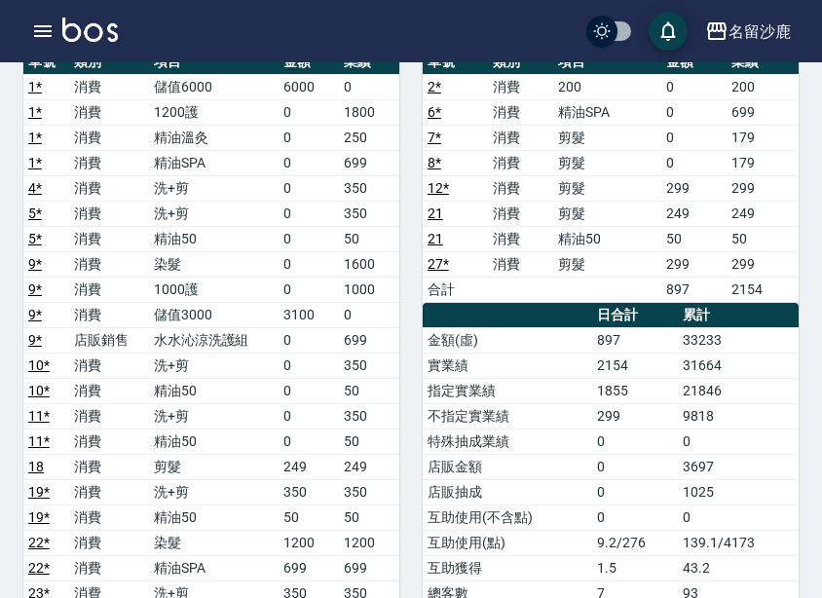
scroll to position [109, 0]
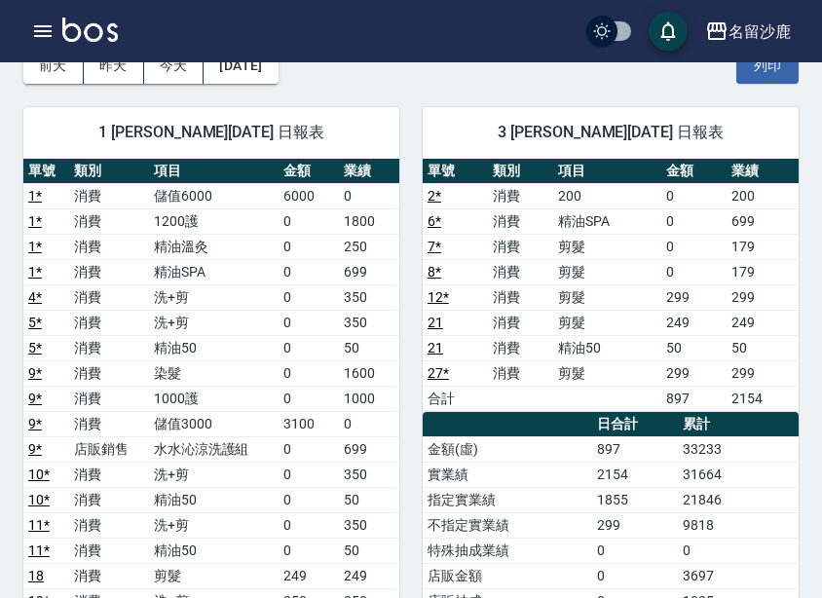
click at [705, 257] on td "0" at bounding box center [693, 246] width 65 height 25
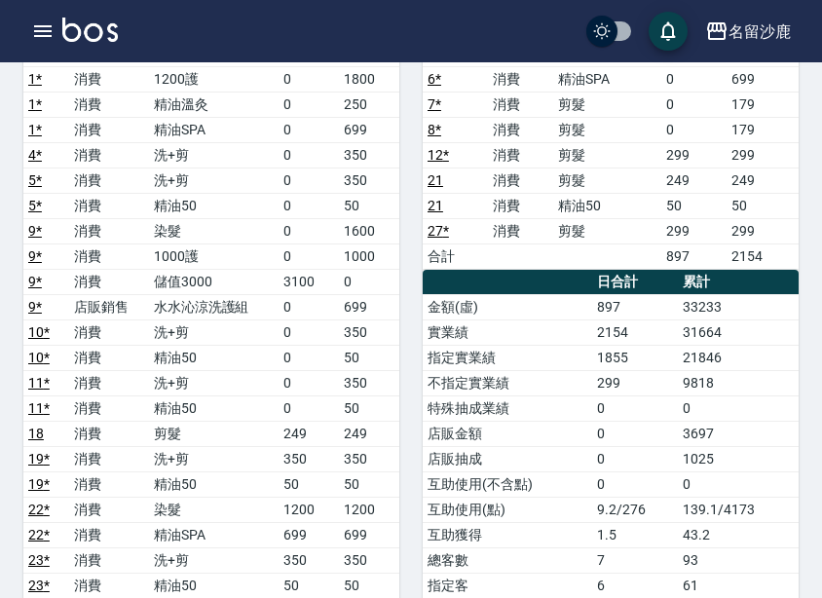
scroll to position [206, 0]
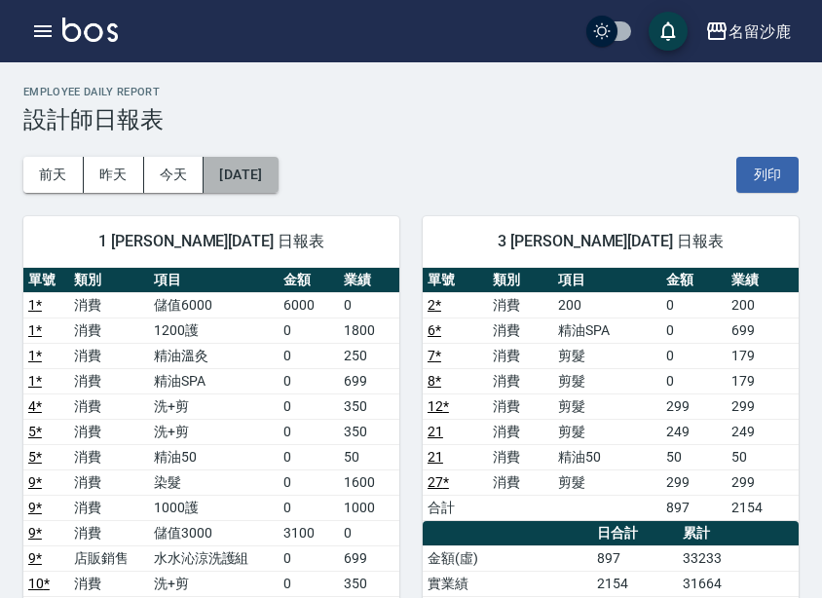
click at [242, 171] on button "2025/08/17" at bounding box center [241, 175] width 74 height 36
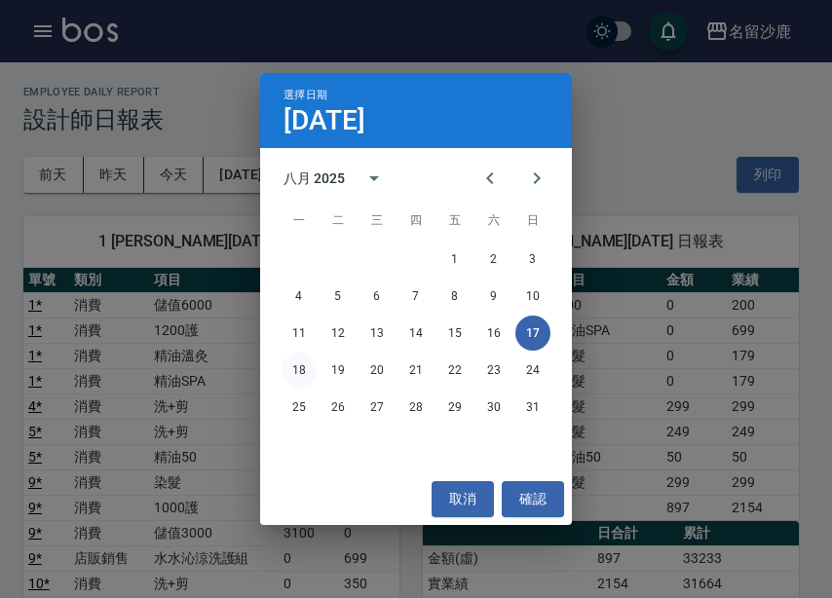
click at [303, 365] on button "18" at bounding box center [298, 370] width 35 height 35
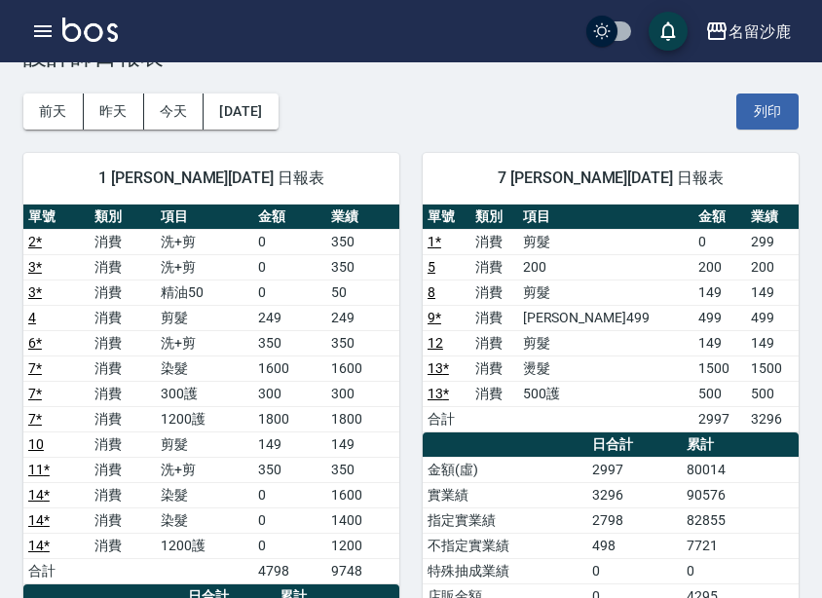
scroll to position [97, 0]
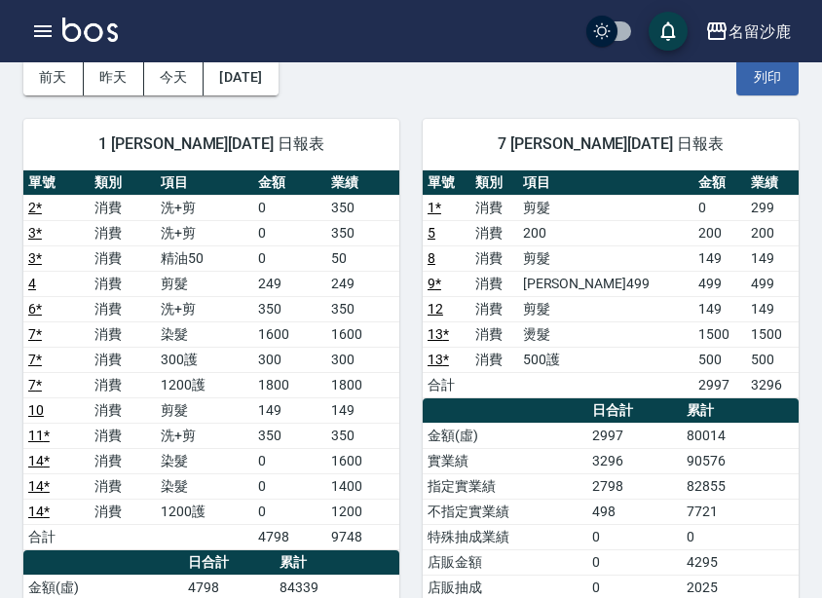
click at [534, 418] on th "a dense table" at bounding box center [505, 410] width 165 height 25
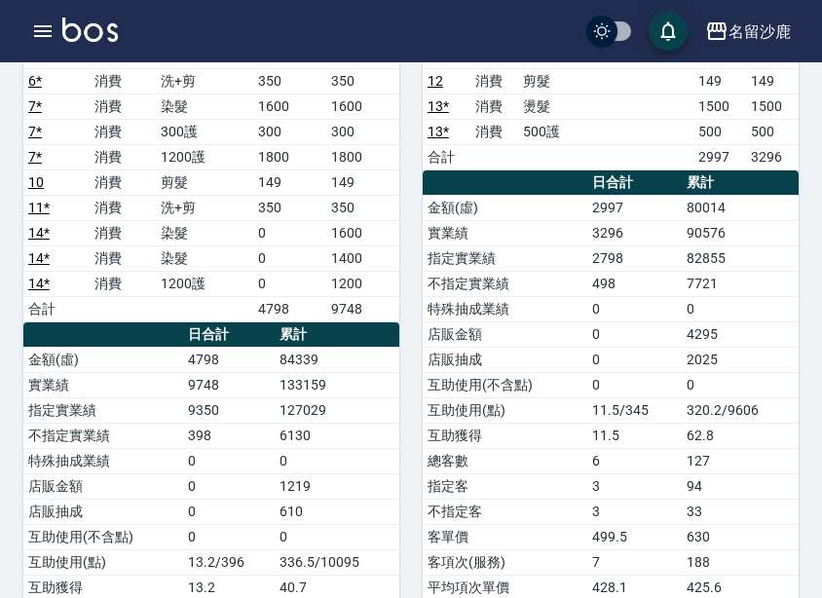
scroll to position [137, 0]
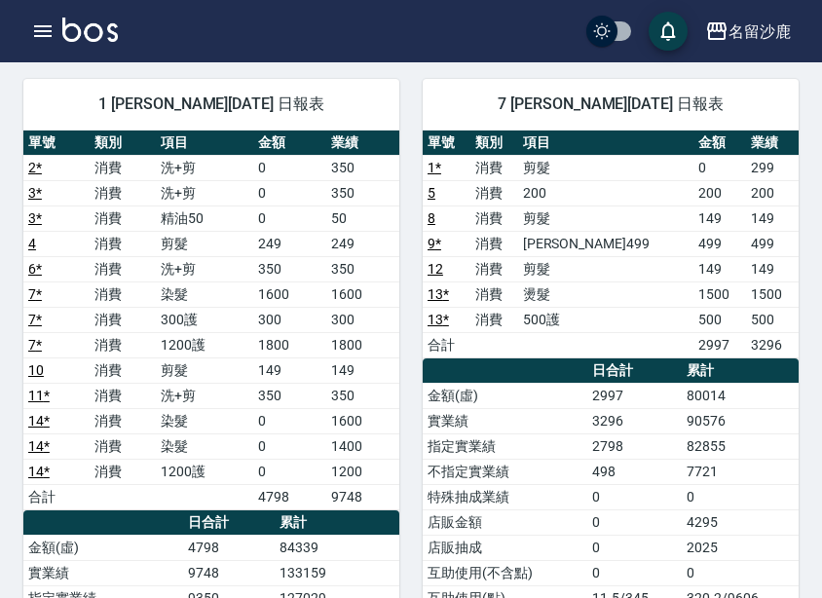
click at [414, 80] on div "7 林靖庭 08/18/2025 日報表 單號 類別 項目 金額 業績 1 * 消費 剪髮 0 299 5 消費 200 200 200 8 消費 剪髮 14…" at bounding box center [598, 510] width 399 height 909
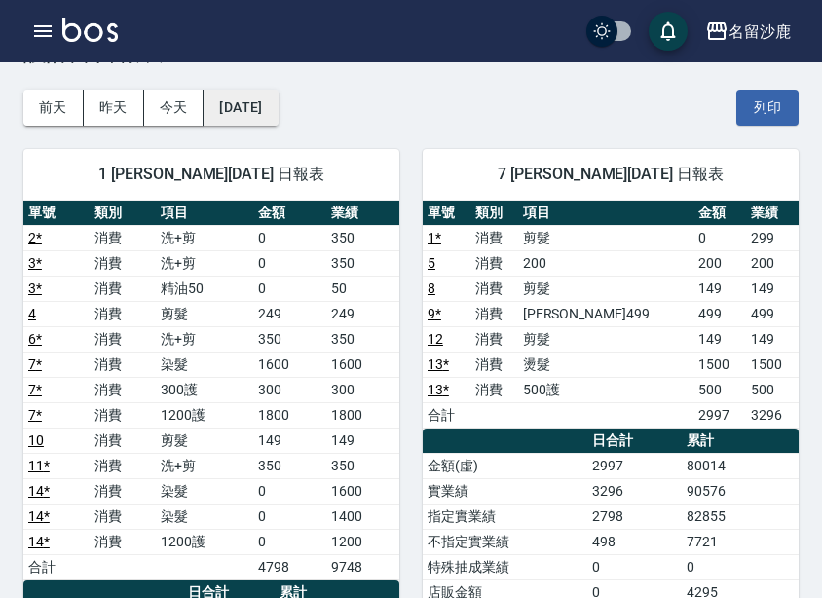
scroll to position [0, 0]
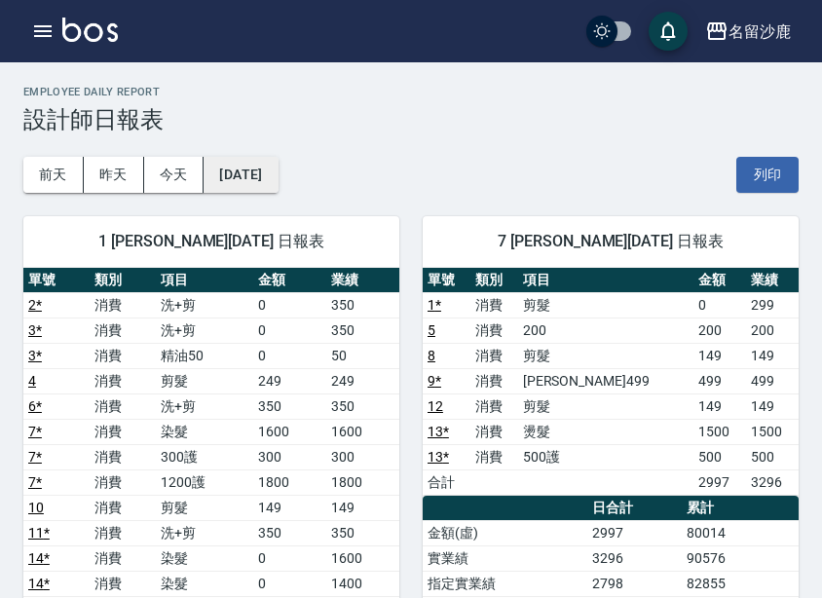
click at [262, 170] on button "2025/08/18" at bounding box center [241, 175] width 74 height 36
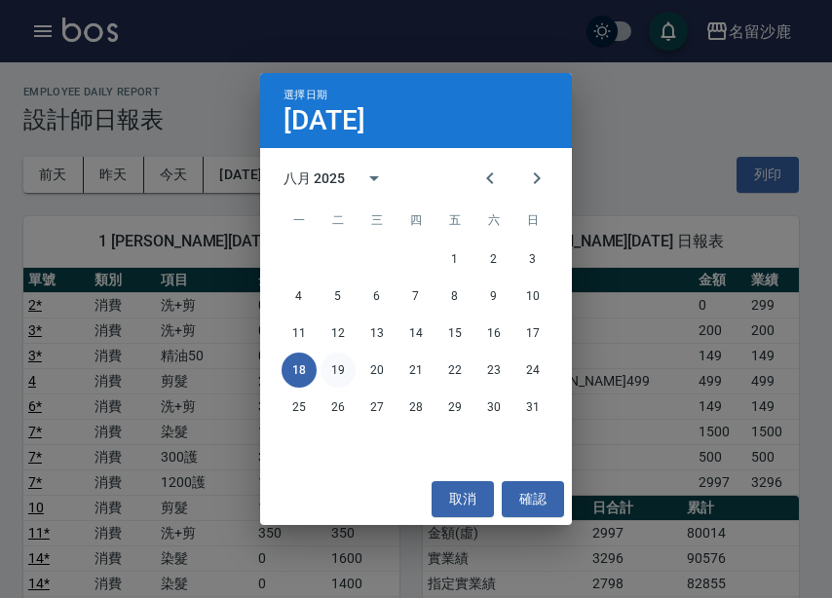
click at [336, 377] on button "19" at bounding box center [337, 370] width 35 height 35
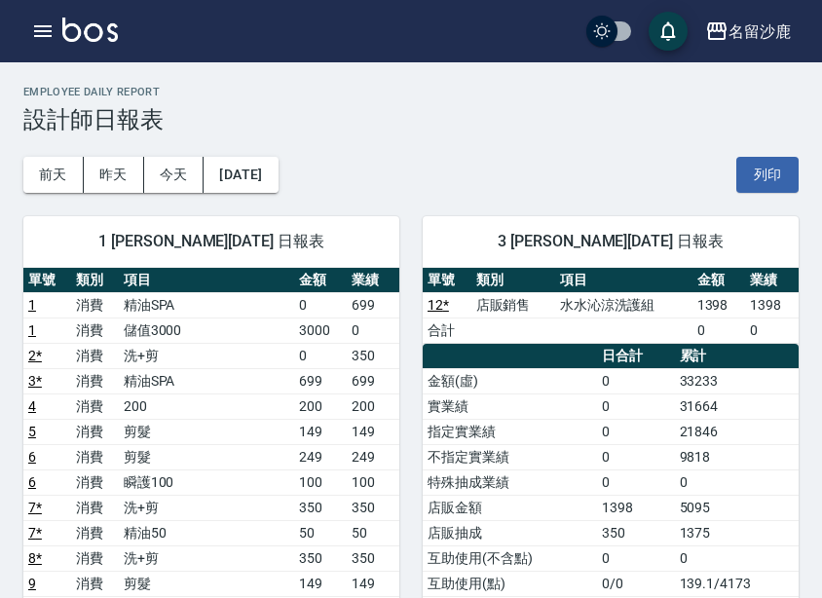
click at [393, 162] on div "前天 昨天 今天 2025/08/19 列印" at bounding box center [410, 174] width 775 height 83
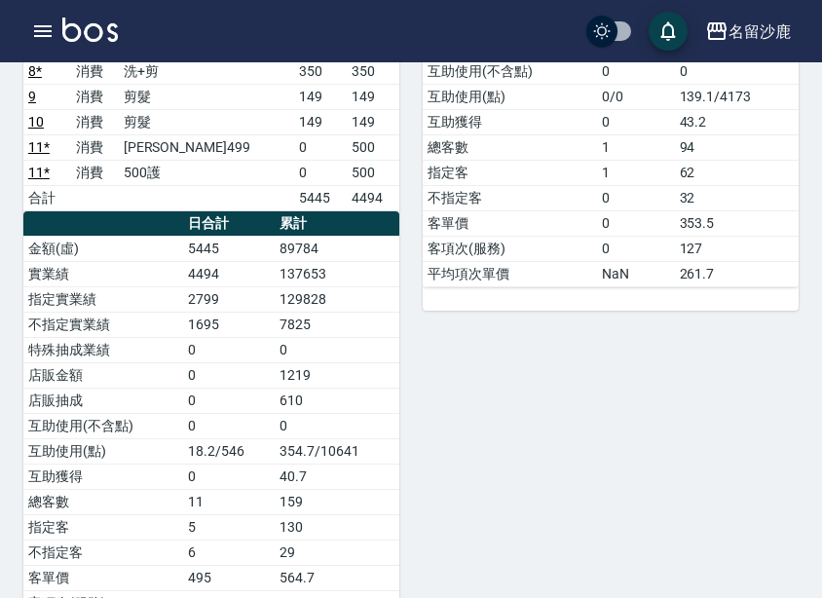
scroll to position [577, 0]
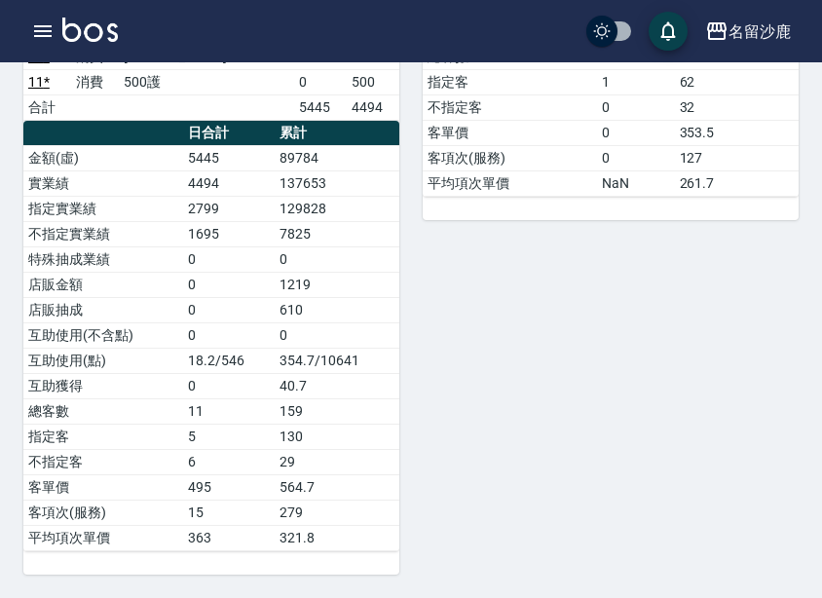
click at [487, 323] on div "3 莊郁亭 08/19/2025 日報表 單號 類別 項目 金額 業績 12 * 店販銷售 水水沁涼洗護組 1398 1398 合計 0 0 日合計 累計 金…" at bounding box center [598, 94] width 399 height 959
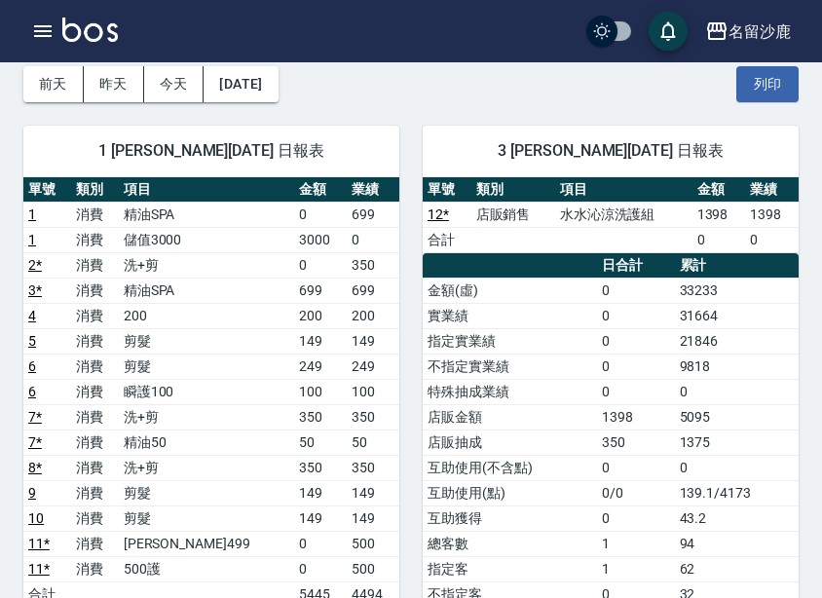
scroll to position [0, 0]
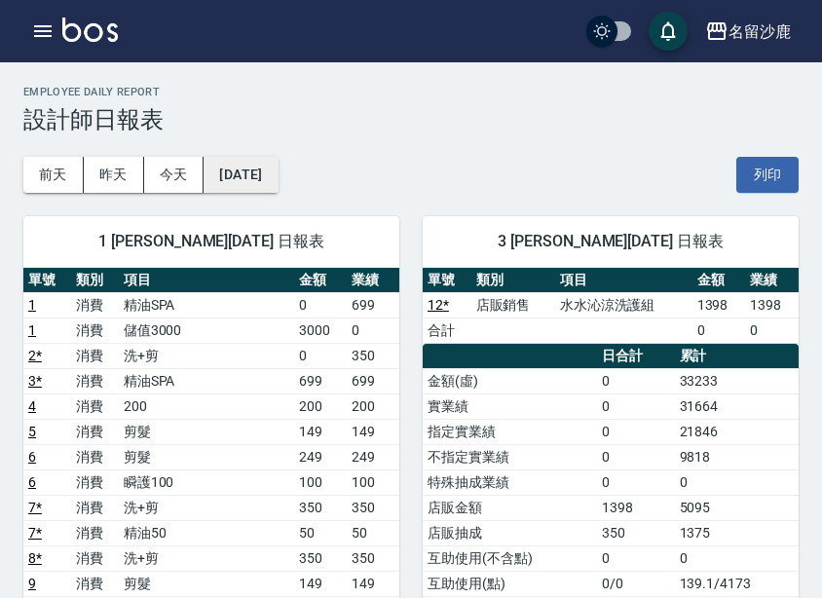
click at [270, 173] on button "2025/08/19" at bounding box center [241, 175] width 74 height 36
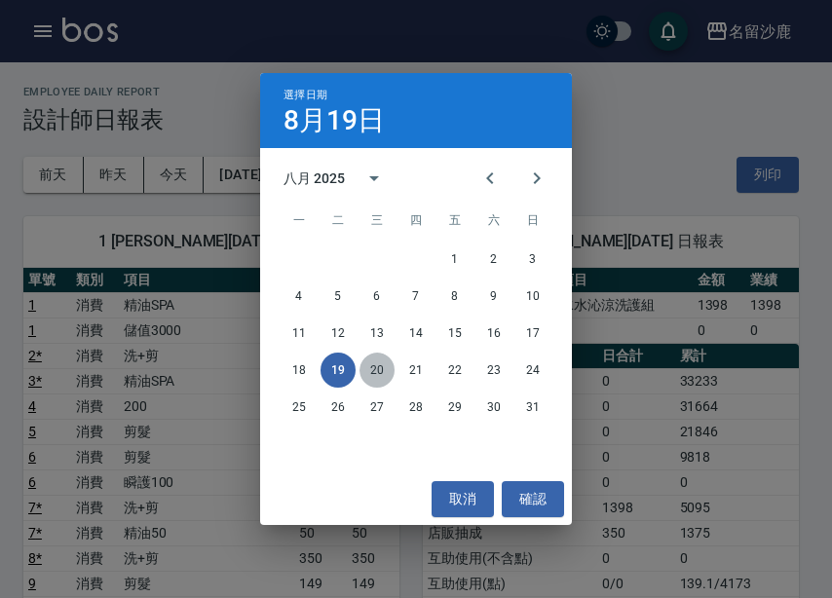
click at [382, 375] on button "20" at bounding box center [376, 370] width 35 height 35
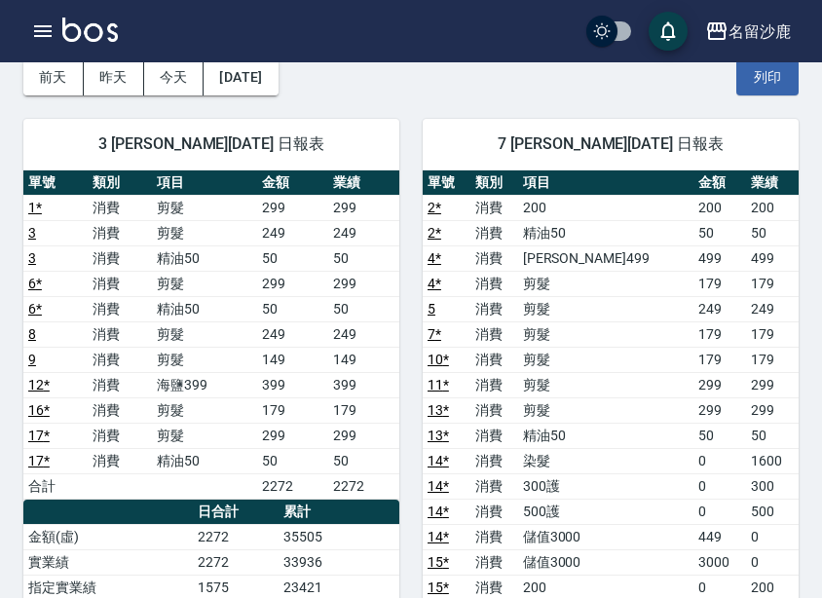
scroll to position [195, 0]
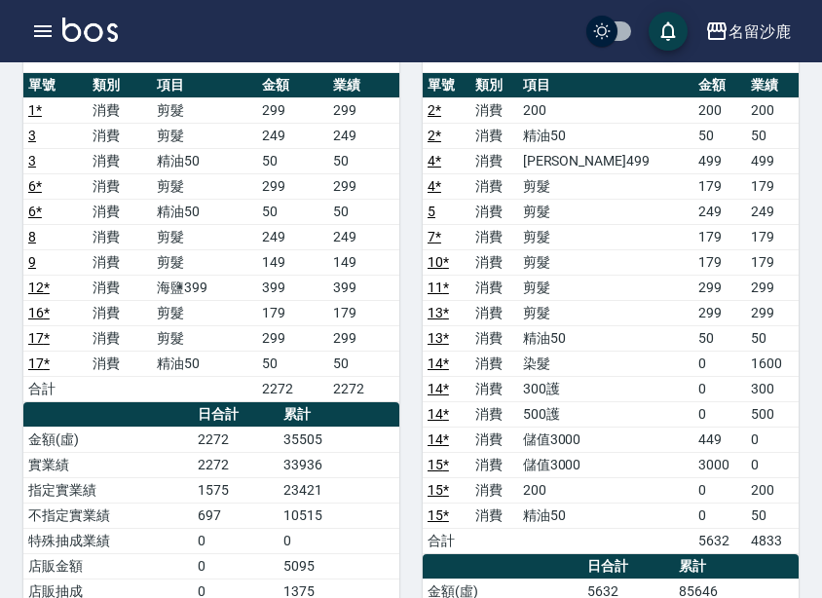
click at [437, 365] on link "14 *" at bounding box center [438, 363] width 21 height 16
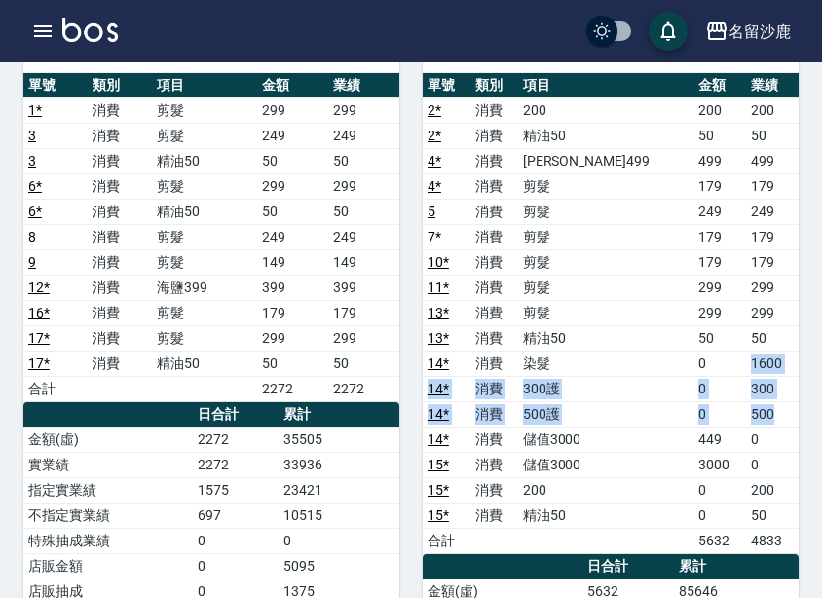
drag, startPoint x: 736, startPoint y: 360, endPoint x: 763, endPoint y: 423, distance: 67.6
click at [763, 423] on tbody "2 * 消費 200 200 200 2 * 消費 精油50 50 50 4 * 消費 伊黛莉499 499 499 4 * 消費 剪髮 179 179 5 …" at bounding box center [611, 325] width 376 height 456
click at [763, 423] on td "500" at bounding box center [772, 413] width 53 height 25
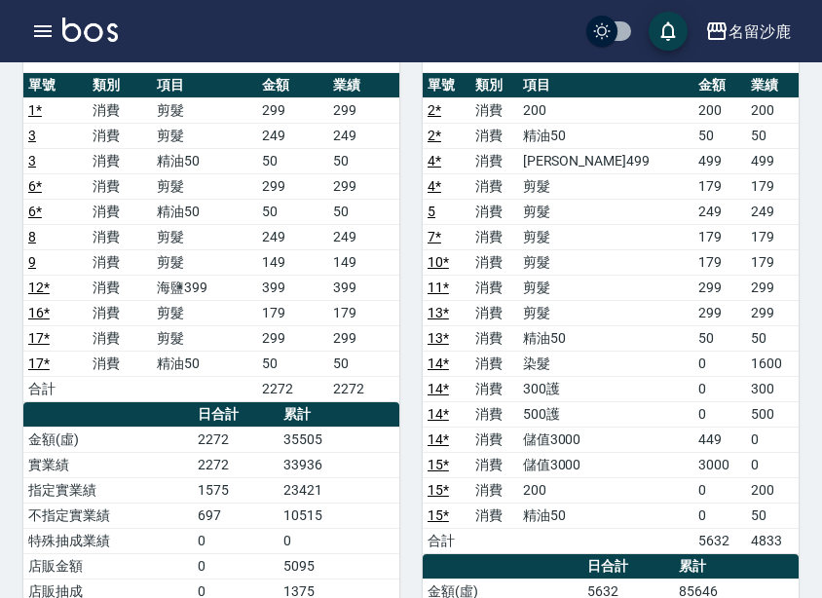
click at [559, 273] on td "剪髮" at bounding box center [606, 261] width 176 height 25
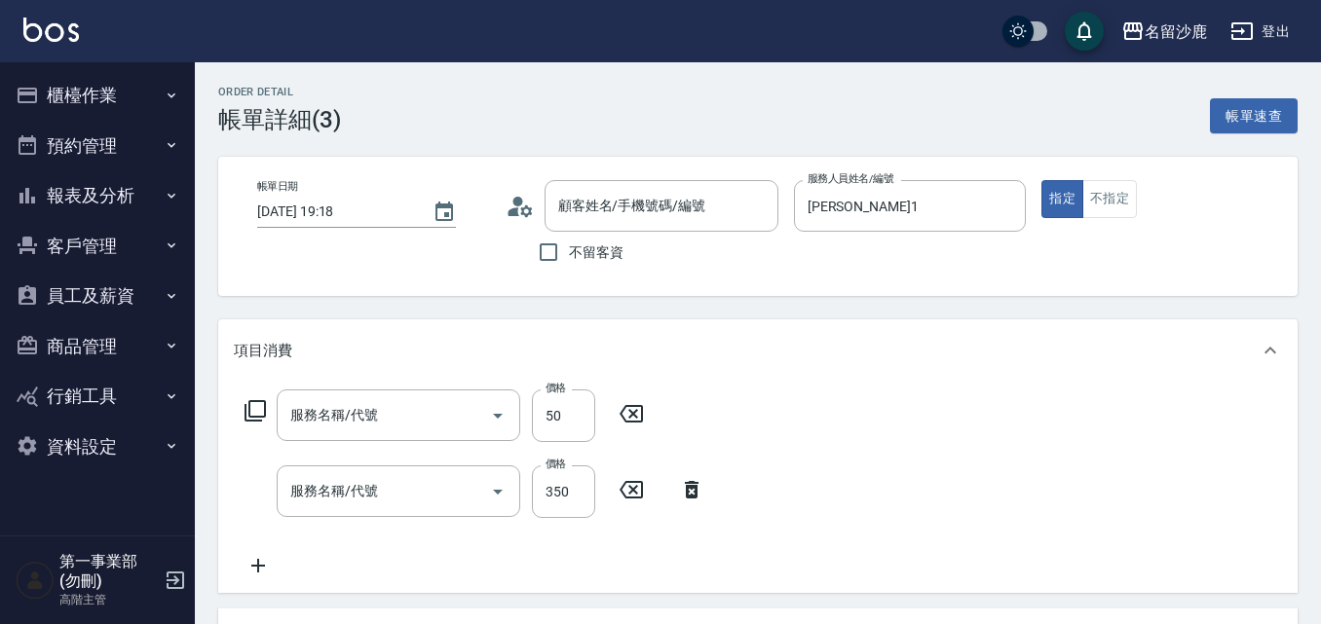
type input "[DATE] 19:18"
type input "陳浩德-1"
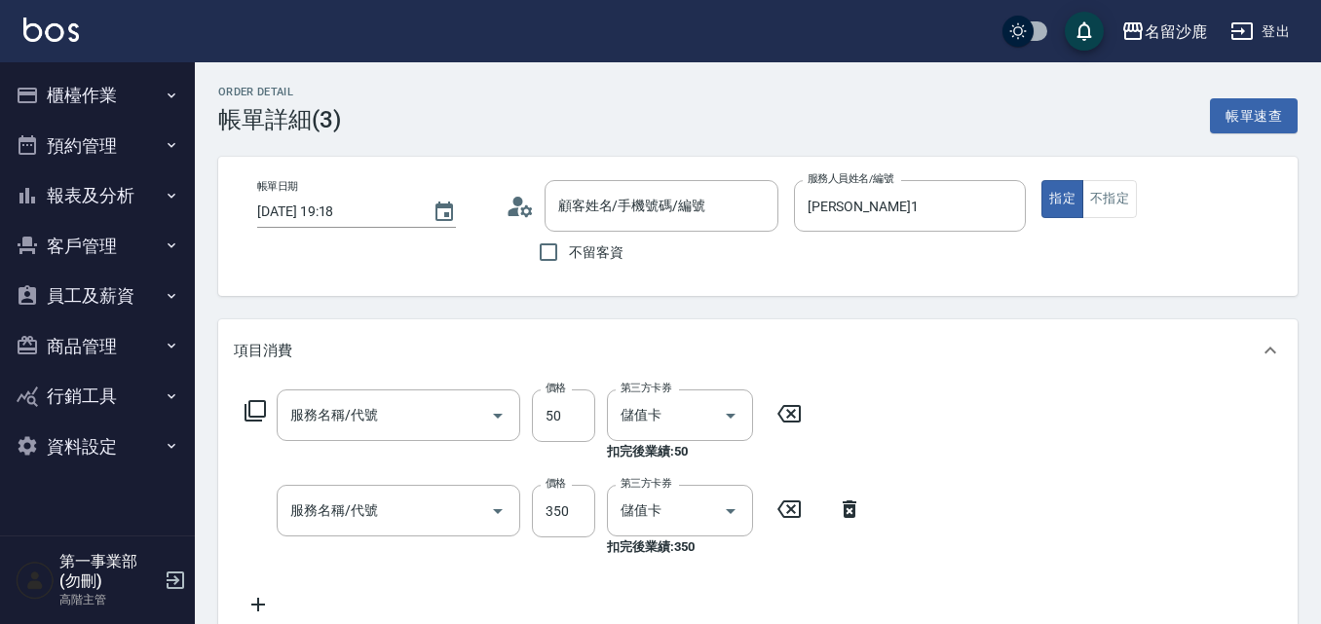
scroll to position [390, 0]
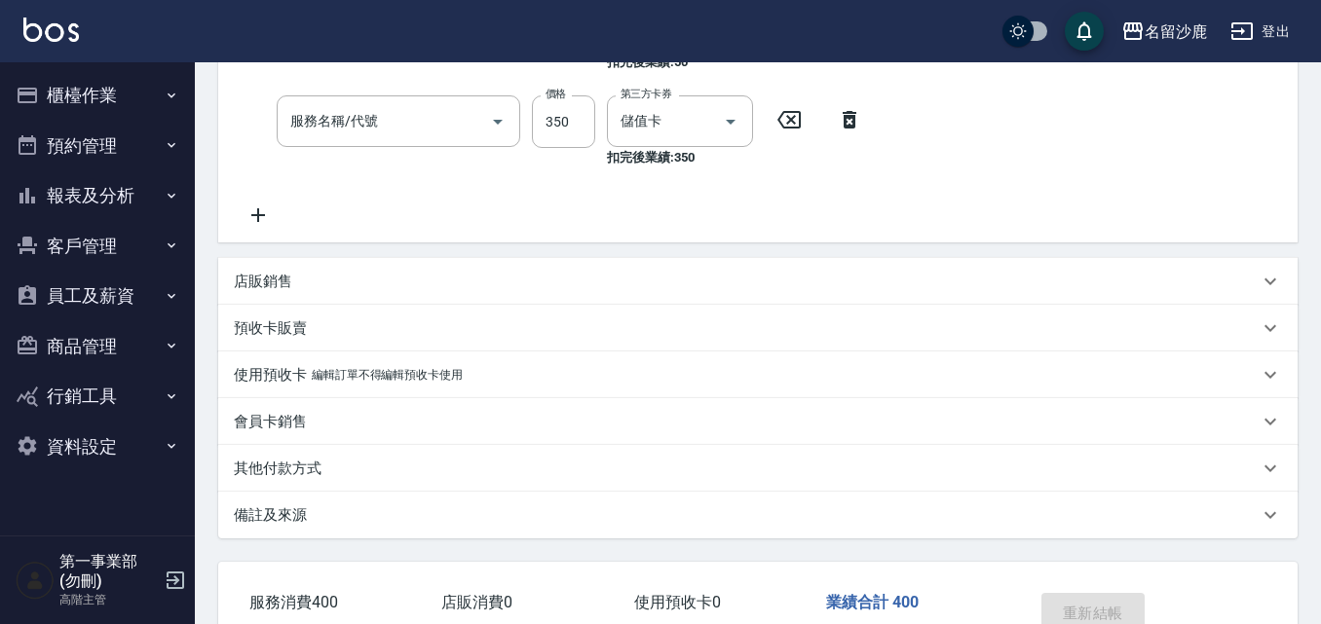
type input "精油50(112)"
type input "洗+剪(308)"
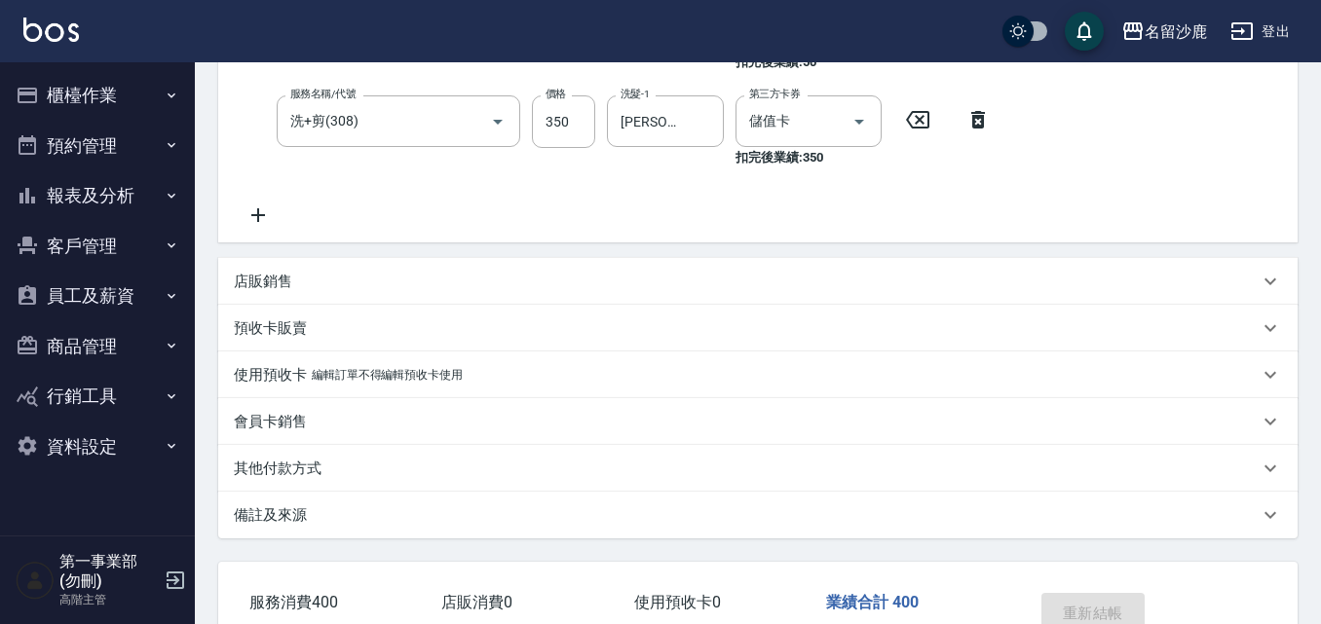
type input "無名字/0/"
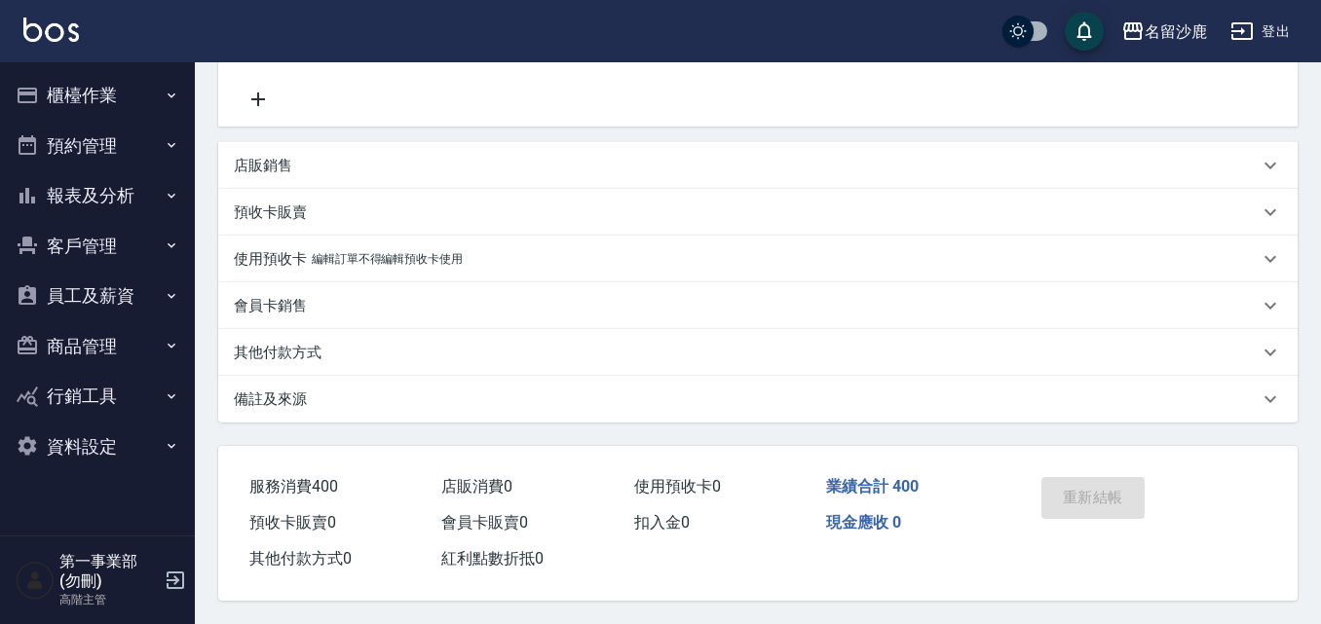
scroll to position [514, 0]
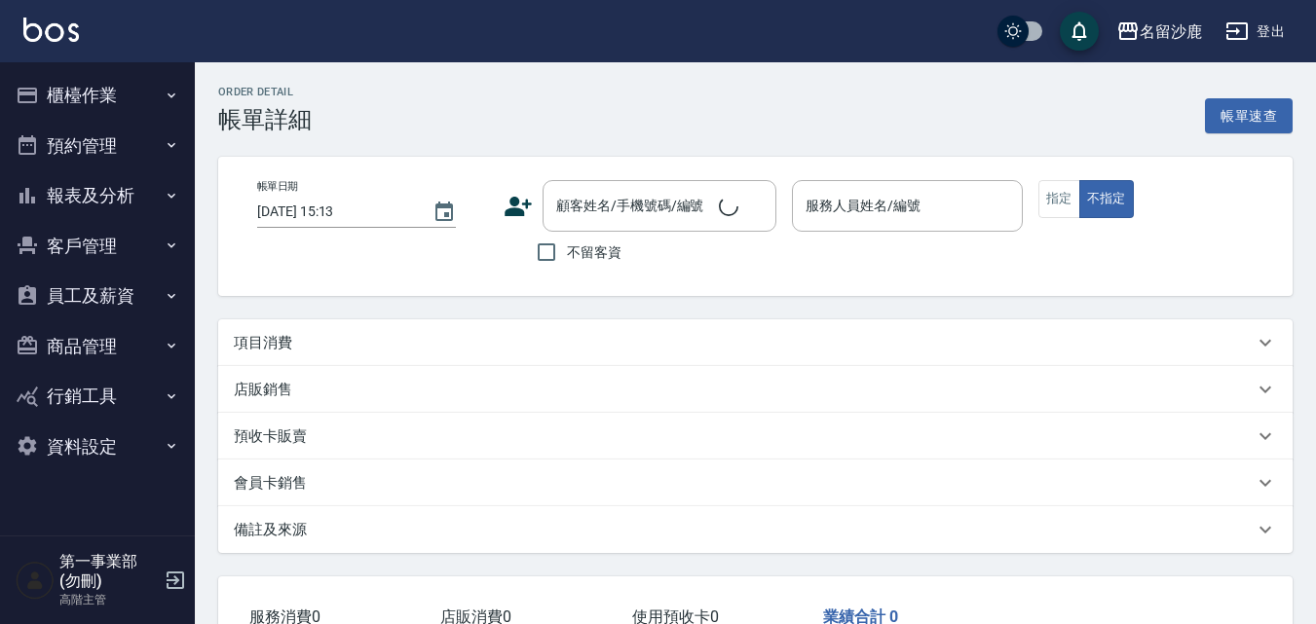
type input "2025/09/01 19:22"
type input "陳浩德-1"
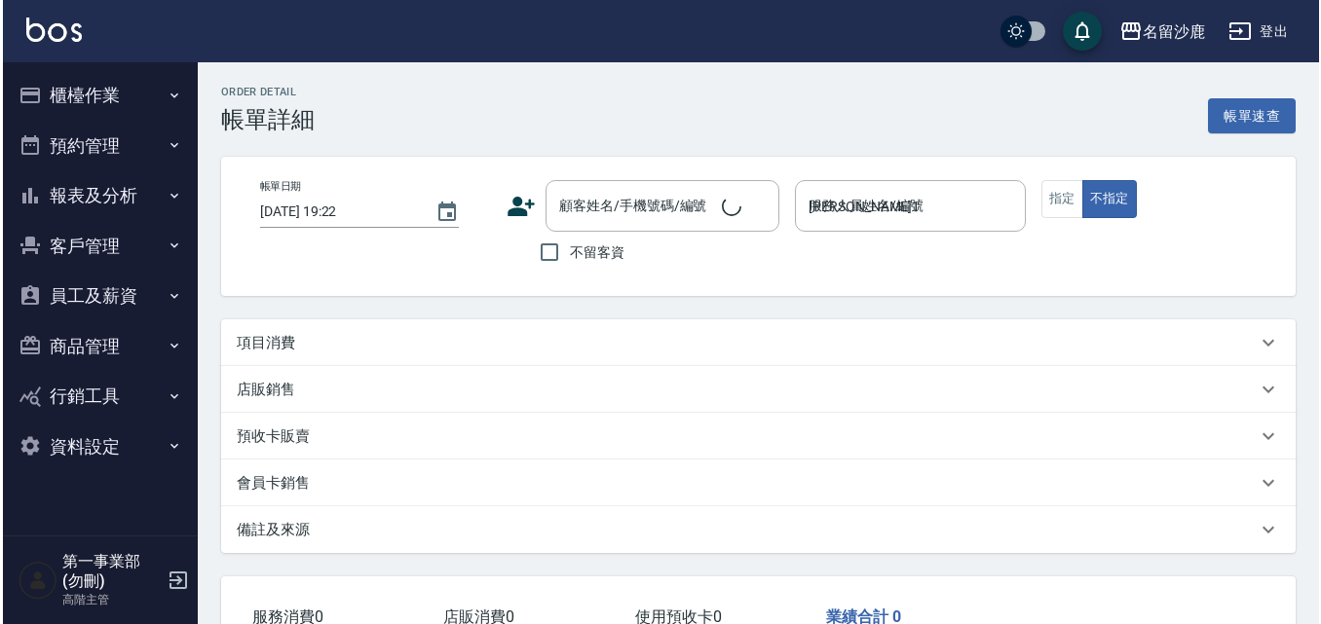
scroll to position [97, 0]
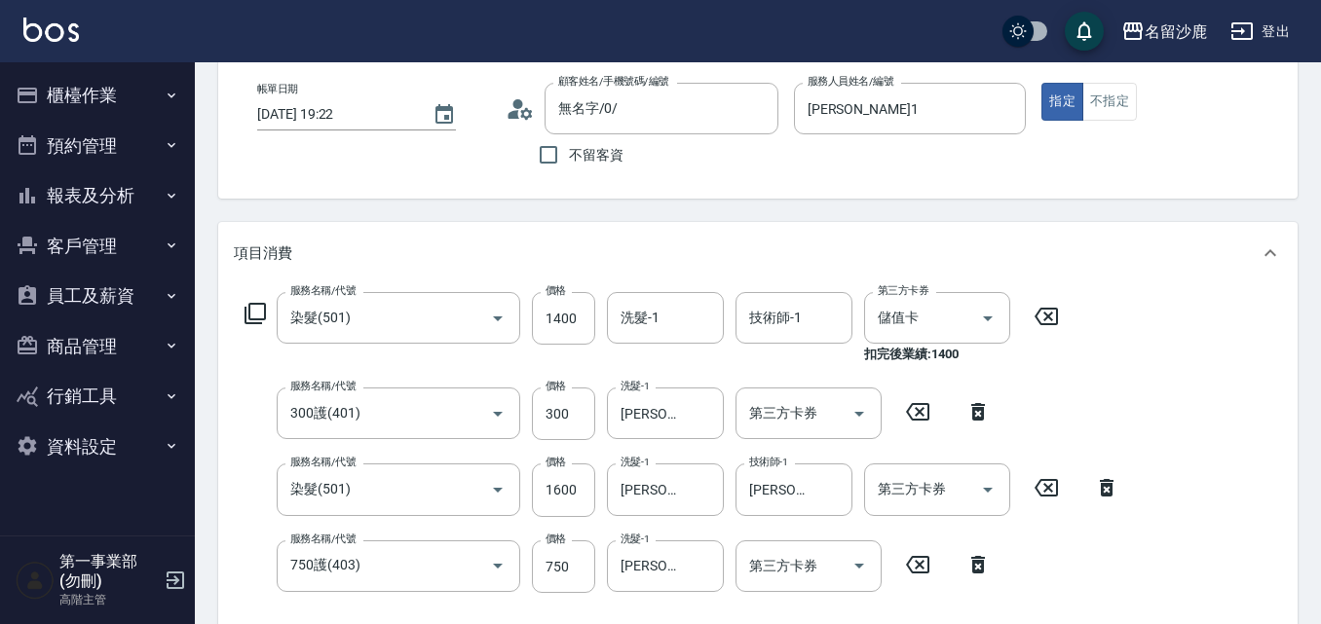
type input "無名字/0/"
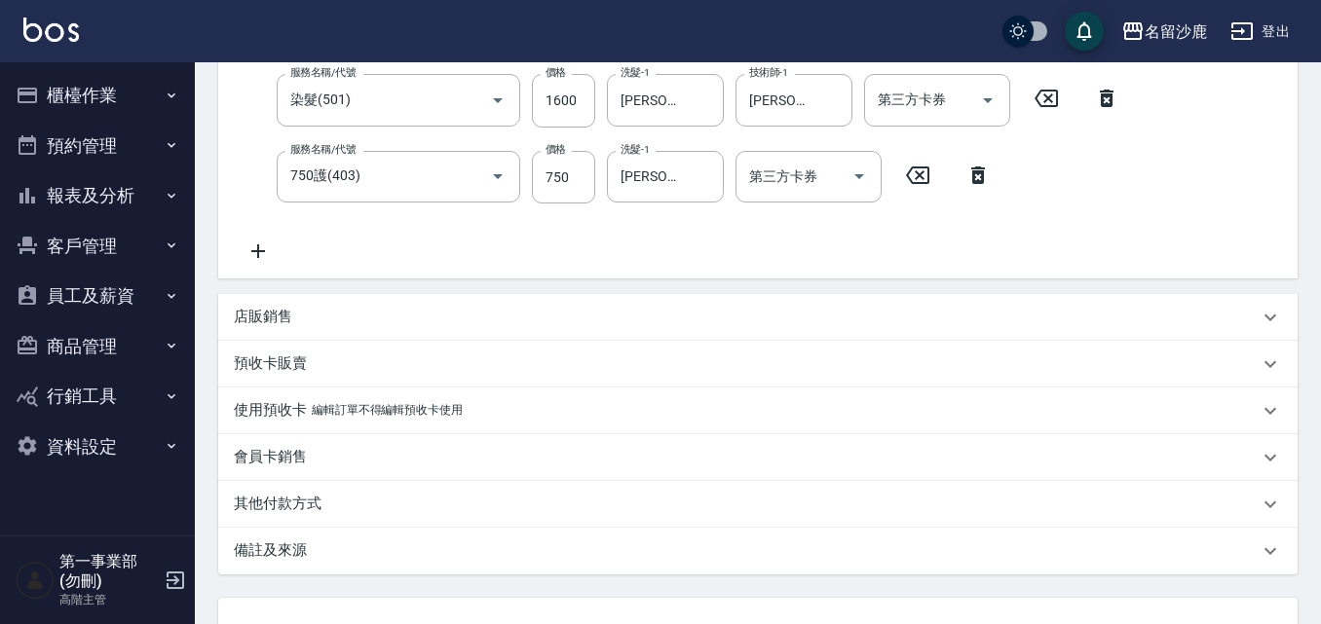
scroll to position [584, 0]
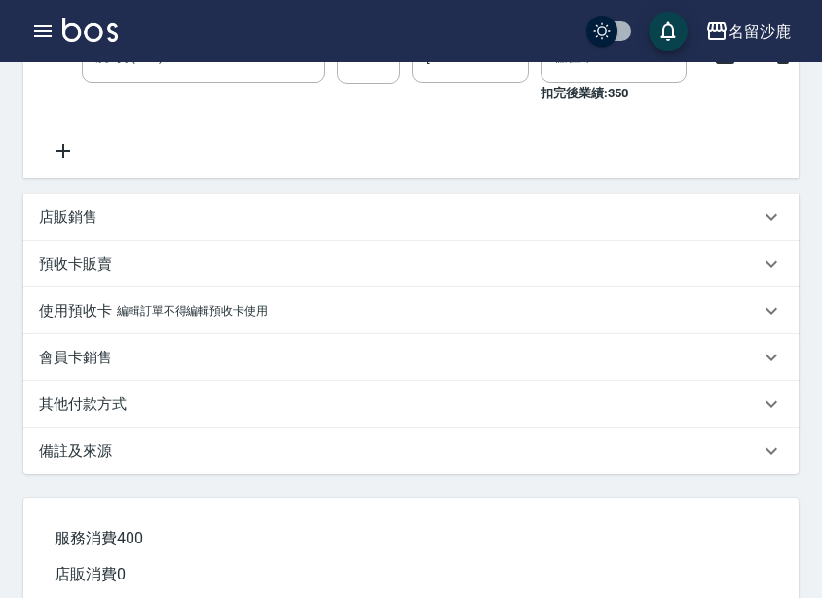
scroll to position [343, 0]
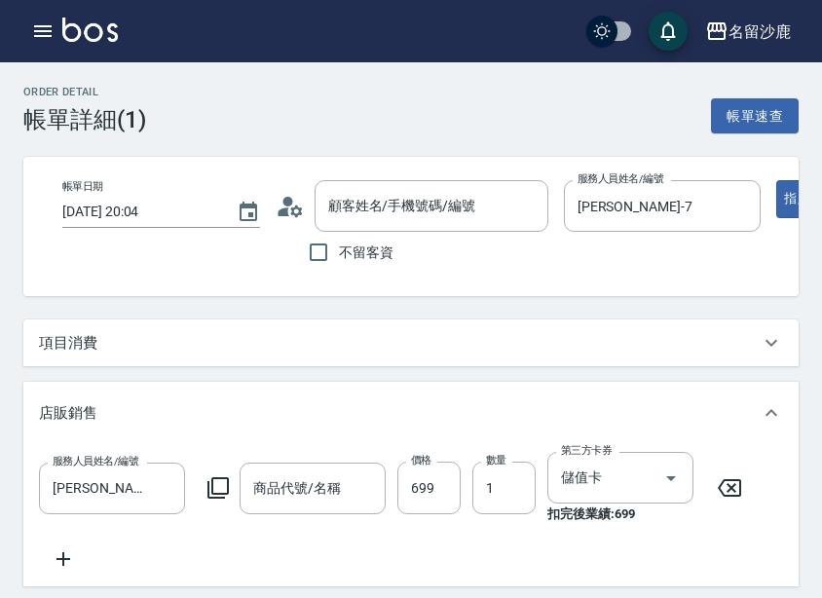
type input "無名字/0/"
type input "水水沁涼洗護組"
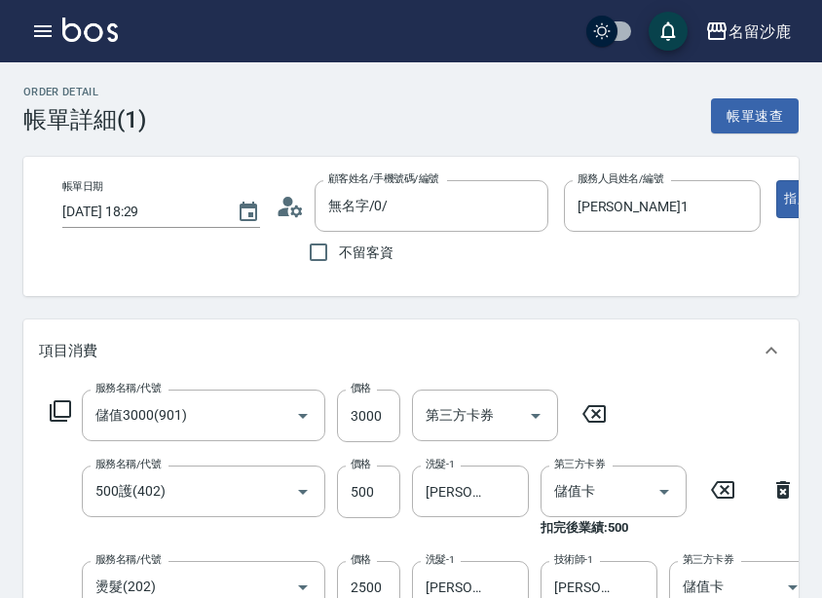
scroll to position [97, 0]
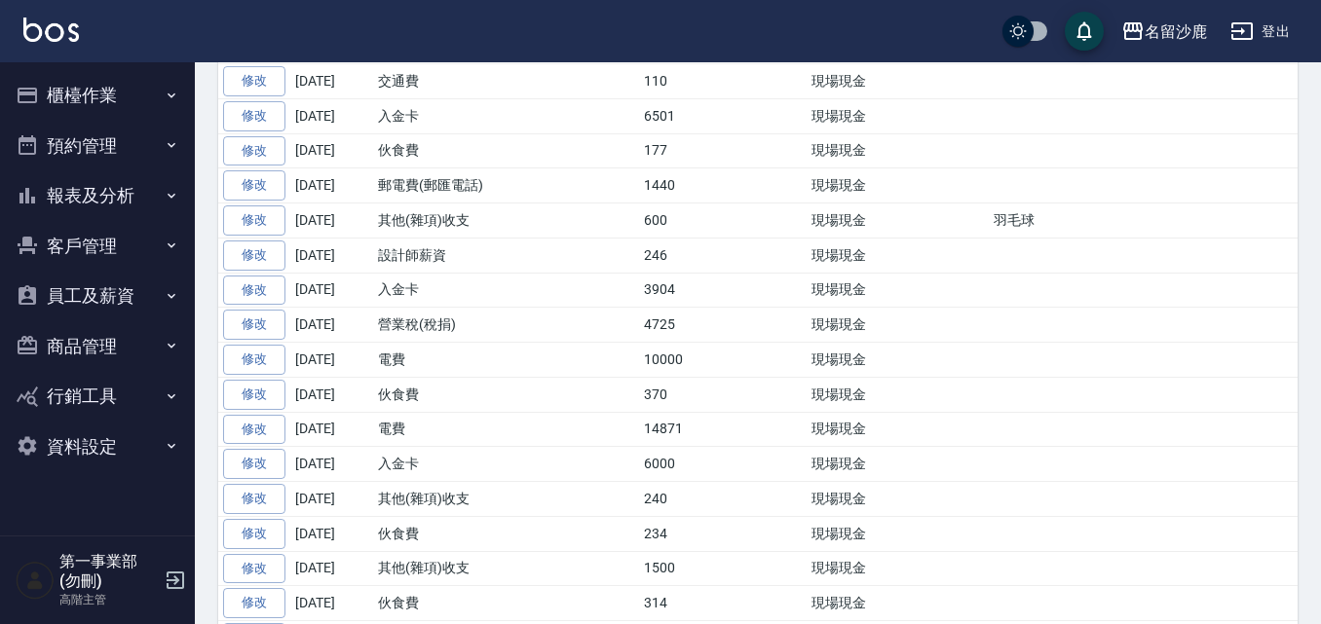
scroll to position [1656, 0]
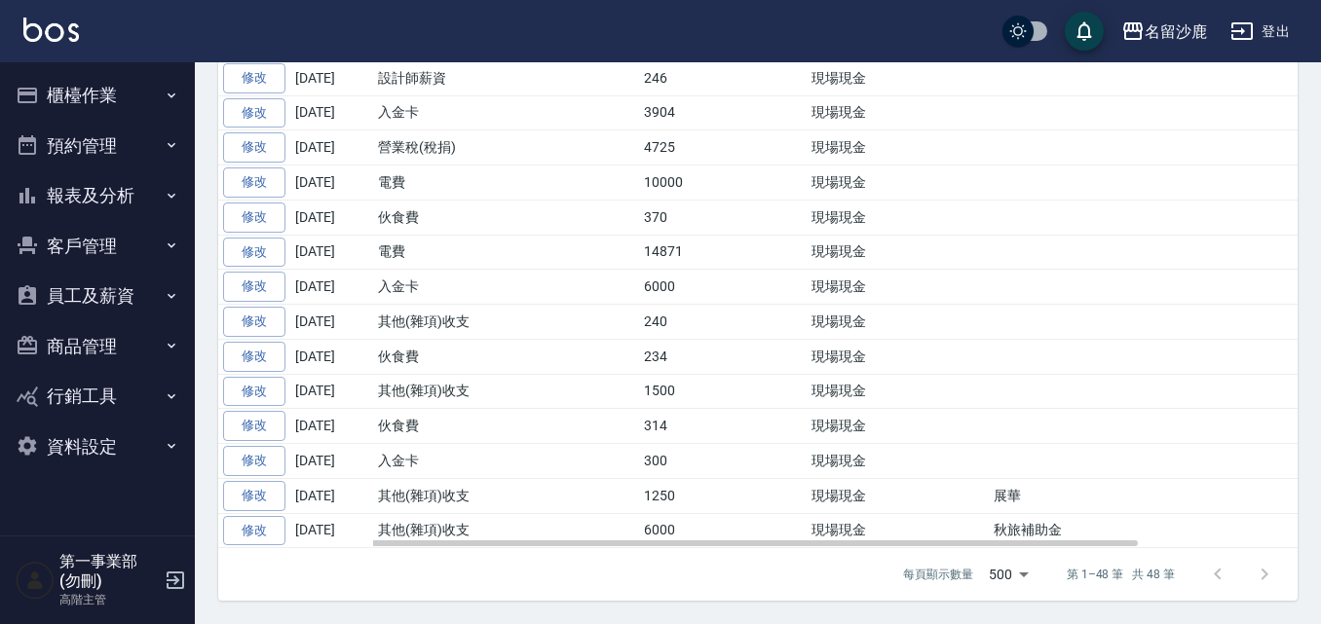
click at [687, 340] on td "240" at bounding box center [680, 322] width 83 height 35
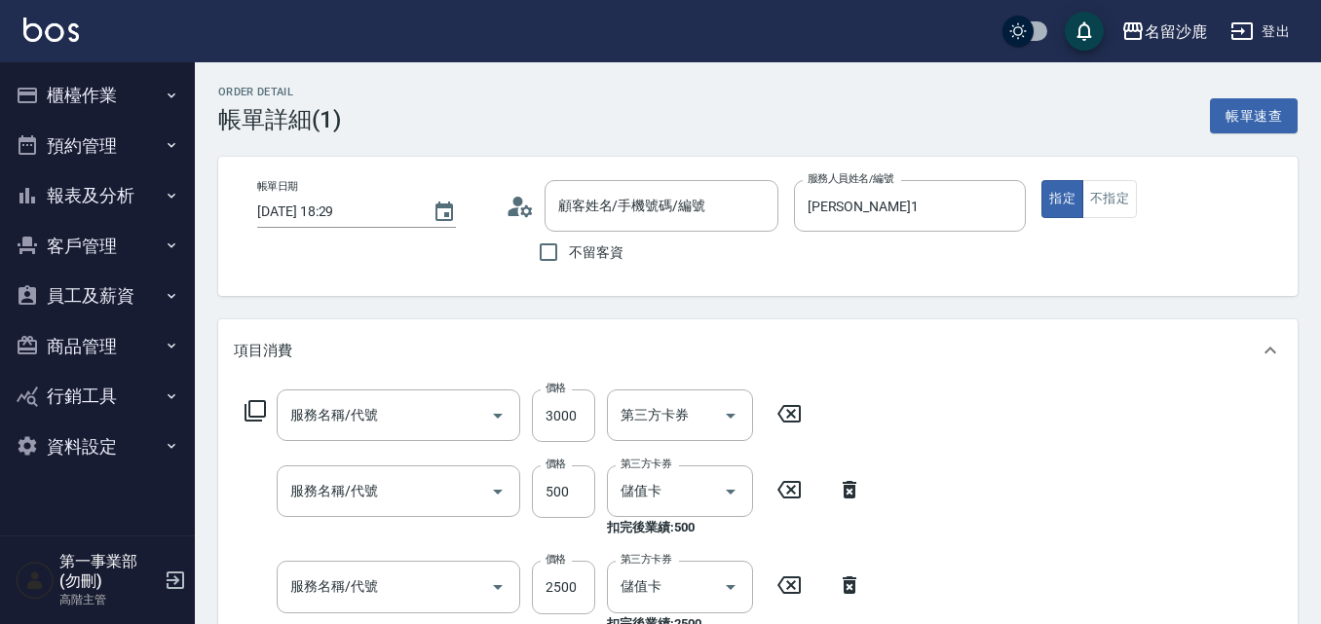
scroll to position [97, 0]
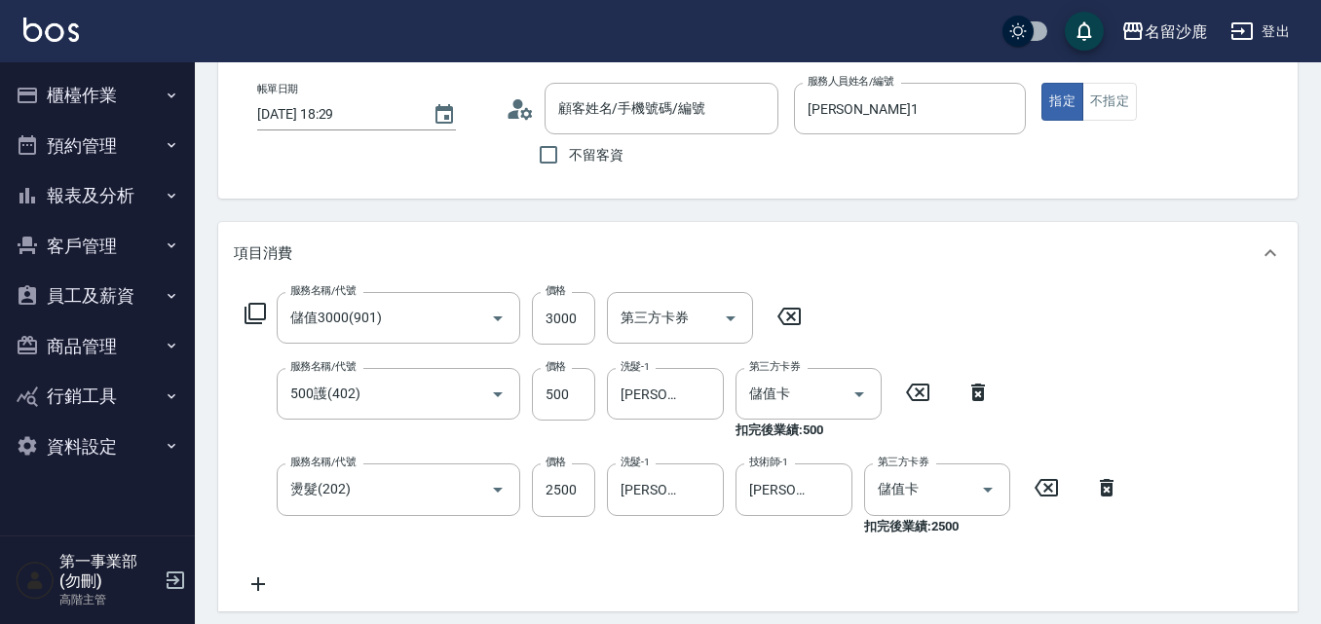
type input "儲值3000(901)"
type input "500護(402)"
type input "燙髮(202)"
type input "無名字/0/"
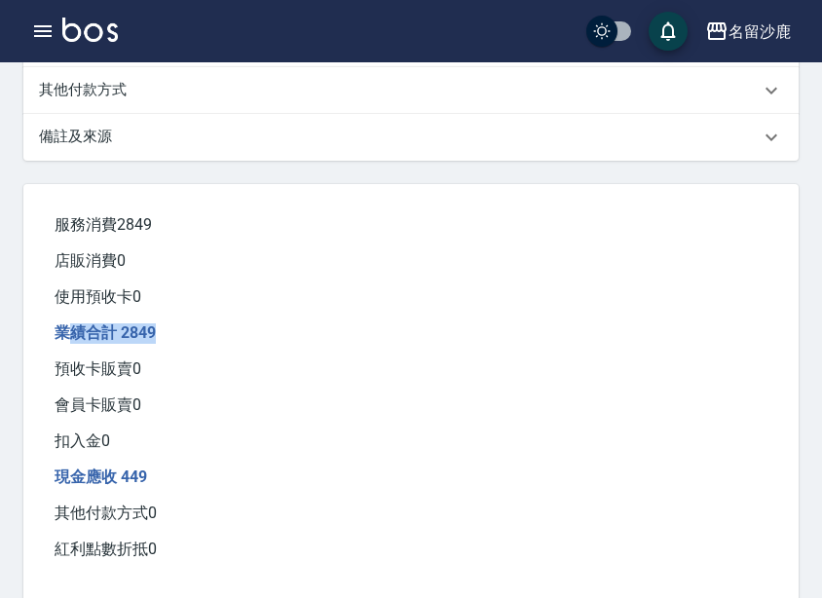
scroll to position [940, 0]
click at [183, 352] on div "業績合計 2849" at bounding box center [411, 334] width 728 height 36
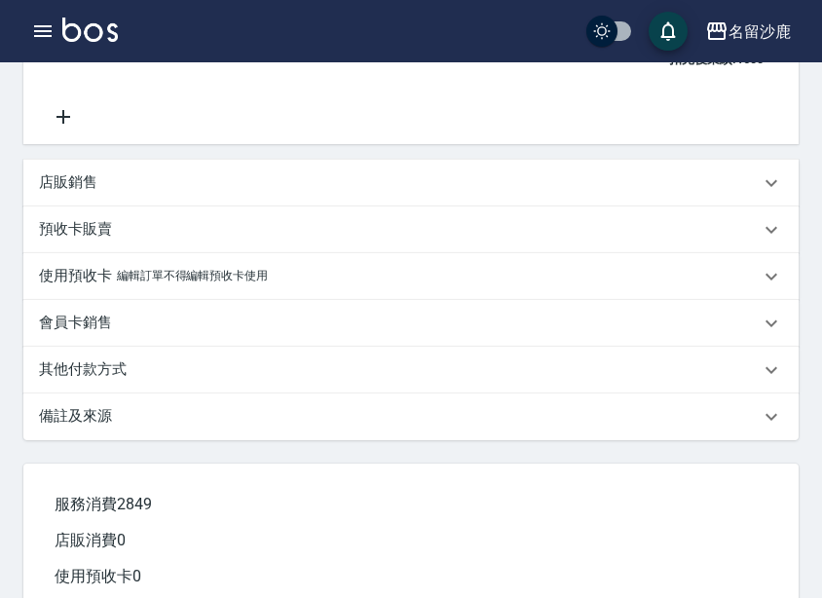
scroll to position [842, 0]
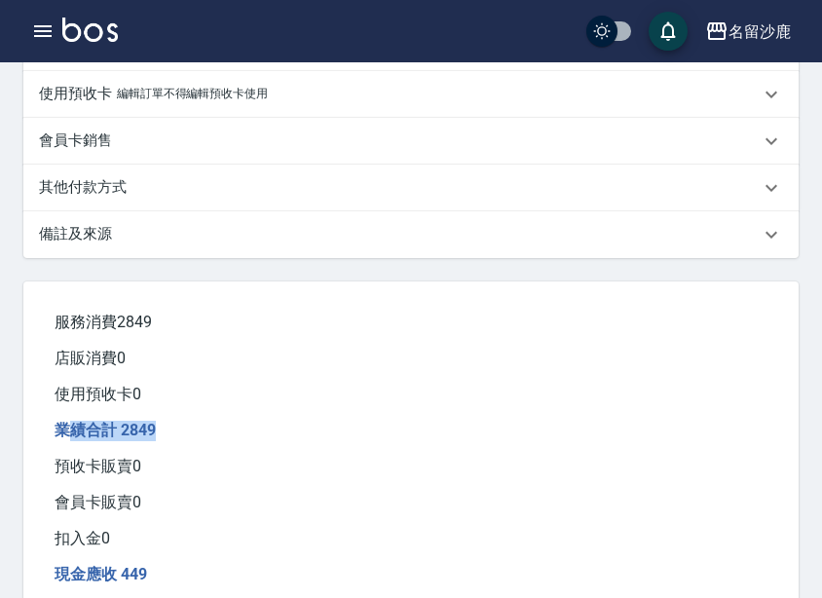
drag, startPoint x: 71, startPoint y: 468, endPoint x: 173, endPoint y: 474, distance: 102.4
click at [173, 449] on div "業績合計 2849" at bounding box center [411, 431] width 728 height 36
